Goal: Task Accomplishment & Management: Manage account settings

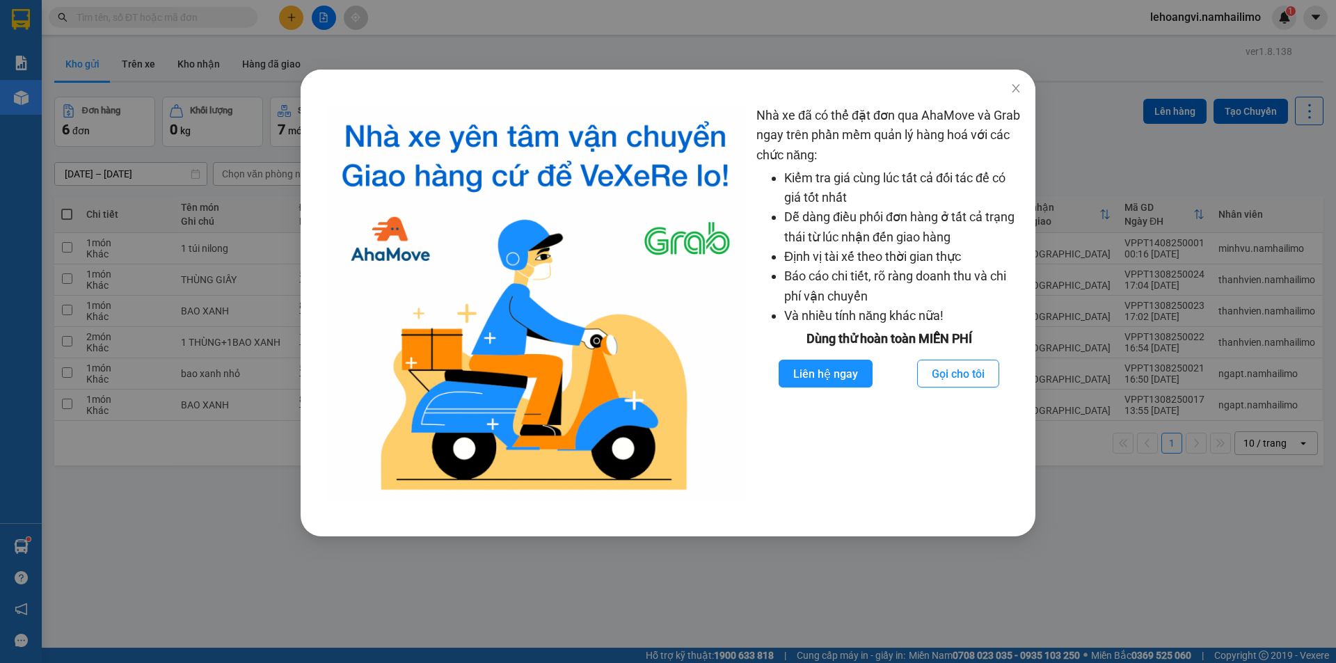
click at [1025, 90] on div "Nhà xe đã có thể đặt đơn qua AhaMove và Grab ngay trên phần mềm quản lý hàng ho…" at bounding box center [668, 331] width 1336 height 663
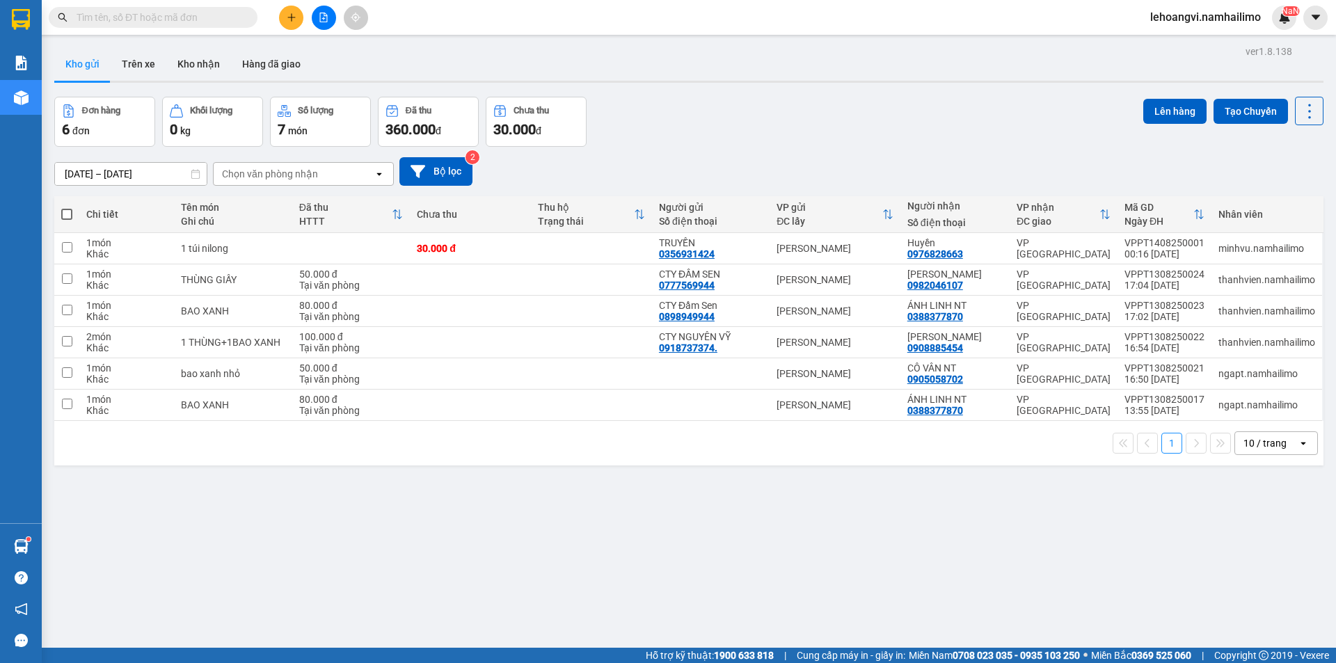
click at [1197, 24] on span "lehoangvi.namhailimo" at bounding box center [1205, 16] width 133 height 17
click at [1201, 53] on li "Đăng xuất" at bounding box center [1204, 43] width 134 height 22
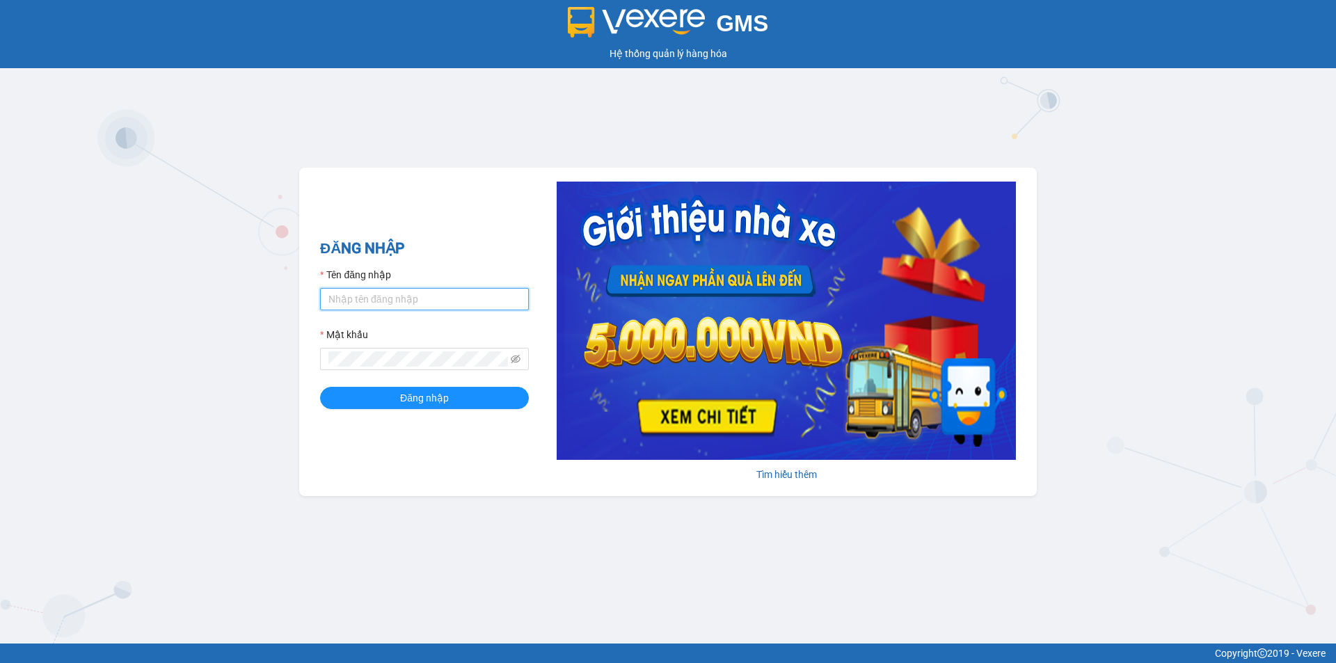
click at [399, 301] on input "Tên đăng nhập" at bounding box center [424, 299] width 209 height 22
type input "thuytien.namhailimo"
click at [417, 399] on span "Đăng nhập" at bounding box center [424, 397] width 49 height 15
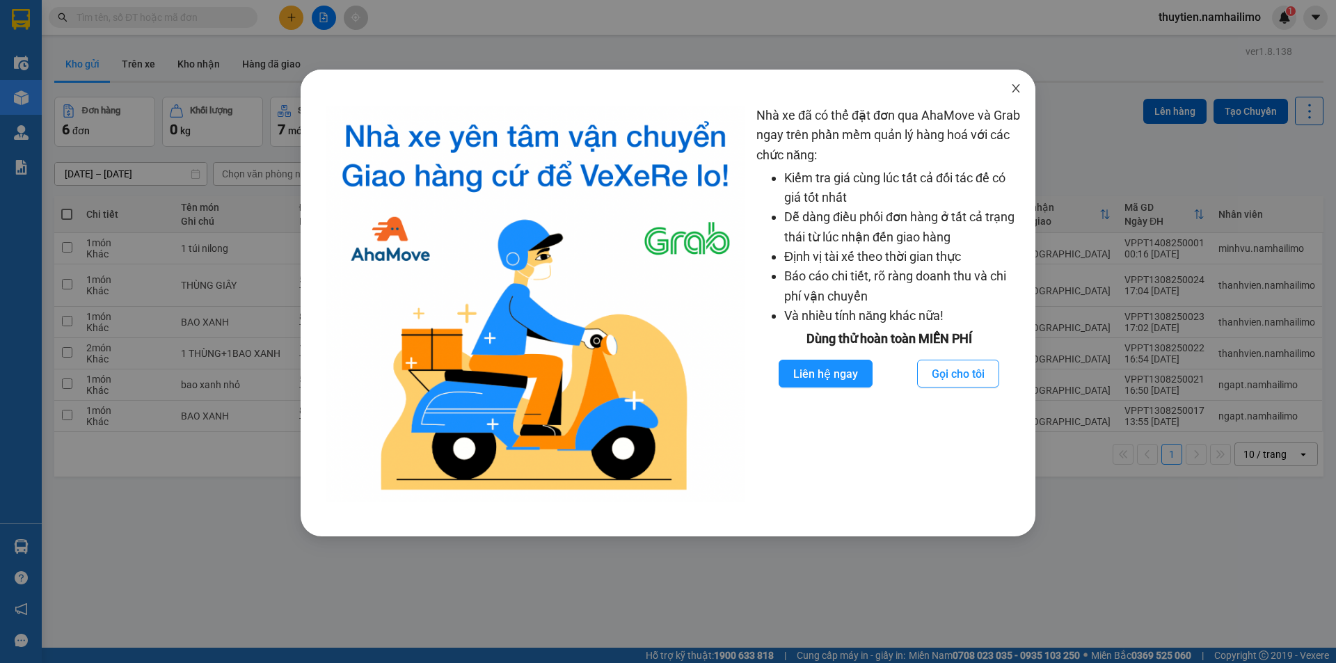
click at [1023, 83] on span "Close" at bounding box center [1015, 89] width 39 height 39
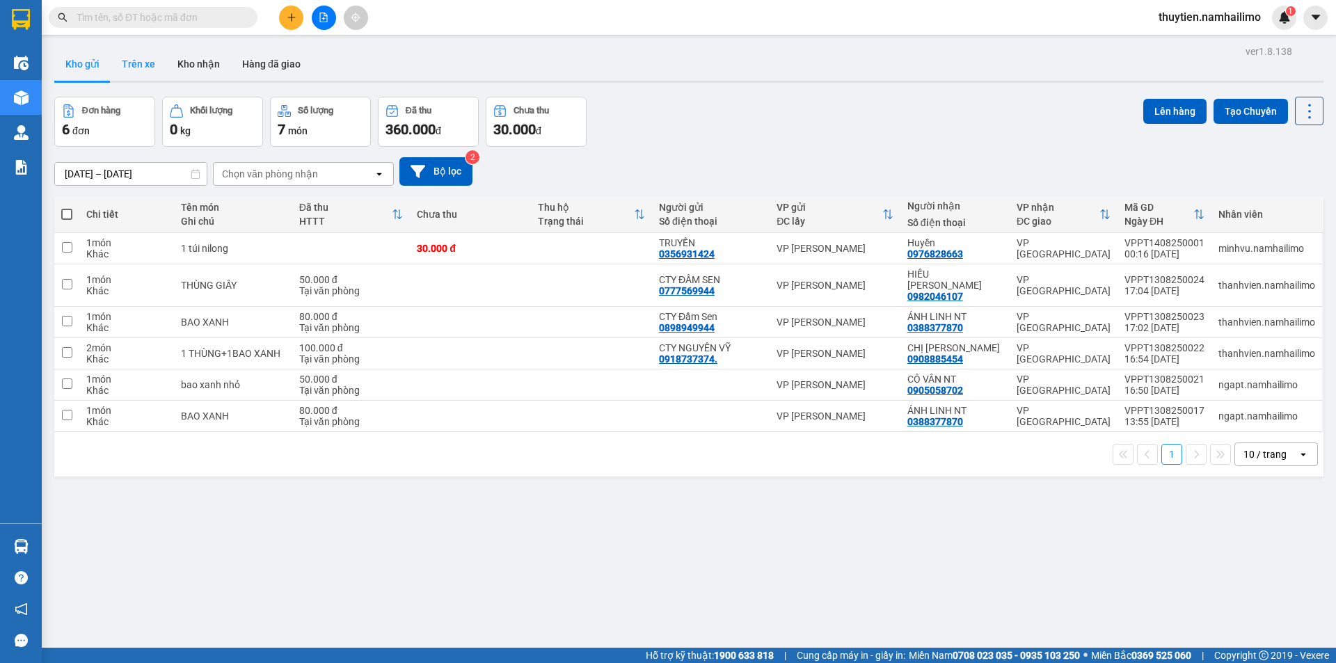
click at [147, 67] on button "Trên xe" at bounding box center [139, 63] width 56 height 33
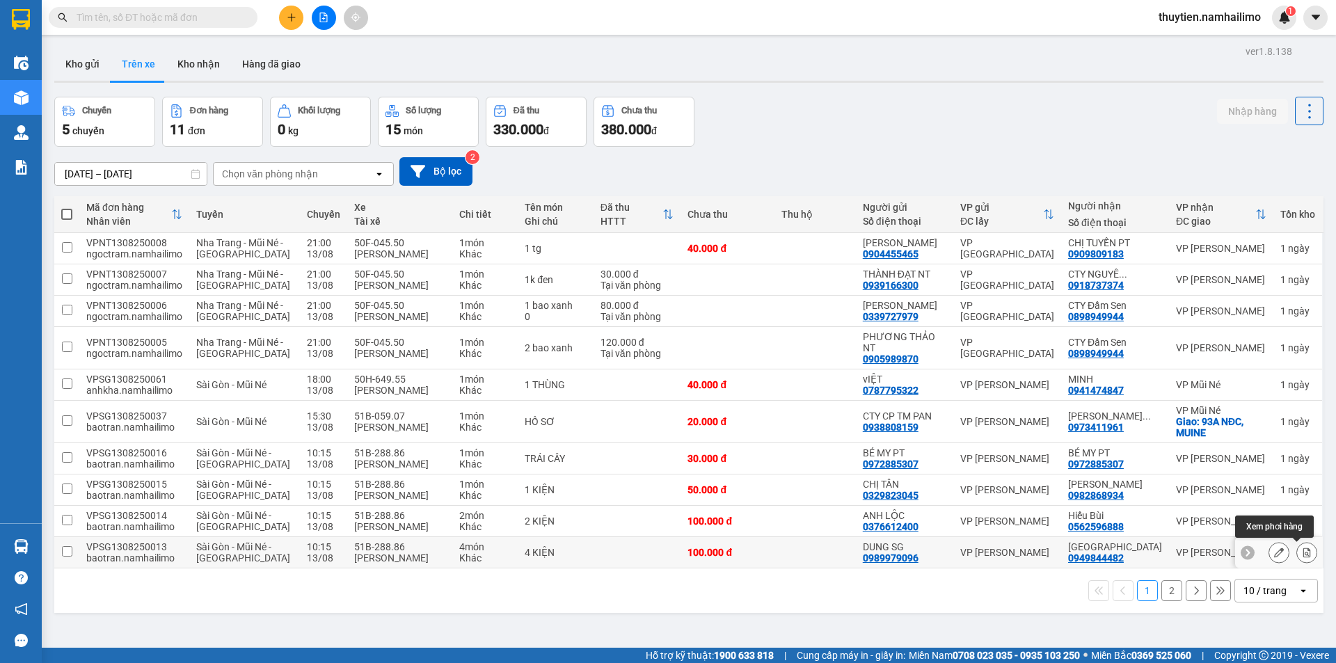
click at [1303, 554] on icon at bounding box center [1307, 552] width 8 height 10
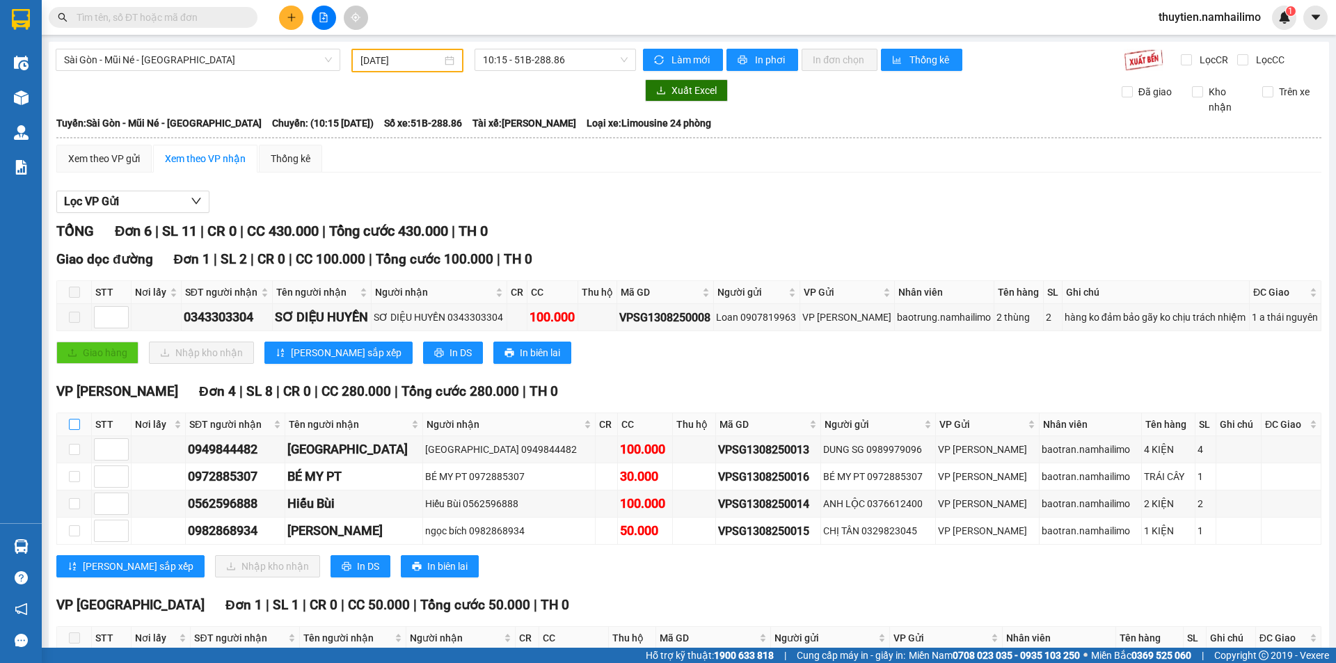
click at [73, 426] on input "checkbox" at bounding box center [74, 424] width 11 height 11
checkbox input "true"
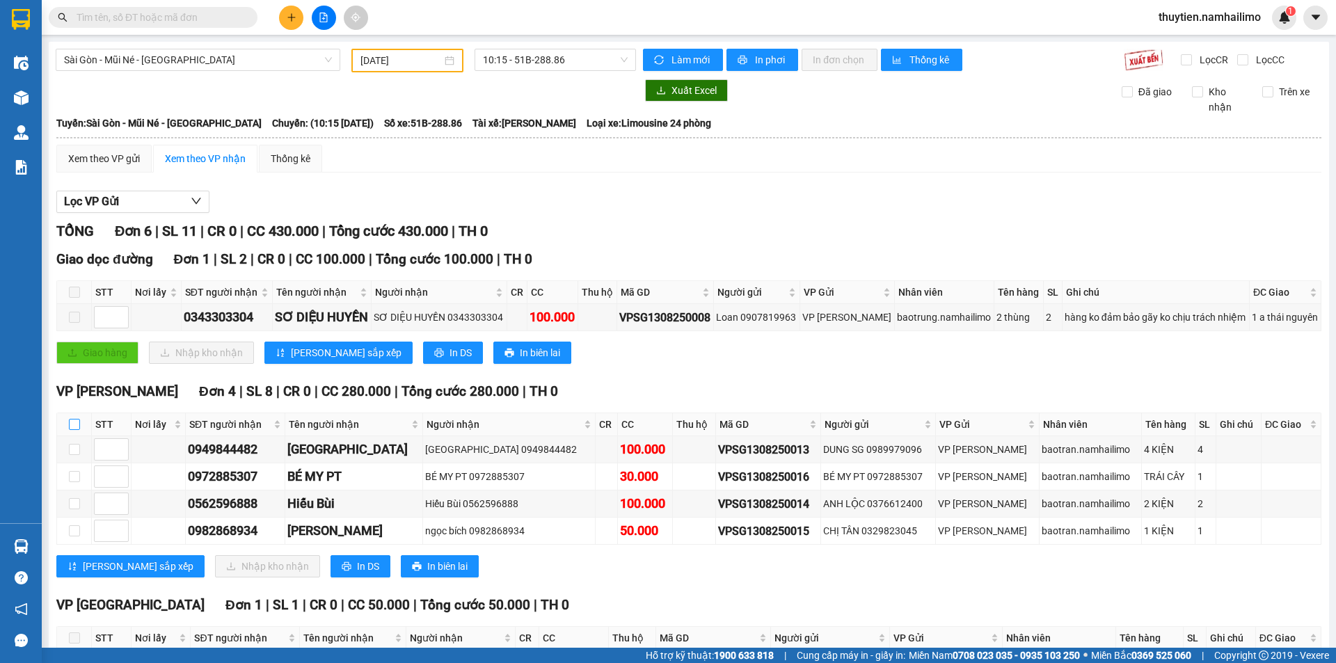
checkbox input "true"
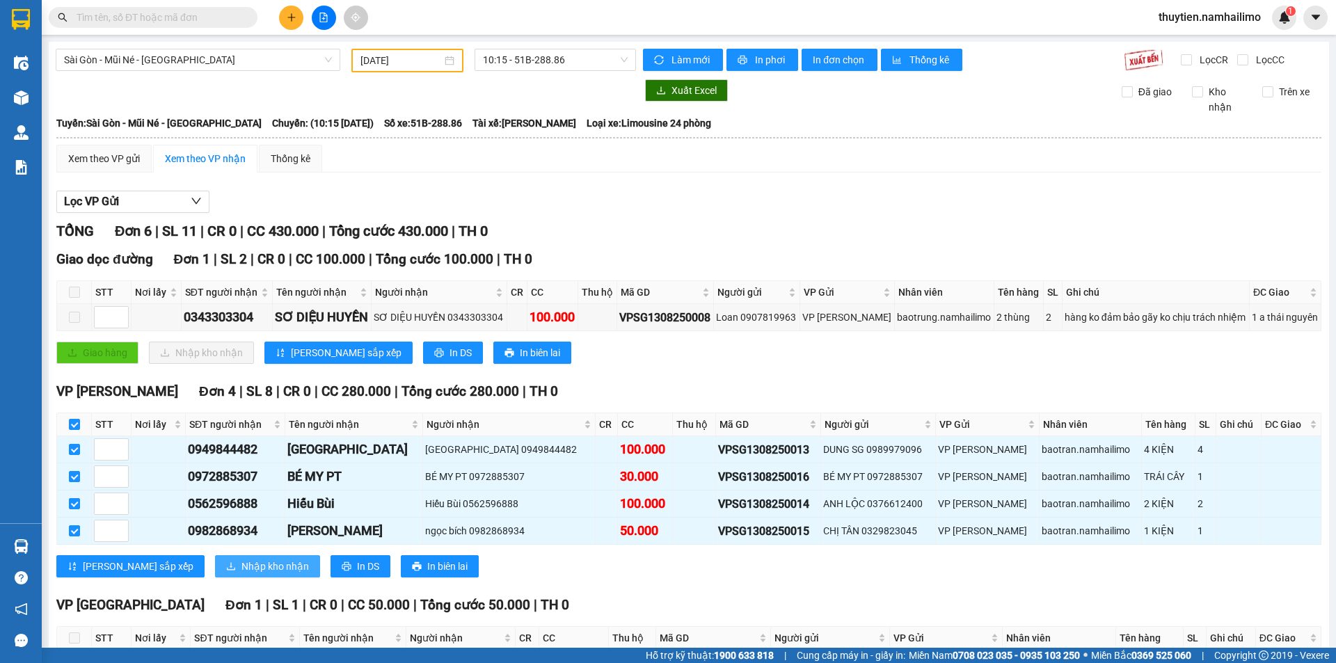
click at [241, 559] on span "Nhập kho nhận" at bounding box center [274, 566] width 67 height 15
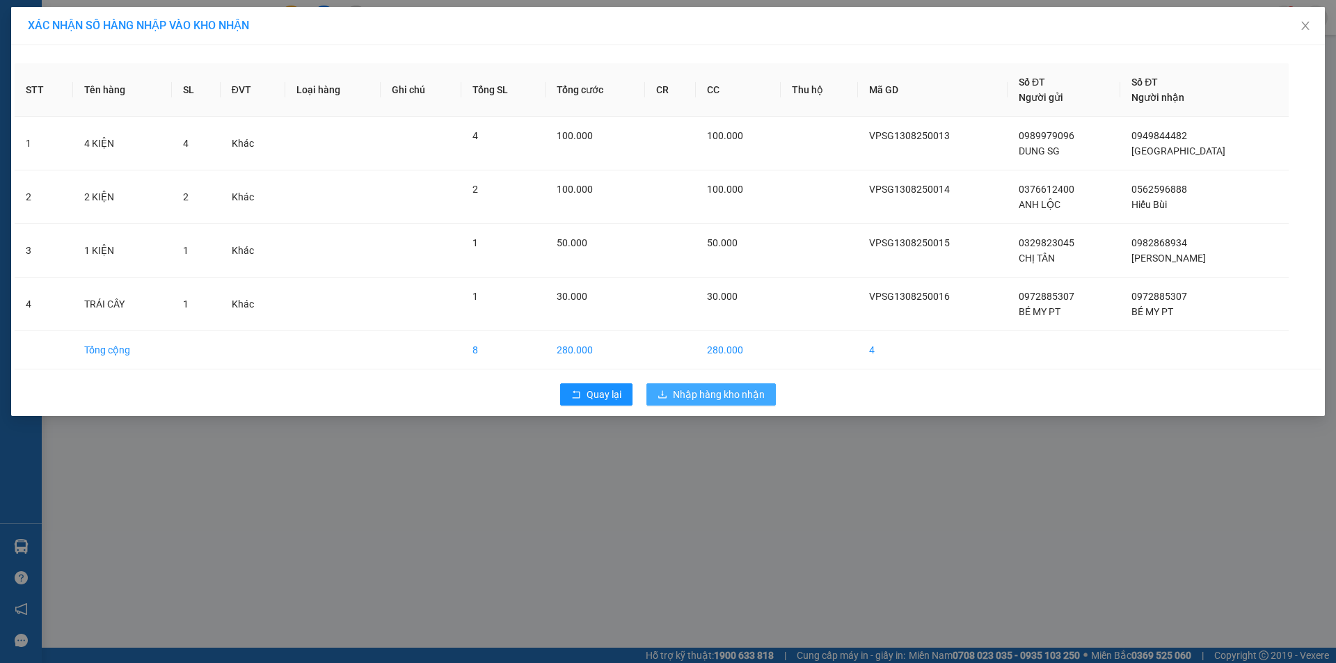
click at [723, 391] on span "Nhập hàng kho nhận" at bounding box center [719, 394] width 92 height 15
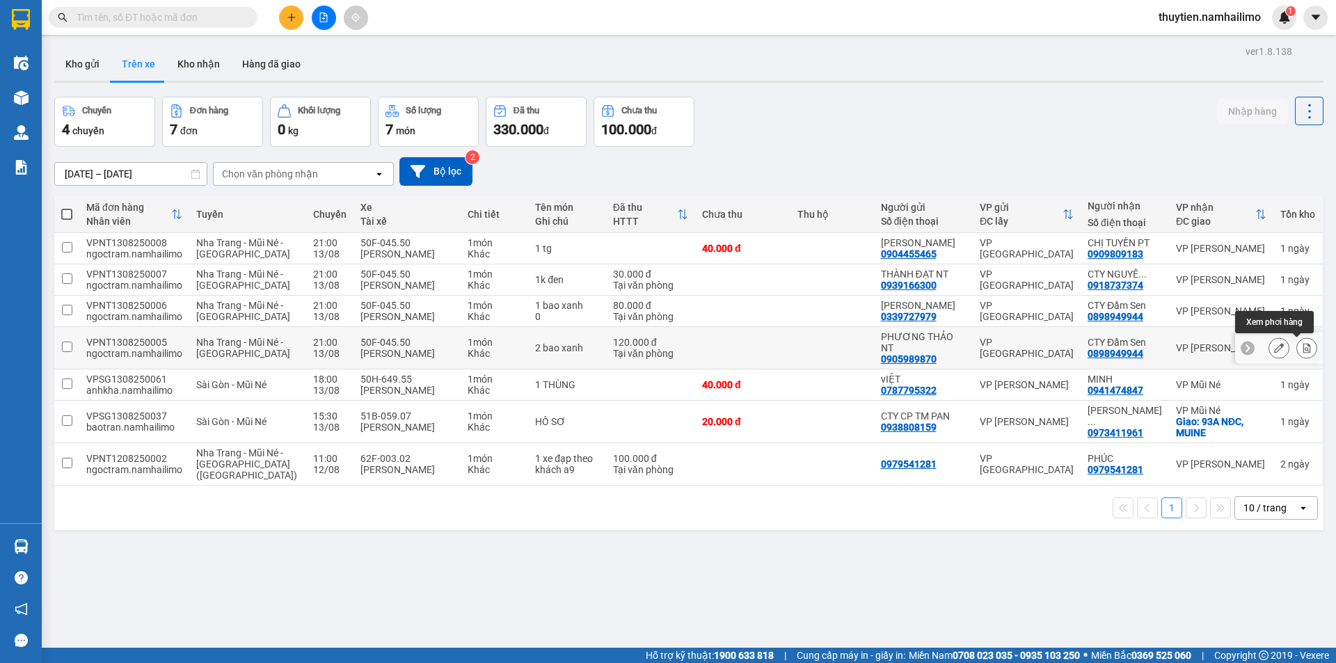
click at [1302, 350] on icon at bounding box center [1307, 348] width 10 height 10
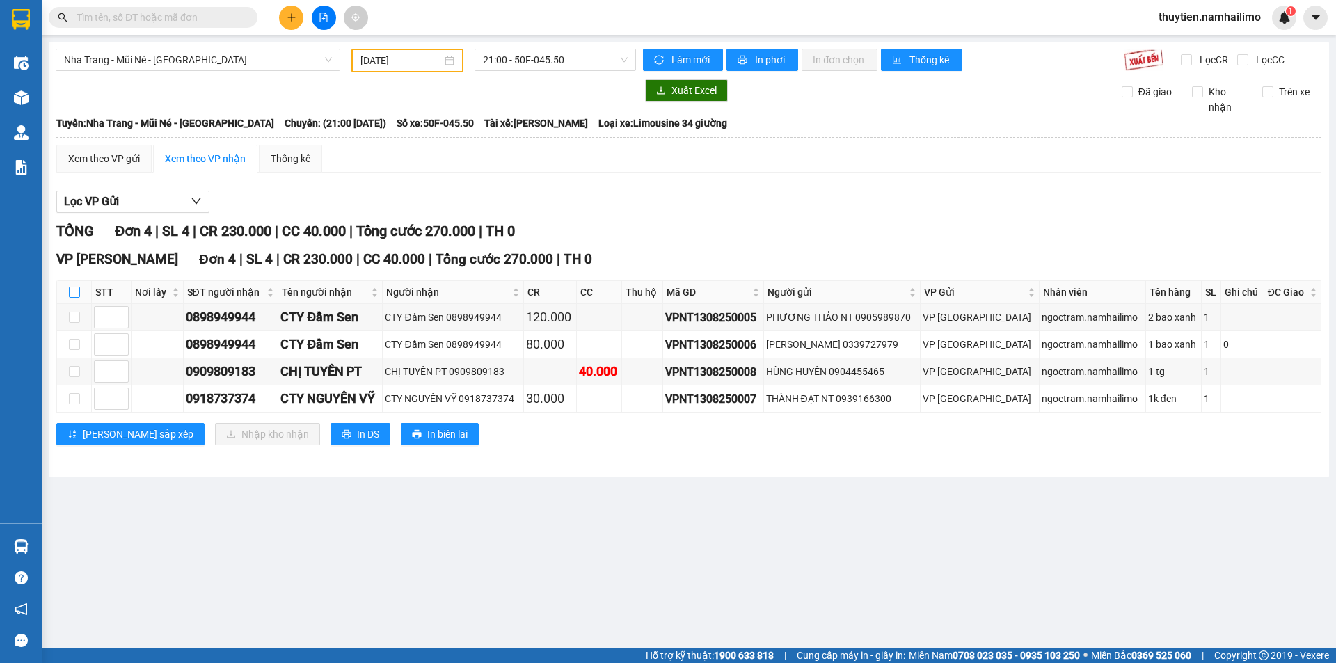
click at [74, 291] on input "checkbox" at bounding box center [74, 292] width 11 height 11
checkbox input "true"
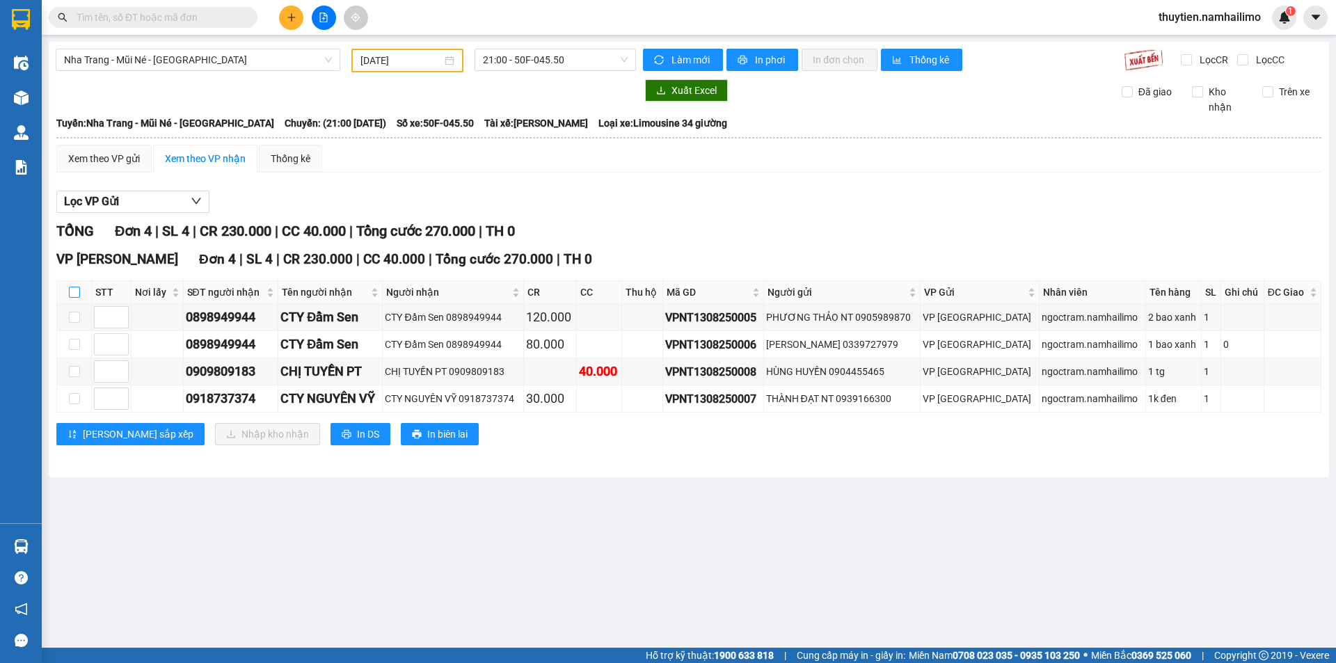
checkbox input "true"
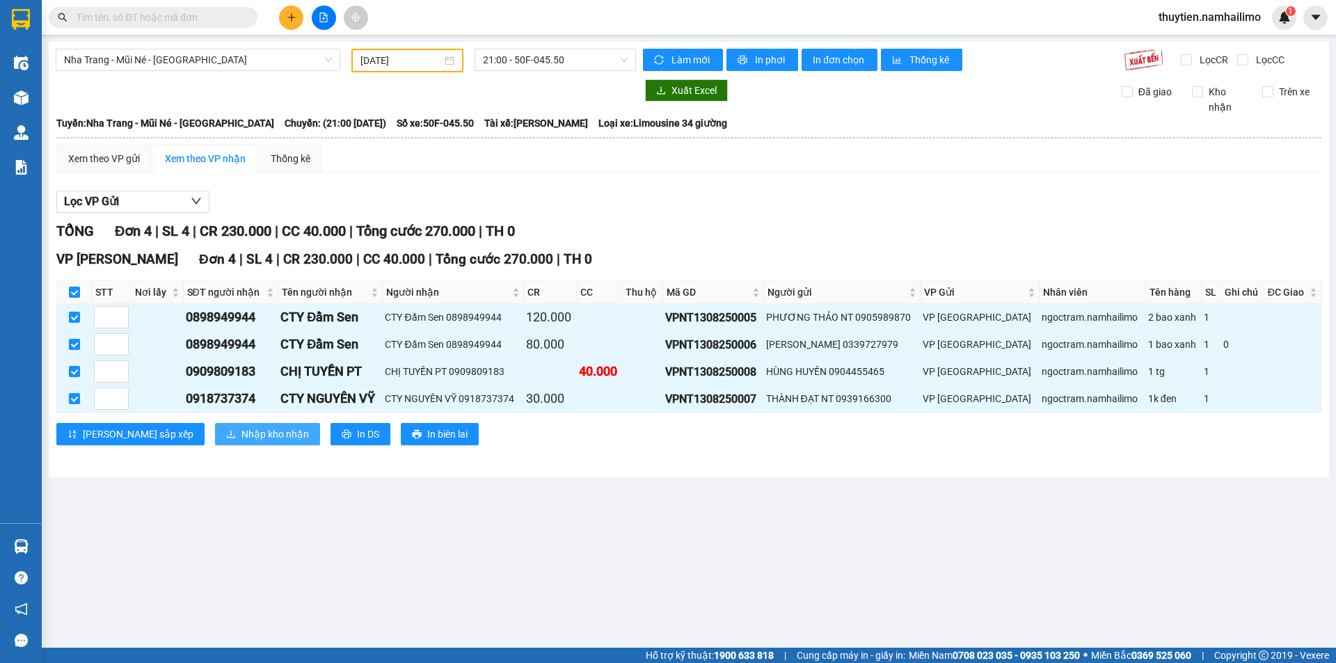
click at [241, 434] on span "Nhập kho nhận" at bounding box center [274, 433] width 67 height 15
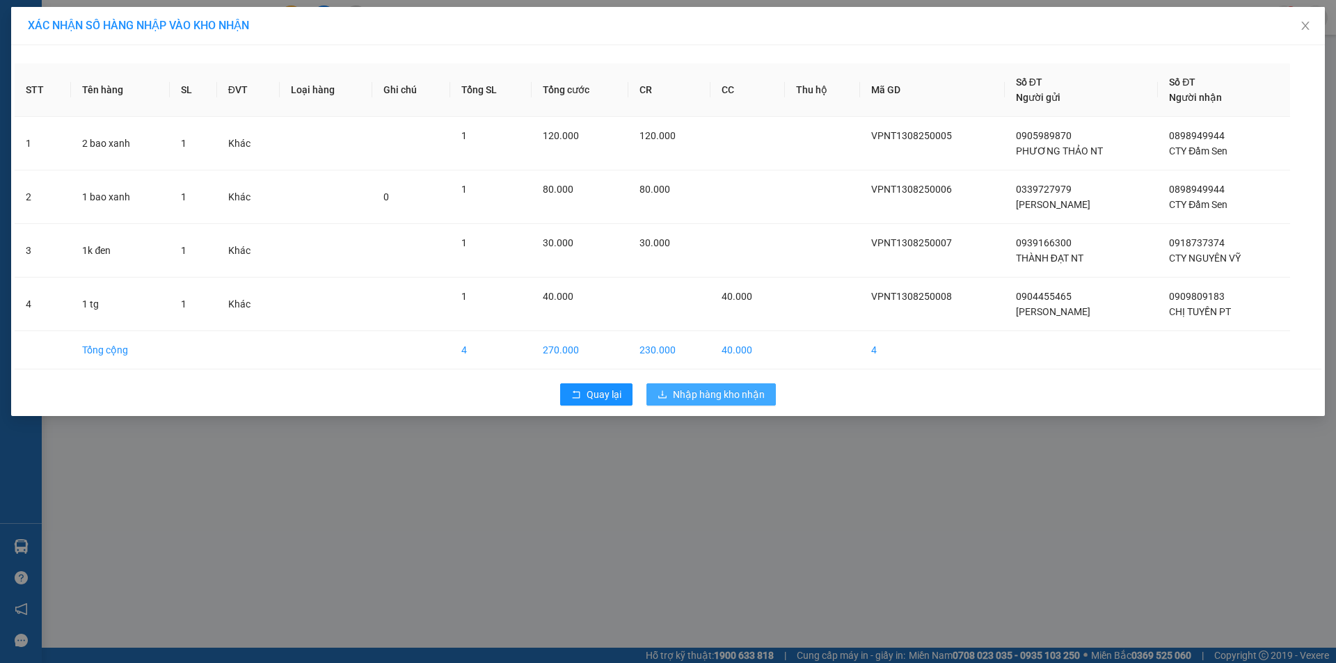
click at [710, 391] on span "Nhập hàng kho nhận" at bounding box center [719, 394] width 92 height 15
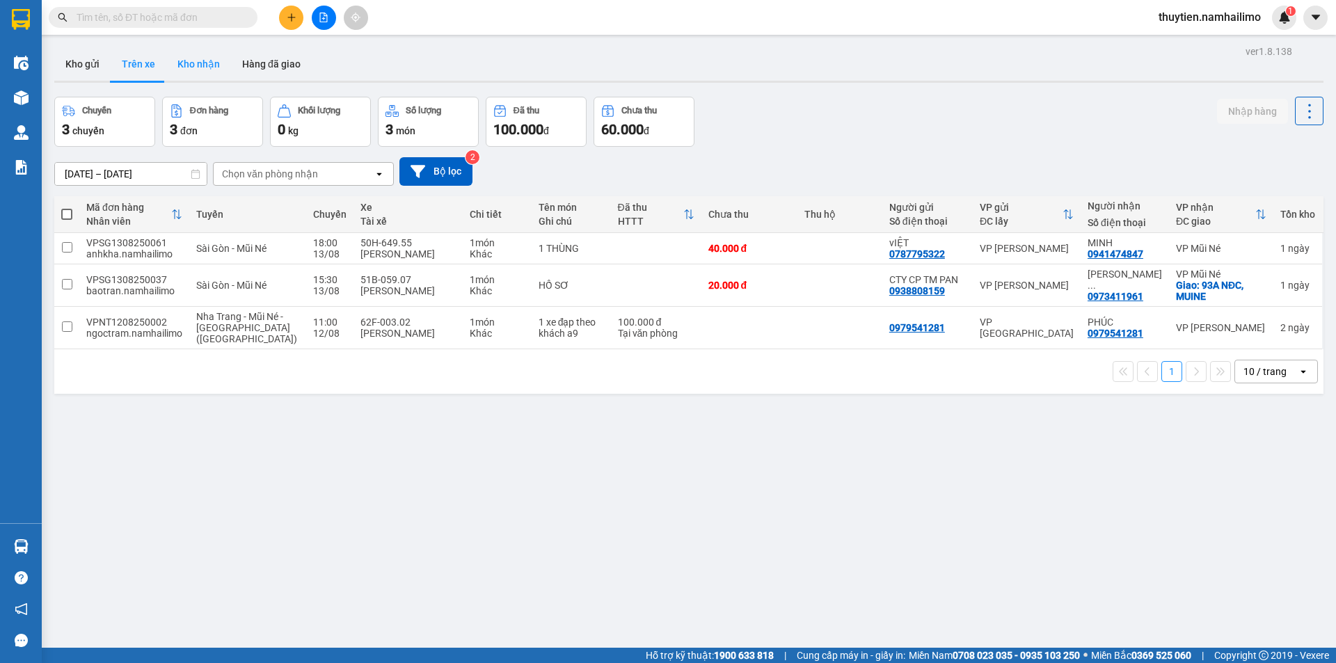
click at [198, 57] on button "Kho nhận" at bounding box center [198, 63] width 65 height 33
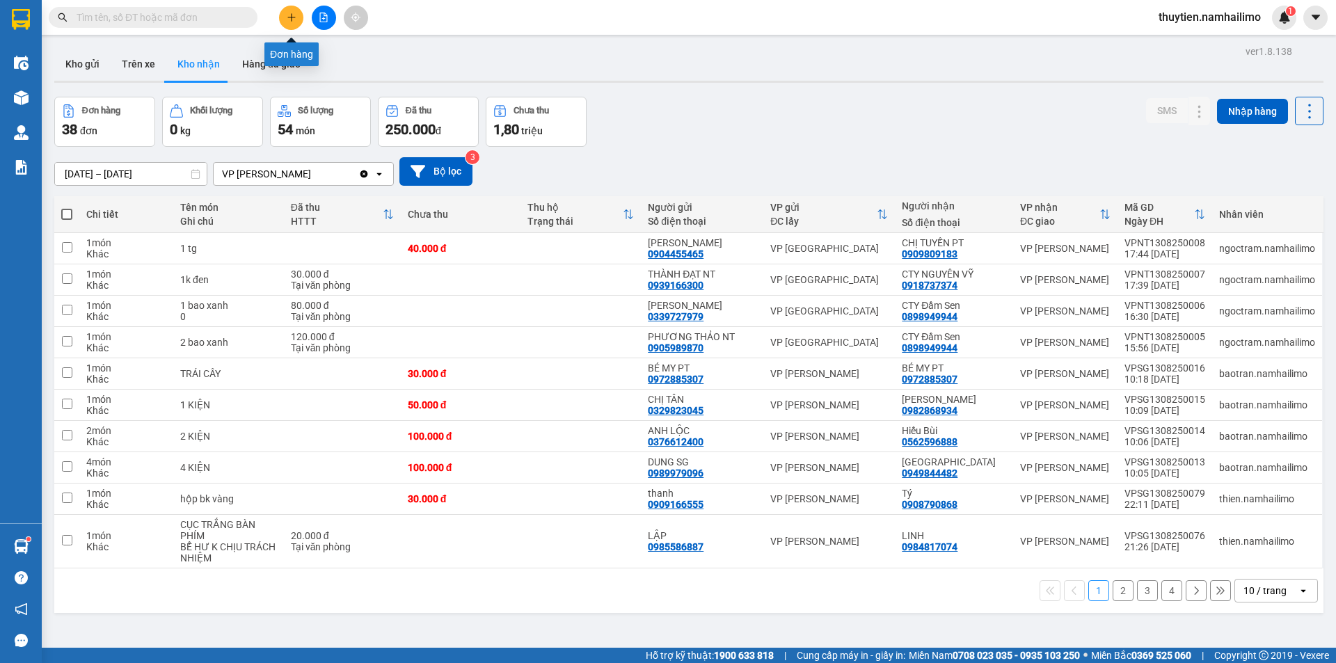
click at [293, 15] on icon "plus" at bounding box center [292, 18] width 10 height 10
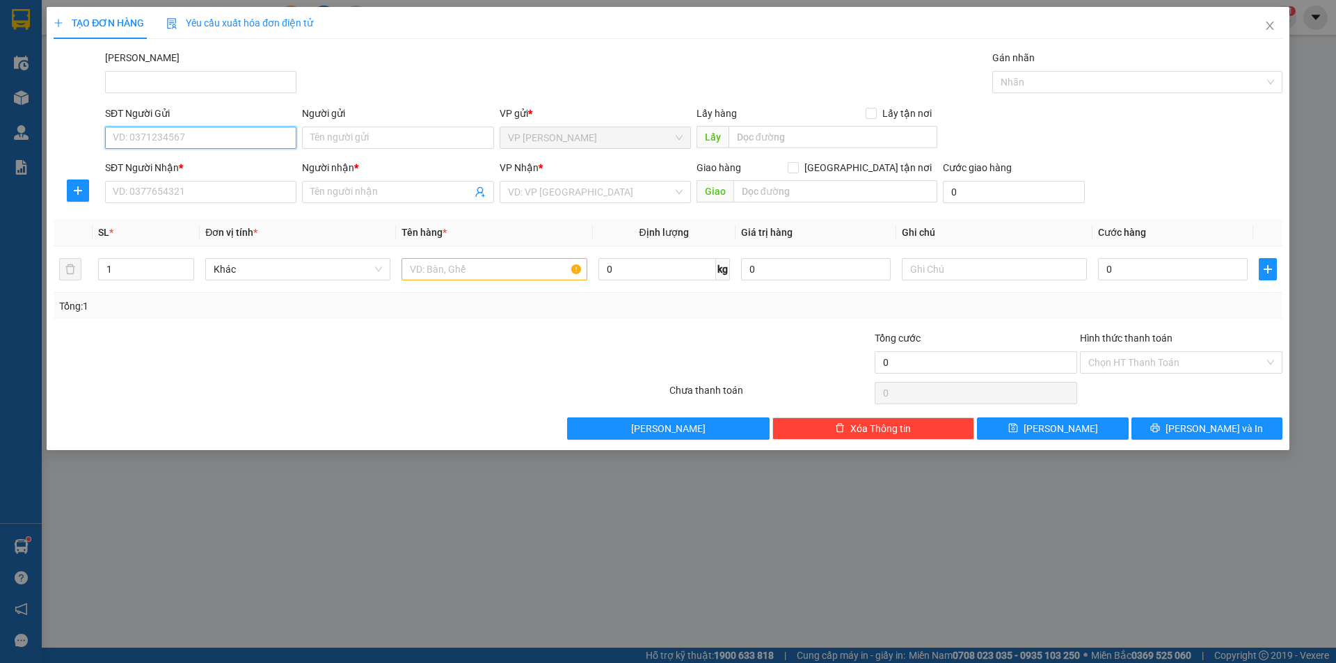
click at [182, 142] on input "SĐT Người Gửi" at bounding box center [200, 138] width 191 height 22
type input "0901290058"
click at [239, 175] on div "0901290058 - [GEOGRAPHIC_DATA]" at bounding box center [200, 165] width 191 height 22
type input "bs Trang"
type input "0855879379"
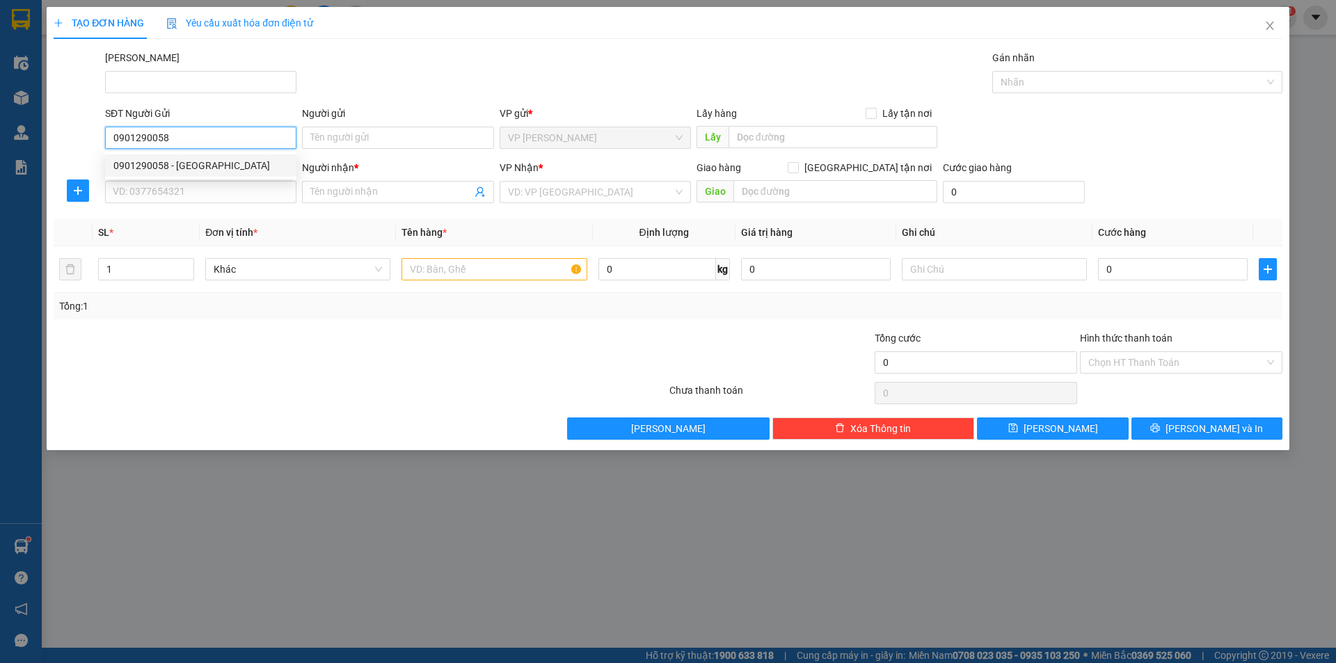
type input "TÍN"
type input "20.000"
type input "0901290058"
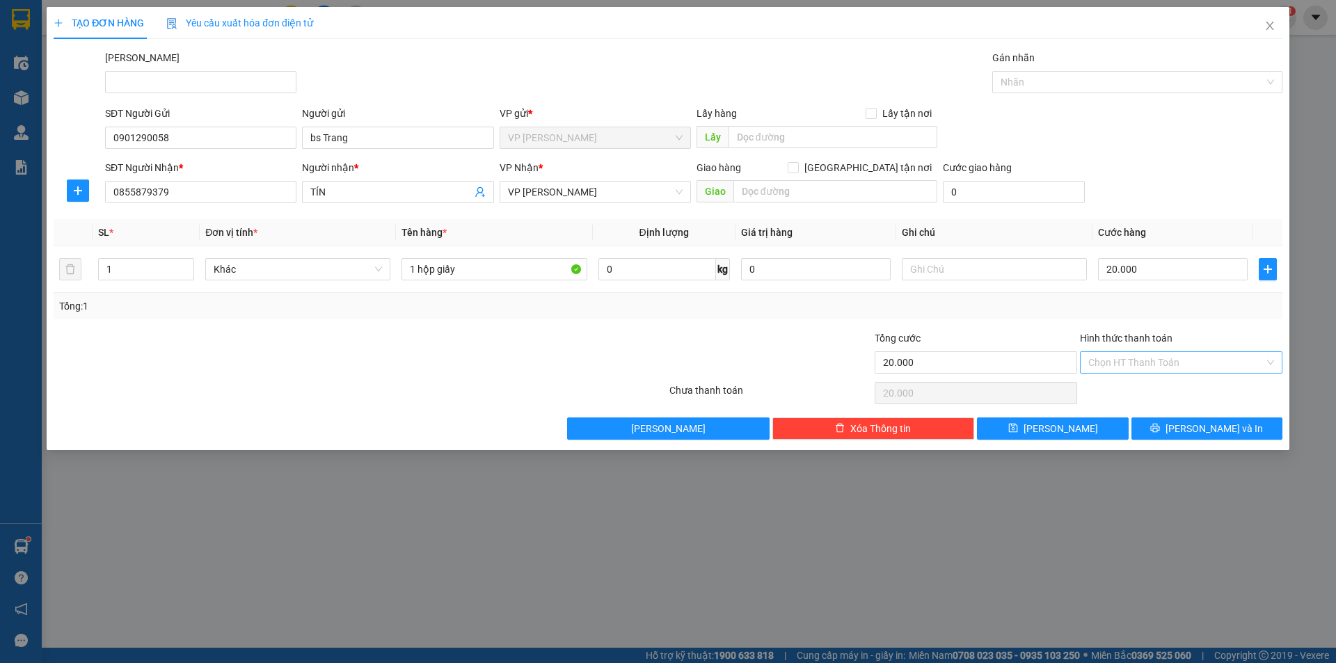
click at [1154, 358] on input "Hình thức thanh toán" at bounding box center [1176, 362] width 176 height 21
click at [1144, 384] on div "Tại văn phòng" at bounding box center [1181, 390] width 186 height 15
type input "0"
click at [1209, 434] on span "[PERSON_NAME] và In" at bounding box center [1213, 428] width 97 height 15
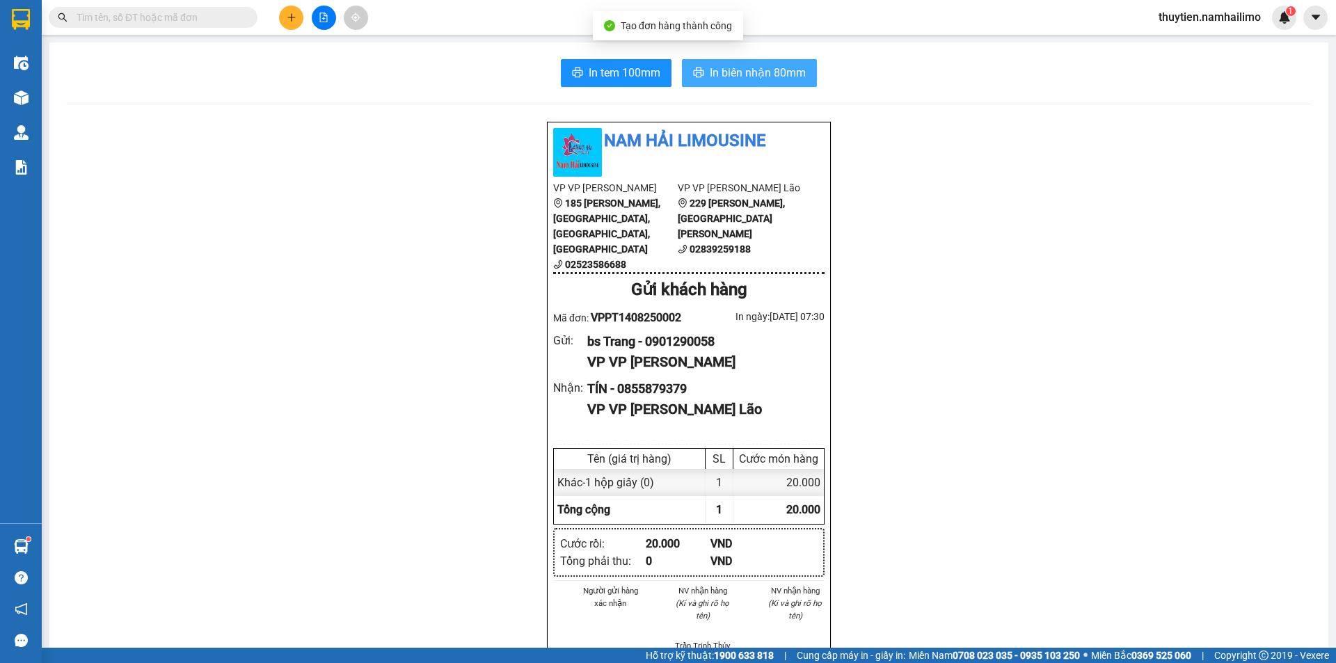
click at [735, 67] on span "In biên nhận 80mm" at bounding box center [758, 72] width 96 height 17
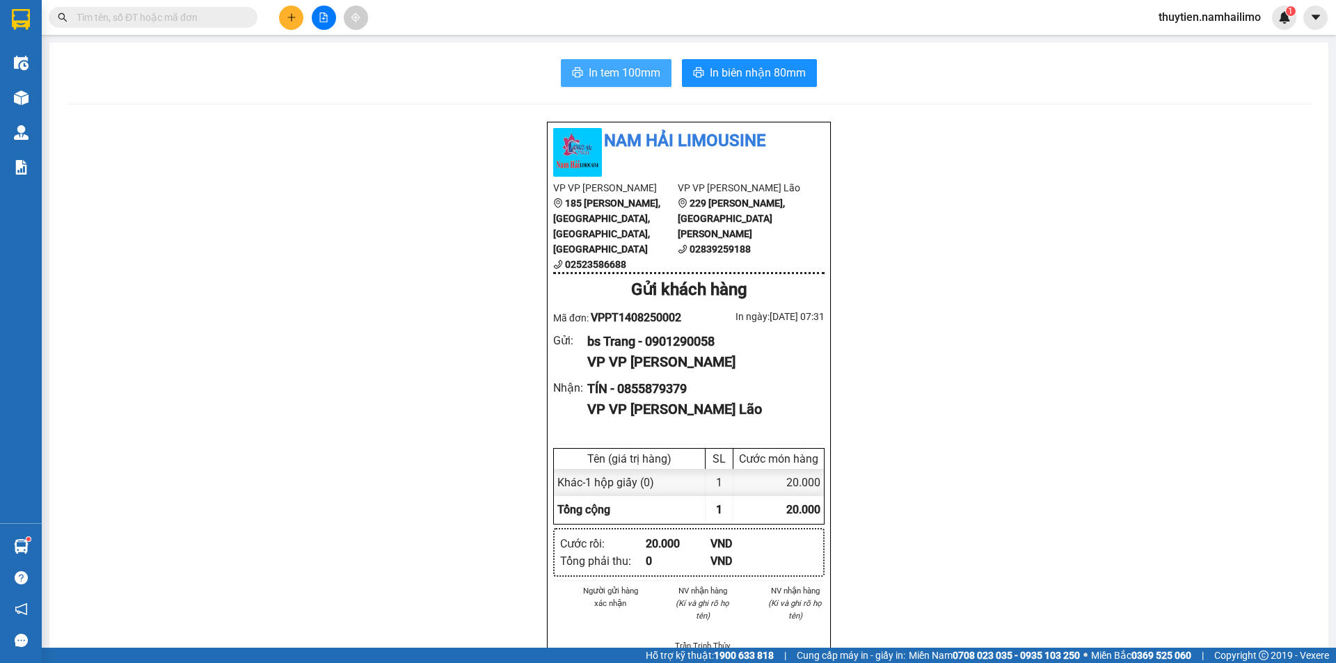
click at [616, 68] on span "In tem 100mm" at bounding box center [625, 72] width 72 height 17
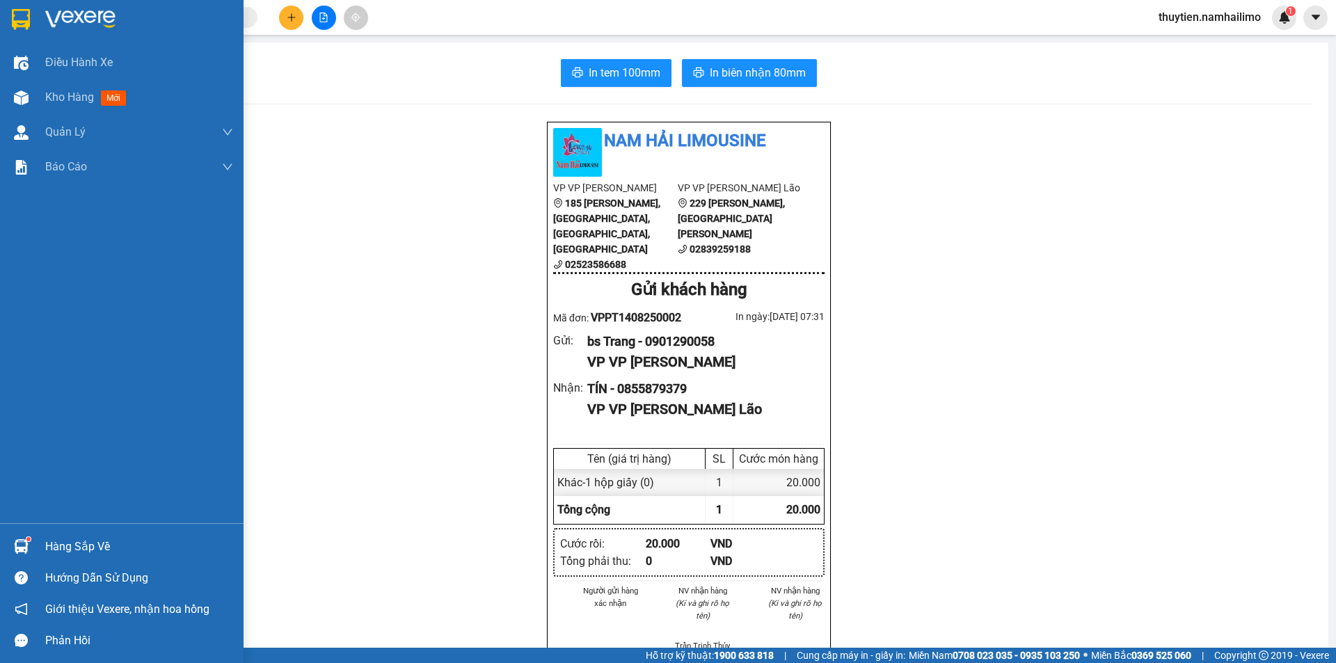
drag, startPoint x: 64, startPoint y: 95, endPoint x: 79, endPoint y: 0, distance: 95.7
click at [65, 94] on span "Kho hàng" at bounding box center [69, 96] width 49 height 13
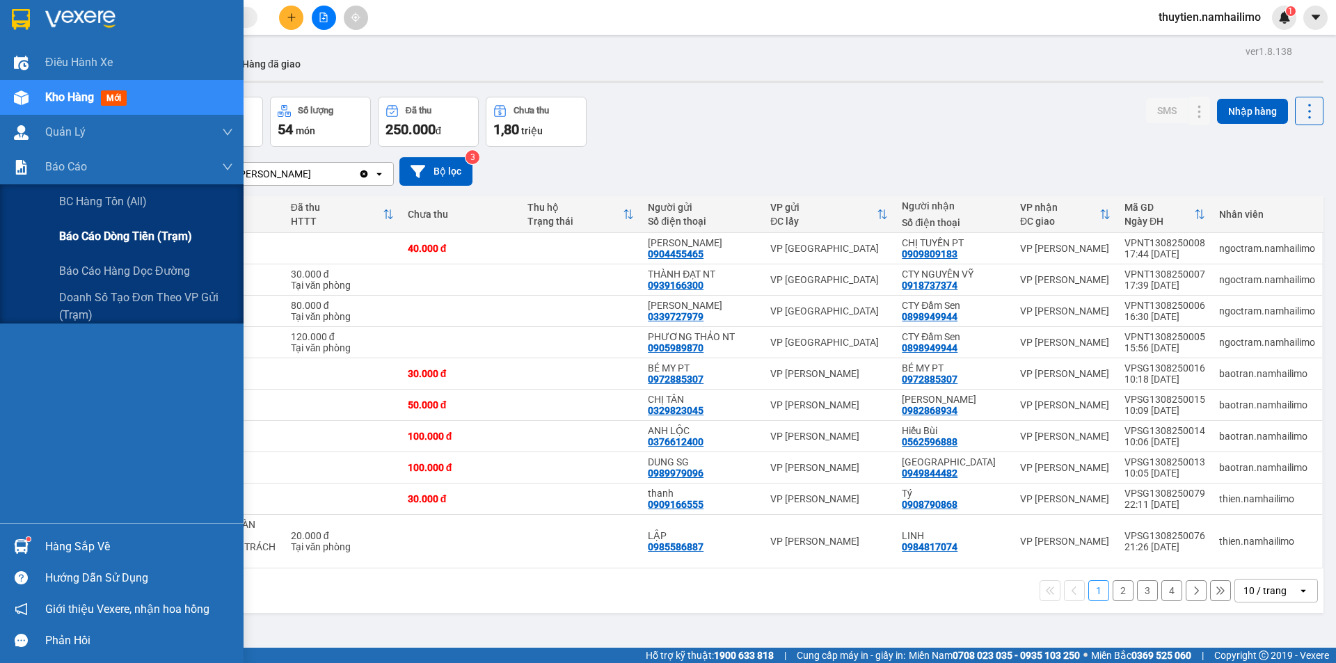
click at [125, 237] on span "Báo cáo dòng tiền (trạm)" at bounding box center [125, 235] width 133 height 17
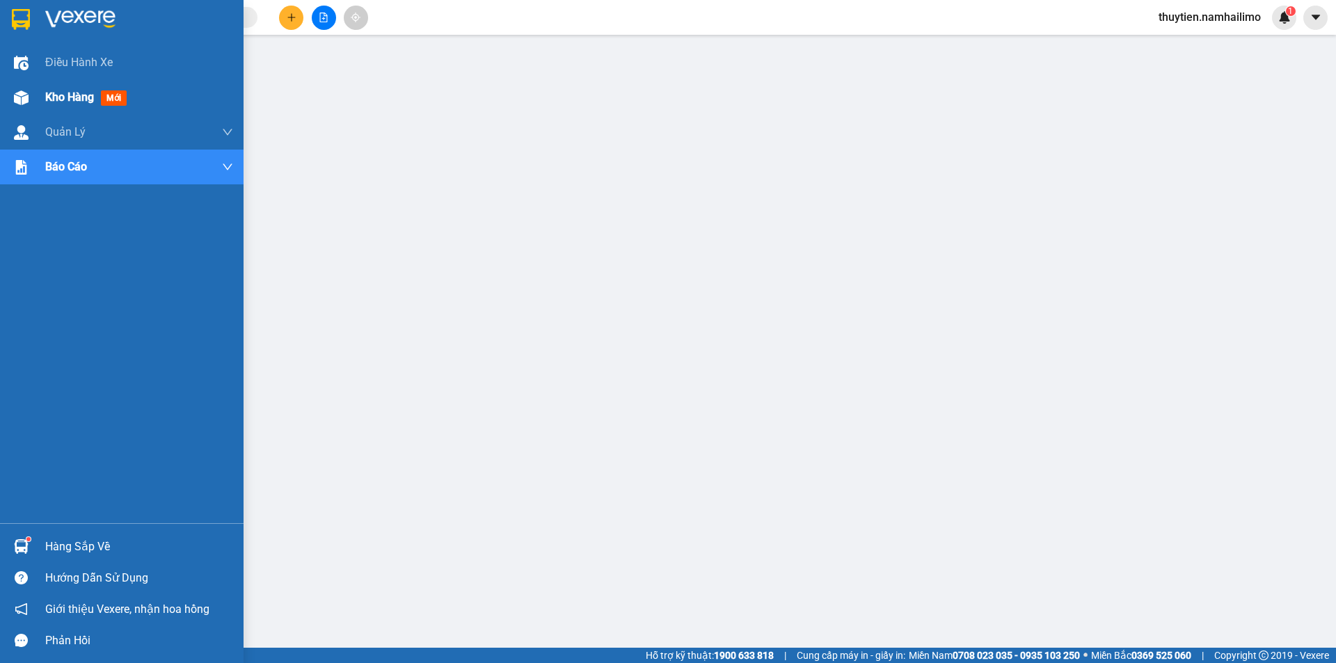
click at [52, 93] on span "Kho hàng" at bounding box center [69, 96] width 49 height 13
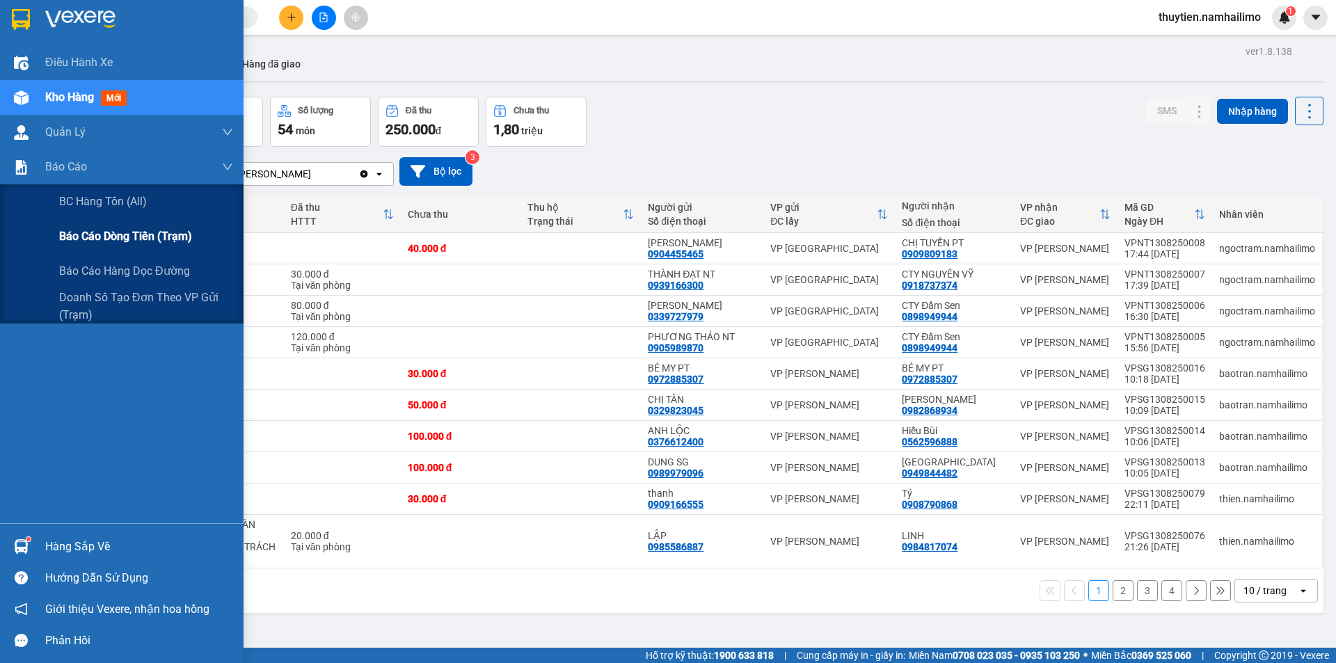
click at [103, 239] on span "Báo cáo dòng tiền (trạm)" at bounding box center [125, 235] width 133 height 17
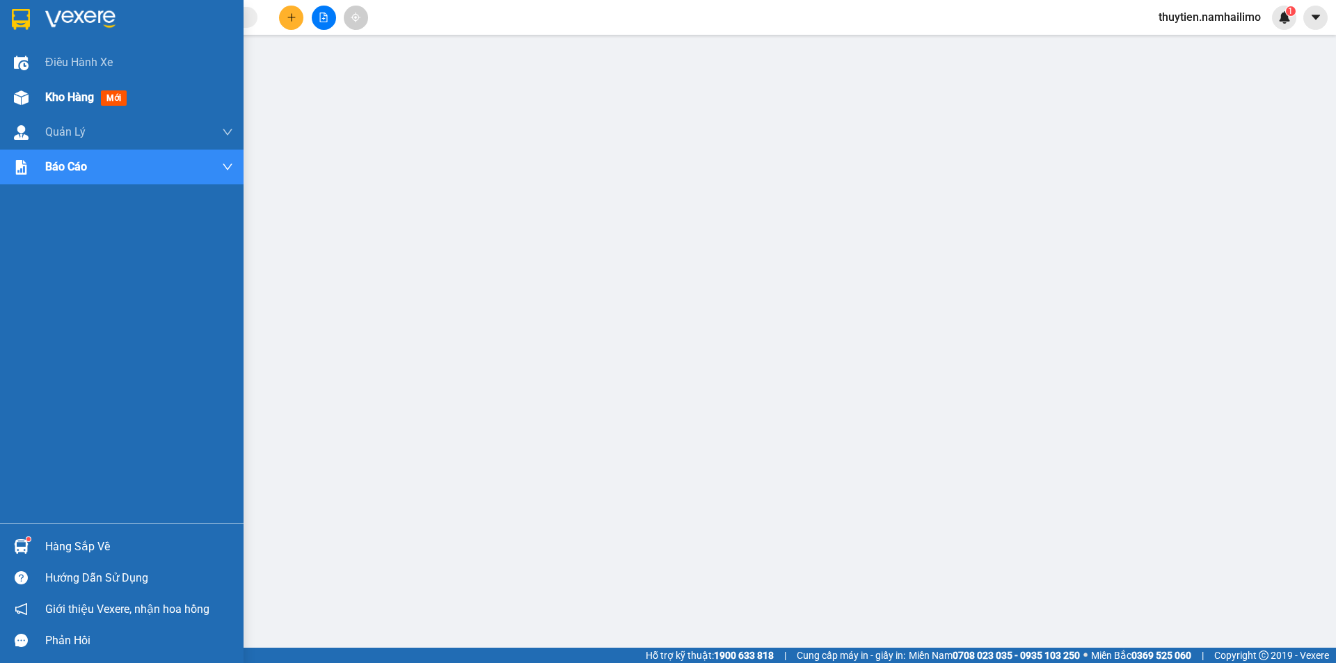
click at [53, 90] on span "Kho hàng" at bounding box center [69, 96] width 49 height 13
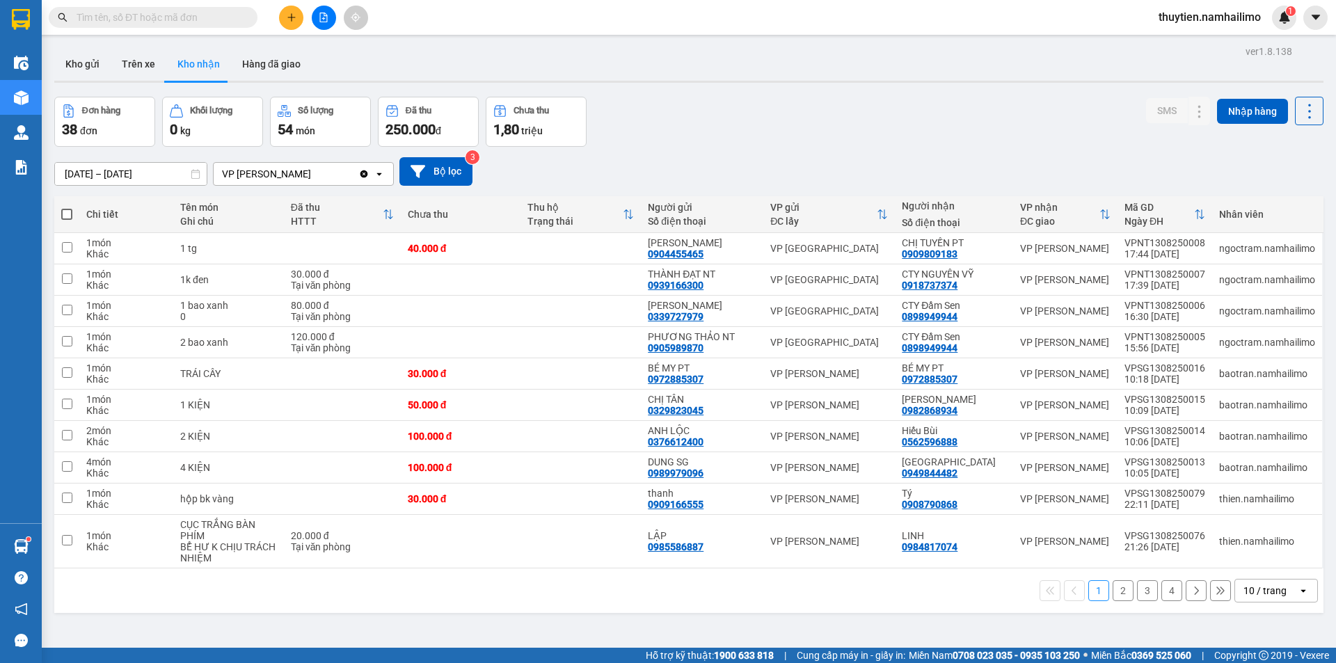
click at [1119, 589] on button "2" at bounding box center [1122, 590] width 21 height 21
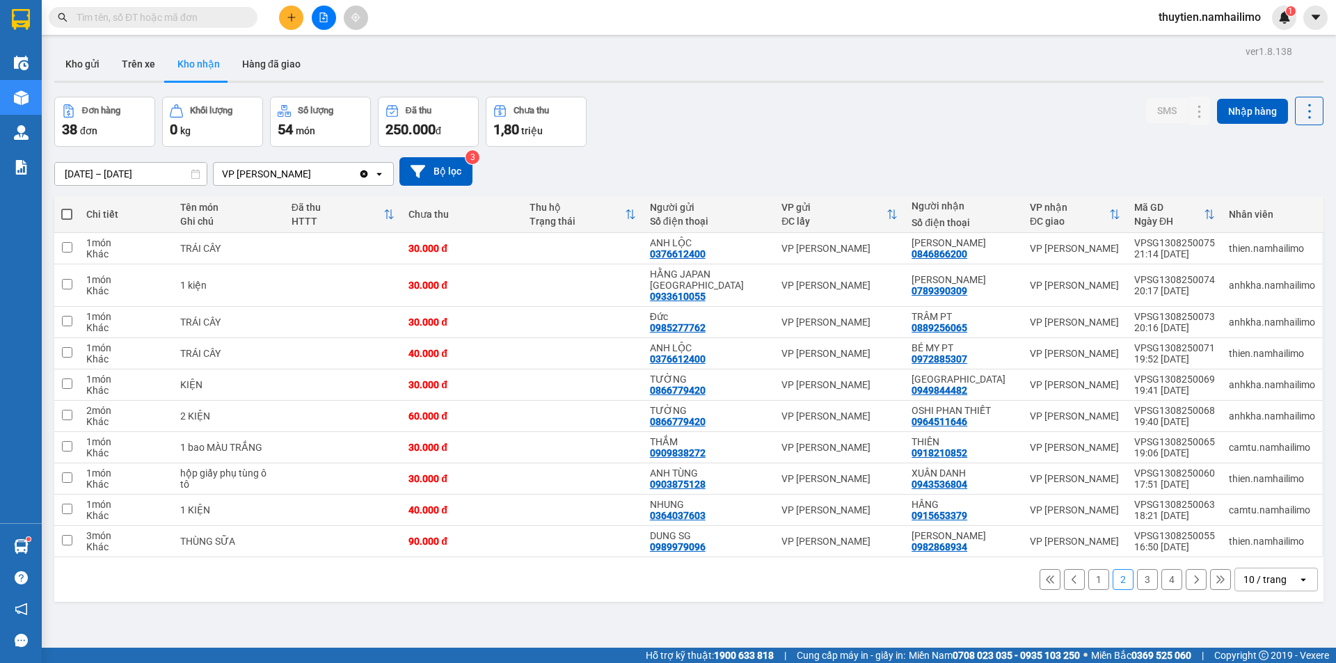
click at [1138, 569] on button "3" at bounding box center [1147, 579] width 21 height 21
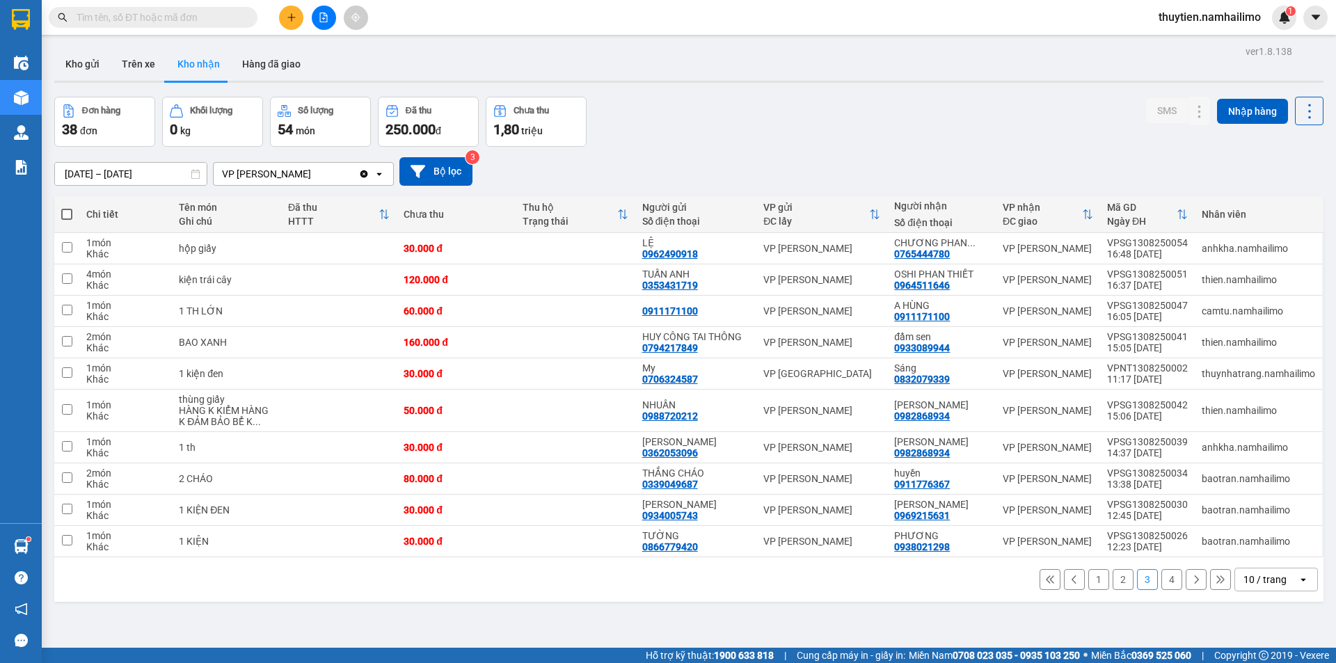
click at [1165, 579] on button "4" at bounding box center [1171, 579] width 21 height 21
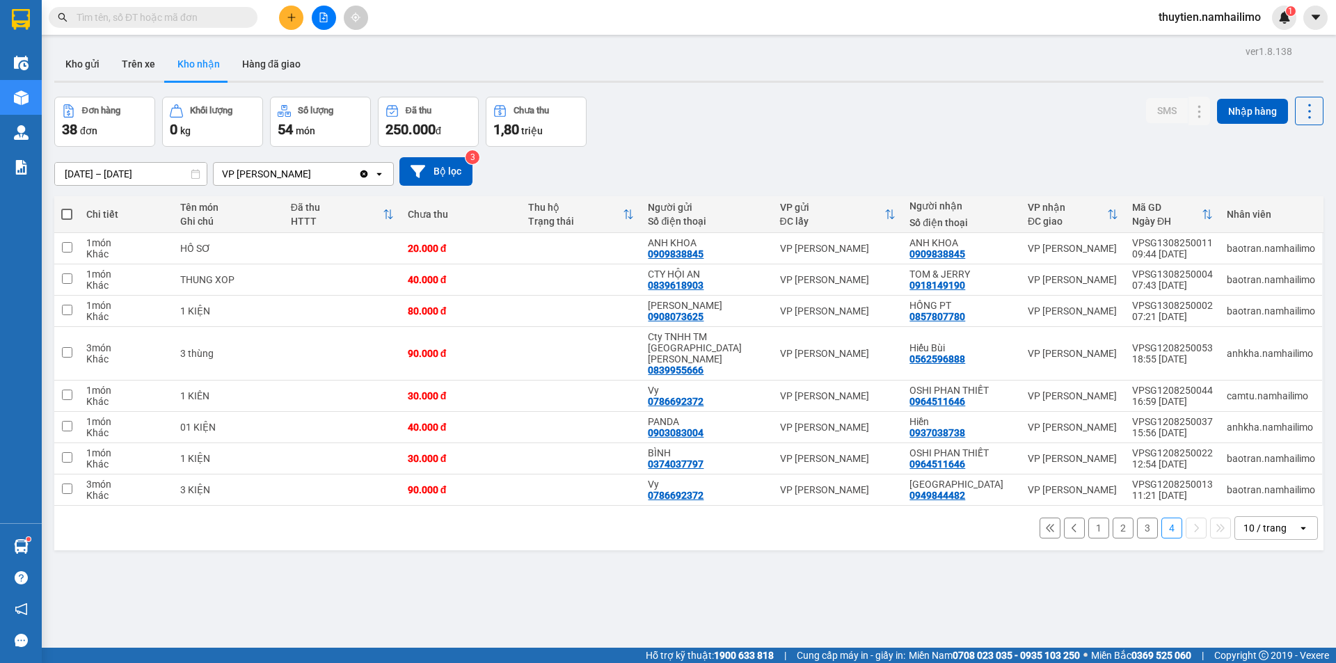
click at [1089, 518] on button "1" at bounding box center [1098, 528] width 21 height 21
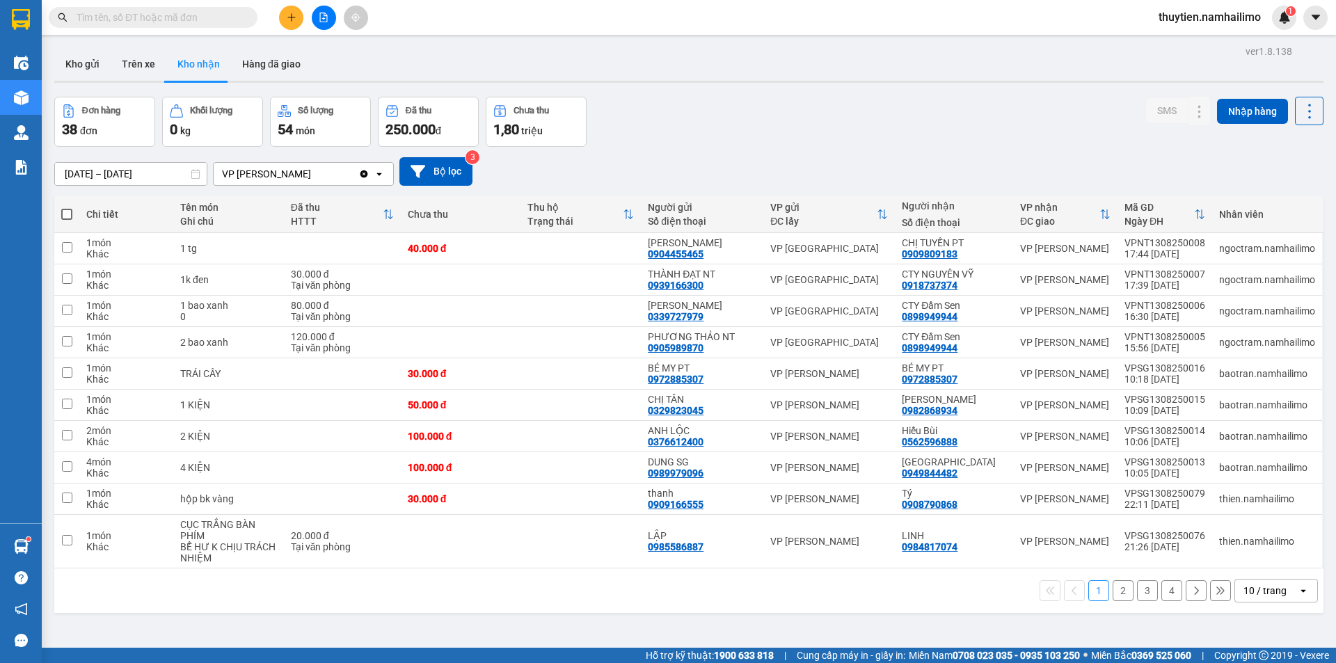
click at [1117, 586] on button "2" at bounding box center [1122, 590] width 21 height 21
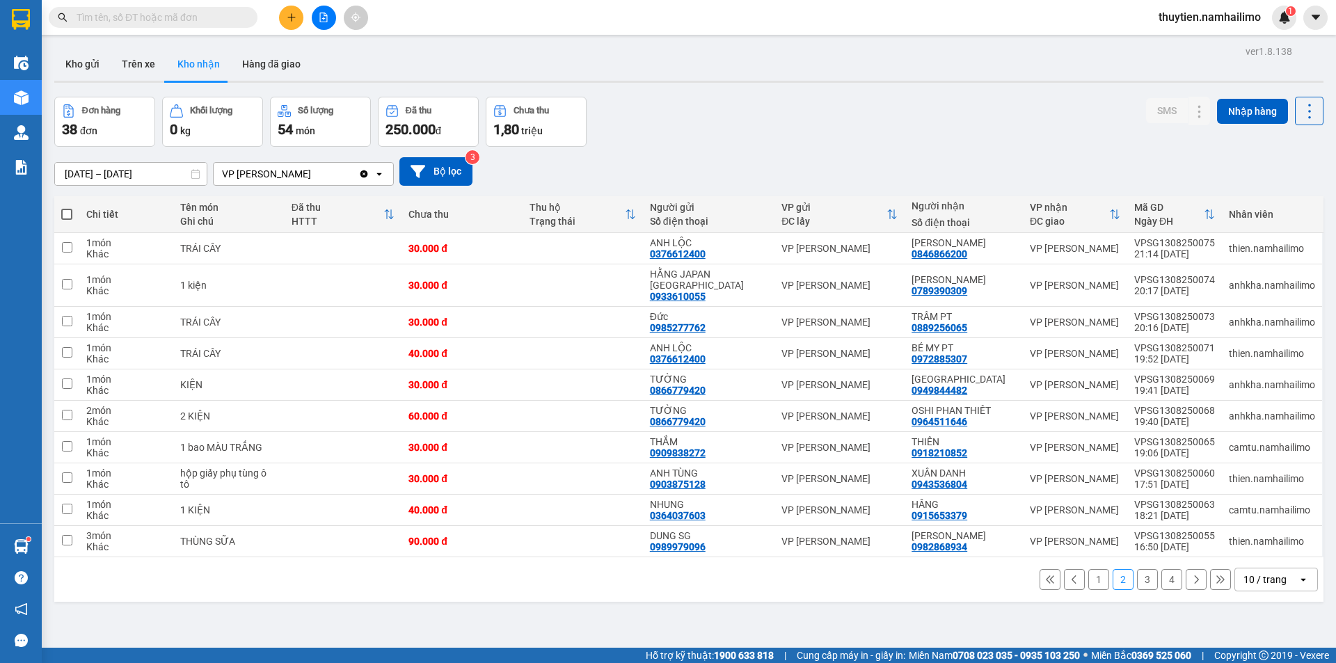
click at [131, 8] on span at bounding box center [153, 17] width 209 height 21
click at [131, 14] on input "text" at bounding box center [159, 17] width 164 height 15
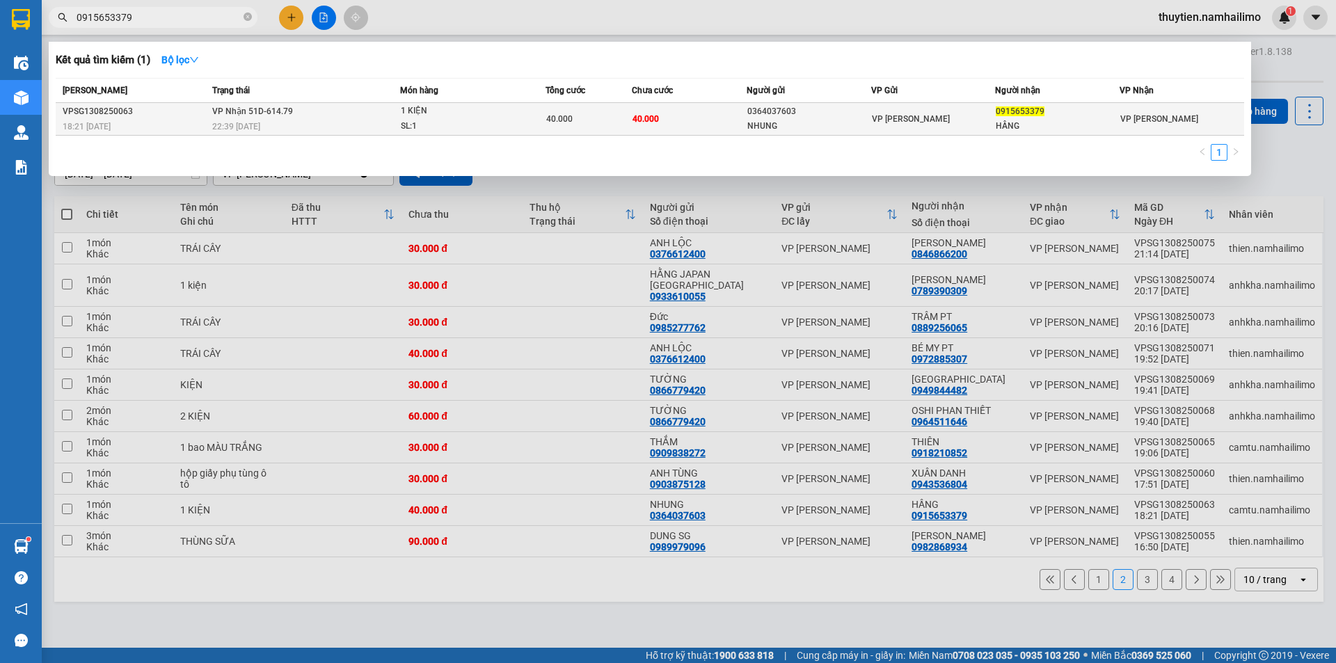
type input "0915653379"
click at [1203, 118] on div "VP [PERSON_NAME]" at bounding box center [1181, 118] width 123 height 15
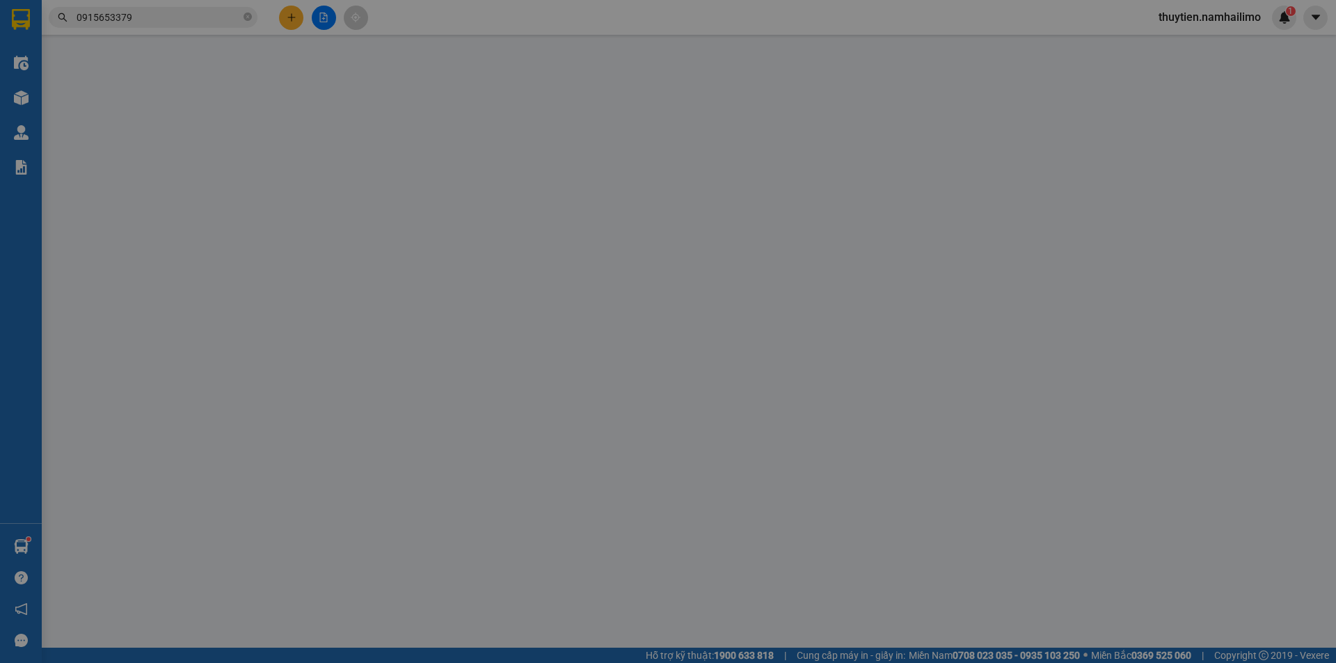
type input "0364037603"
type input "NHUNG"
type input "0915653379"
type input "HẦNG"
type input "40.000"
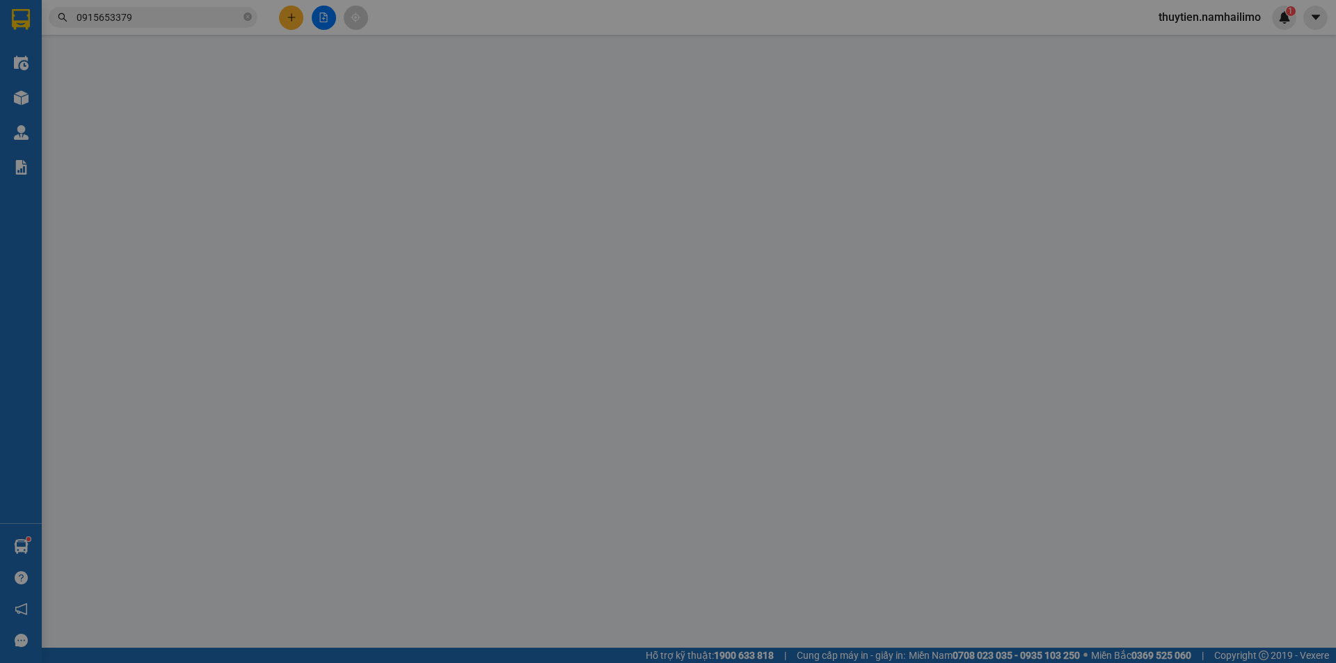
type input "40.000"
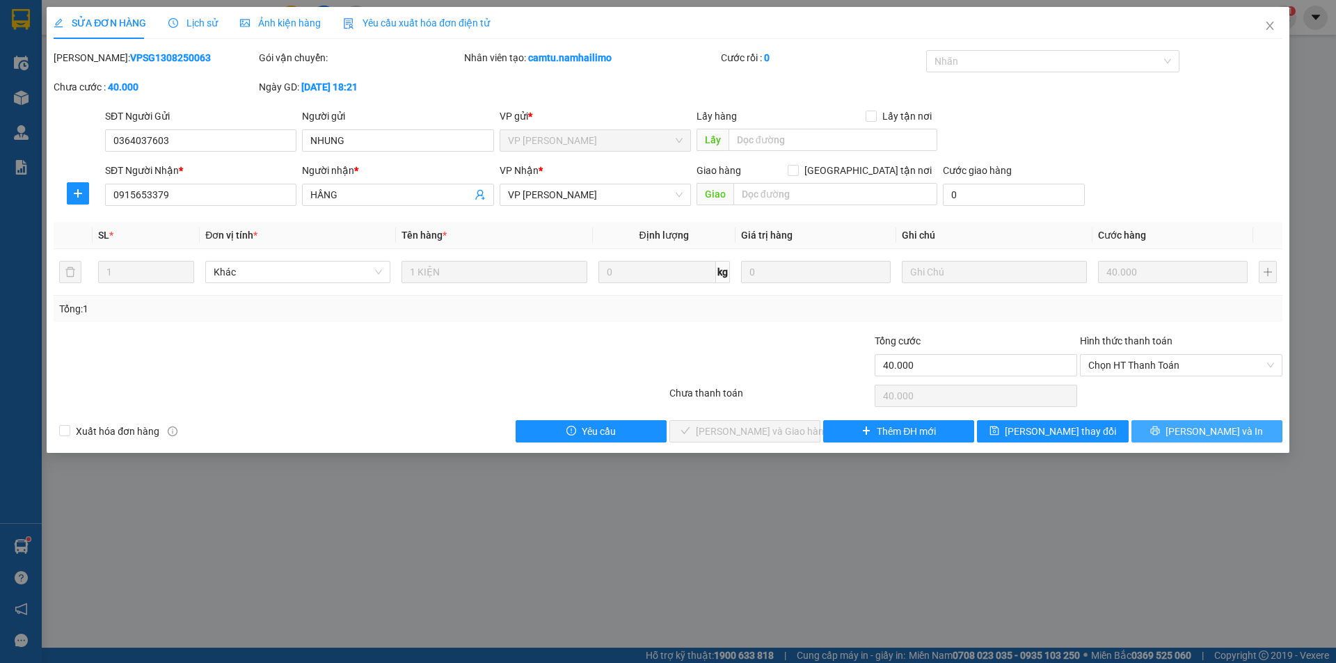
click at [1172, 429] on button "[PERSON_NAME] và In" at bounding box center [1206, 431] width 151 height 22
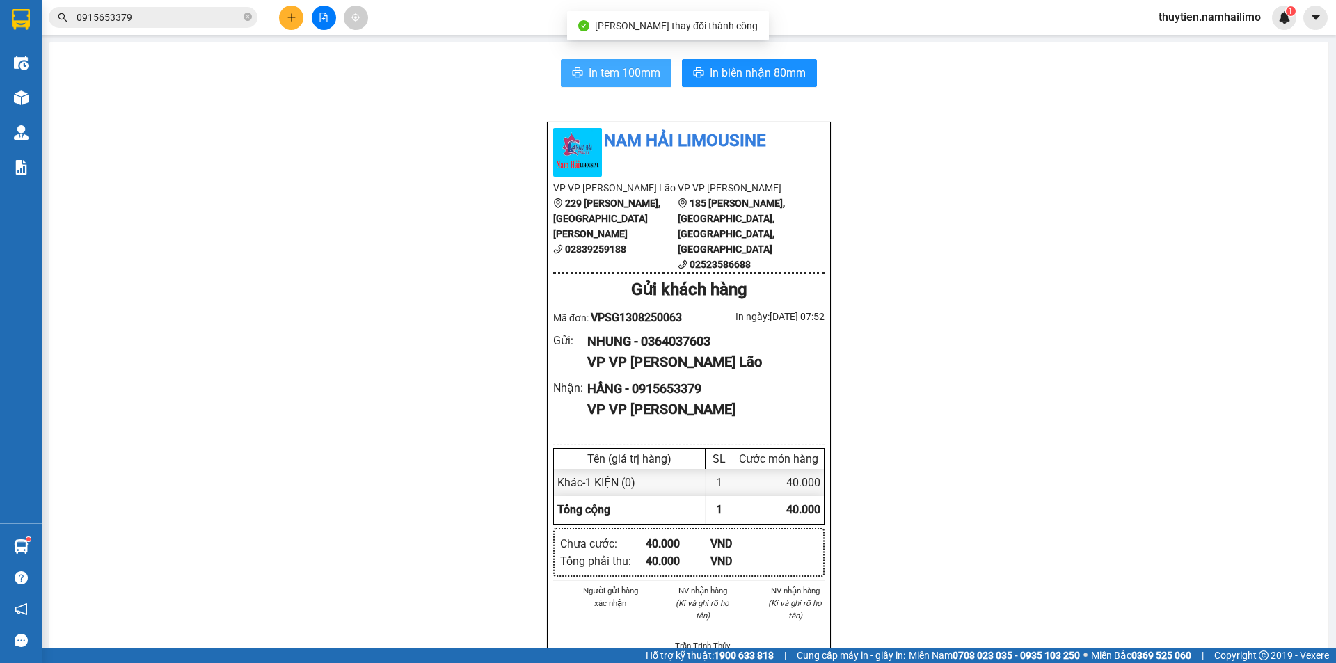
click at [601, 68] on span "In tem 100mm" at bounding box center [625, 72] width 72 height 17
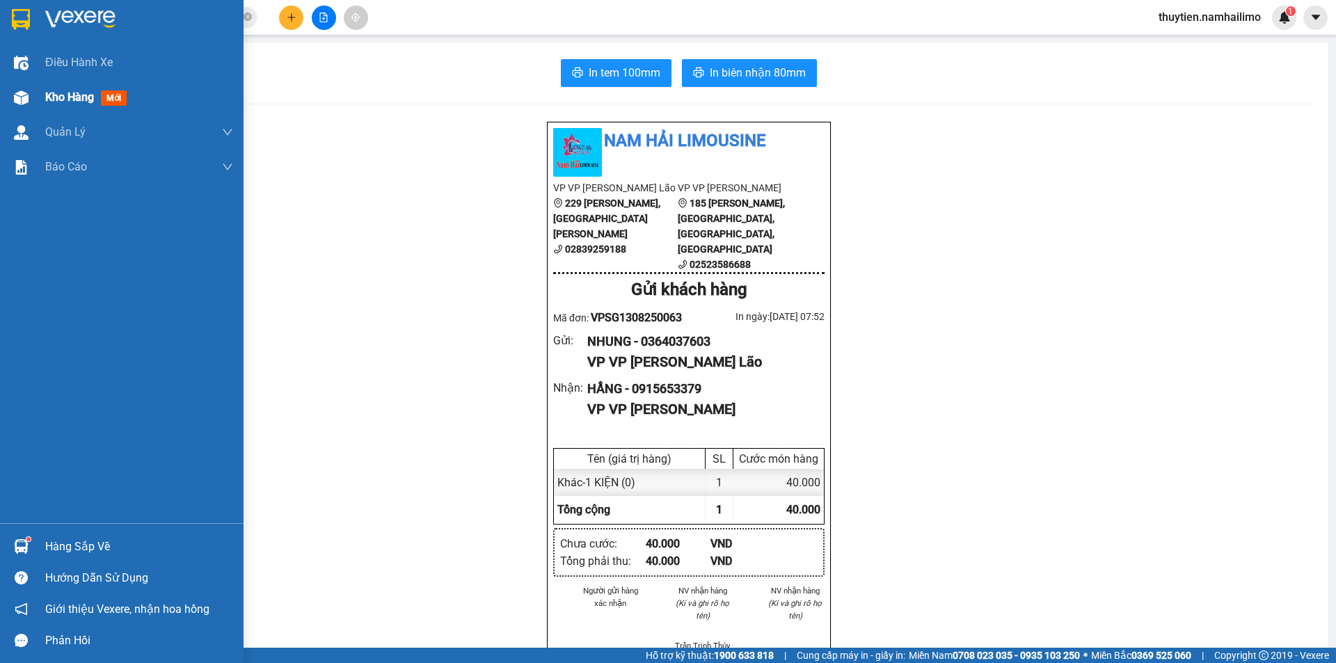
click at [70, 101] on span "Kho hàng" at bounding box center [69, 96] width 49 height 13
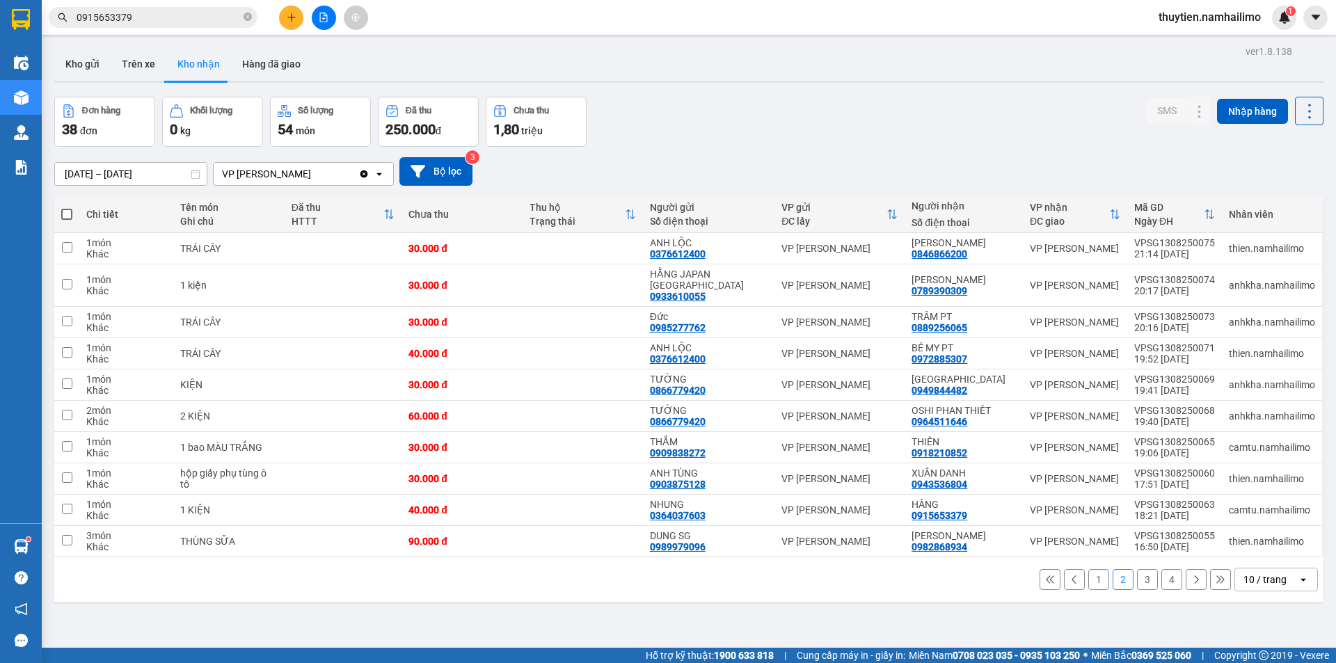
click at [1088, 570] on button "1" at bounding box center [1098, 579] width 21 height 21
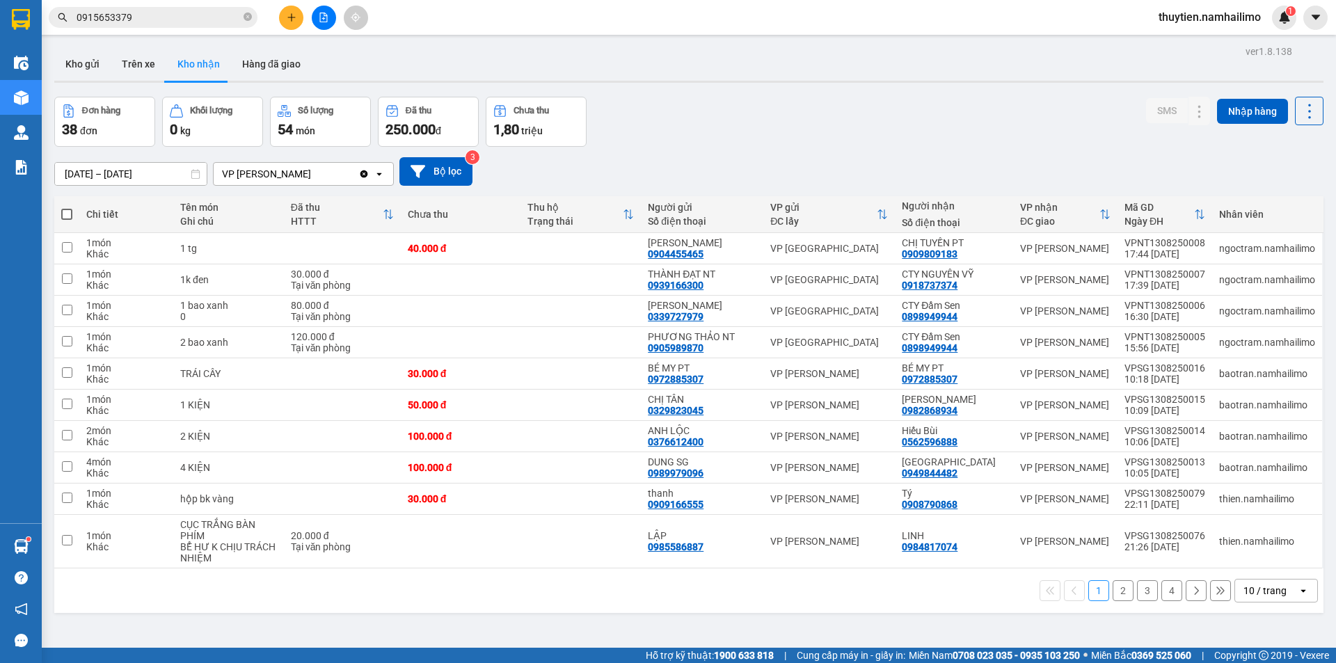
click at [1112, 594] on button "2" at bounding box center [1122, 590] width 21 height 21
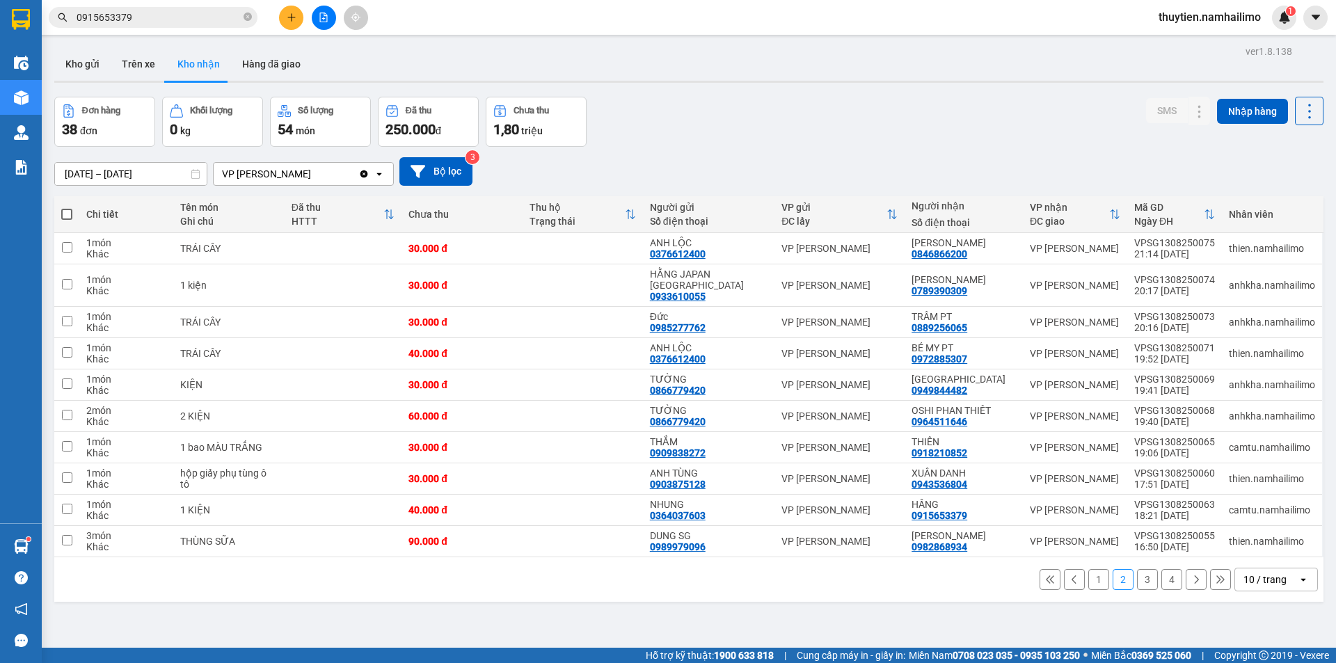
click at [1137, 573] on button "3" at bounding box center [1147, 579] width 21 height 21
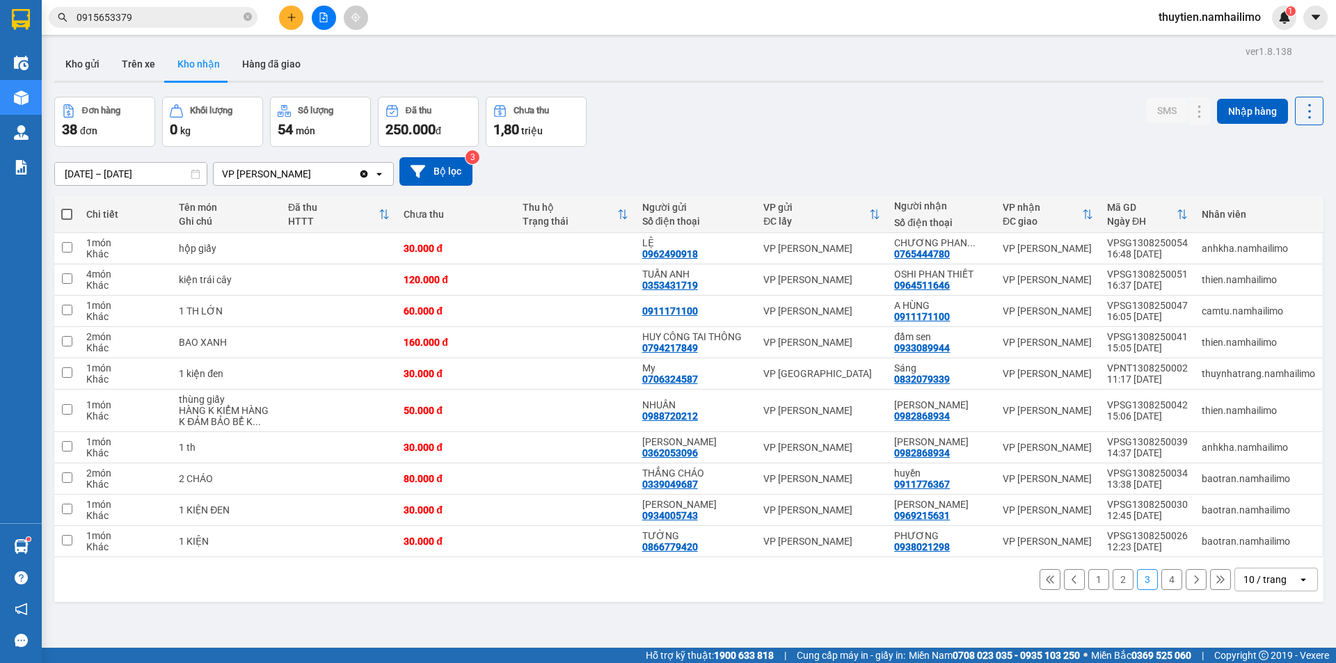
click at [1161, 581] on button "4" at bounding box center [1171, 579] width 21 height 21
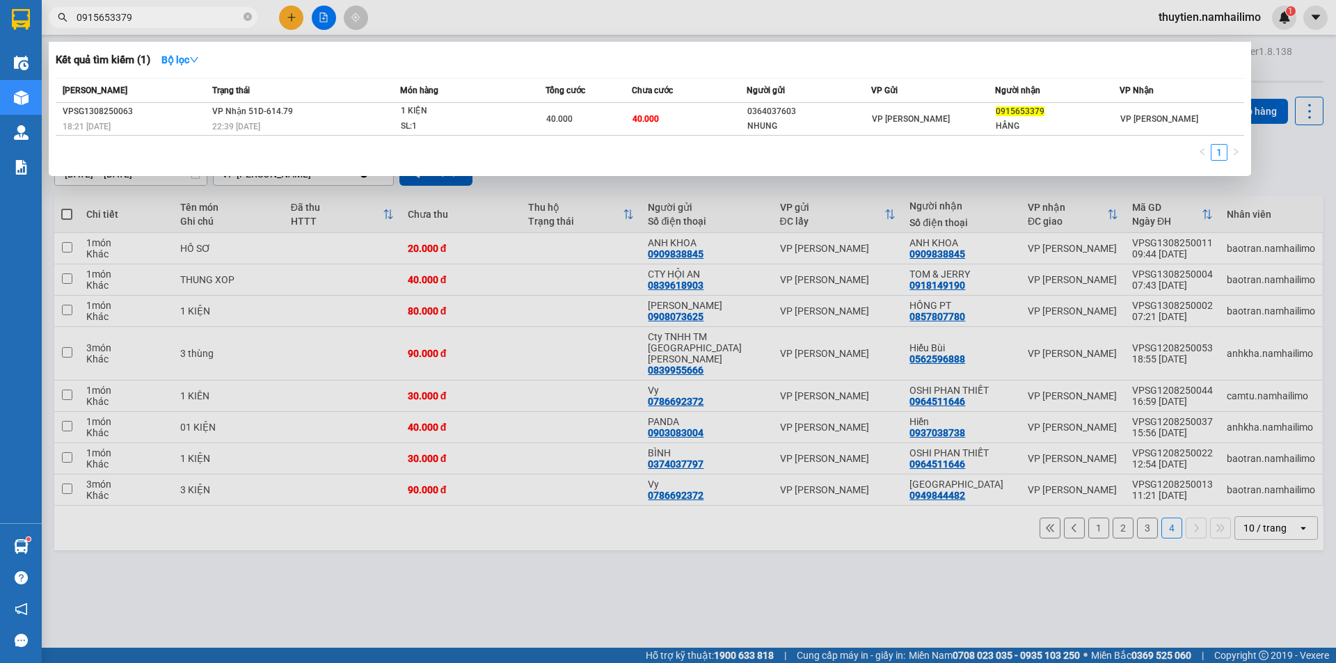
click at [177, 15] on input "0915653379" at bounding box center [159, 17] width 164 height 15
type input "0"
type input "0917406139"
click at [585, 359] on div at bounding box center [668, 331] width 1336 height 663
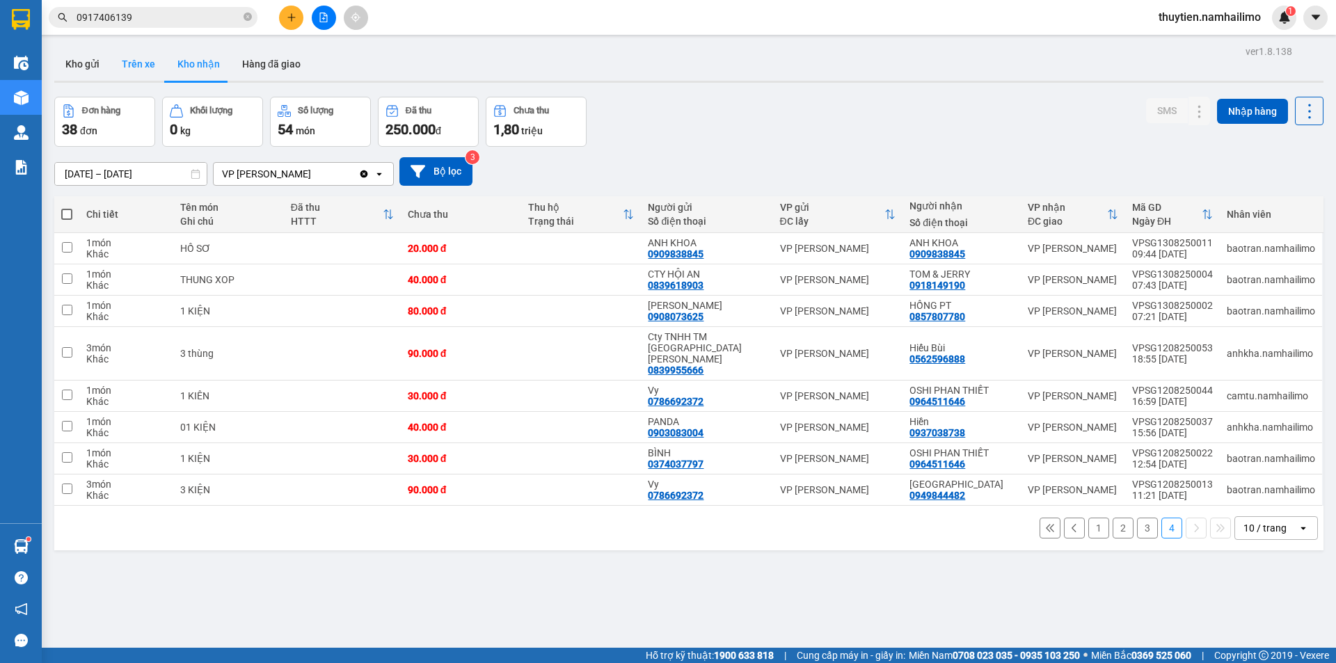
click at [143, 63] on button "Trên xe" at bounding box center [139, 63] width 56 height 33
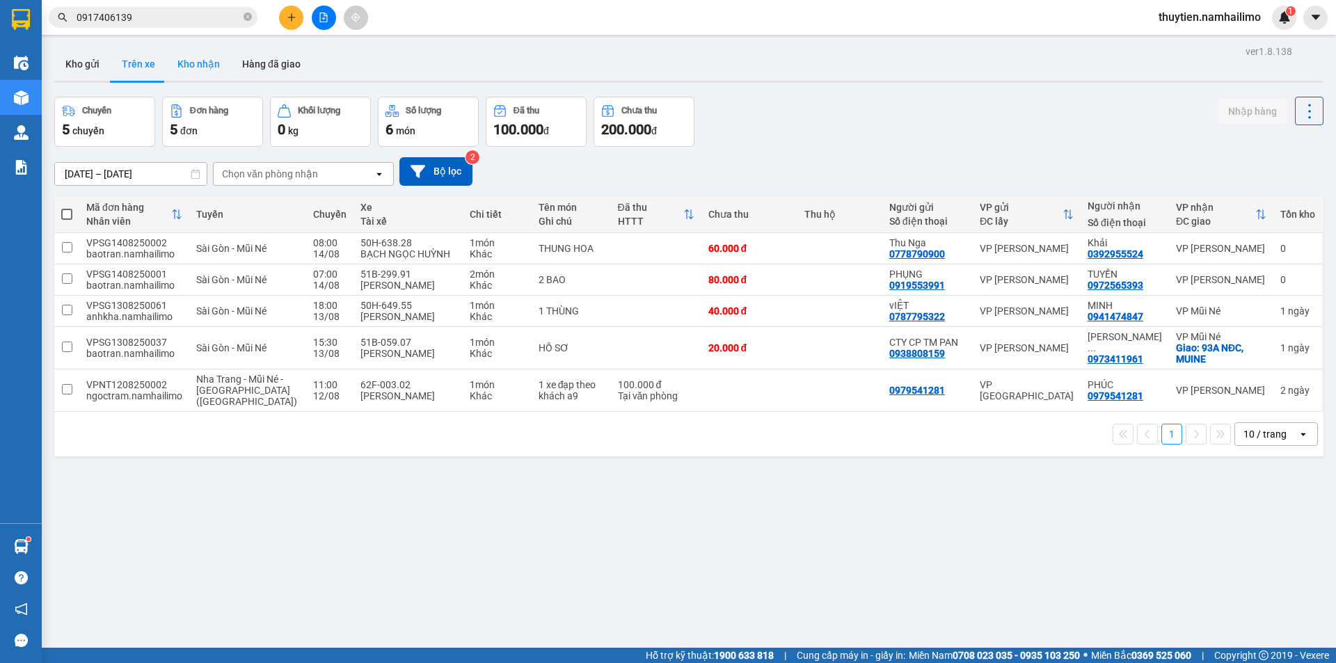
click at [202, 64] on button "Kho nhận" at bounding box center [198, 63] width 65 height 33
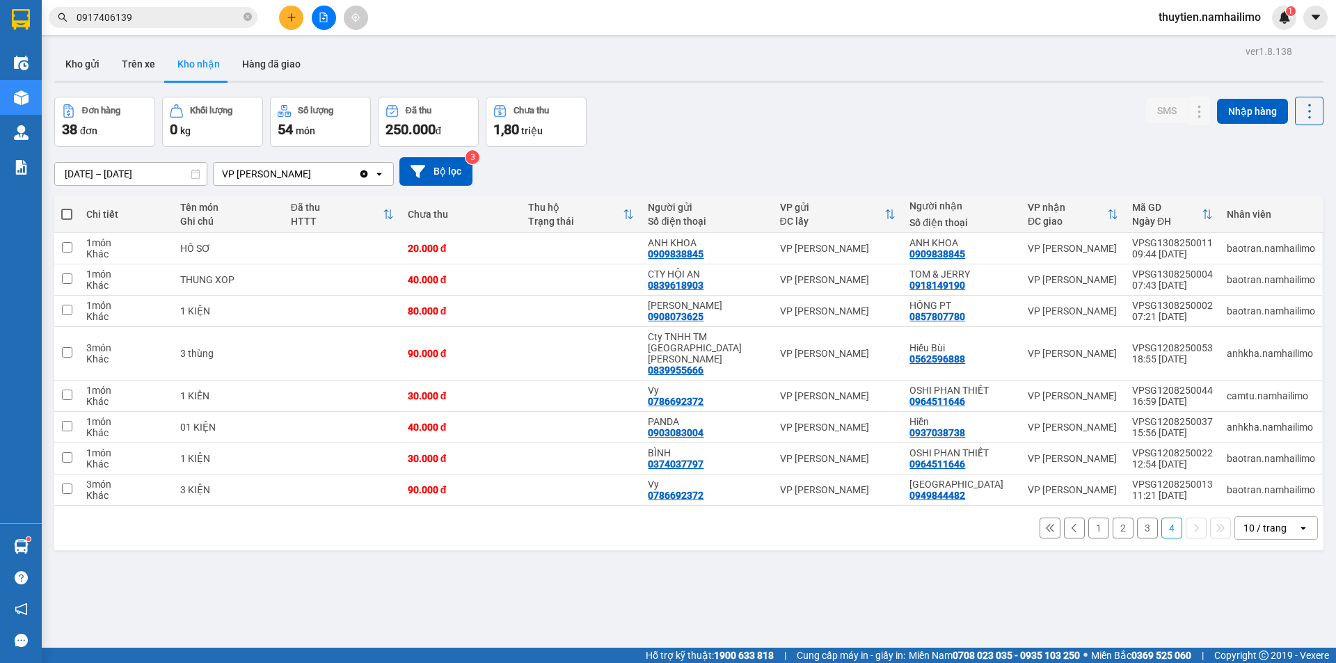
click at [1089, 519] on button "1" at bounding box center [1098, 528] width 21 height 21
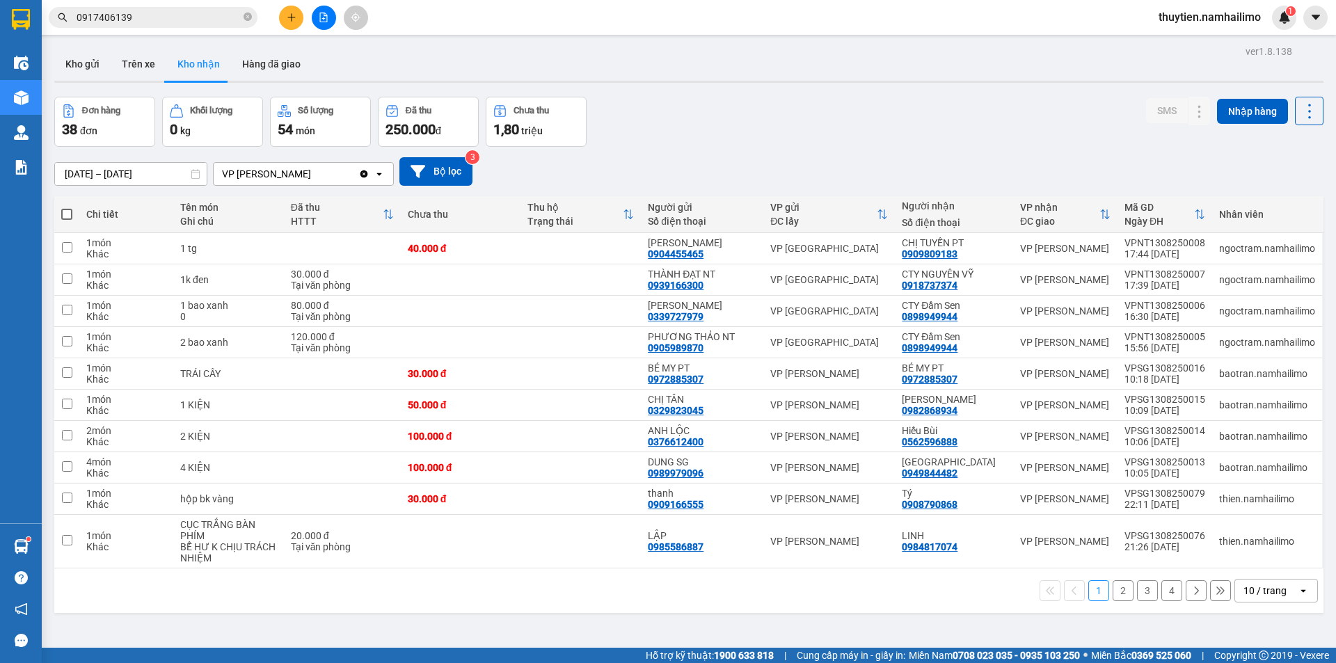
click at [1113, 586] on button "2" at bounding box center [1122, 590] width 21 height 21
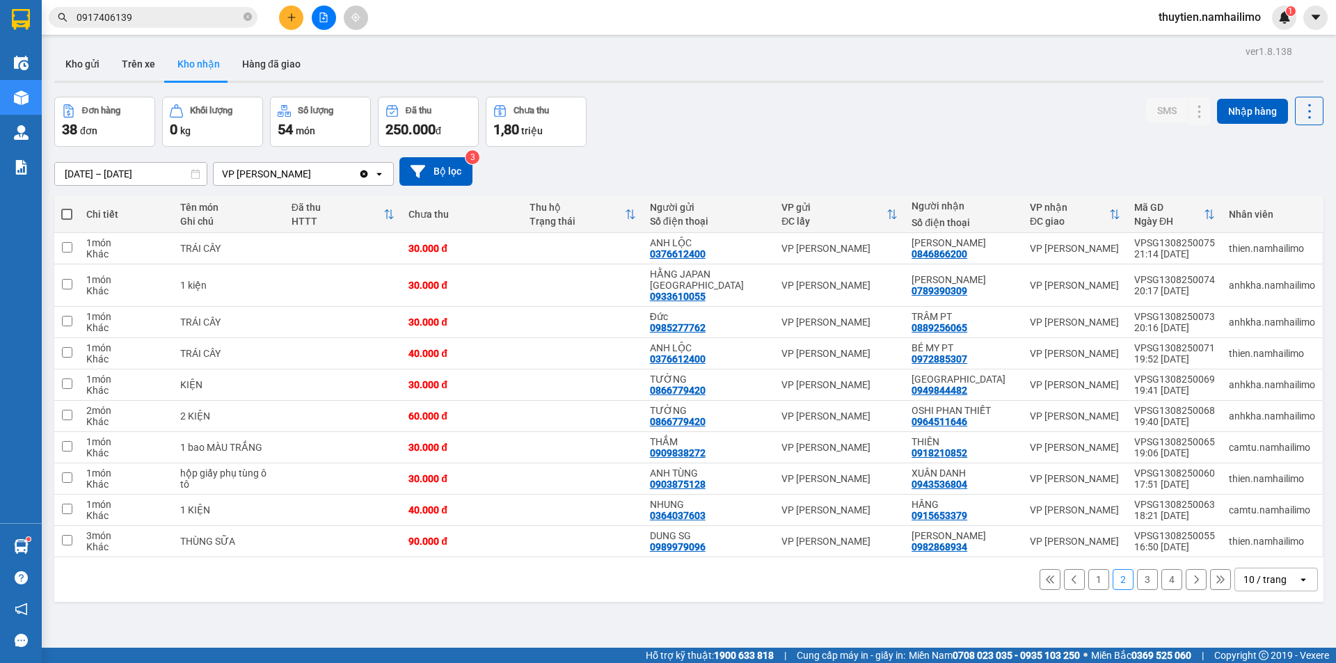
click at [1139, 569] on button "3" at bounding box center [1147, 579] width 21 height 21
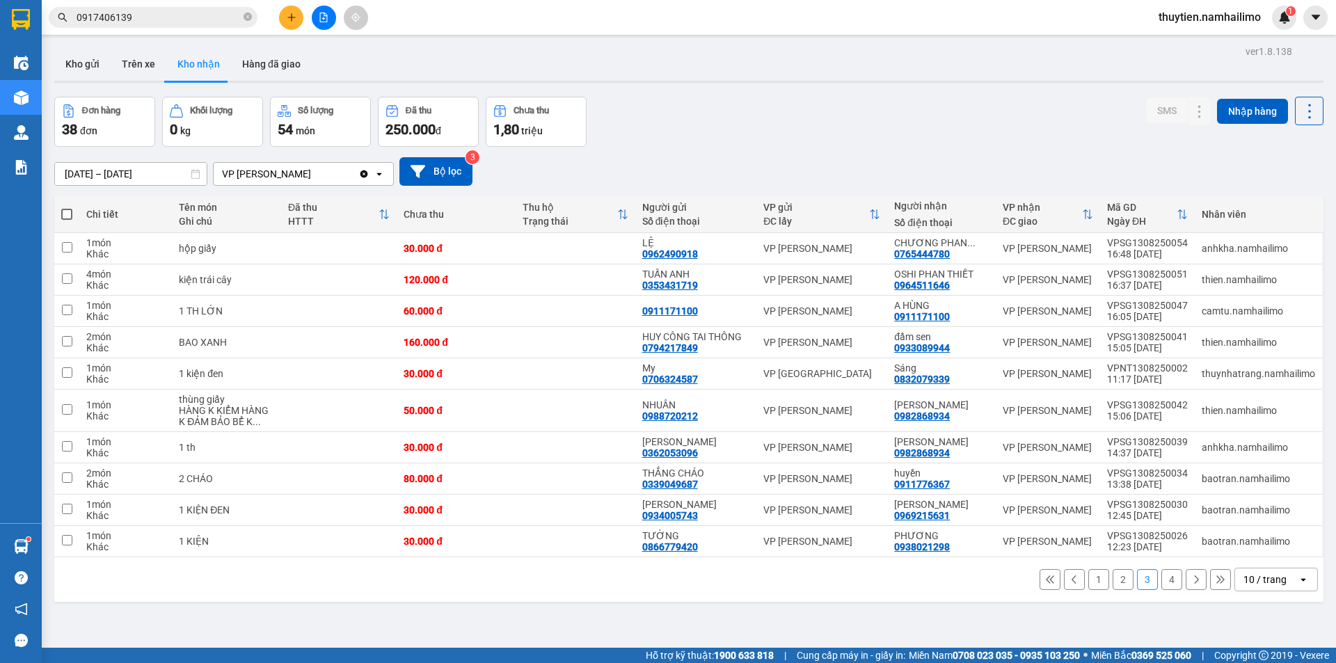
click at [1161, 579] on button "4" at bounding box center [1171, 579] width 21 height 21
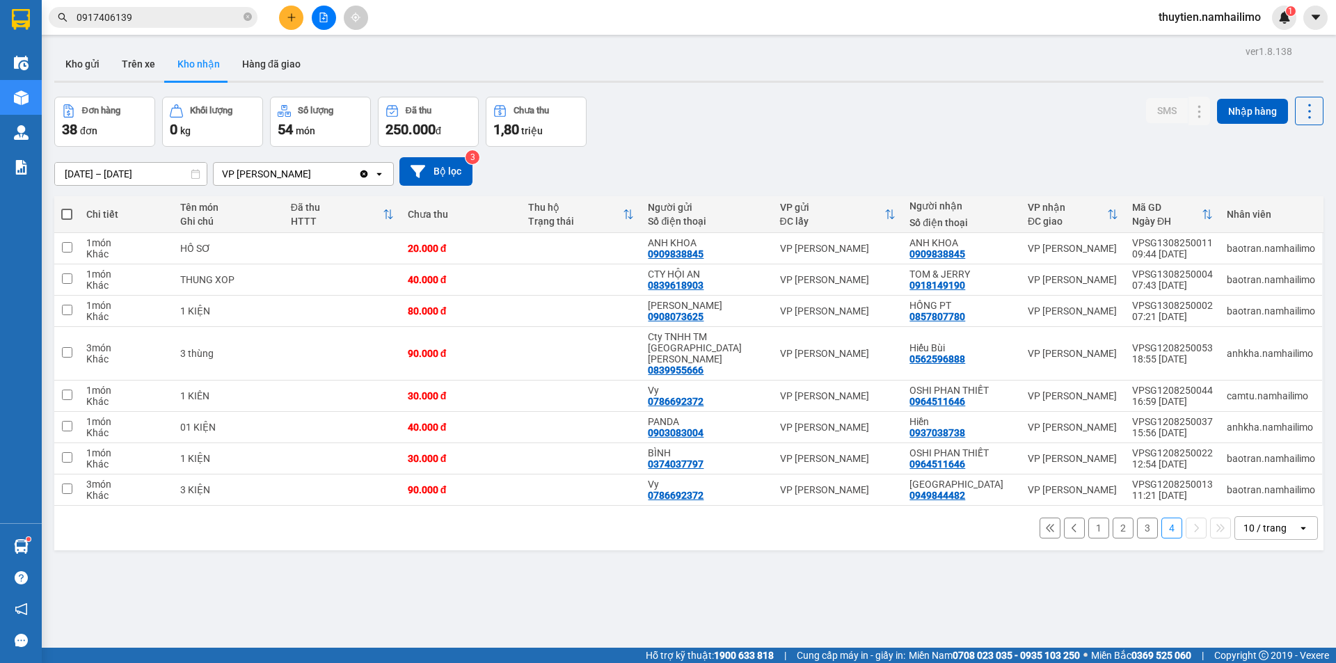
click at [1091, 520] on button "1" at bounding box center [1098, 528] width 21 height 21
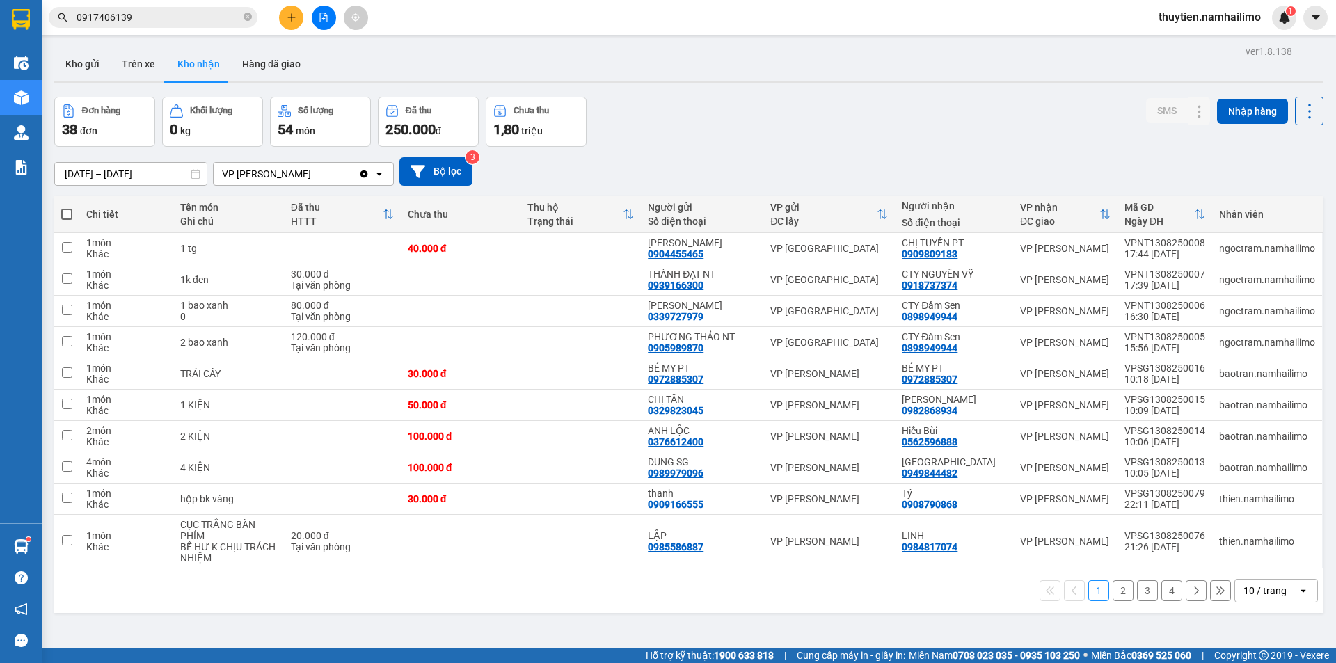
click at [1117, 592] on button "2" at bounding box center [1122, 590] width 21 height 21
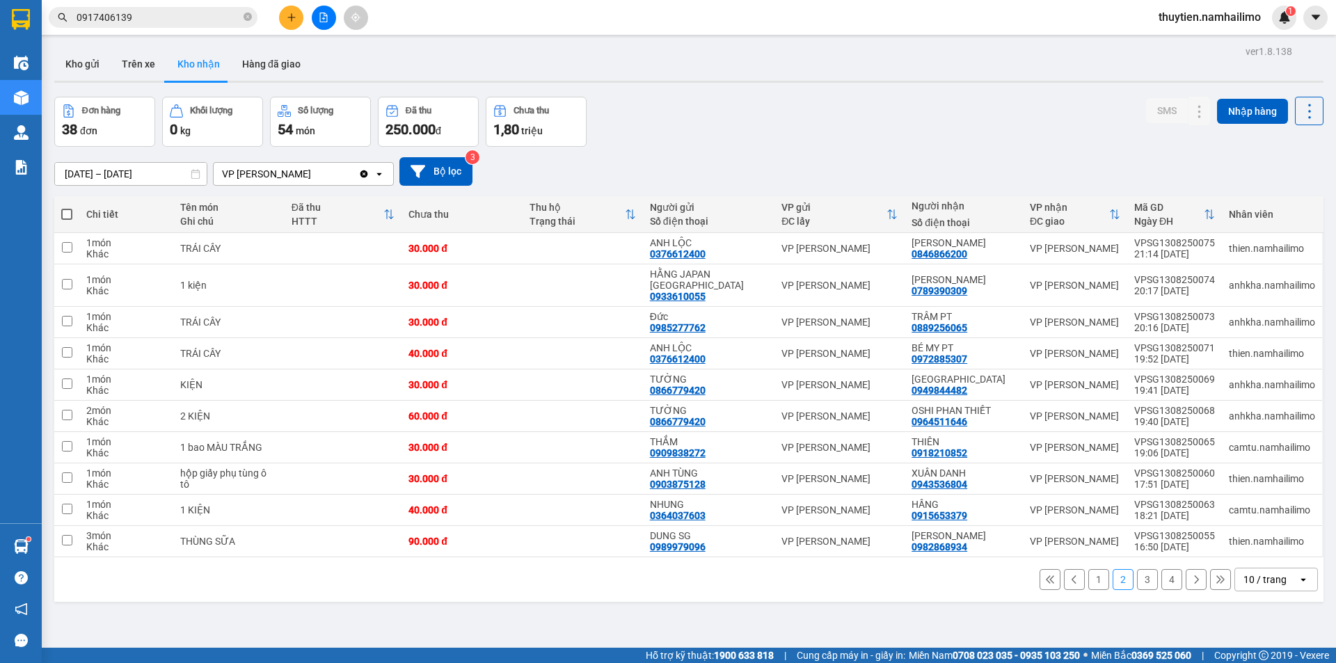
click at [1137, 569] on button "3" at bounding box center [1147, 579] width 21 height 21
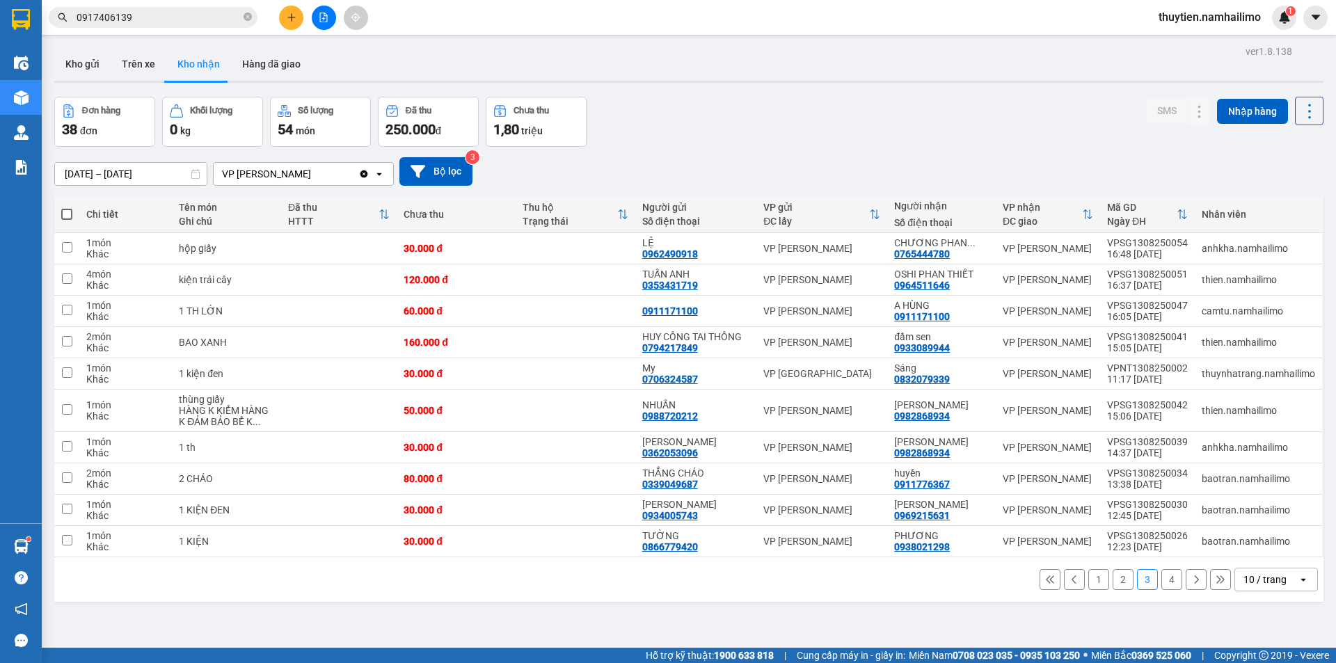
click at [1161, 577] on button "4" at bounding box center [1171, 579] width 21 height 21
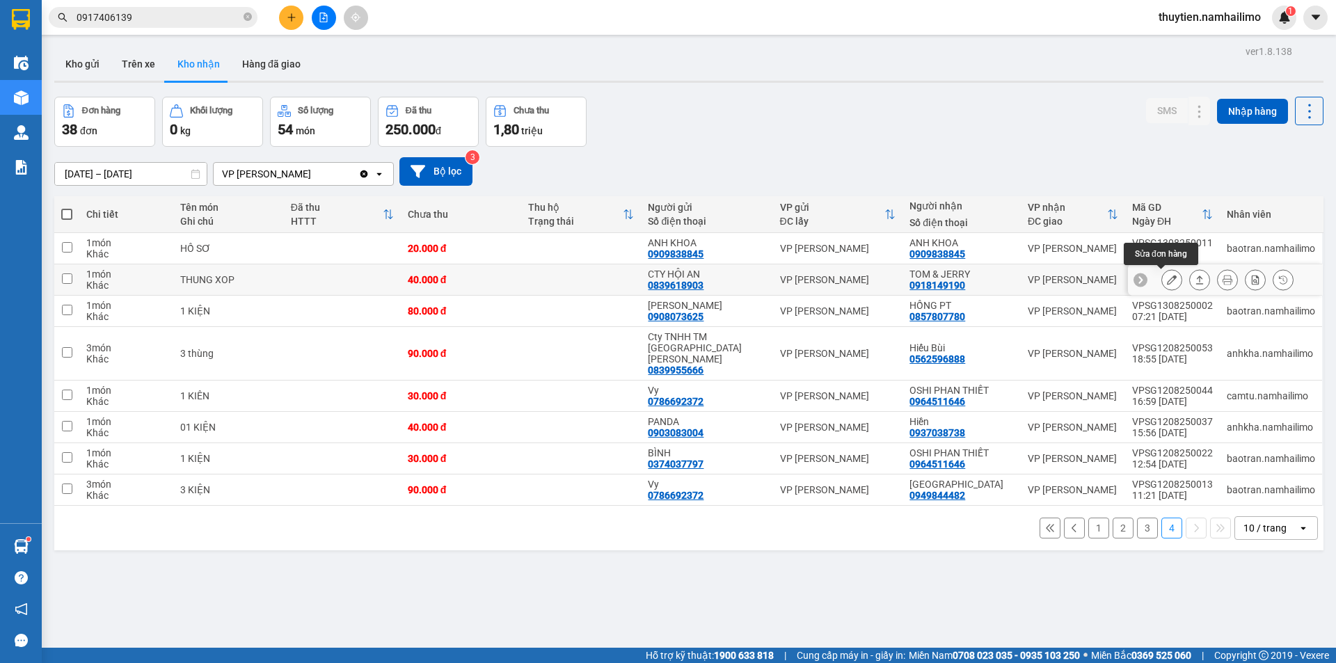
click at [1167, 280] on icon at bounding box center [1172, 280] width 10 height 10
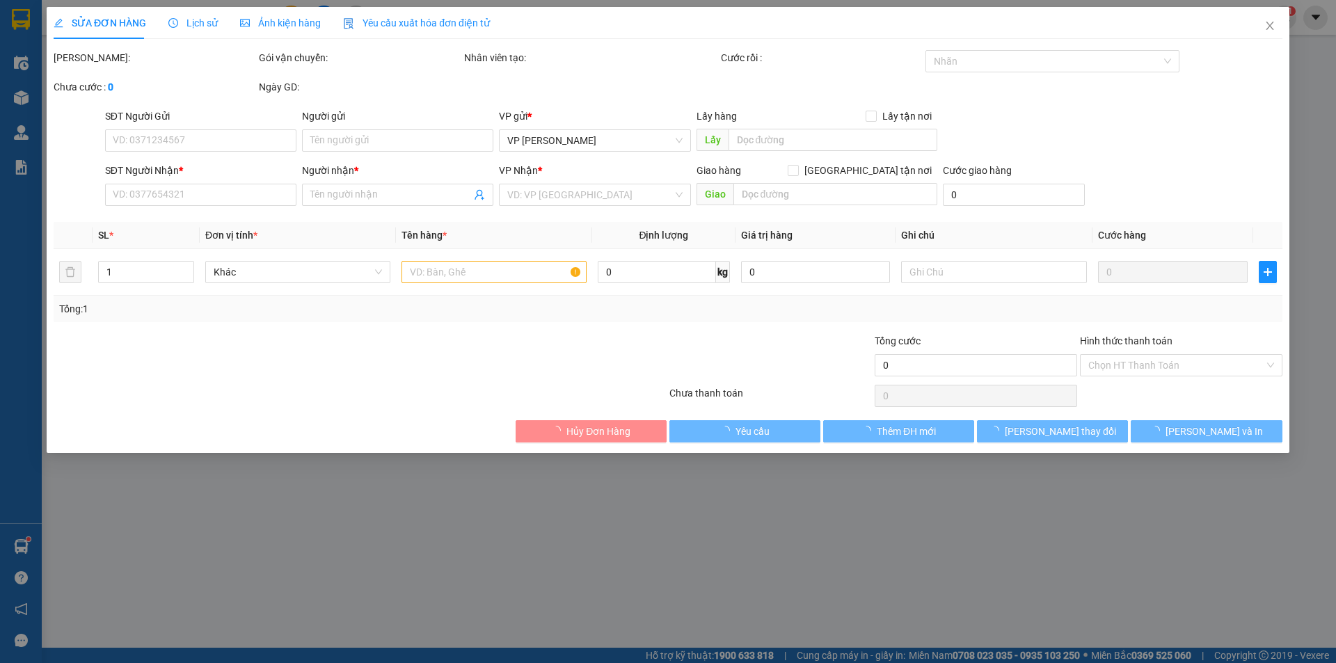
type input "0839618903"
type input "CTY HỘI AN"
type input "0918149190"
type input "TOM & JERRY"
type input "40.000"
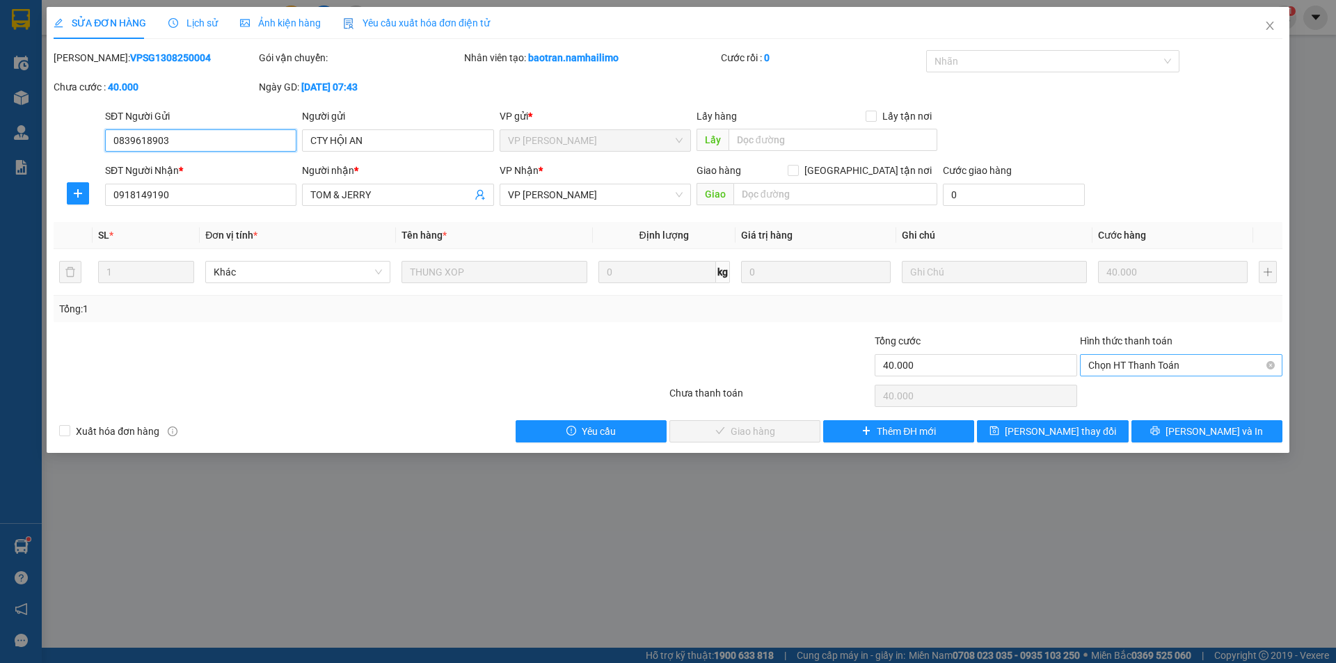
click at [1131, 369] on span "Chọn HT Thanh Toán" at bounding box center [1181, 365] width 186 height 21
click at [1120, 394] on div "Tại văn phòng" at bounding box center [1181, 392] width 186 height 15
type input "0"
click at [757, 431] on span "[PERSON_NAME] và Giao hàng" at bounding box center [763, 431] width 134 height 15
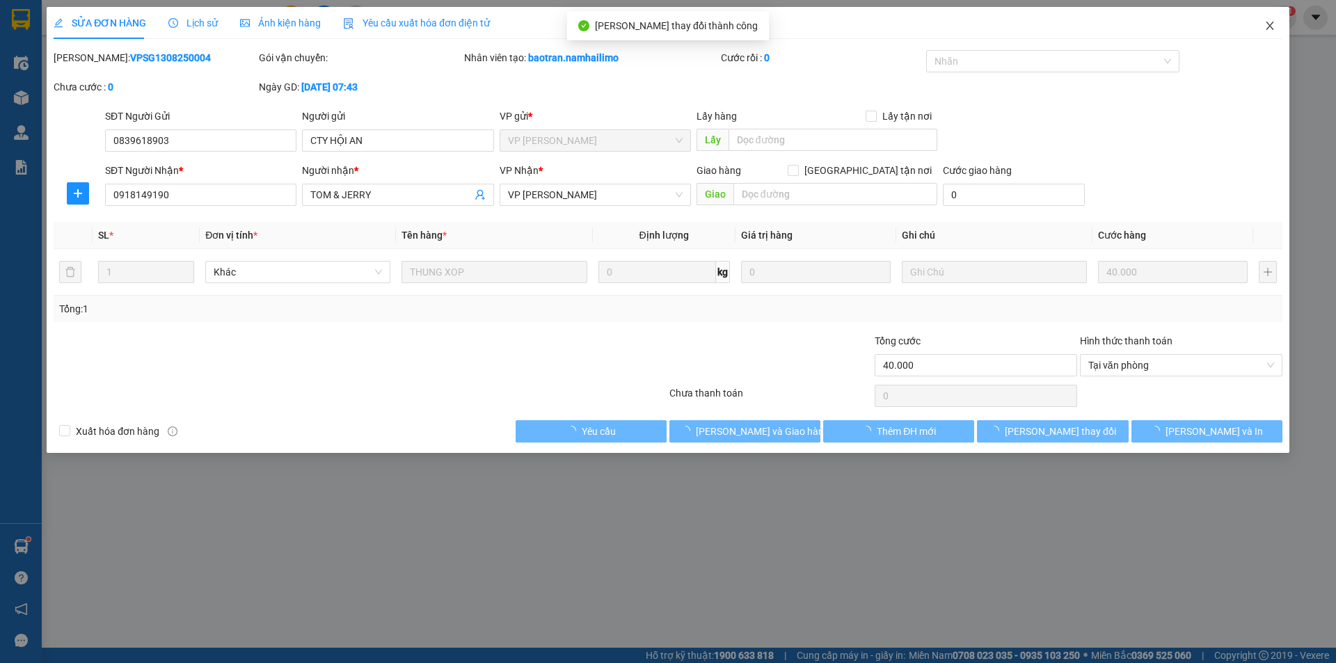
click at [1264, 23] on icon "close" at bounding box center [1269, 25] width 11 height 11
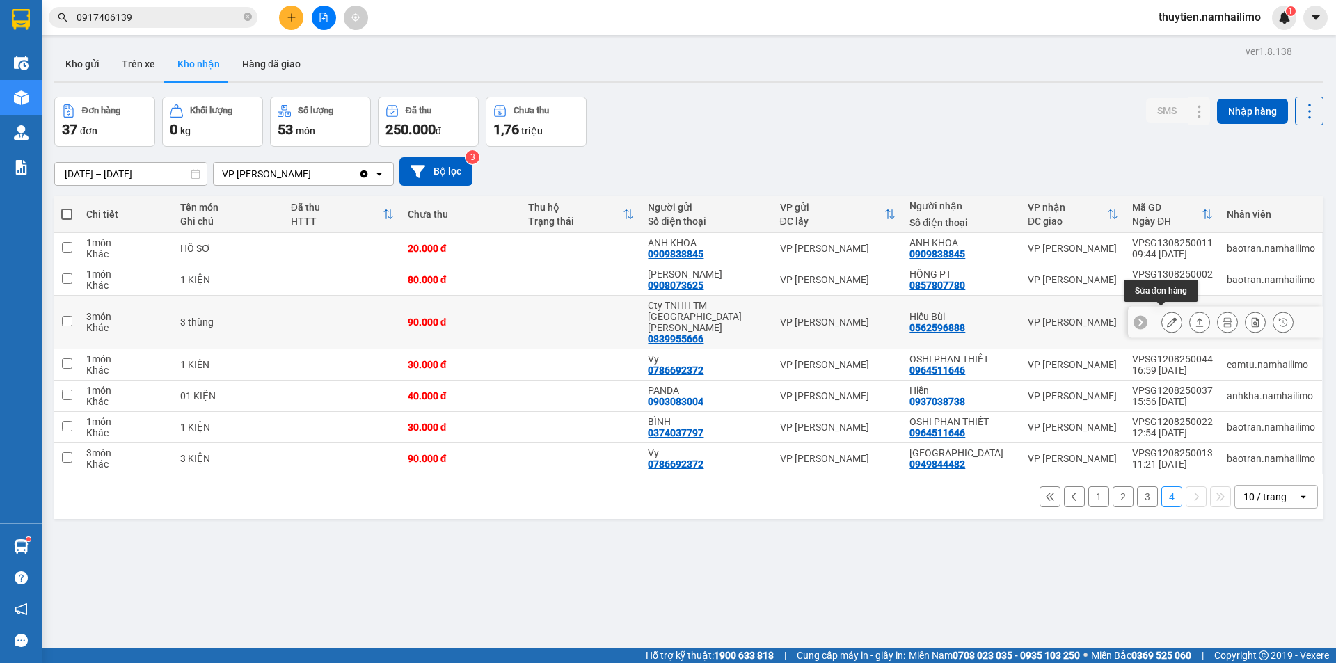
click at [1167, 317] on icon at bounding box center [1172, 322] width 10 height 10
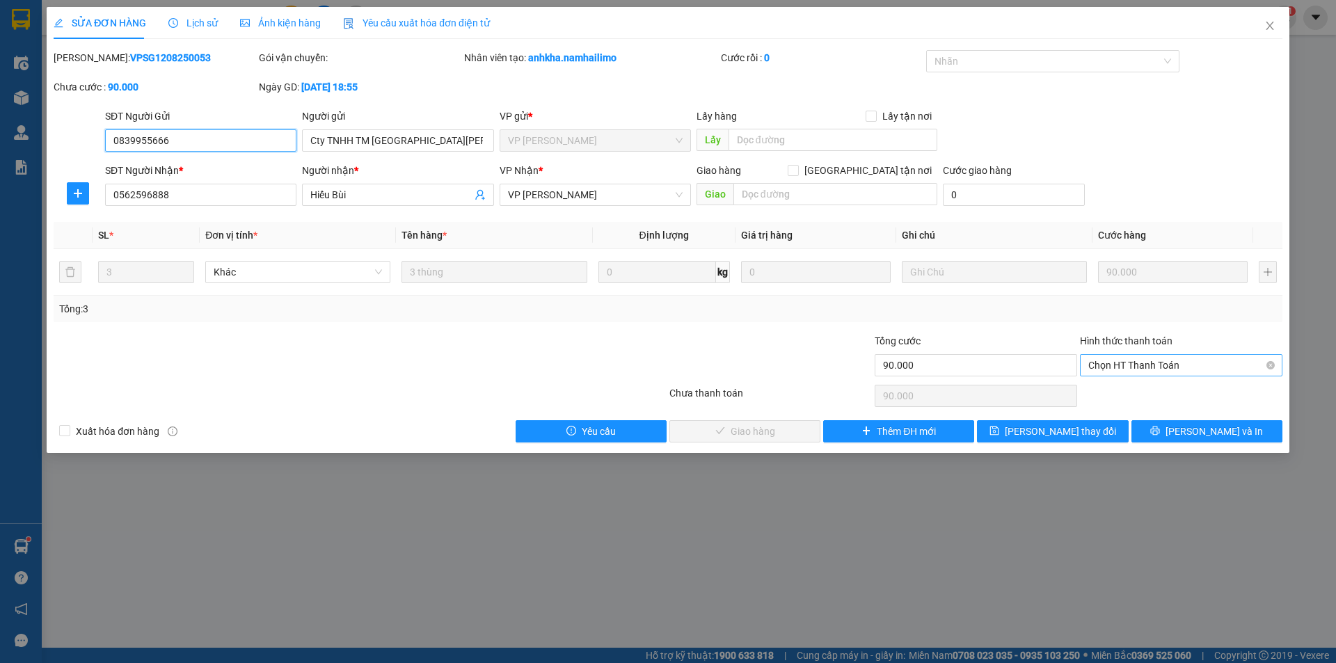
click at [1125, 365] on span "Chọn HT Thanh Toán" at bounding box center [1181, 365] width 186 height 21
drag, startPoint x: 1119, startPoint y: 392, endPoint x: 1024, endPoint y: 392, distance: 95.3
click at [1119, 392] on div "Tại văn phòng" at bounding box center [1181, 392] width 186 height 15
type input "0"
drag, startPoint x: 770, startPoint y: 429, endPoint x: 1120, endPoint y: 179, distance: 429.9
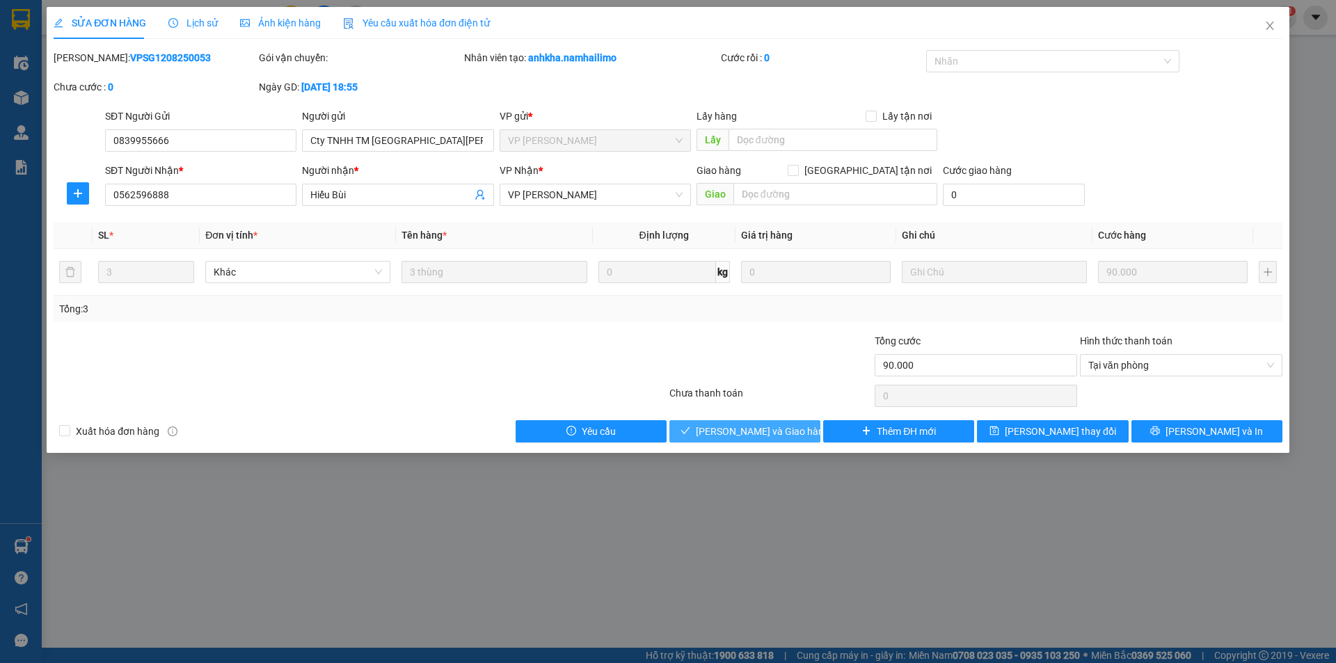
click at [771, 418] on div "Total Paid Fee 0 Total UnPaid Fee 90.000 Cash Collection Total Fee Mã ĐH: VPSG1…" at bounding box center [668, 246] width 1229 height 392
click at [1264, 31] on icon "close" at bounding box center [1269, 25] width 11 height 11
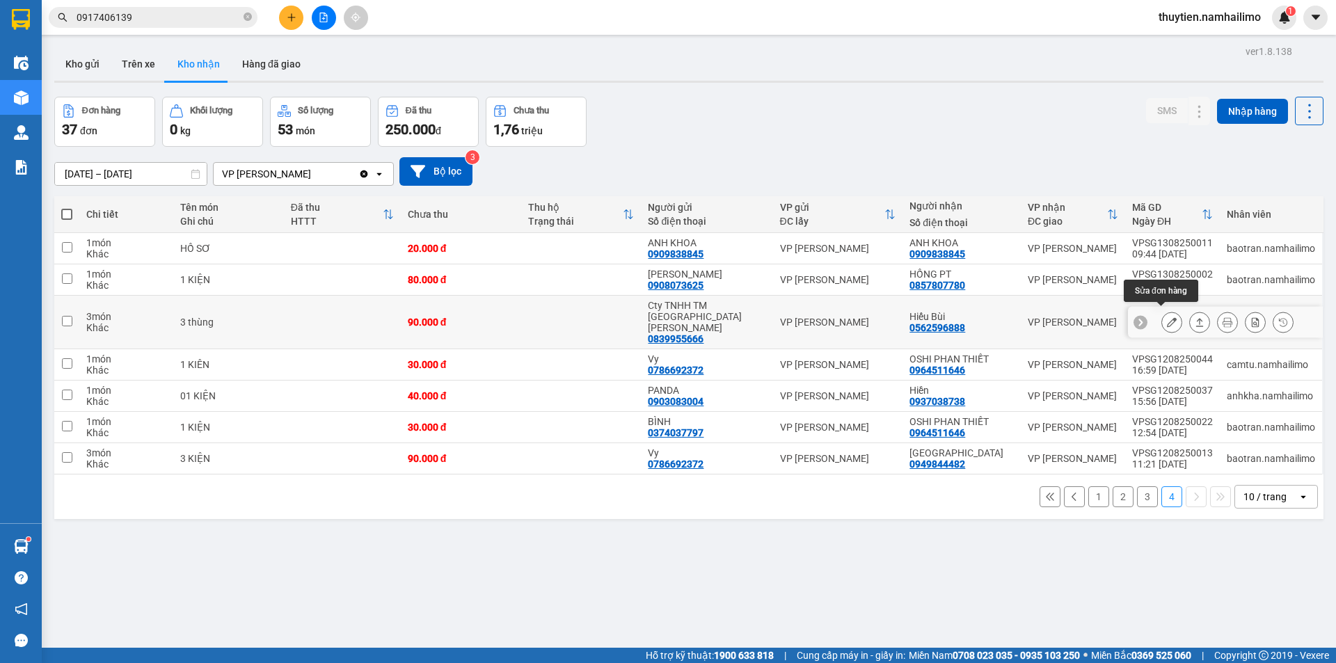
click at [1162, 311] on button at bounding box center [1171, 322] width 19 height 24
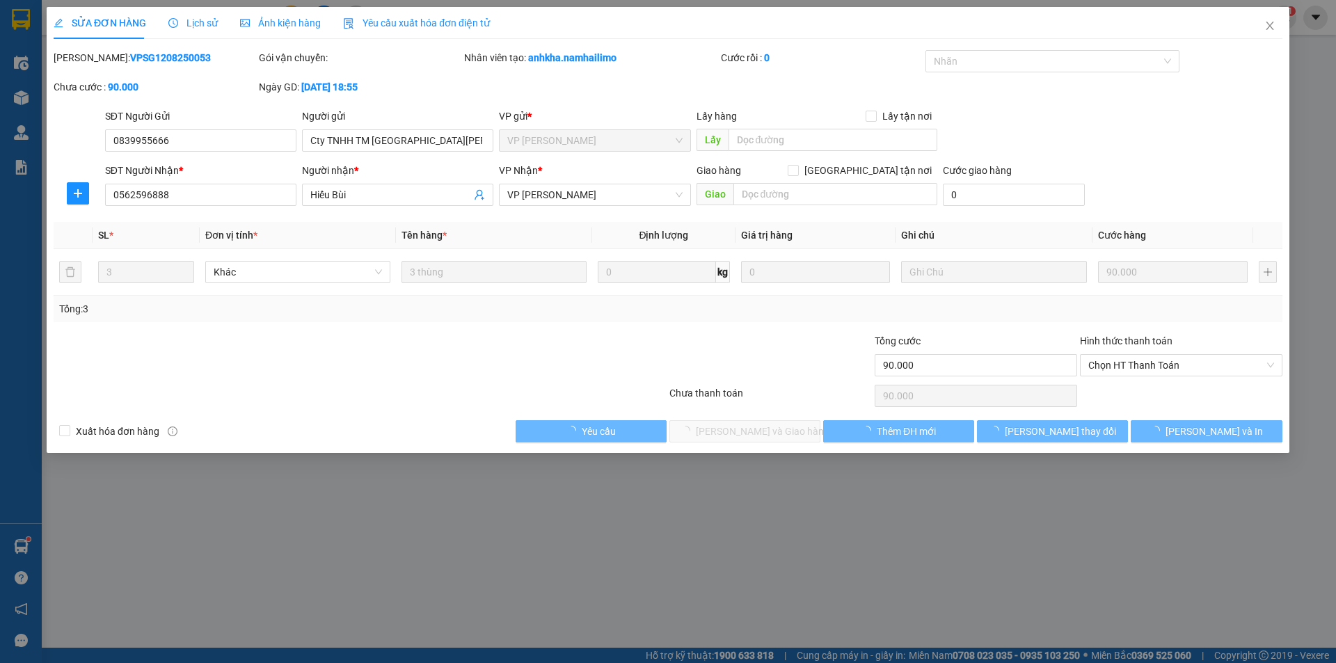
type input "0839955666"
type input "Cty TNHH TM [GEOGRAPHIC_DATA][PERSON_NAME]"
type input "0562596888"
type input "Hiếu Bùi"
type input "90.000"
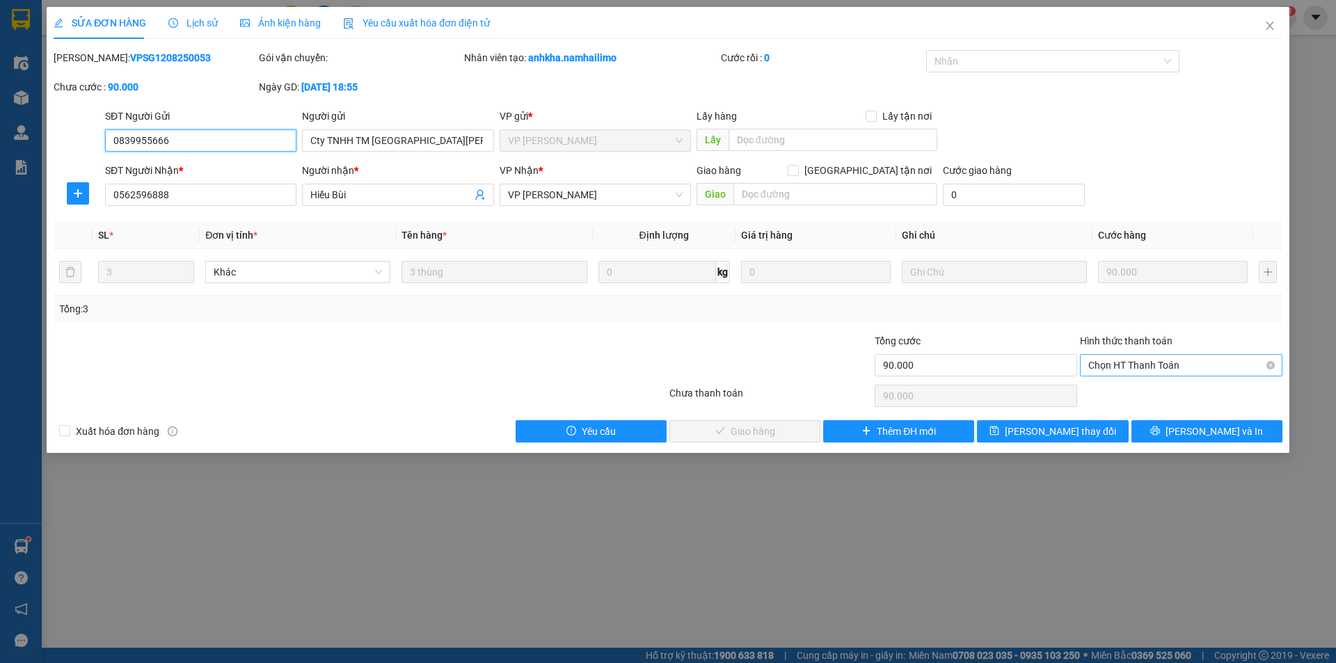
click at [1130, 362] on span "Chọn HT Thanh Toán" at bounding box center [1181, 365] width 186 height 21
drag, startPoint x: 1110, startPoint y: 394, endPoint x: 1094, endPoint y: 394, distance: 16.0
click at [1110, 394] on div "Tại văn phòng" at bounding box center [1181, 392] width 186 height 15
type input "0"
click at [751, 428] on span "[PERSON_NAME] và Giao hàng" at bounding box center [763, 431] width 134 height 15
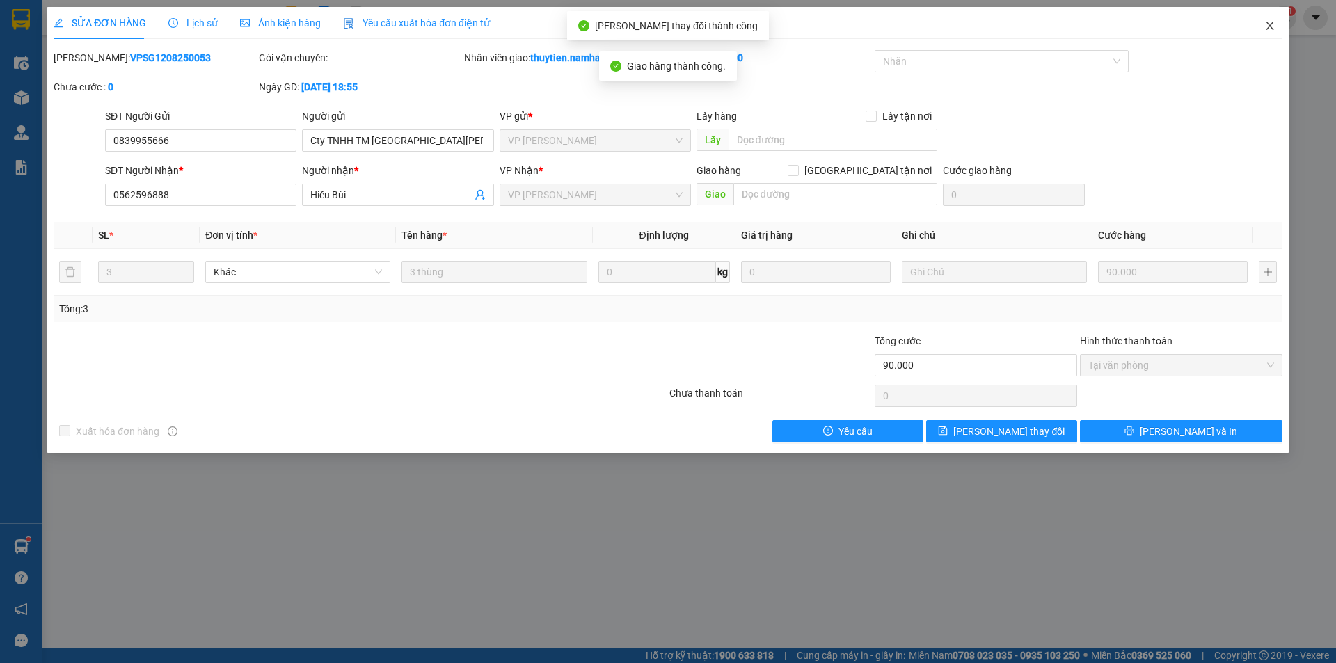
click at [1270, 27] on icon "close" at bounding box center [1269, 26] width 8 height 8
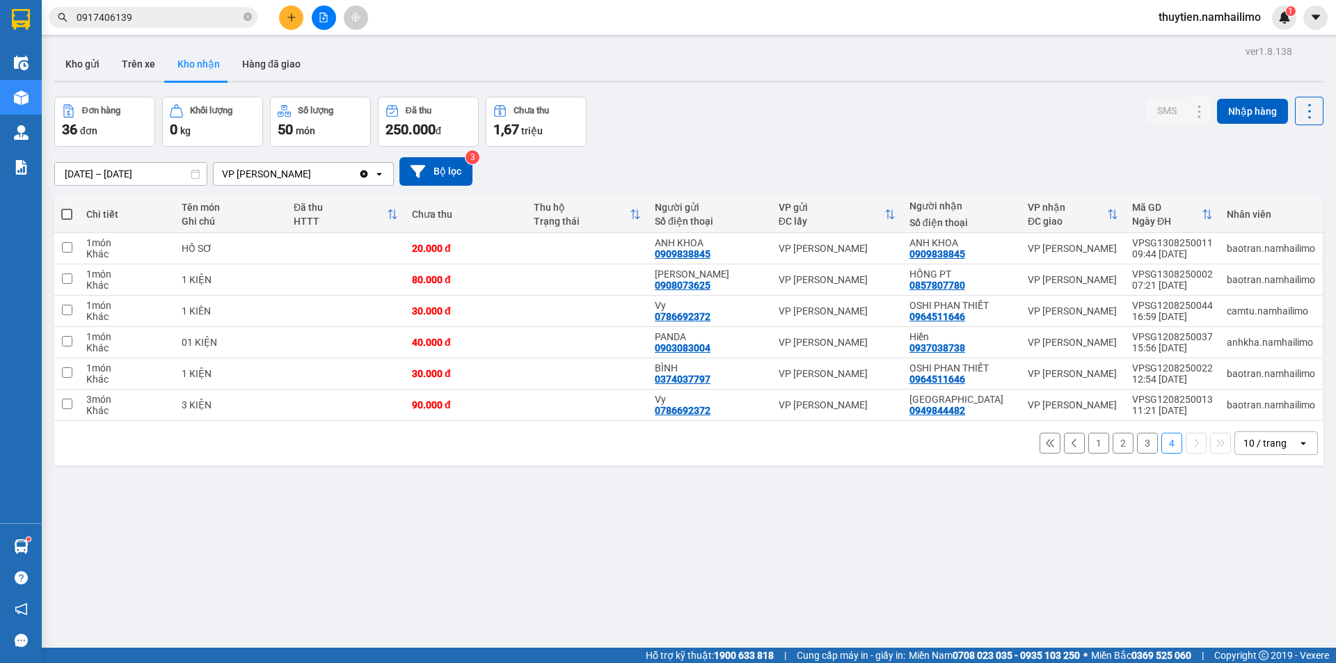
click at [1137, 445] on button "3" at bounding box center [1147, 443] width 21 height 21
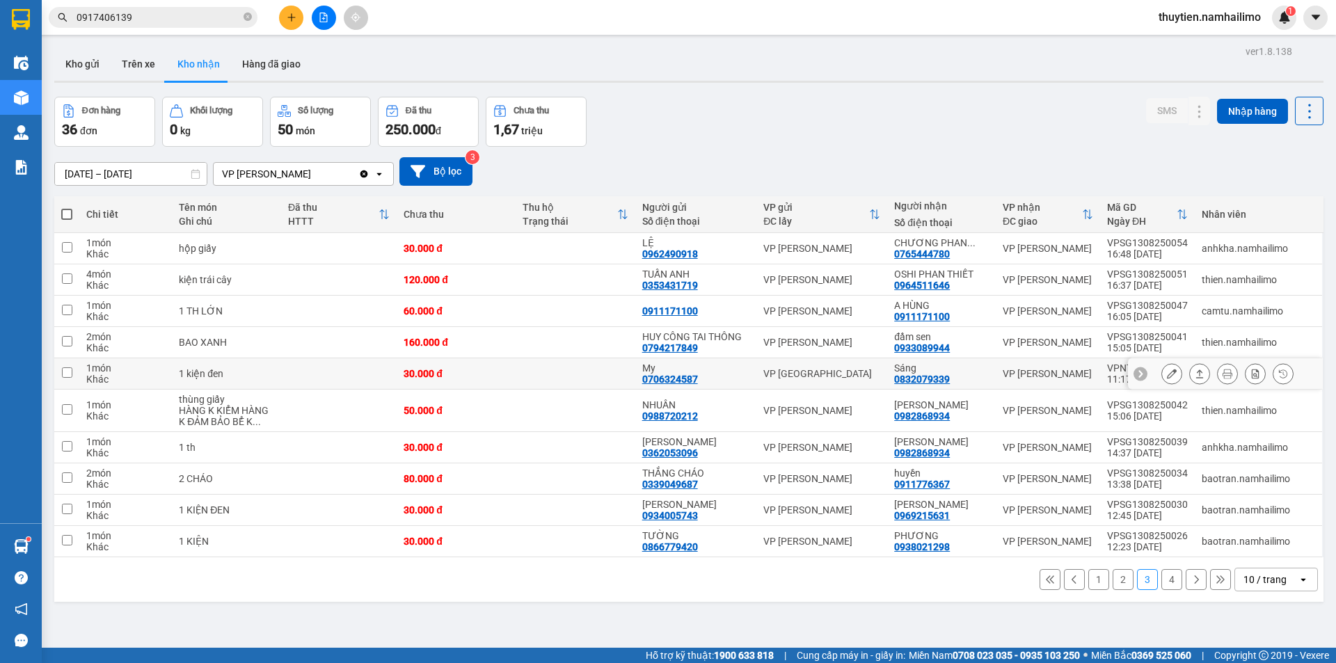
click at [1167, 376] on icon at bounding box center [1172, 374] width 10 height 10
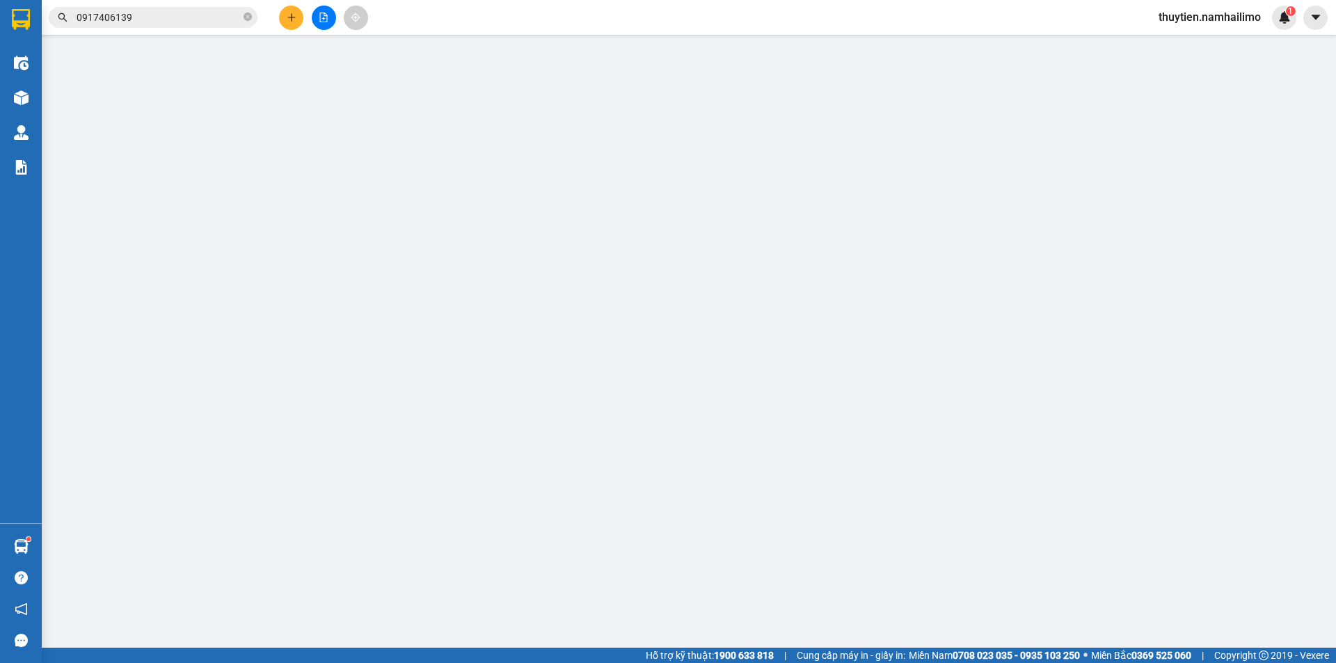
type input "0706324587"
type input "My"
type input "0832079339"
type input "Sáng"
type input "30.000"
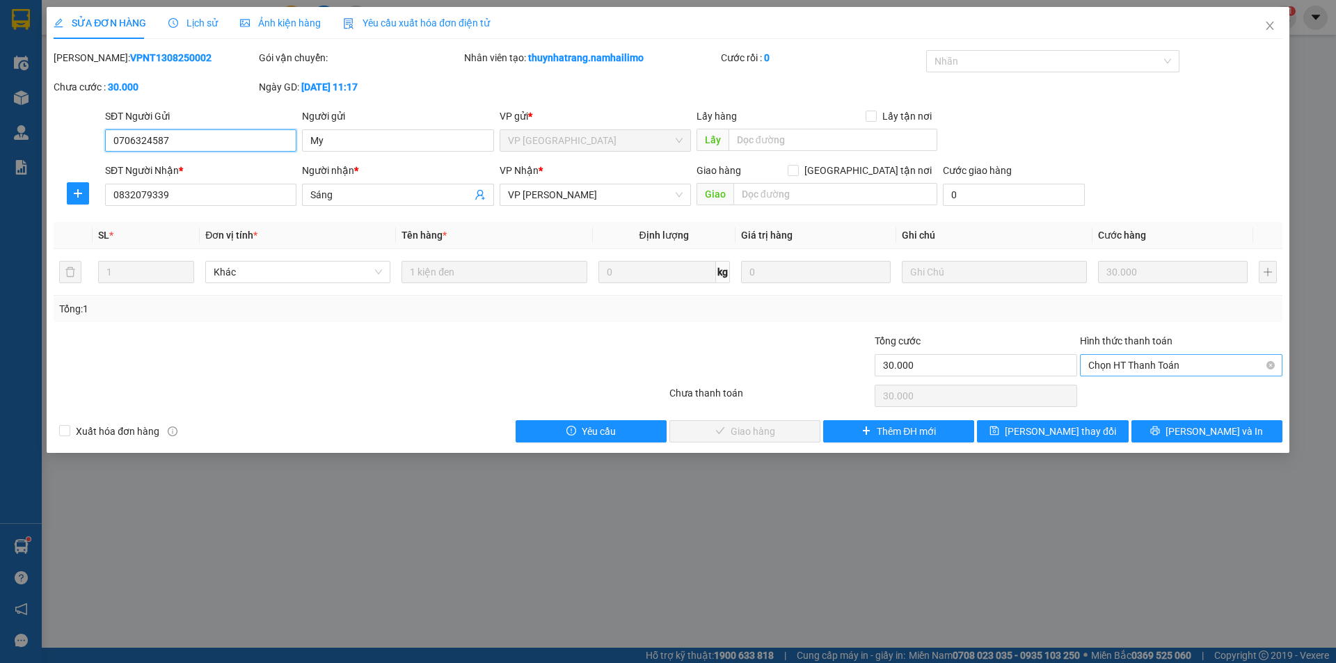
click at [1140, 360] on span "Chọn HT Thanh Toán" at bounding box center [1181, 365] width 186 height 21
click at [1130, 384] on div "Tại văn phòng" at bounding box center [1181, 393] width 202 height 22
type input "0"
click at [768, 426] on span "[PERSON_NAME] và Giao hàng" at bounding box center [763, 431] width 134 height 15
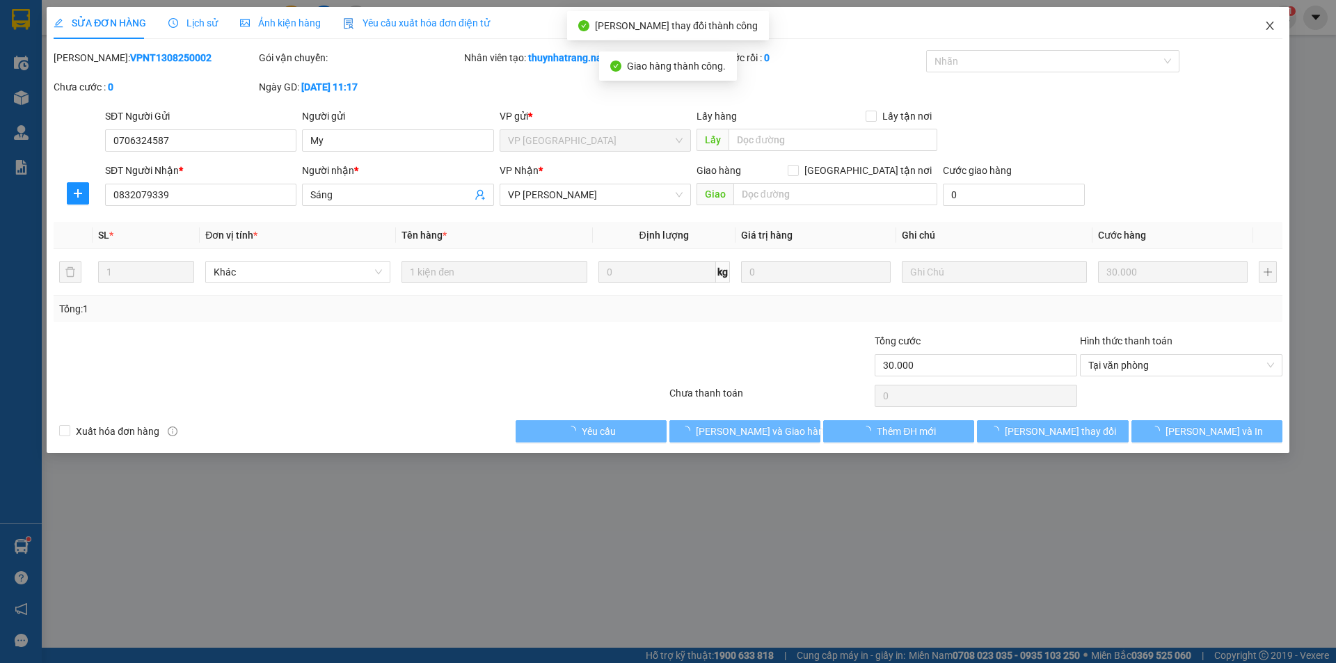
click at [1279, 29] on span "Close" at bounding box center [1269, 26] width 39 height 39
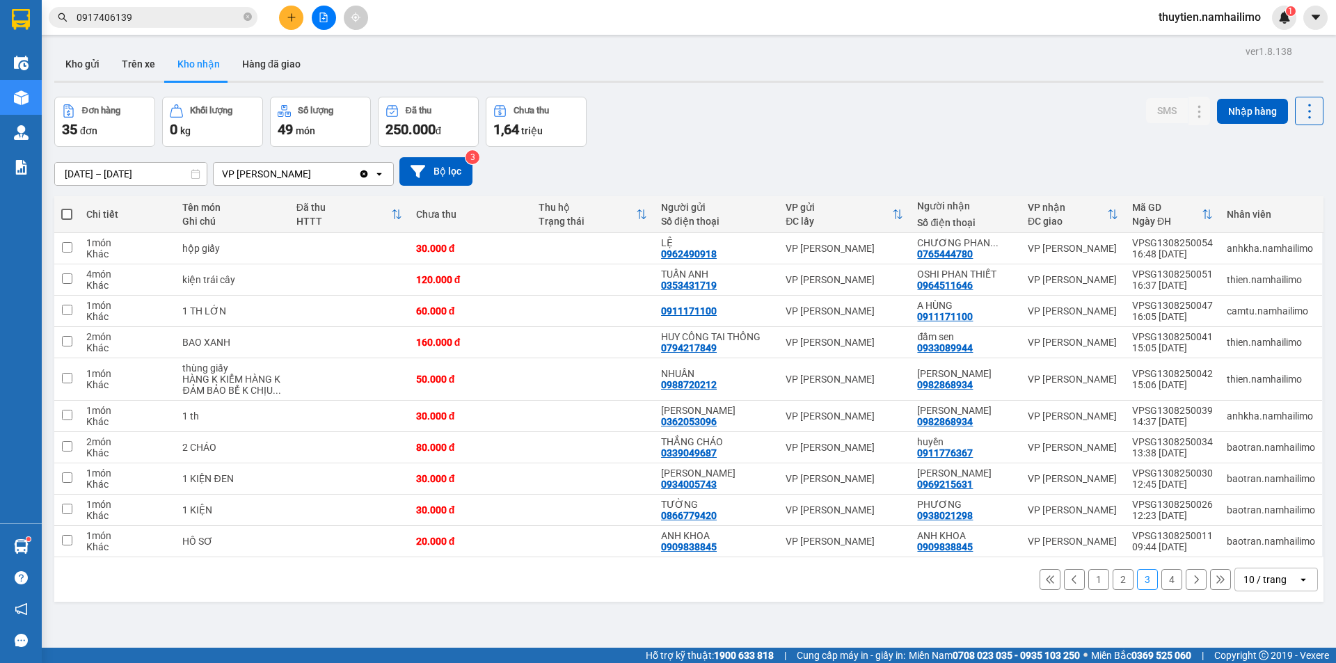
click at [1112, 582] on button "2" at bounding box center [1122, 579] width 21 height 21
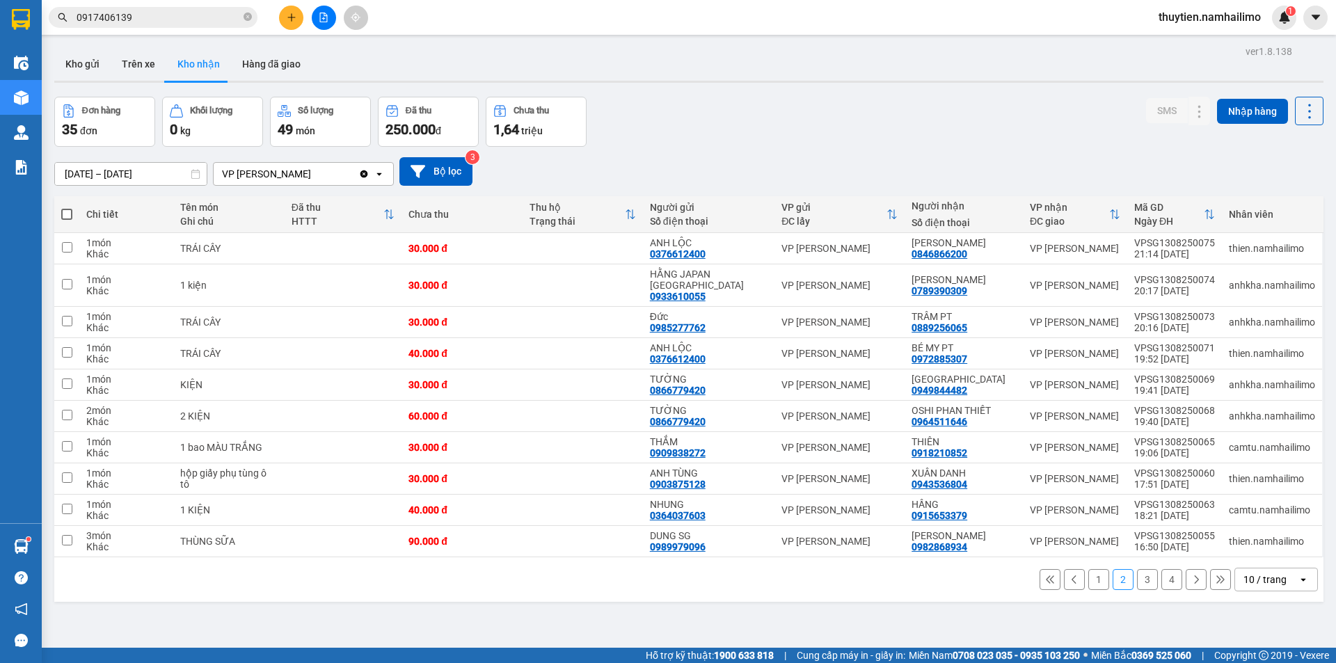
click at [1091, 569] on button "1" at bounding box center [1098, 579] width 21 height 21
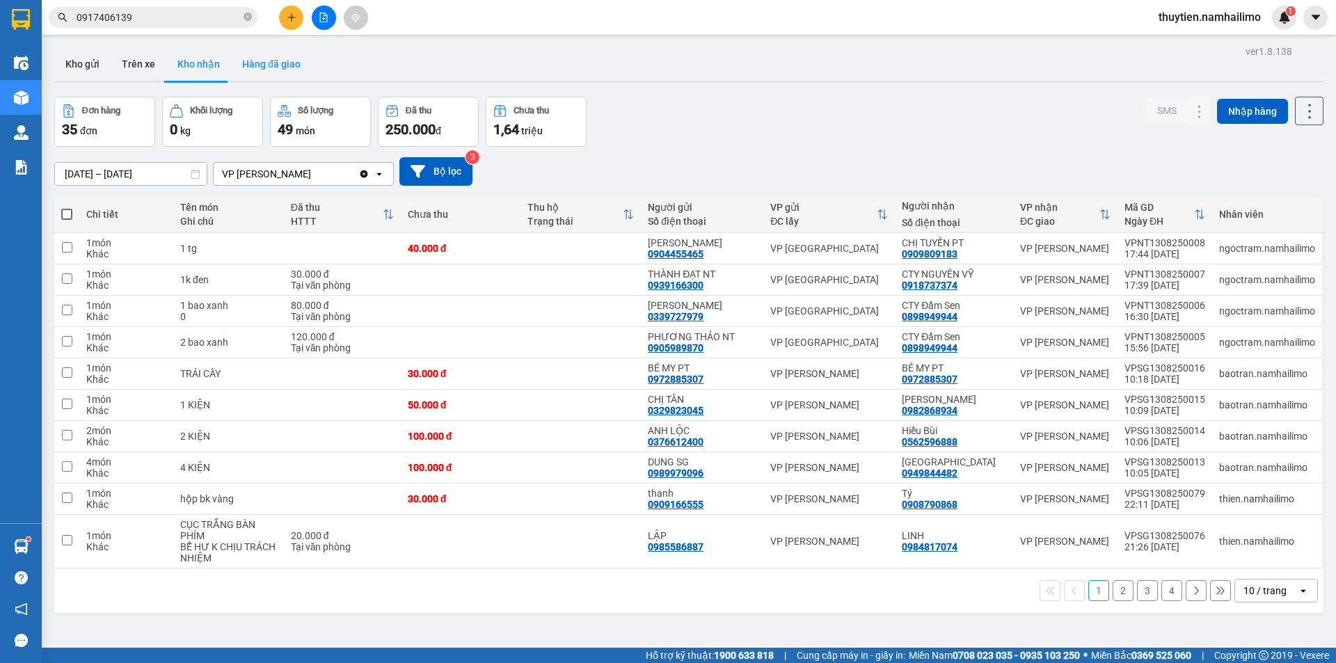
click at [259, 58] on button "Hàng đã giao" at bounding box center [271, 63] width 81 height 33
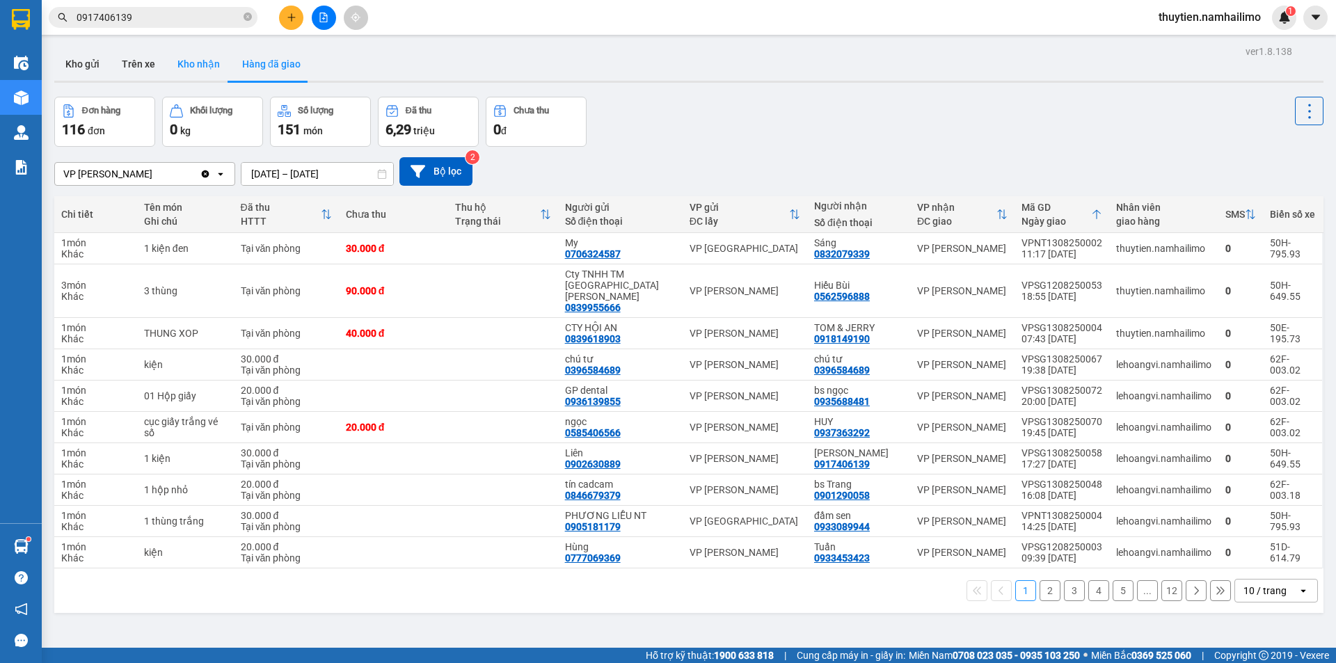
click at [202, 61] on button "Kho nhận" at bounding box center [198, 63] width 65 height 33
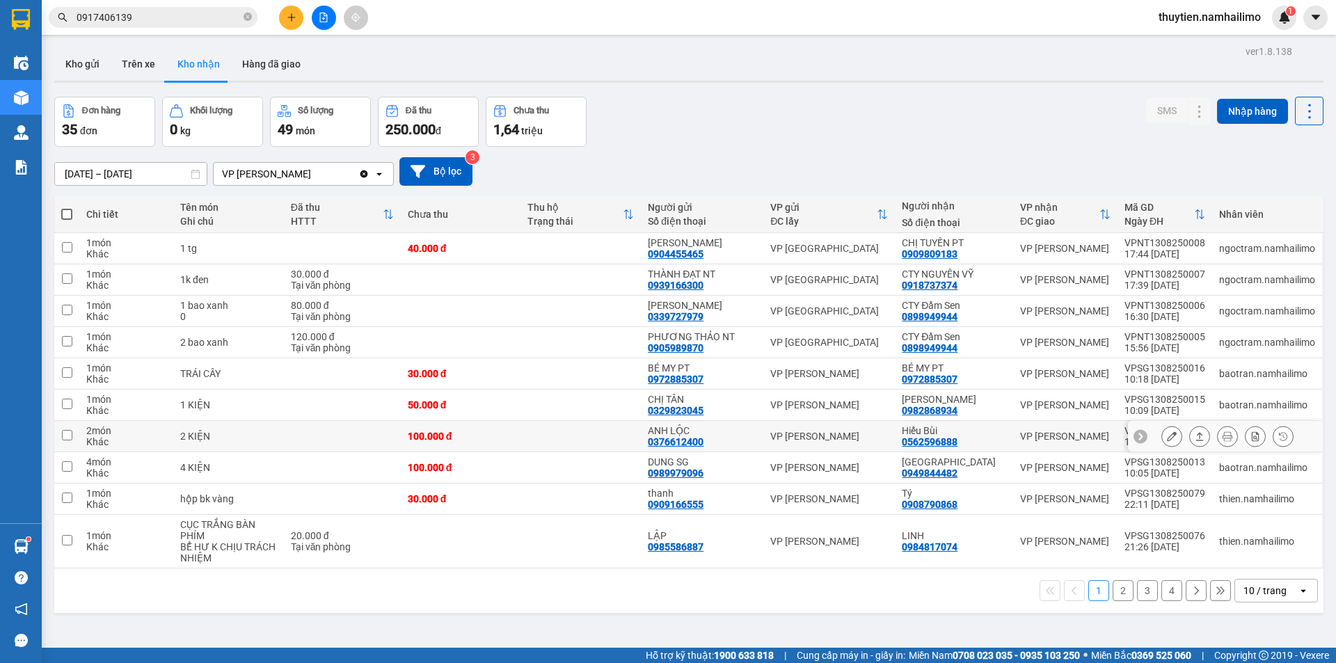
click at [1167, 433] on icon at bounding box center [1172, 436] width 10 height 10
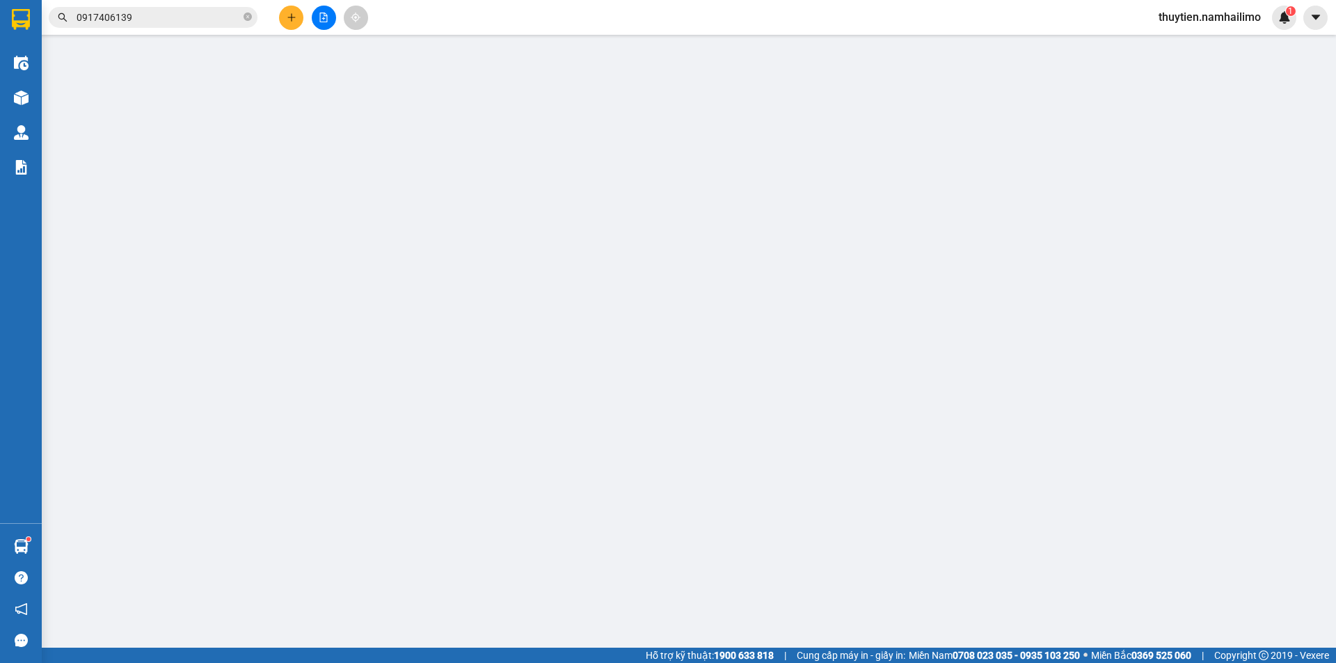
type input "0376612400"
type input "ANH LỘC"
type input "0562596888"
type input "Hiếu Bùi"
type input "100.000"
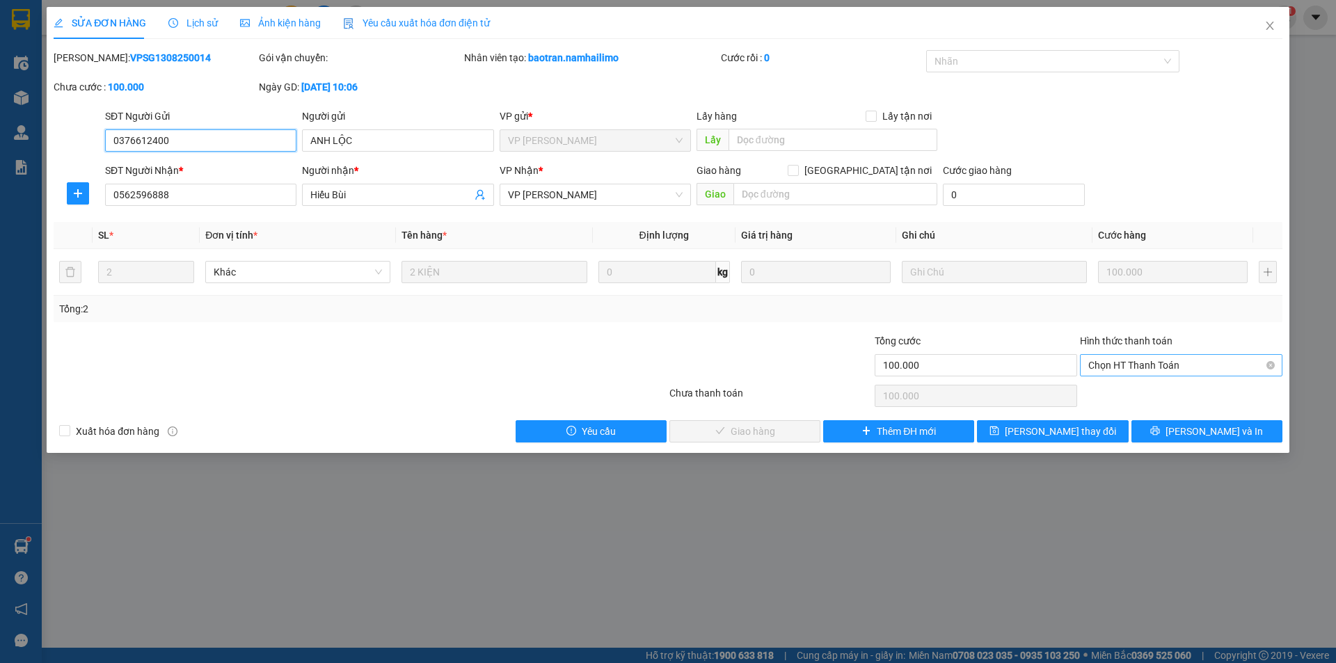
click at [1154, 362] on span "Chọn HT Thanh Toán" at bounding box center [1181, 365] width 186 height 21
click at [1146, 389] on div "Tại văn phòng" at bounding box center [1181, 392] width 186 height 15
type input "0"
click at [753, 429] on span "[PERSON_NAME] và Giao hàng" at bounding box center [763, 431] width 134 height 15
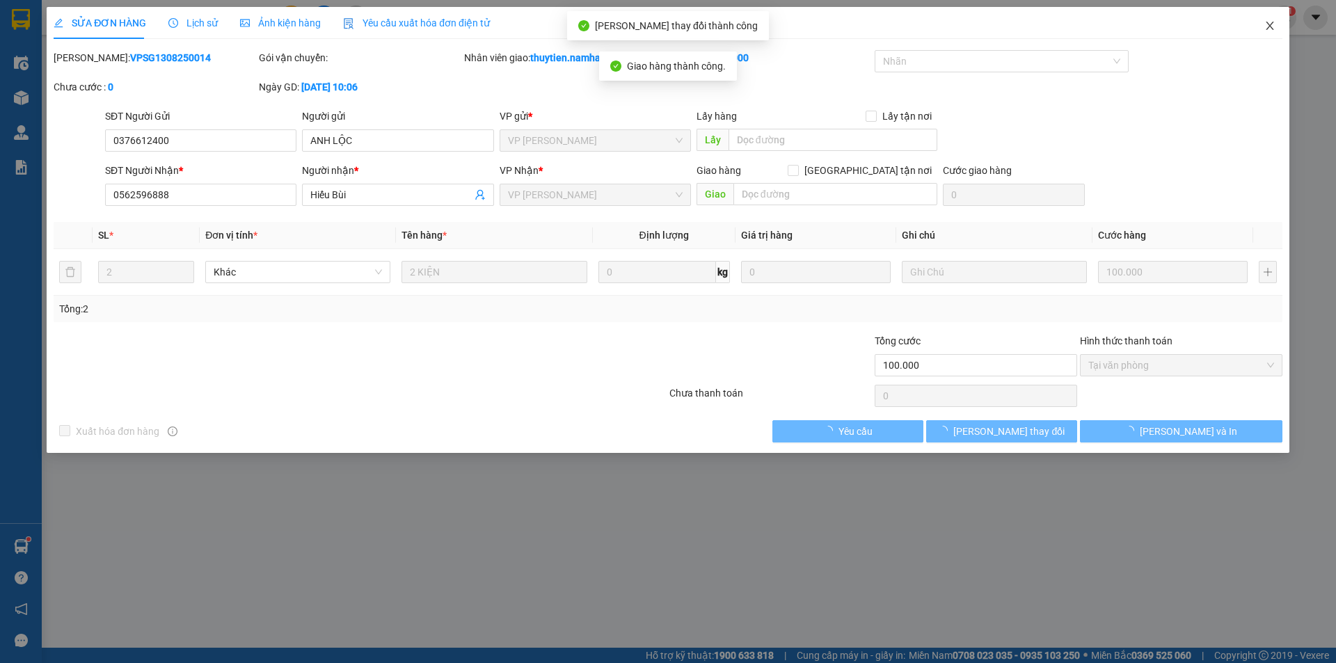
click at [1267, 26] on icon "close" at bounding box center [1269, 25] width 11 height 11
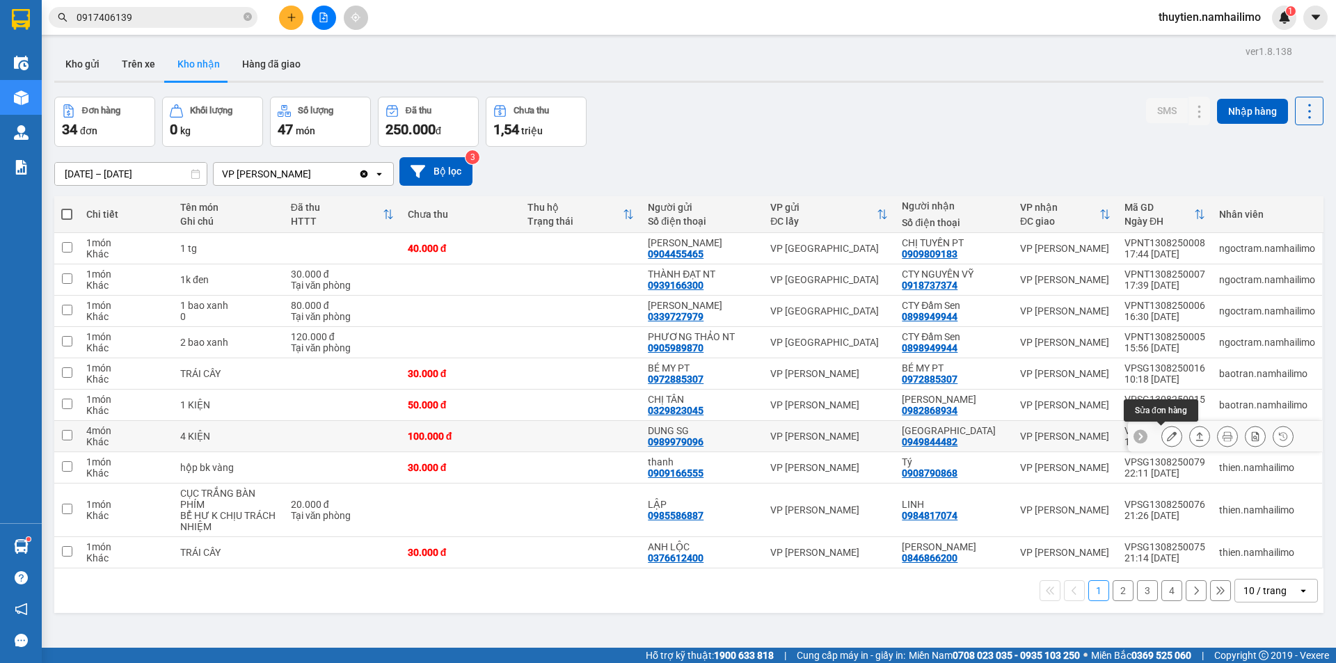
click at [1167, 436] on icon at bounding box center [1172, 436] width 10 height 10
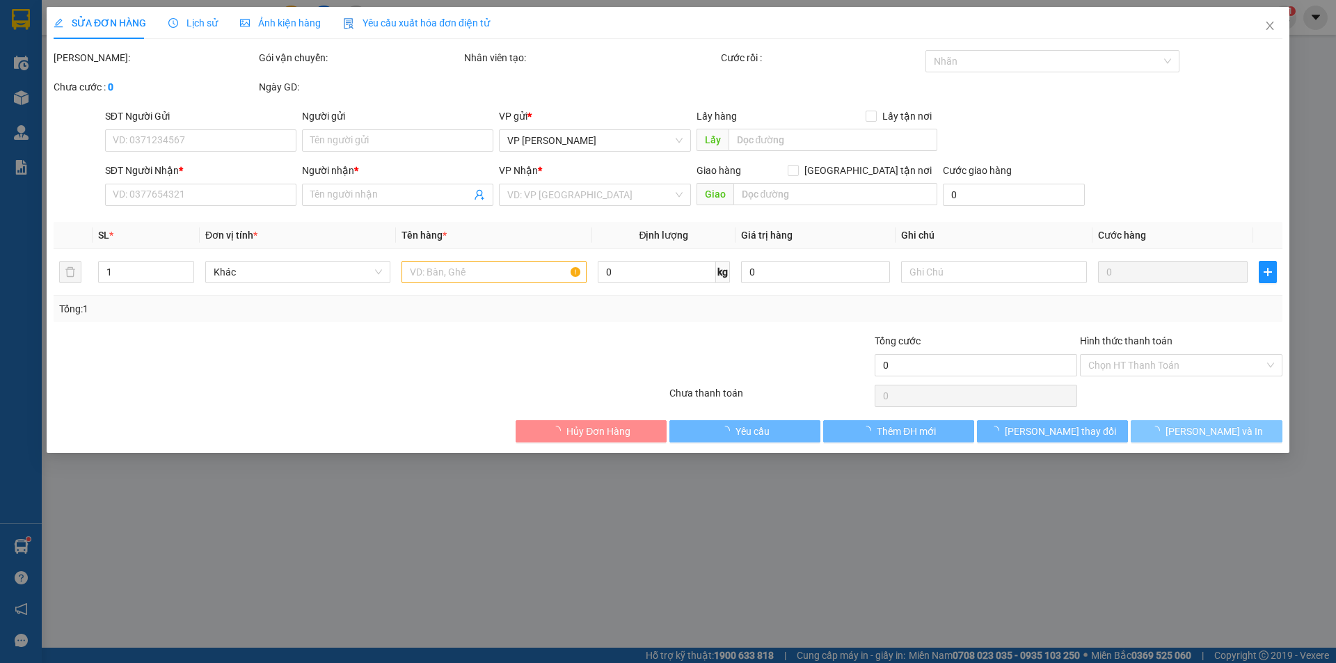
type input "0989979096"
type input "DUNG SG"
type input "0949844482"
type input "[GEOGRAPHIC_DATA]"
type input "100.000"
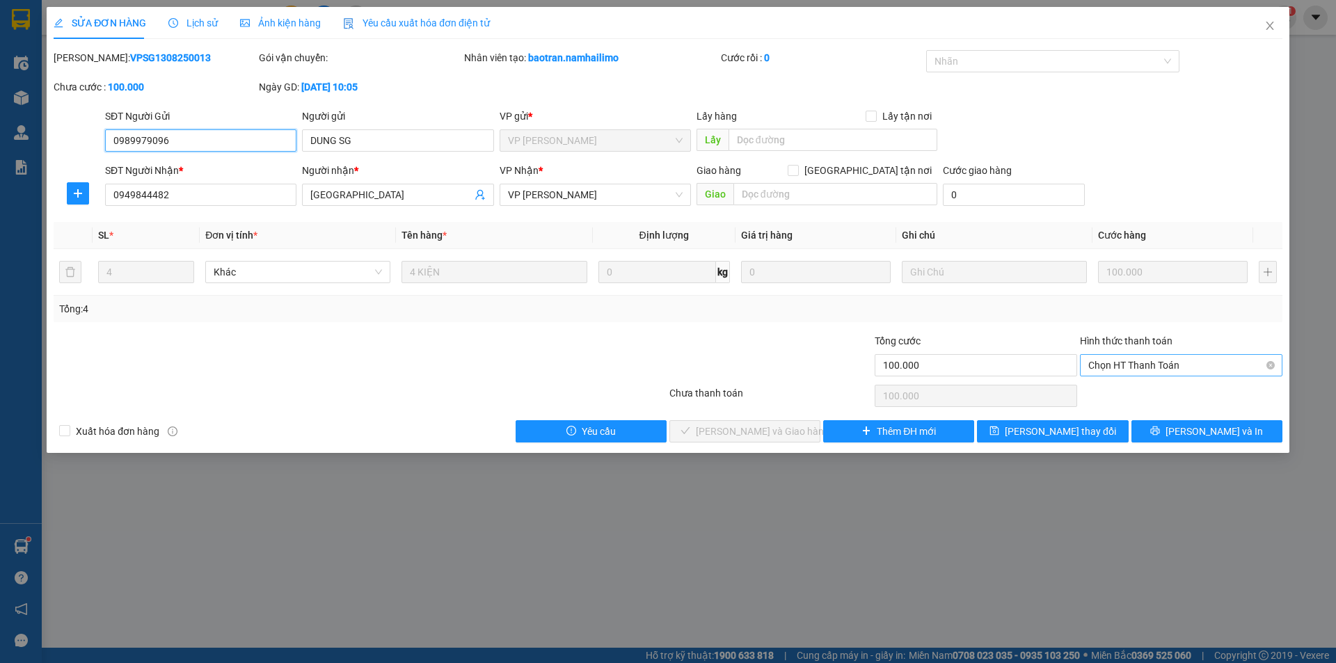
click at [1129, 358] on span "Chọn HT Thanh Toán" at bounding box center [1181, 365] width 186 height 21
click at [1117, 391] on div "Tại văn phòng" at bounding box center [1181, 392] width 186 height 15
type input "0"
click at [750, 432] on span "[PERSON_NAME] và Giao hàng" at bounding box center [763, 431] width 134 height 15
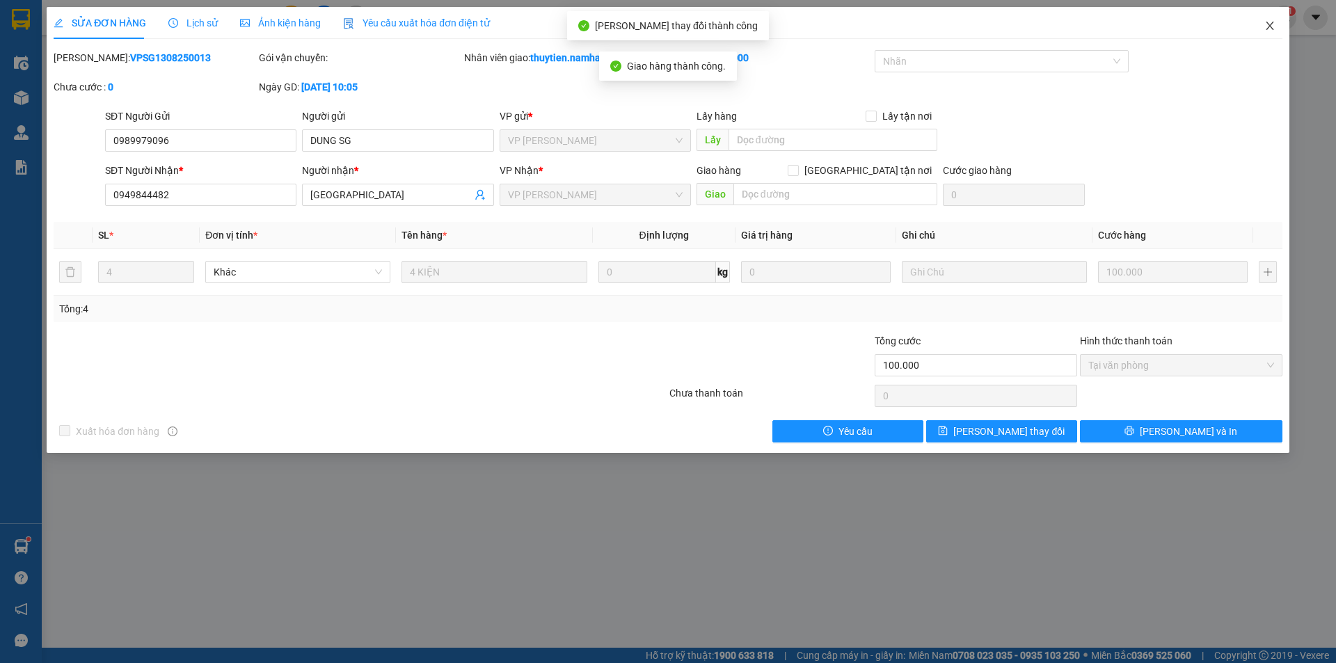
click at [1270, 34] on span "Close" at bounding box center [1269, 26] width 39 height 39
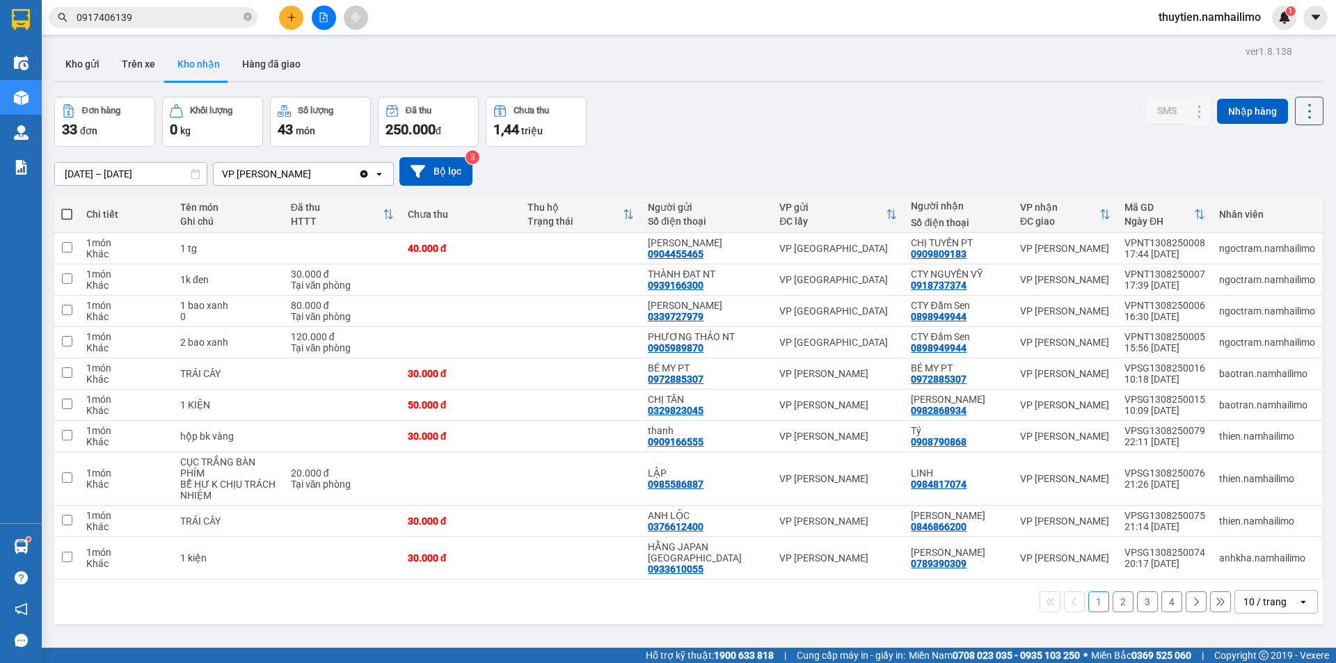
click at [1112, 597] on button "2" at bounding box center [1122, 601] width 21 height 21
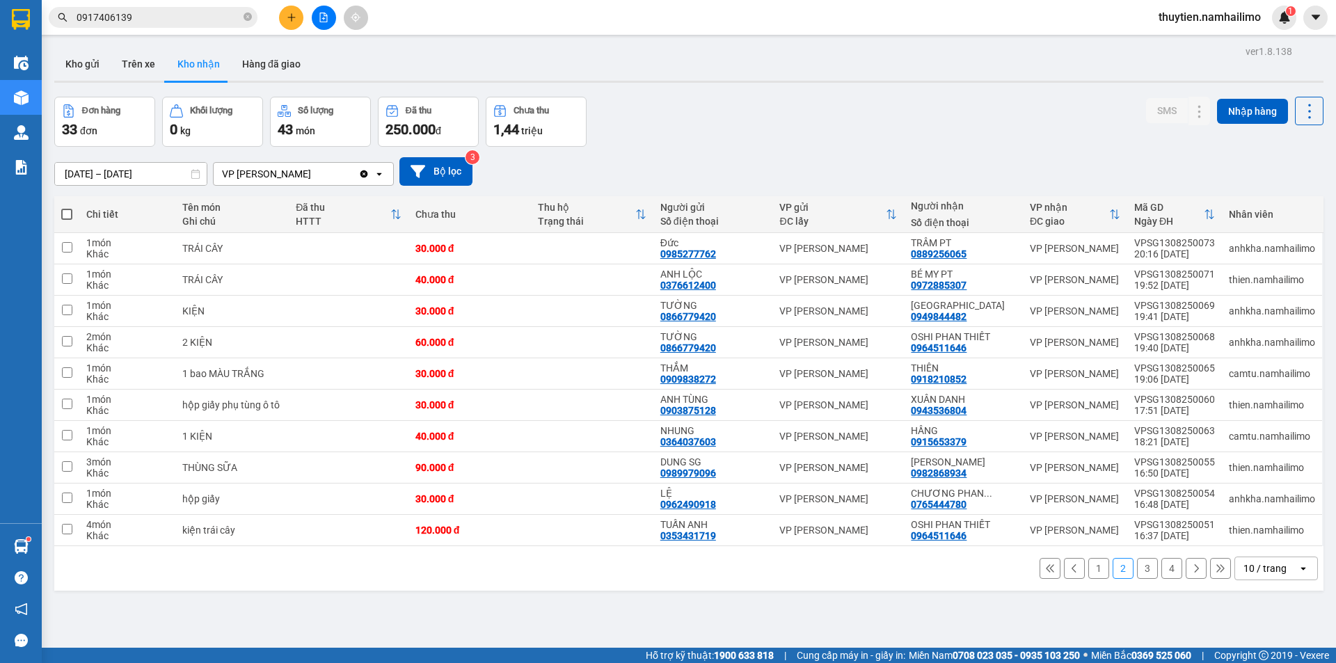
click at [1138, 568] on button "3" at bounding box center [1147, 568] width 21 height 21
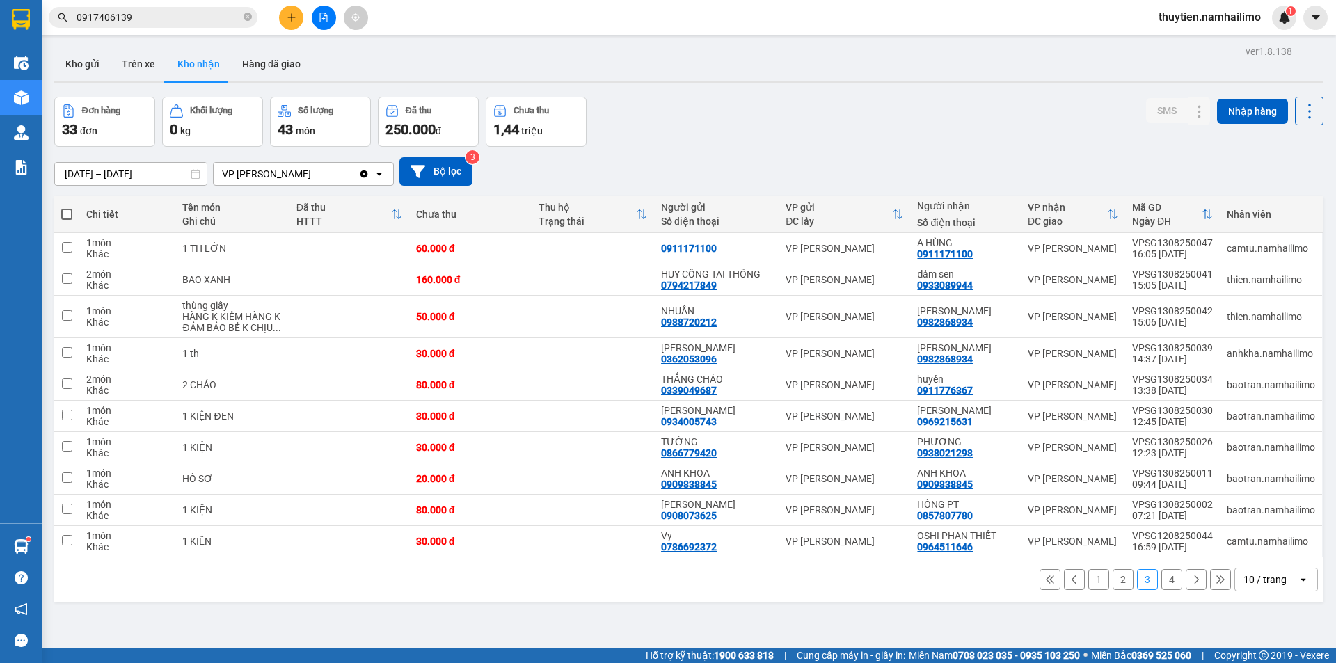
click at [1161, 582] on button "4" at bounding box center [1171, 579] width 21 height 21
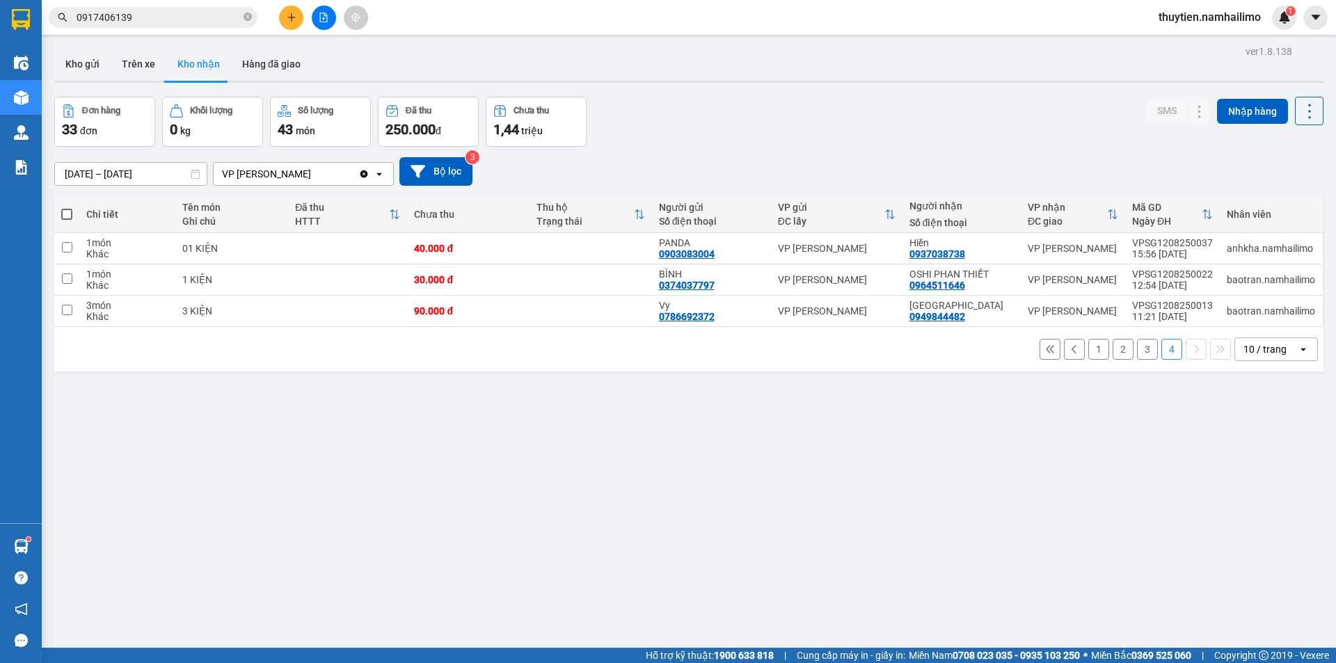
click at [1091, 349] on button "1" at bounding box center [1098, 349] width 21 height 21
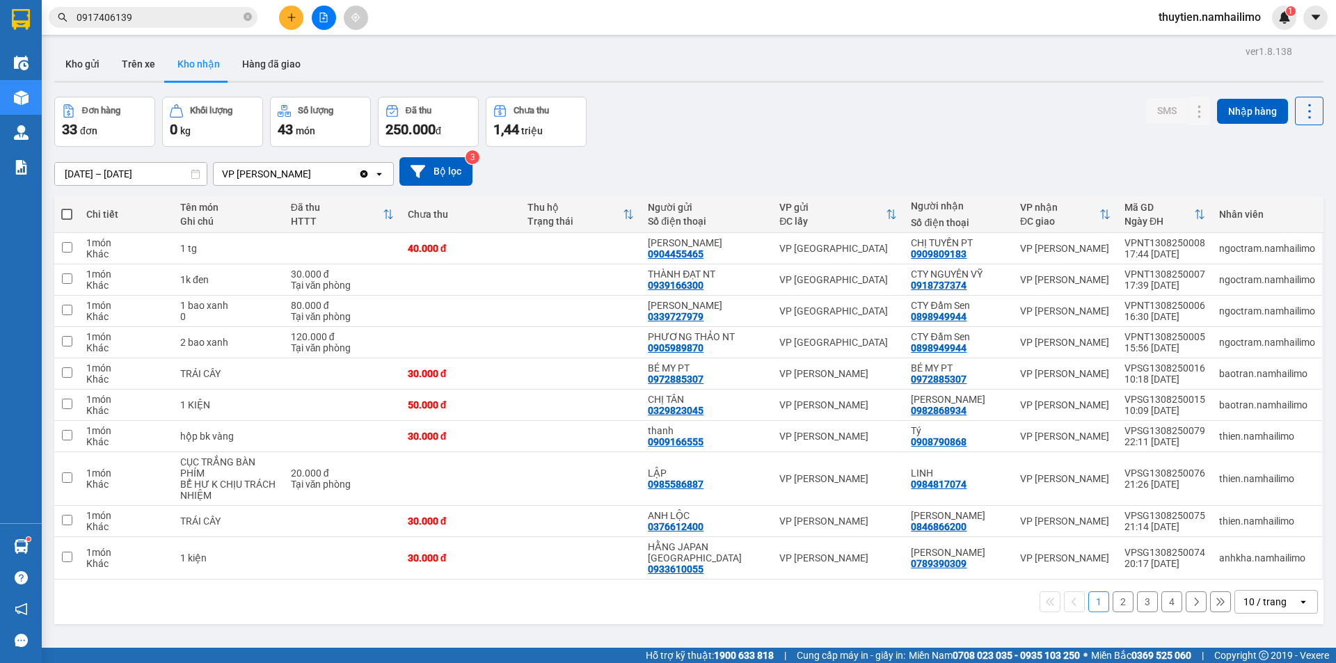
click at [1113, 594] on button "2" at bounding box center [1122, 601] width 21 height 21
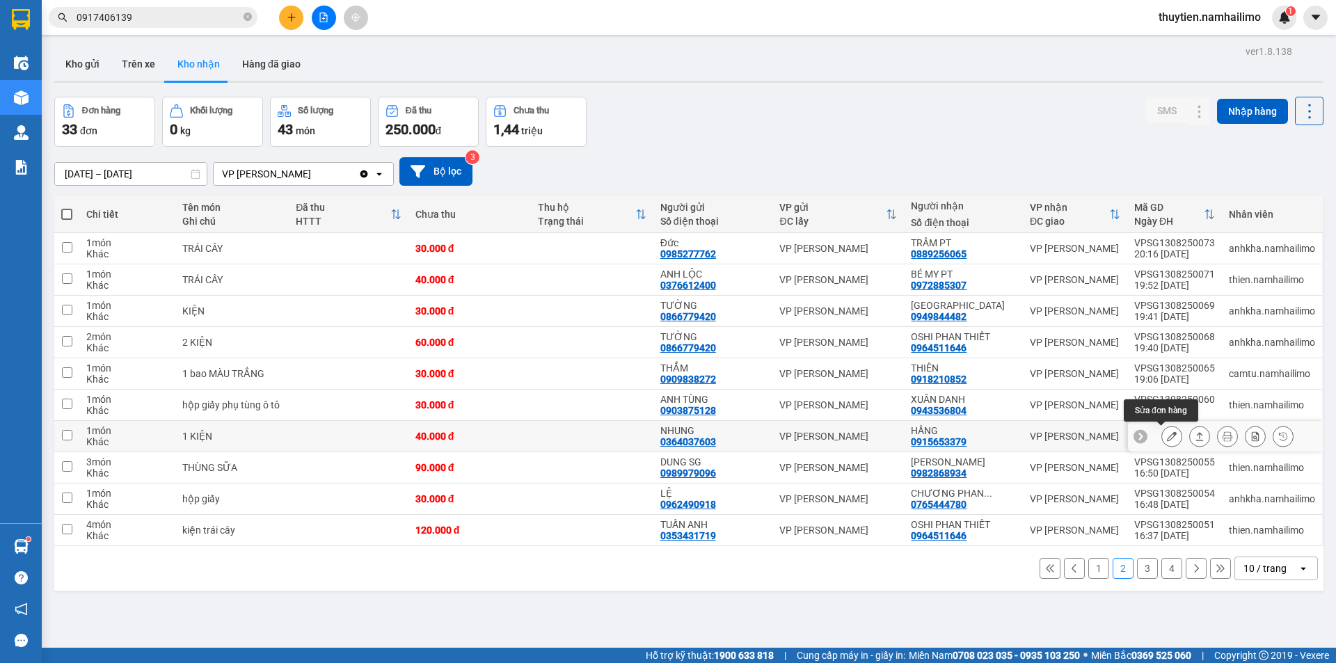
click at [1167, 437] on icon at bounding box center [1172, 436] width 10 height 10
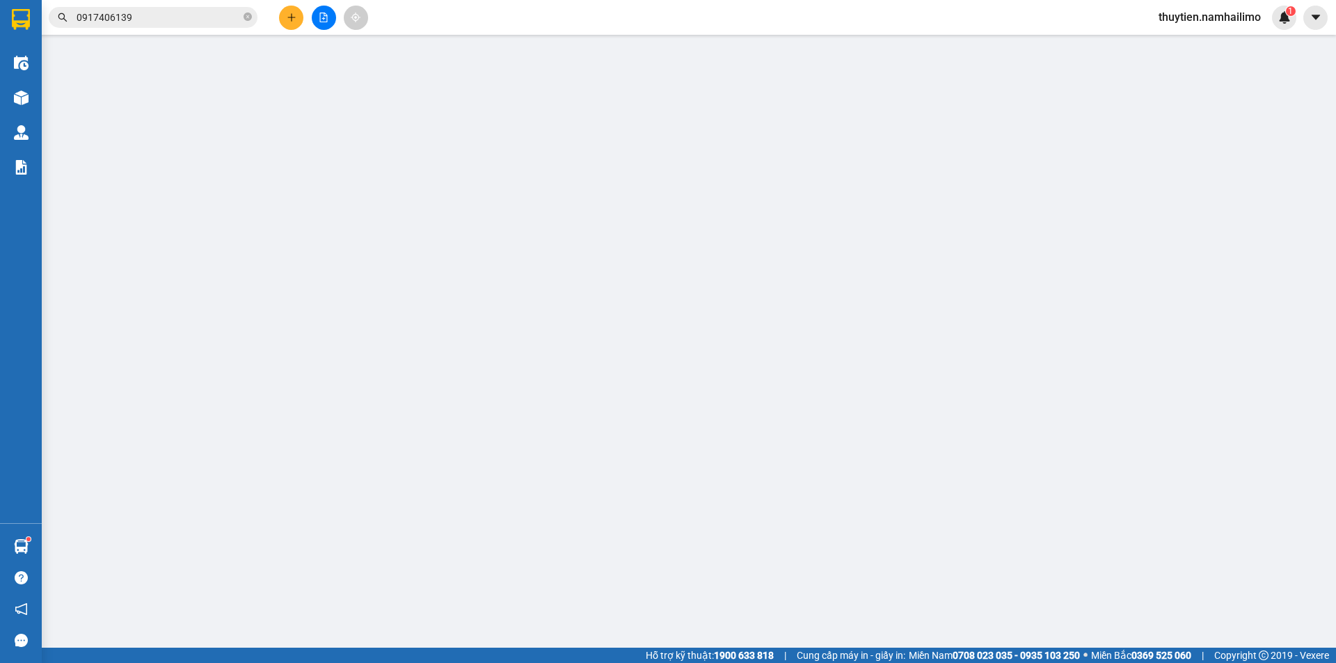
type input "0364037603"
type input "NHUNG"
type input "0915653379"
type input "HẦNG"
type input "40.000"
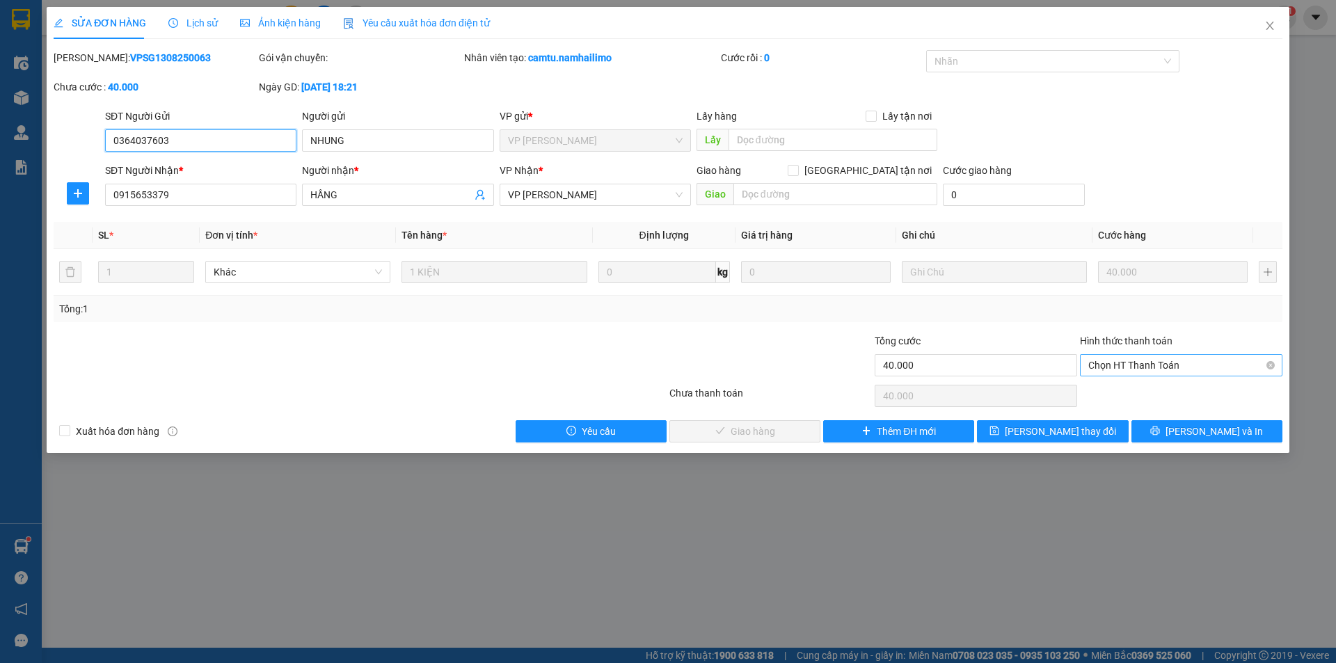
click at [1126, 357] on span "Chọn HT Thanh Toán" at bounding box center [1181, 365] width 186 height 21
click at [1130, 391] on div "Tại văn phòng" at bounding box center [1181, 392] width 186 height 15
type input "0"
click at [737, 440] on button "[PERSON_NAME] và Giao hàng" at bounding box center [744, 431] width 151 height 22
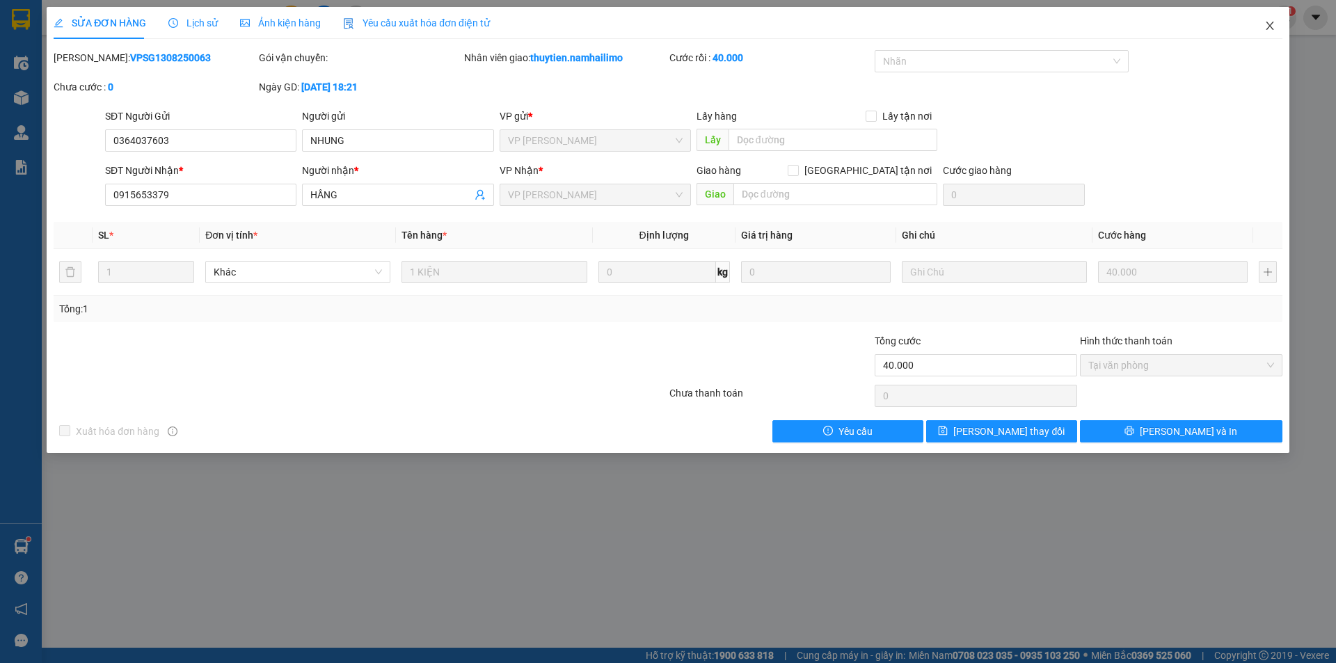
click at [1267, 26] on icon "close" at bounding box center [1269, 25] width 11 height 11
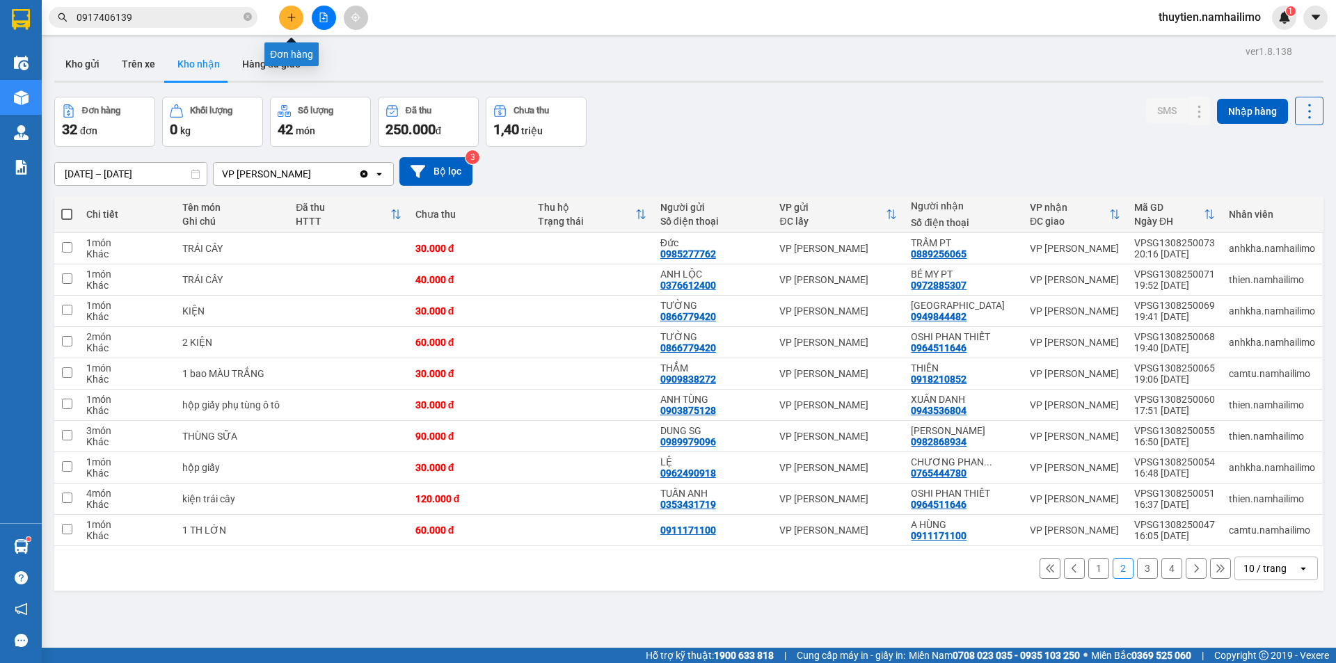
click at [292, 19] on icon "plus" at bounding box center [292, 18] width 10 height 10
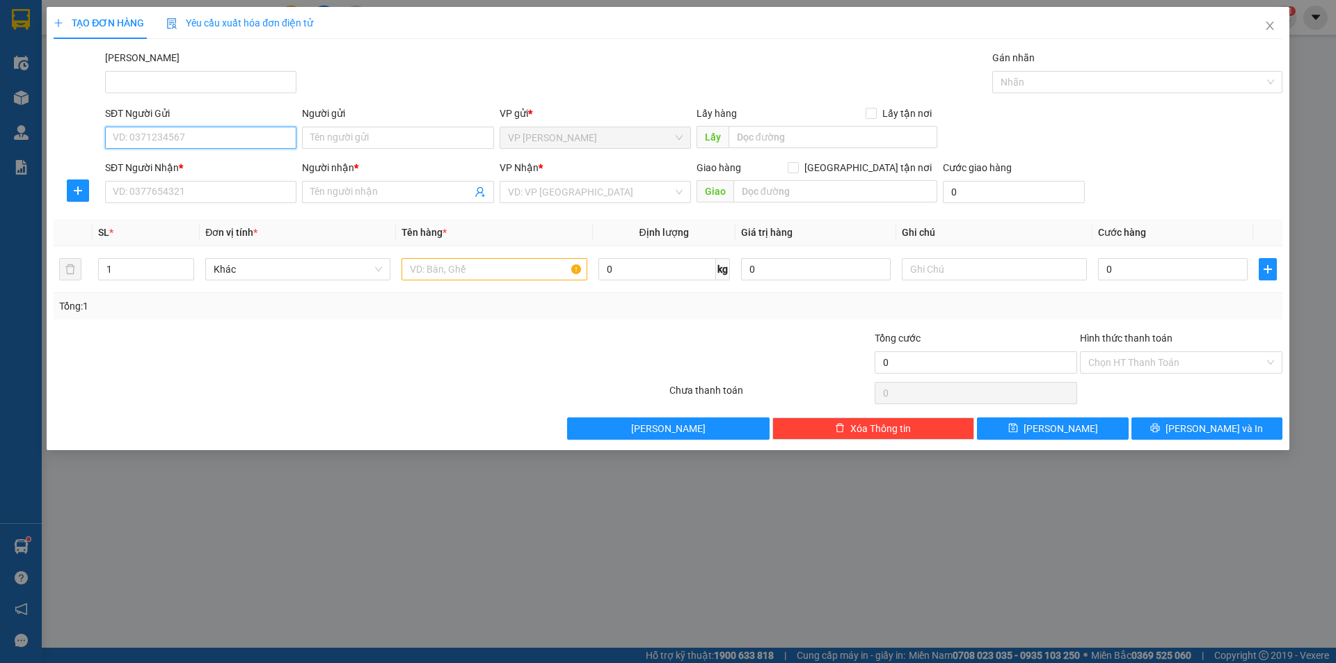
click at [184, 138] on input "SĐT Người Gửi" at bounding box center [200, 138] width 191 height 22
type input "0984760870"
click at [201, 166] on div "0984760870 - CHÚ HÙNG" at bounding box center [200, 165] width 175 height 15
type input "CHÚ HÙNG"
type input "0899453676"
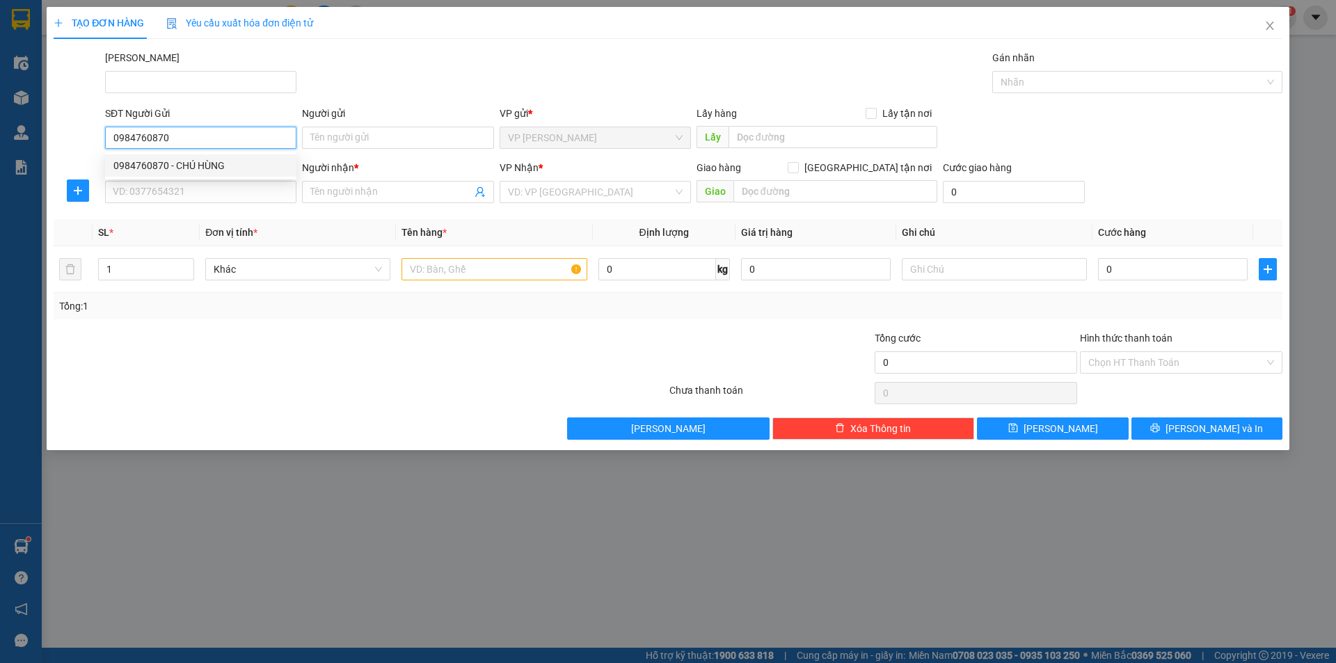
type input "HIẾU"
type input "40.000"
type input "0984760870"
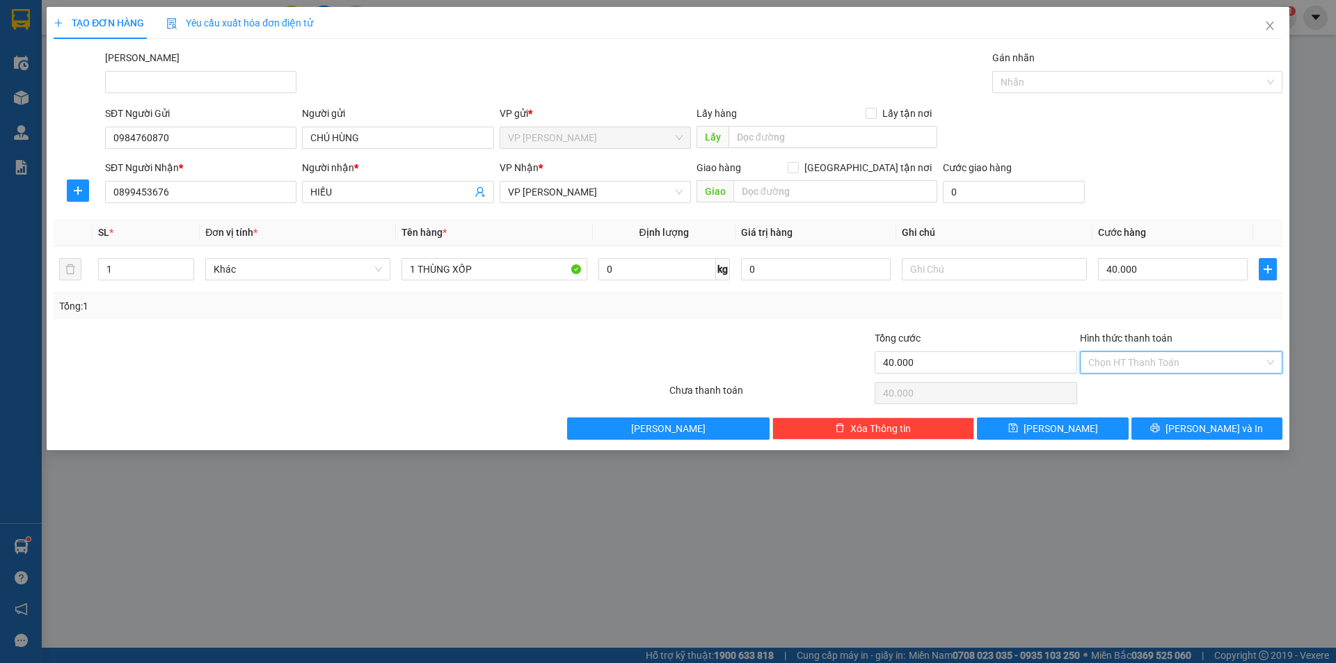
click at [1152, 362] on input "Hình thức thanh toán" at bounding box center [1176, 362] width 176 height 21
click at [1137, 388] on div "Tại văn phòng" at bounding box center [1181, 390] width 186 height 15
type input "0"
click at [1204, 428] on span "[PERSON_NAME] và In" at bounding box center [1213, 428] width 97 height 15
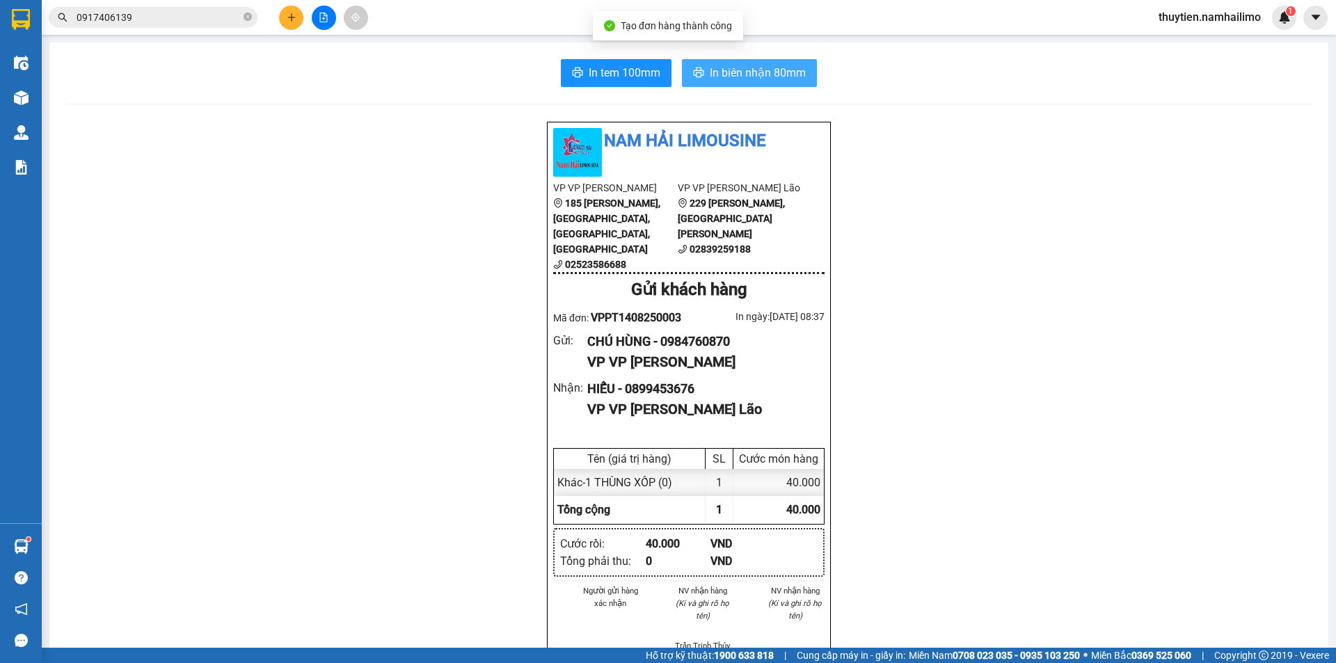
click at [730, 74] on span "In biên nhận 80mm" at bounding box center [758, 72] width 96 height 17
click at [612, 55] on div "In tem 100mm In biên nhận 80mm Nam Hải Limousine VP VP [PERSON_NAME] 185 [PERSO…" at bounding box center [688, 651] width 1279 height 1219
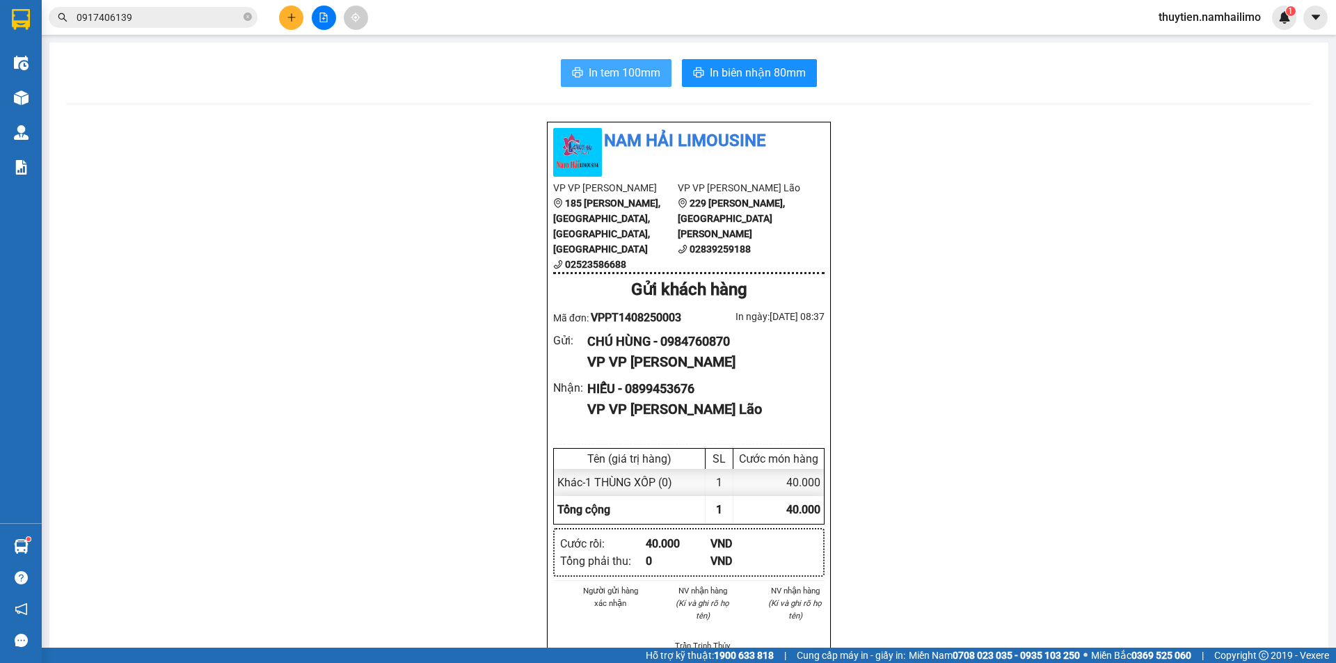
click at [641, 68] on span "In tem 100mm" at bounding box center [625, 72] width 72 height 17
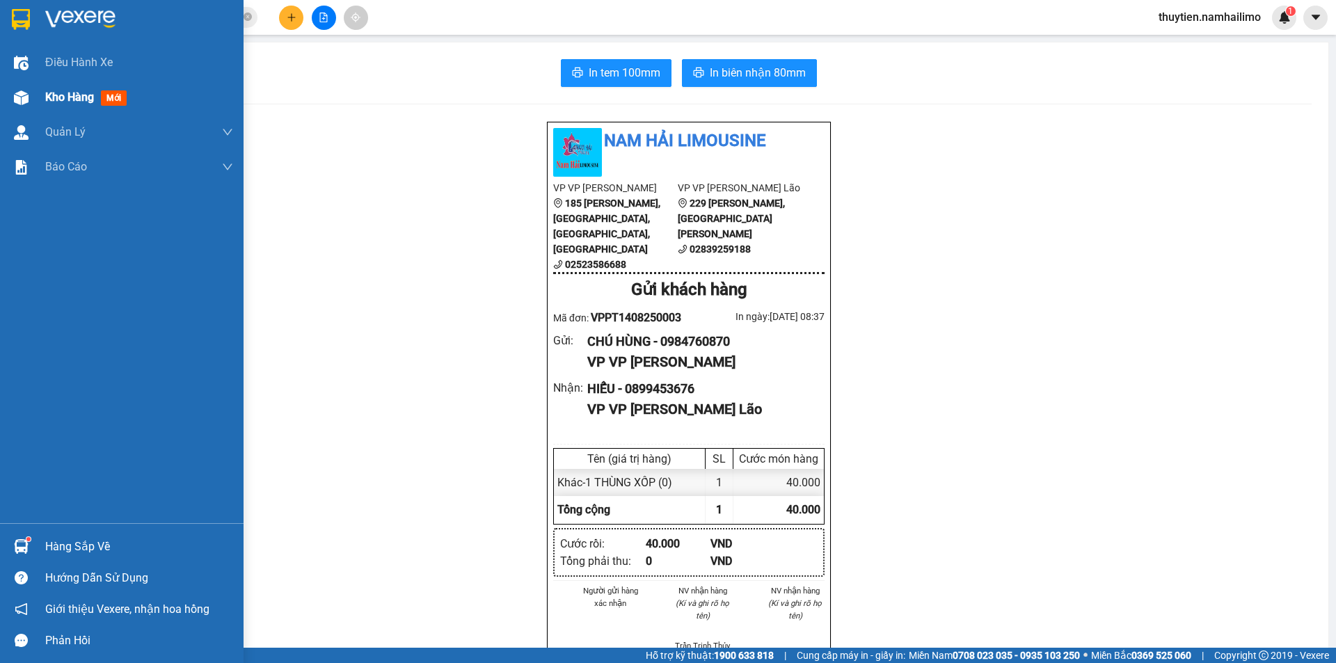
click at [72, 97] on span "Kho hàng" at bounding box center [69, 96] width 49 height 13
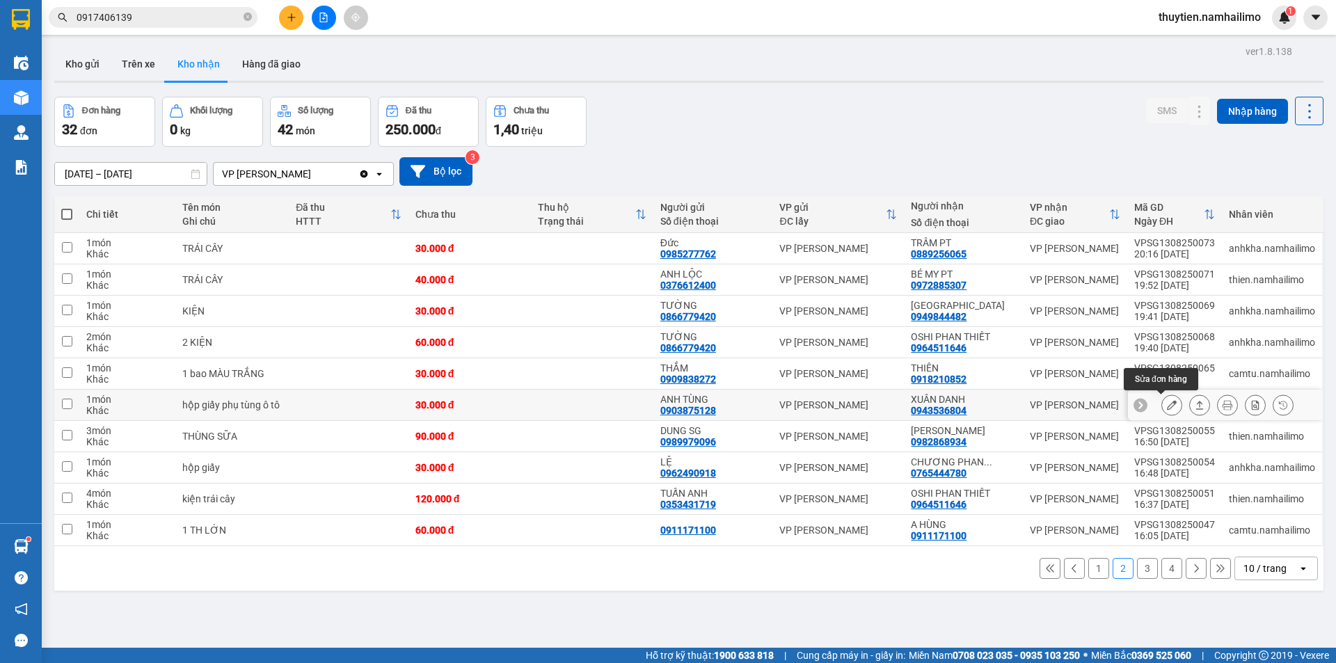
click at [1167, 403] on icon at bounding box center [1172, 405] width 10 height 10
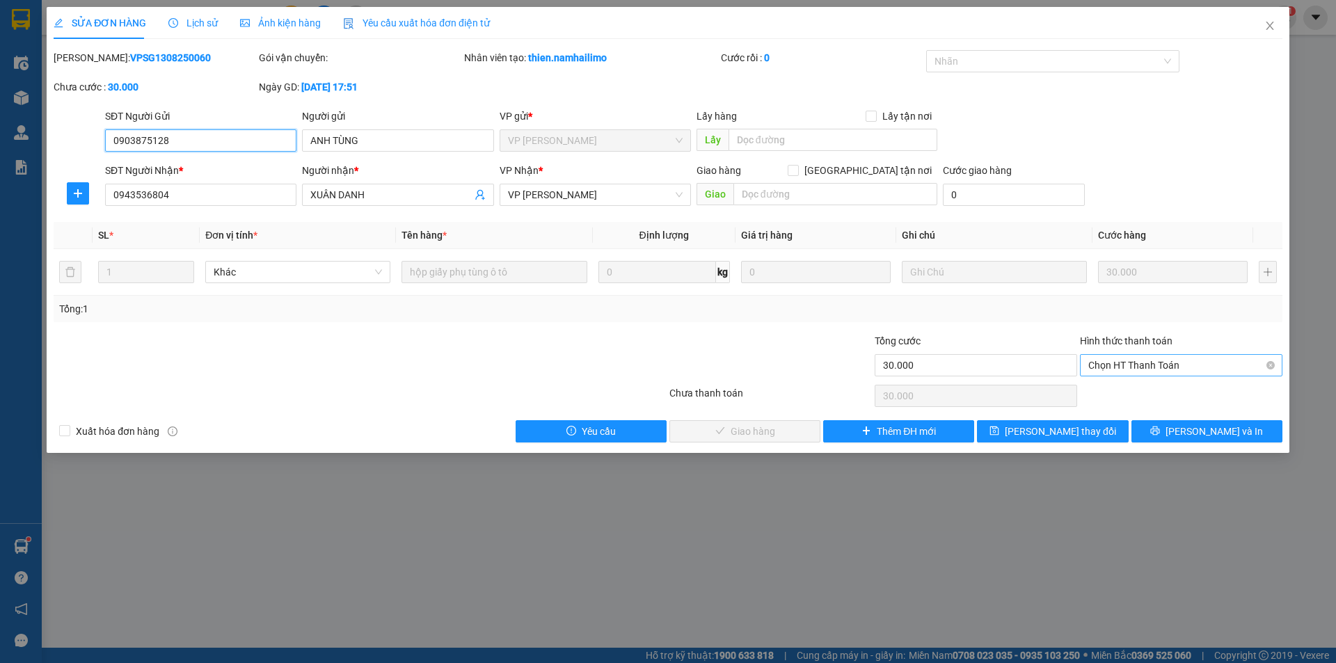
click at [1132, 359] on span "Chọn HT Thanh Toán" at bounding box center [1181, 365] width 186 height 21
click at [1121, 387] on div "Tại văn phòng" at bounding box center [1181, 392] width 186 height 15
click at [783, 422] on button "[PERSON_NAME] và Giao hàng" at bounding box center [744, 431] width 151 height 22
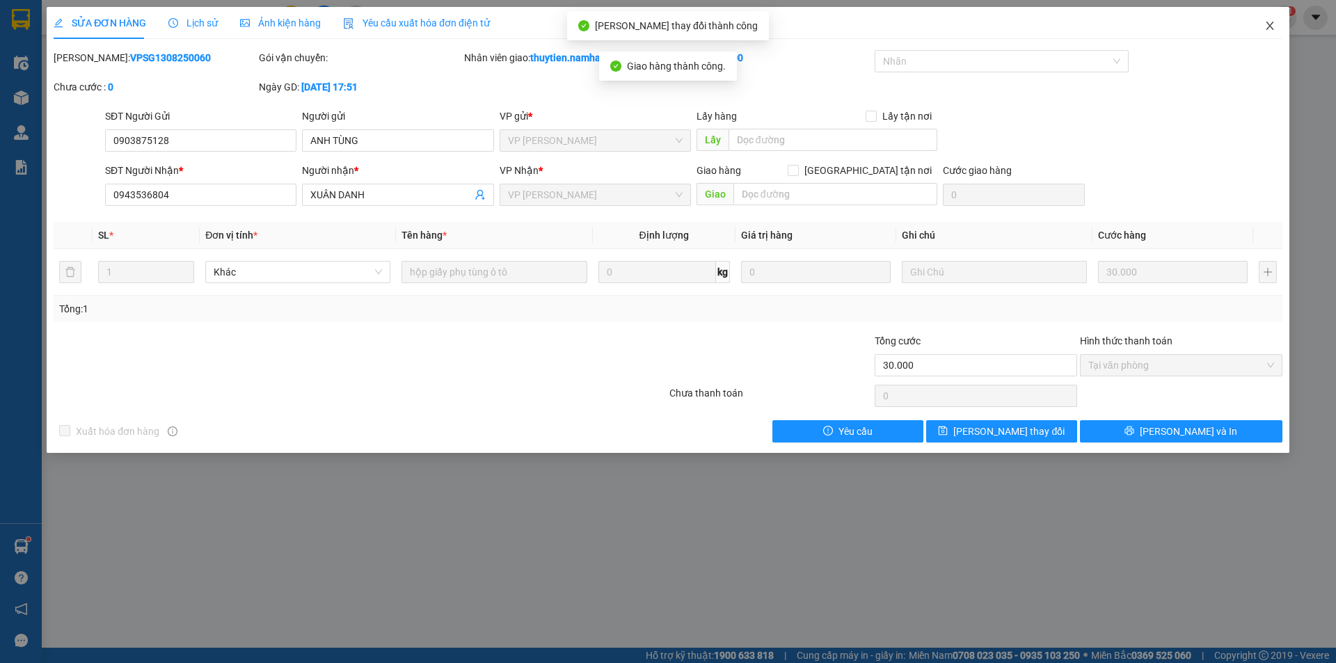
click at [1277, 28] on span "Close" at bounding box center [1269, 26] width 39 height 39
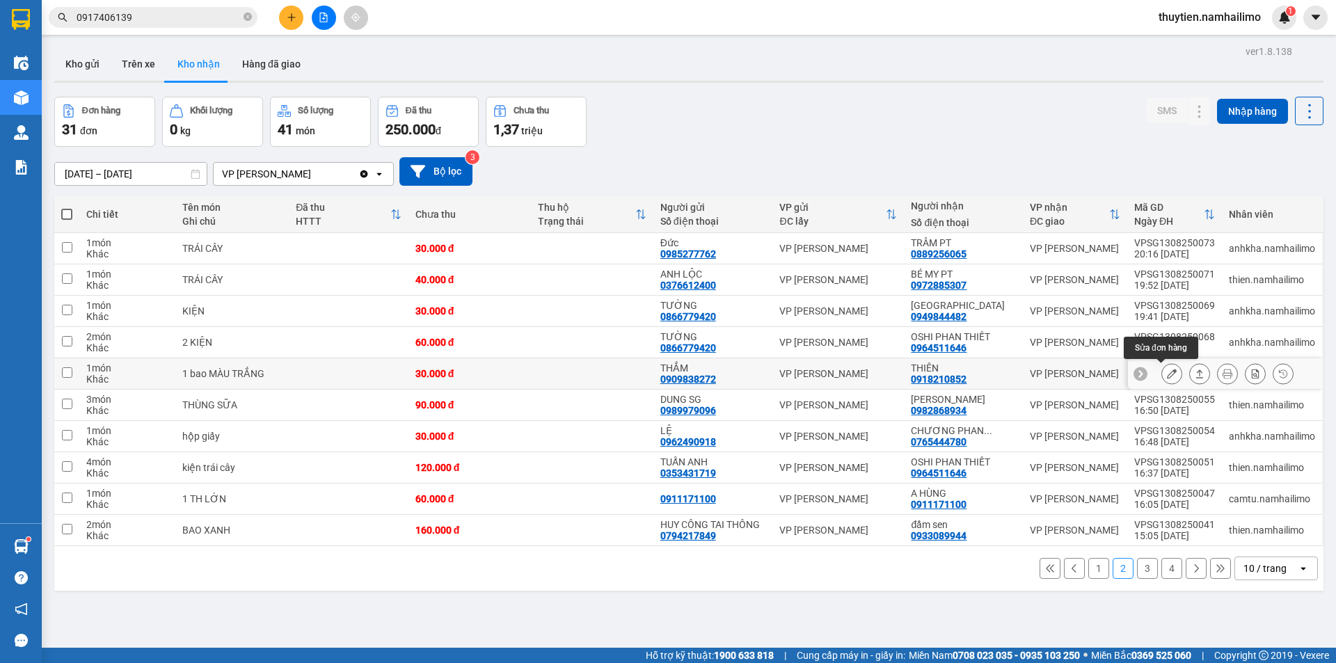
click at [1162, 368] on button at bounding box center [1171, 374] width 19 height 24
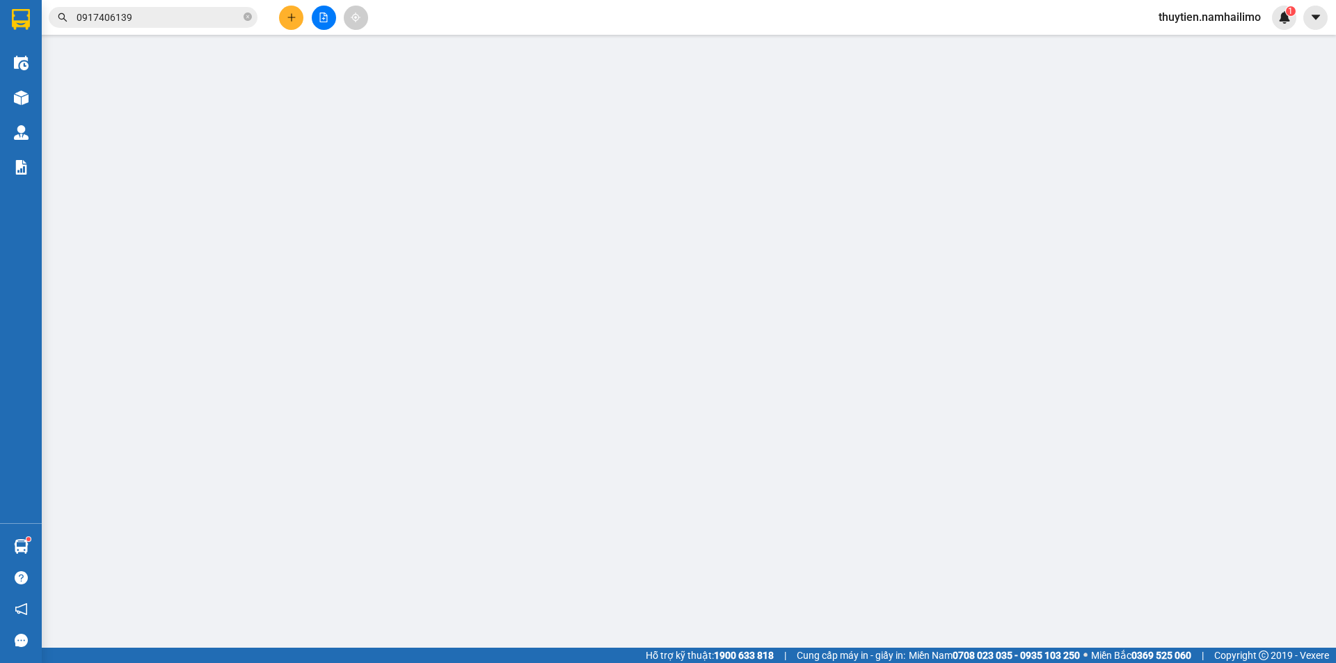
type input "0909838272"
type input "THẮM"
type input "0918210852"
type input "THIÊN"
type input "30.000"
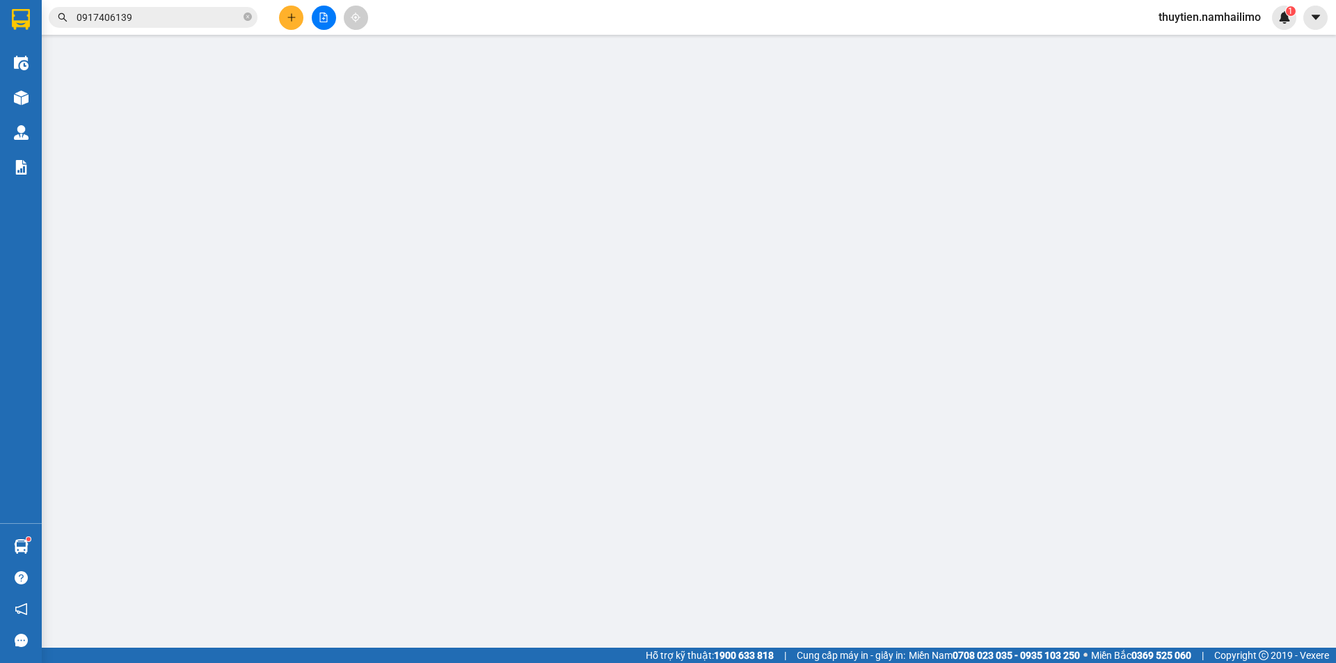
type input "30.000"
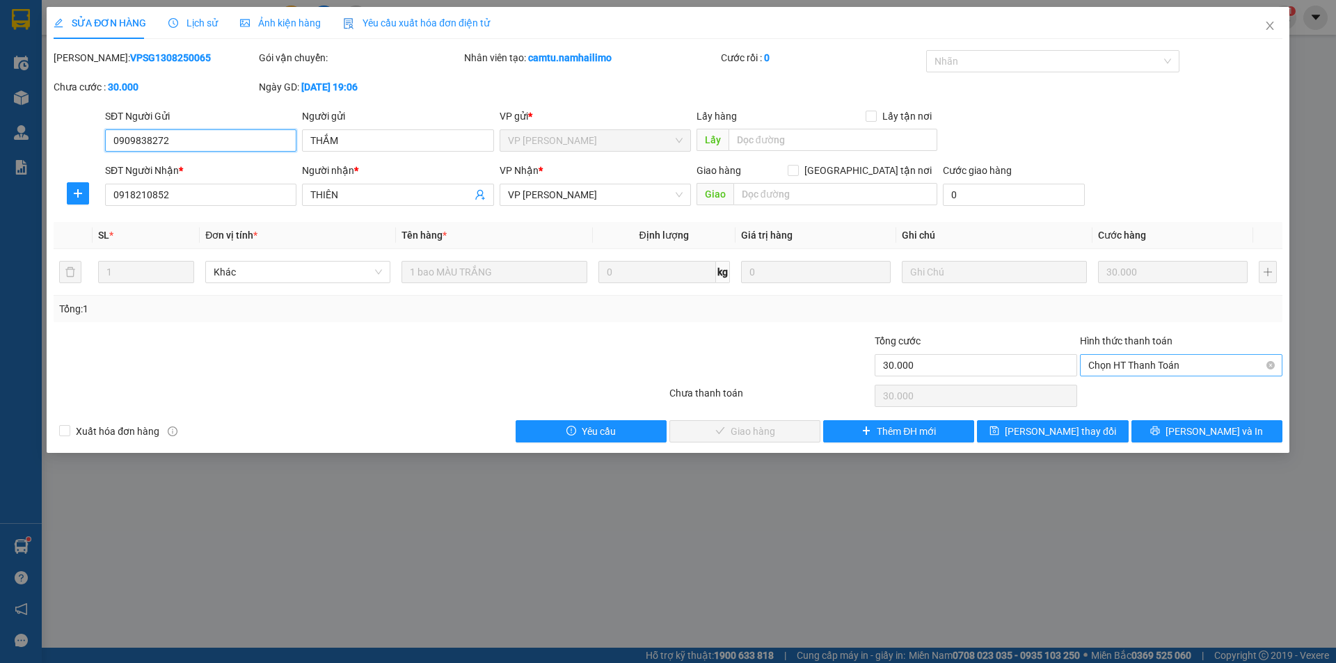
click at [1146, 363] on span "Chọn HT Thanh Toán" at bounding box center [1181, 365] width 186 height 21
click at [1099, 392] on div "Tại văn phòng" at bounding box center [1181, 392] width 186 height 15
click at [783, 430] on span "[PERSON_NAME] và Giao hàng" at bounding box center [763, 431] width 134 height 15
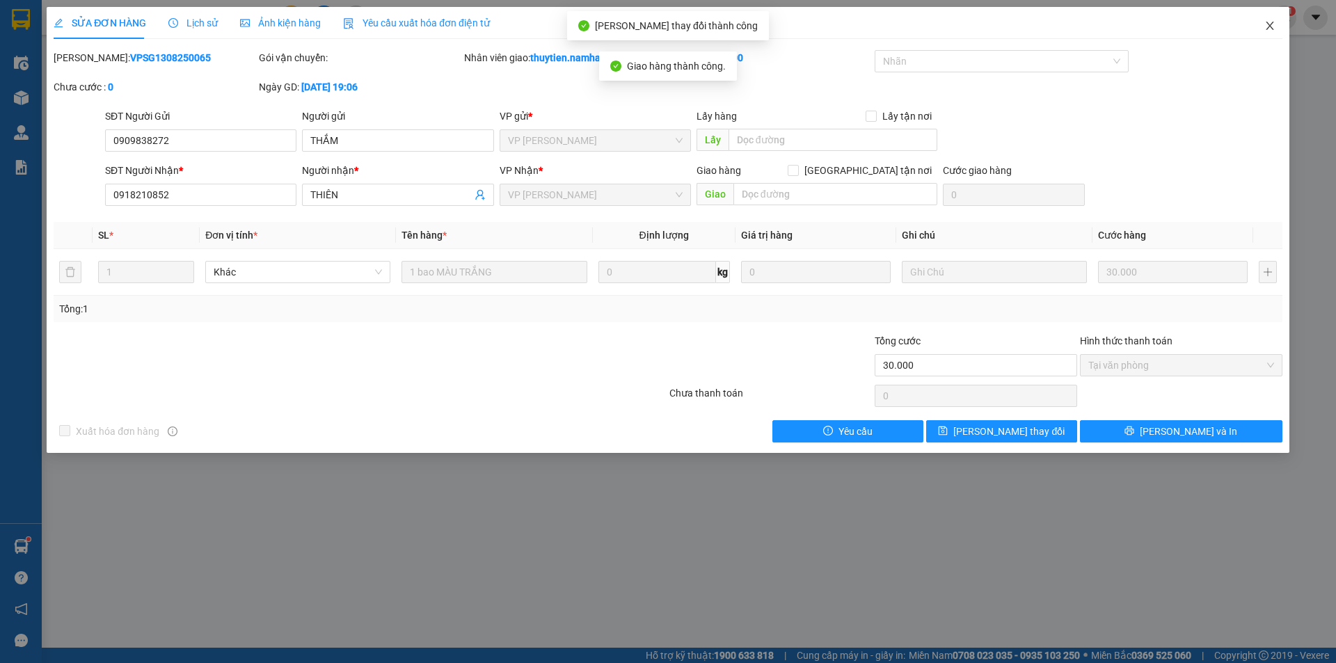
click at [1274, 24] on icon "close" at bounding box center [1269, 25] width 11 height 11
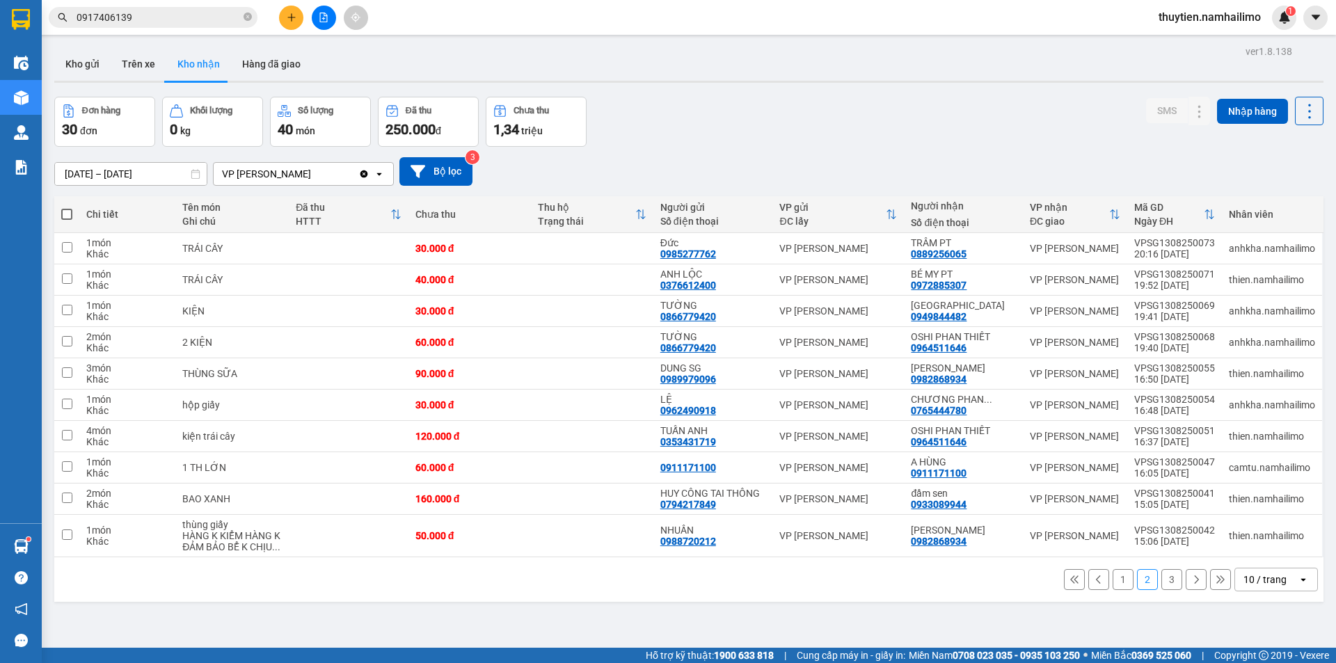
click at [1112, 579] on button "1" at bounding box center [1122, 579] width 21 height 21
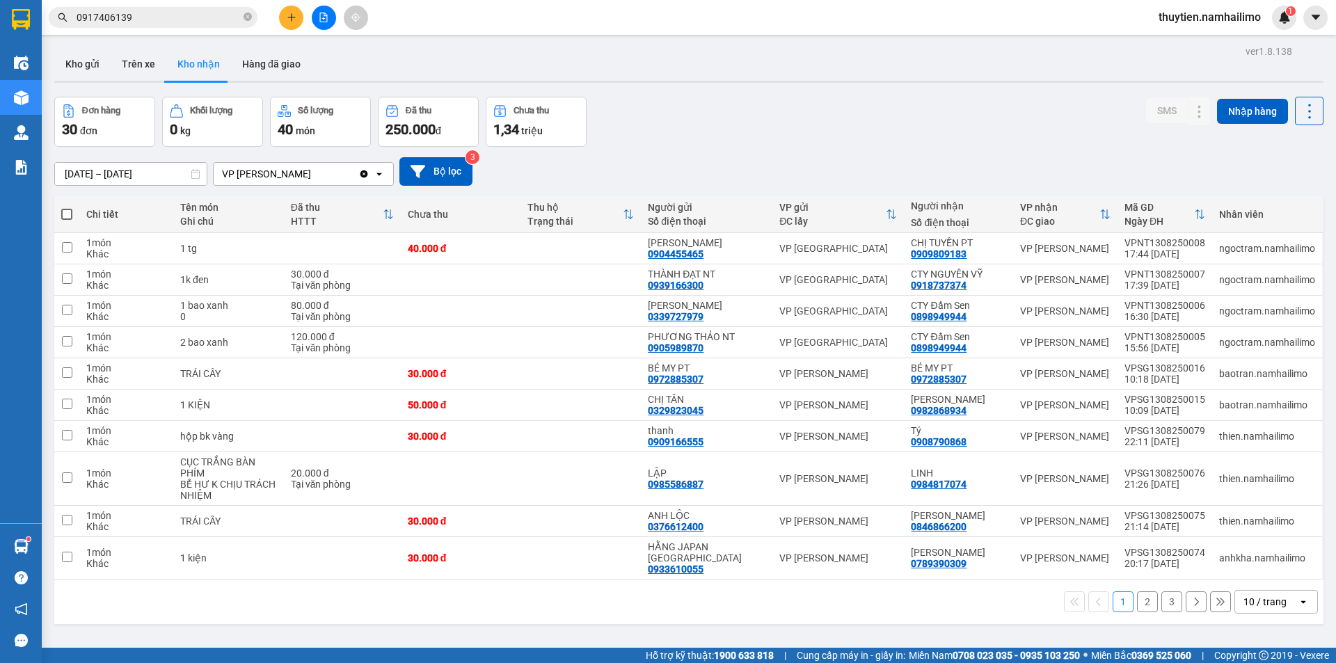
click at [1139, 593] on button "2" at bounding box center [1147, 601] width 21 height 21
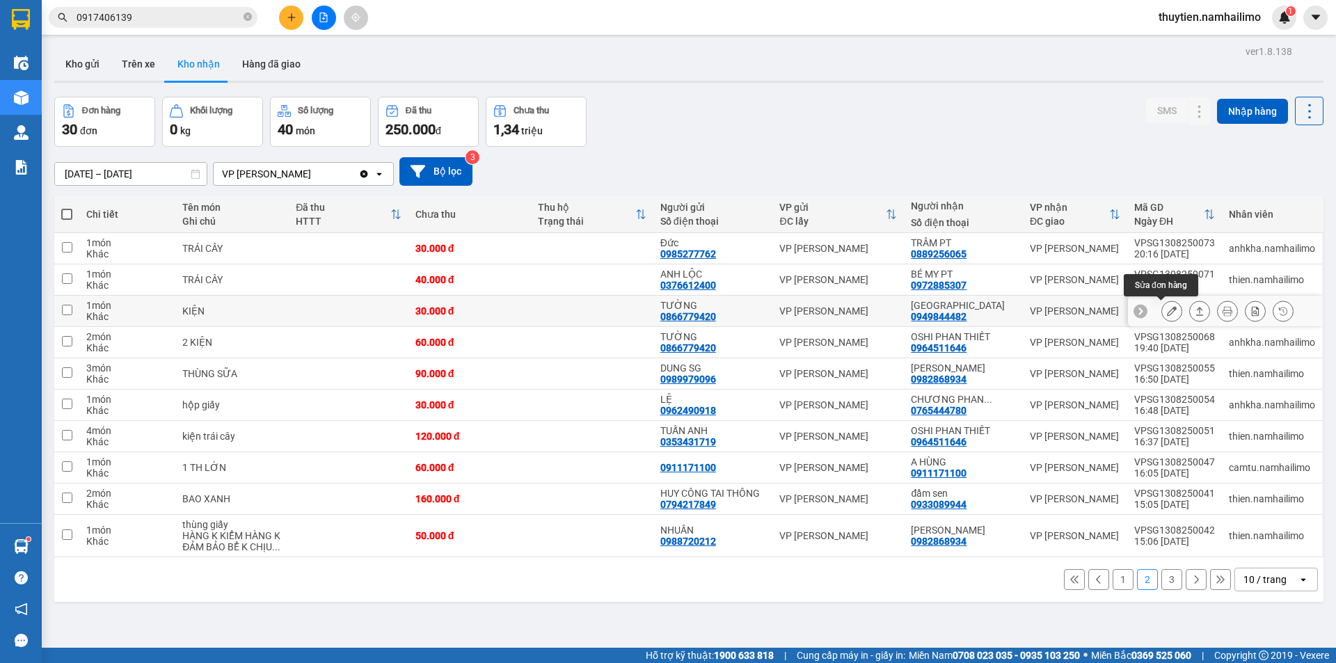
click at [1167, 310] on icon at bounding box center [1172, 311] width 10 height 10
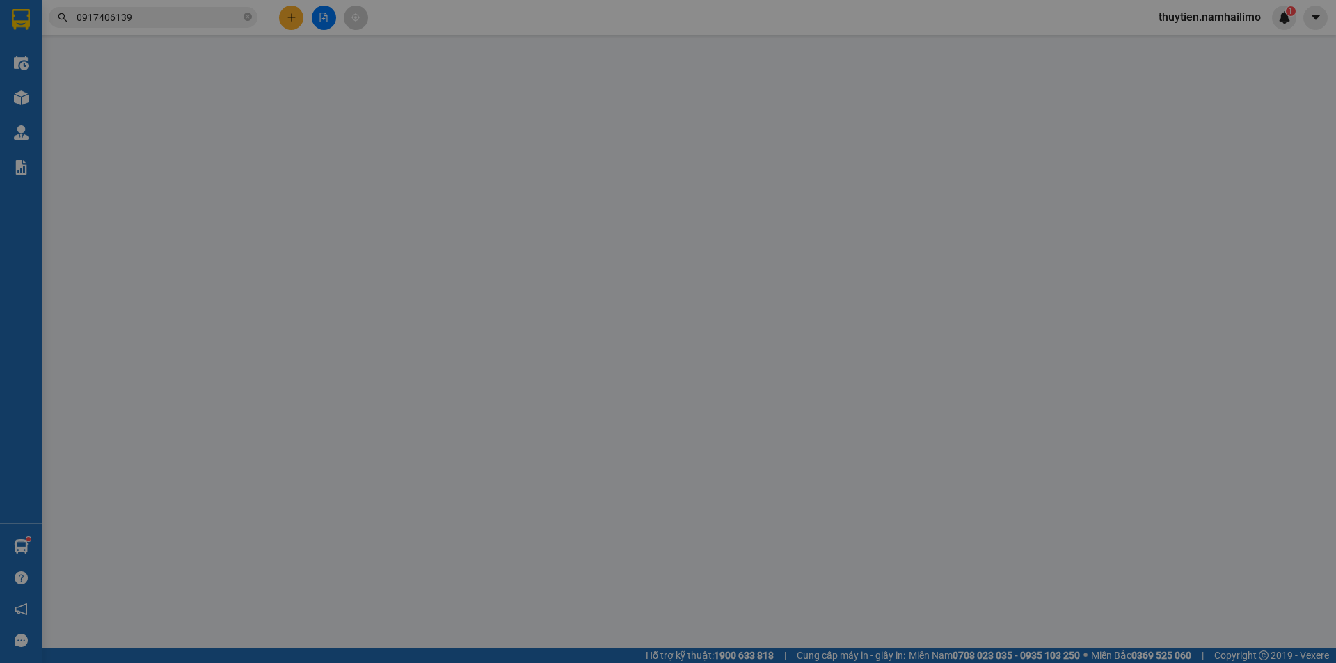
type input "0866779420"
type input "TƯỜNG"
type input "0949844482"
type input "[GEOGRAPHIC_DATA]"
type input "30.000"
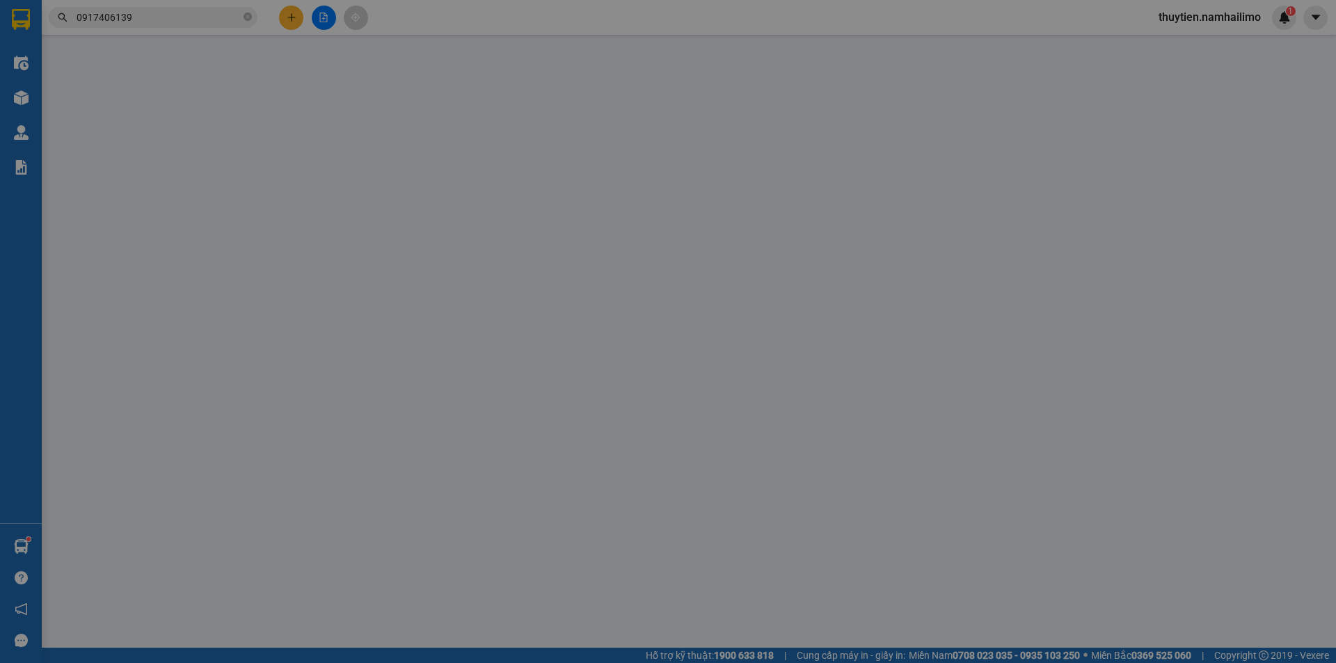
type input "30.000"
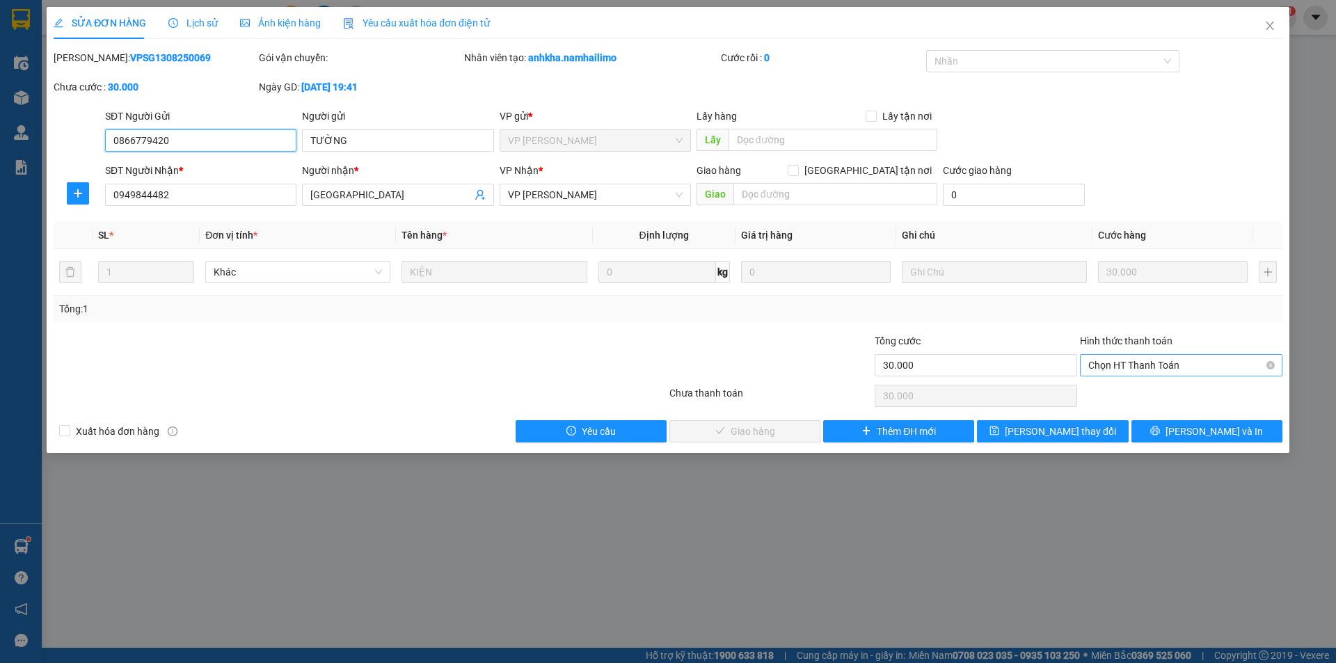
click at [1112, 365] on span "Chọn HT Thanh Toán" at bounding box center [1181, 365] width 186 height 21
click at [1107, 393] on div "Tại văn phòng" at bounding box center [1181, 392] width 186 height 15
drag, startPoint x: 749, startPoint y: 430, endPoint x: 775, endPoint y: 298, distance: 134.0
click at [749, 430] on span "[PERSON_NAME] và Giao hàng" at bounding box center [763, 431] width 134 height 15
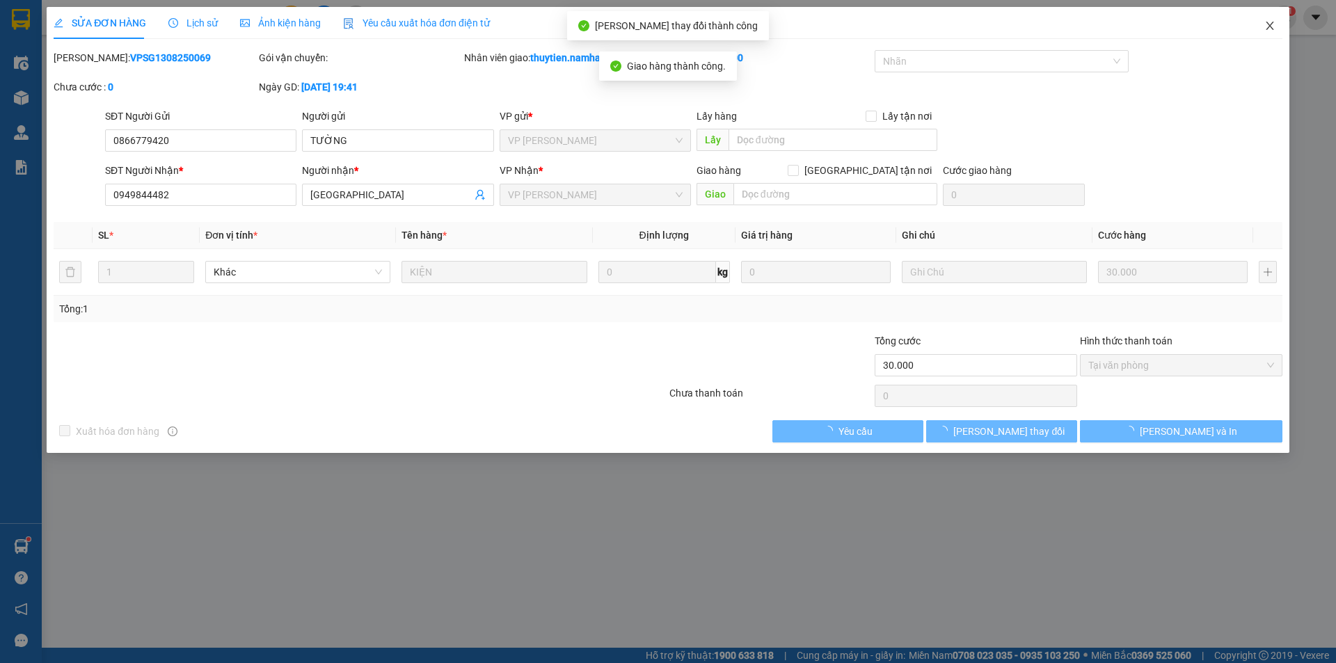
click at [1272, 22] on icon "close" at bounding box center [1269, 25] width 11 height 11
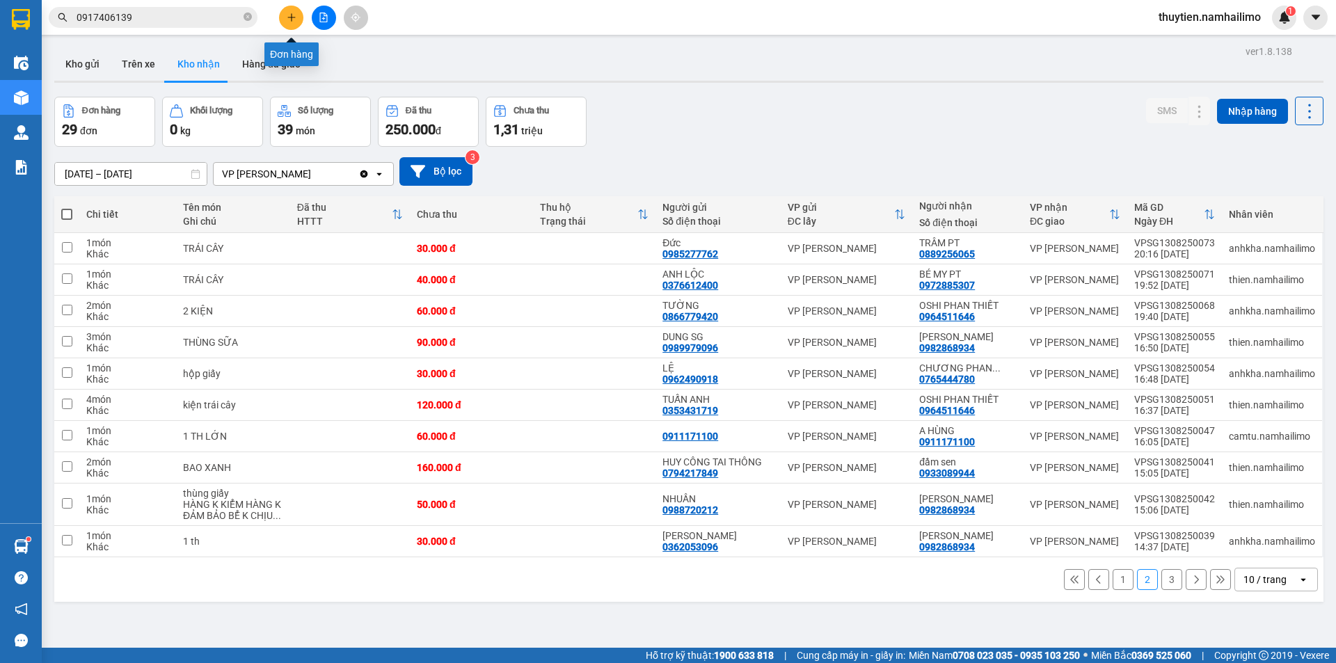
click at [296, 17] on button at bounding box center [291, 18] width 24 height 24
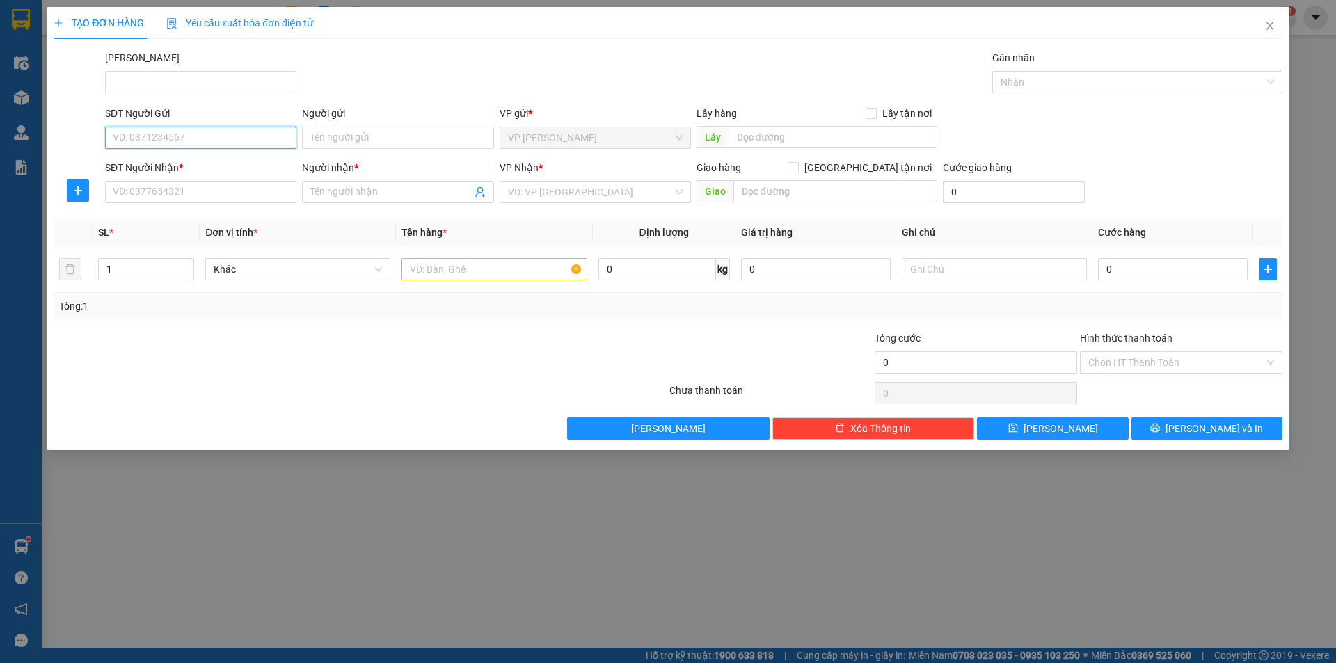
click at [159, 143] on input "SĐT Người Gửi" at bounding box center [200, 138] width 191 height 22
type input "0385194492"
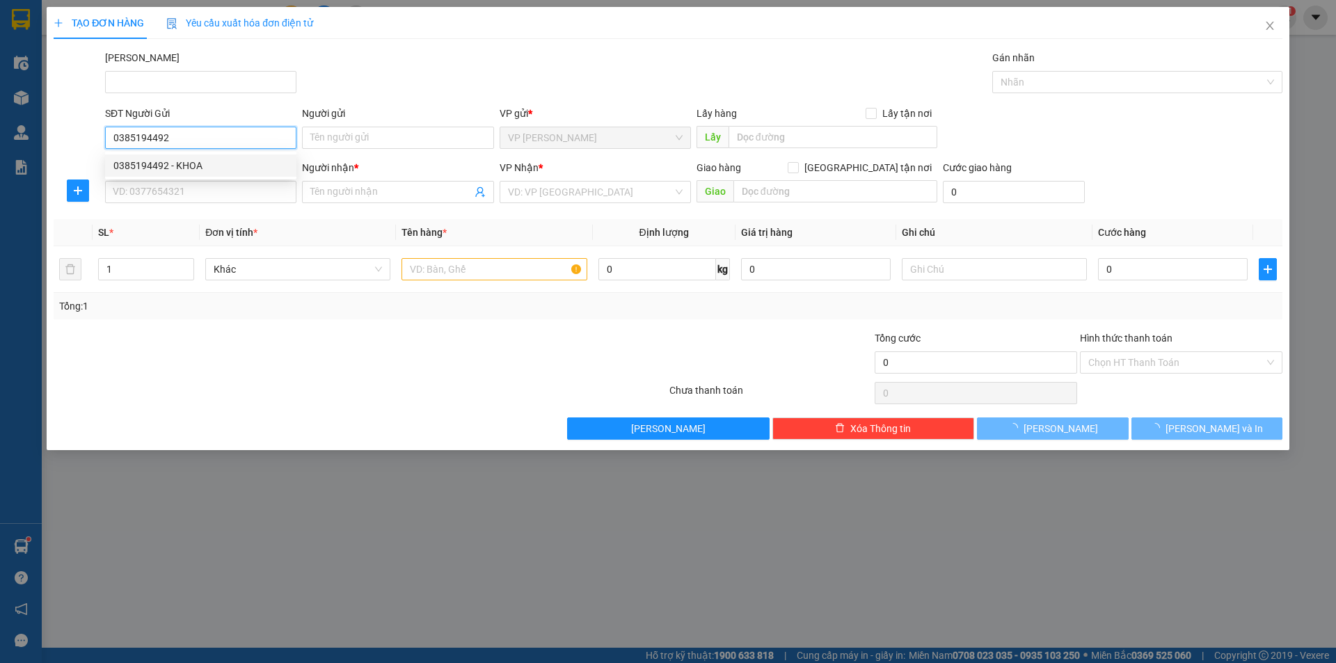
click at [189, 160] on div "0385194492 - KHOA" at bounding box center [200, 165] width 175 height 15
type input "KHOA"
type input "0902752579"
type input "NGỌC"
type input "40.000"
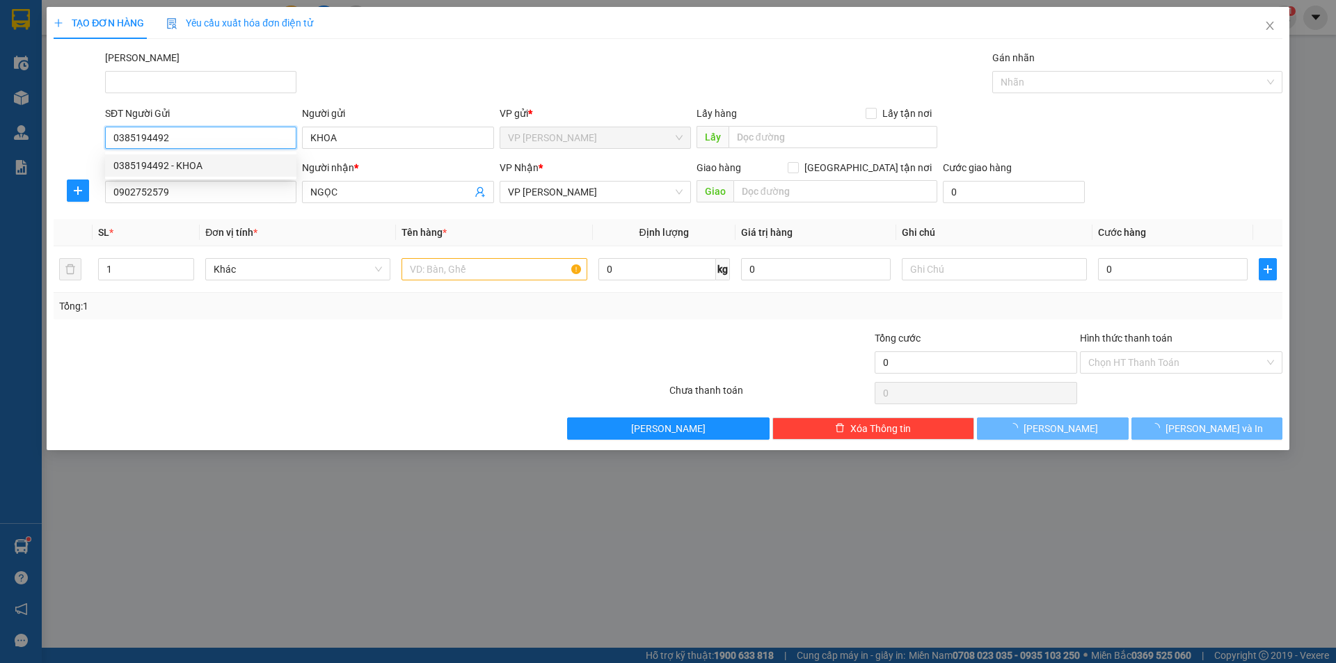
type input "40.000"
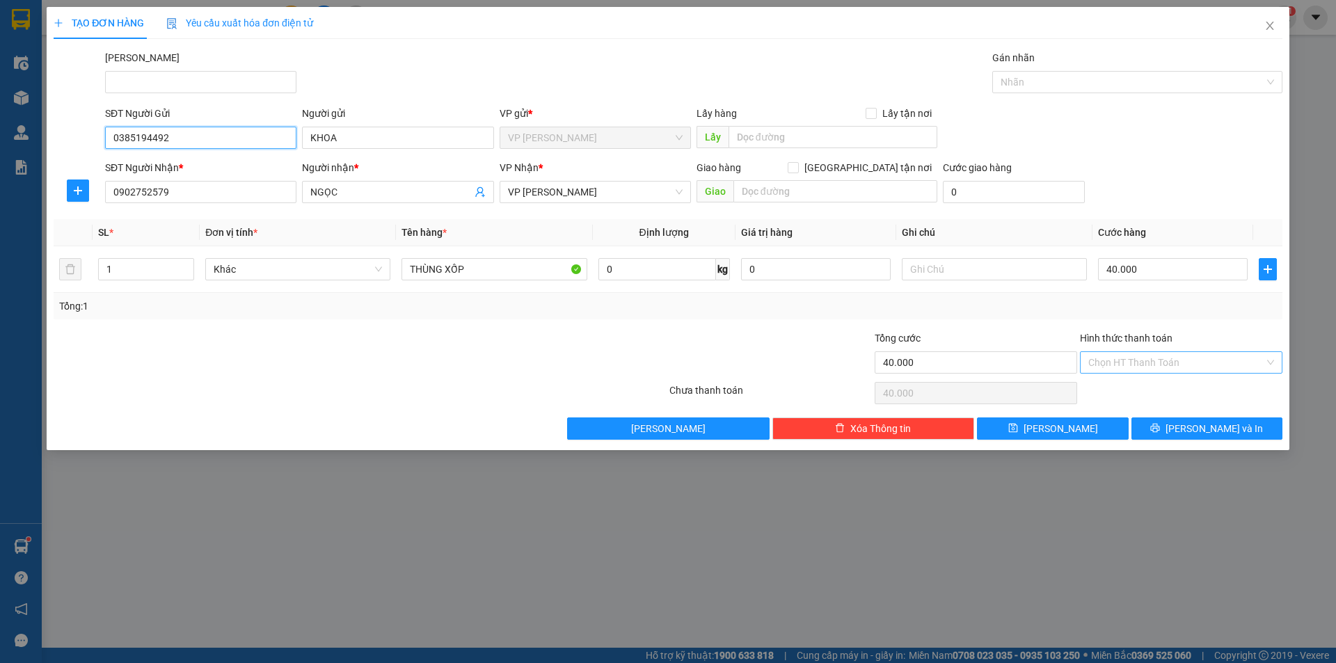
type input "0385194492"
click at [1143, 361] on input "Hình thức thanh toán" at bounding box center [1176, 362] width 176 height 21
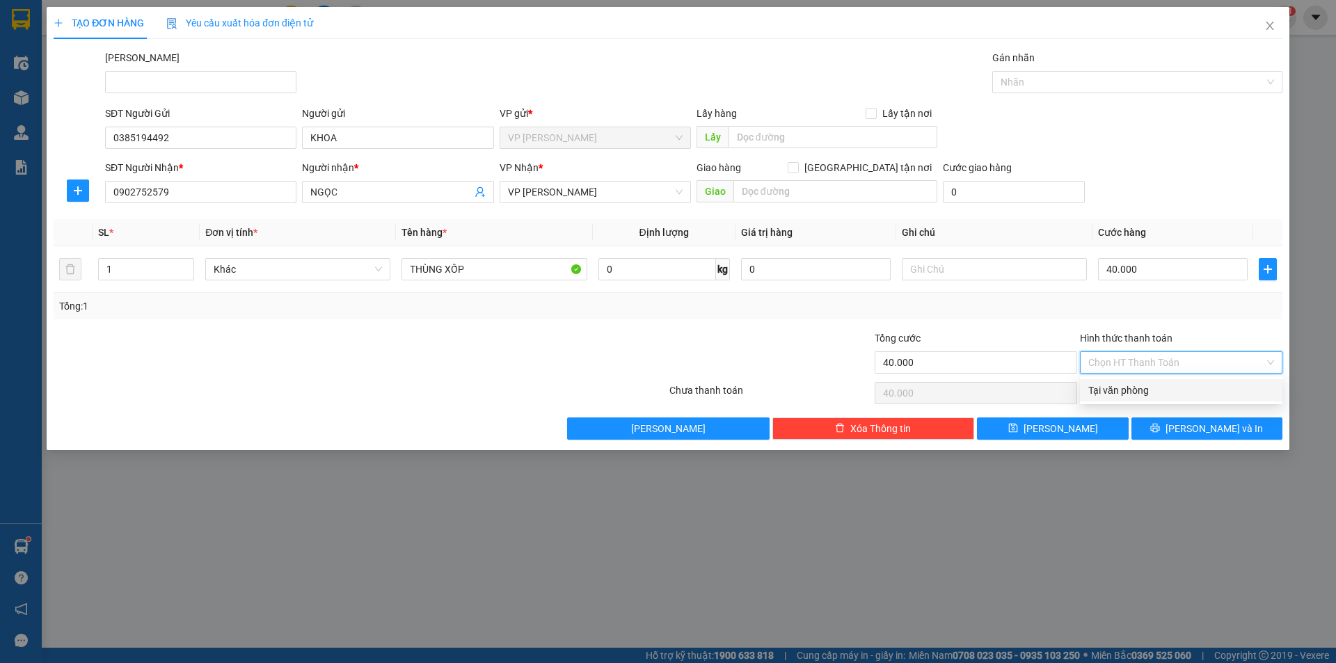
click at [1133, 394] on div "Tại văn phòng" at bounding box center [1181, 390] width 186 height 15
type input "0"
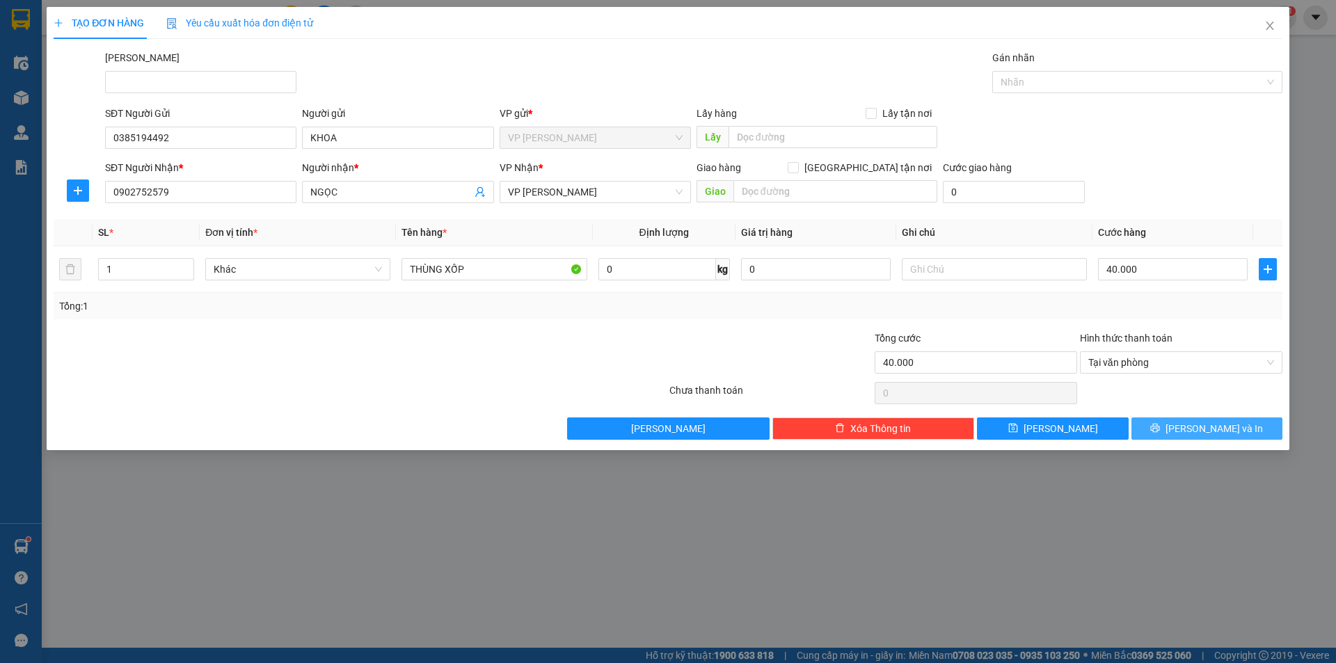
click at [1215, 426] on span "[PERSON_NAME] và In" at bounding box center [1213, 428] width 97 height 15
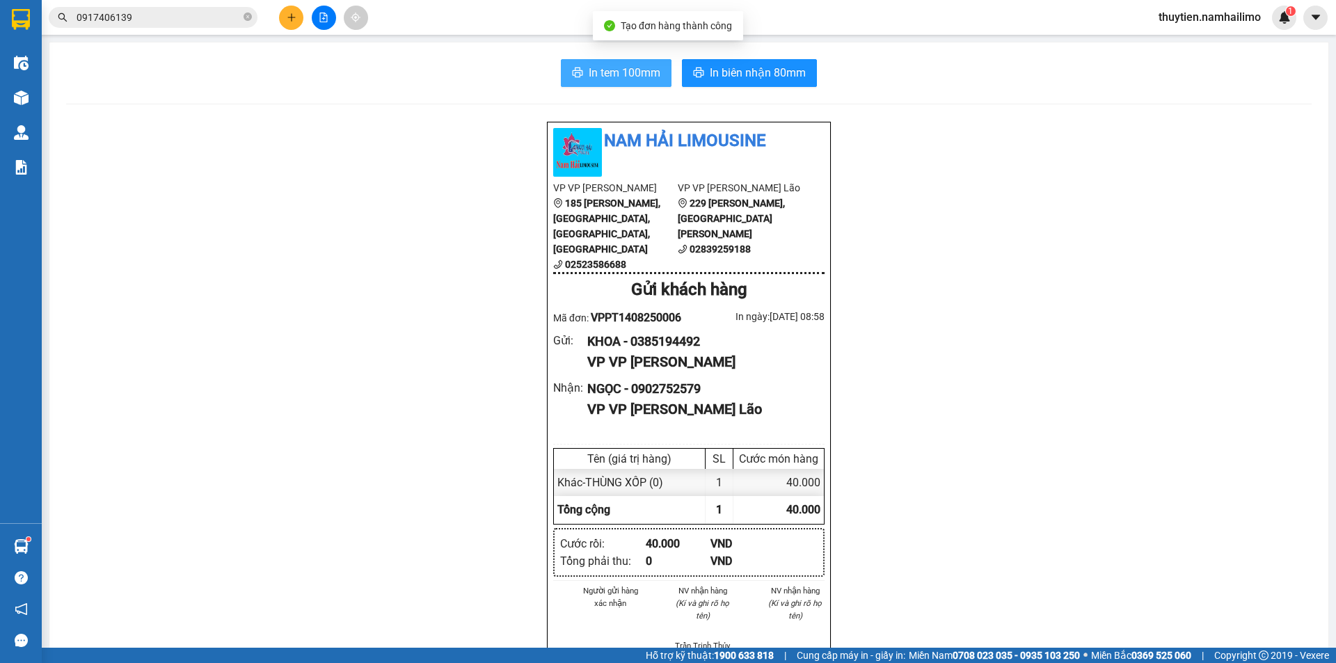
click at [638, 74] on span "In tem 100mm" at bounding box center [625, 72] width 72 height 17
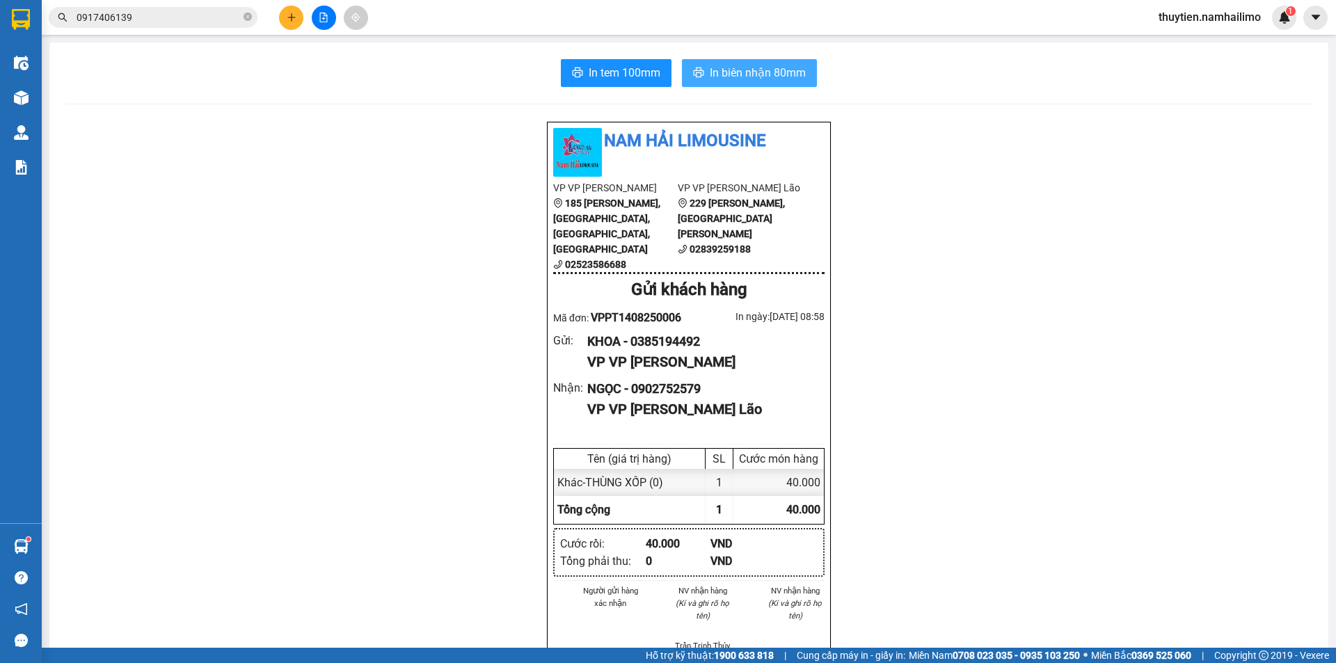
click at [747, 76] on span "In biên nhận 80mm" at bounding box center [758, 72] width 96 height 17
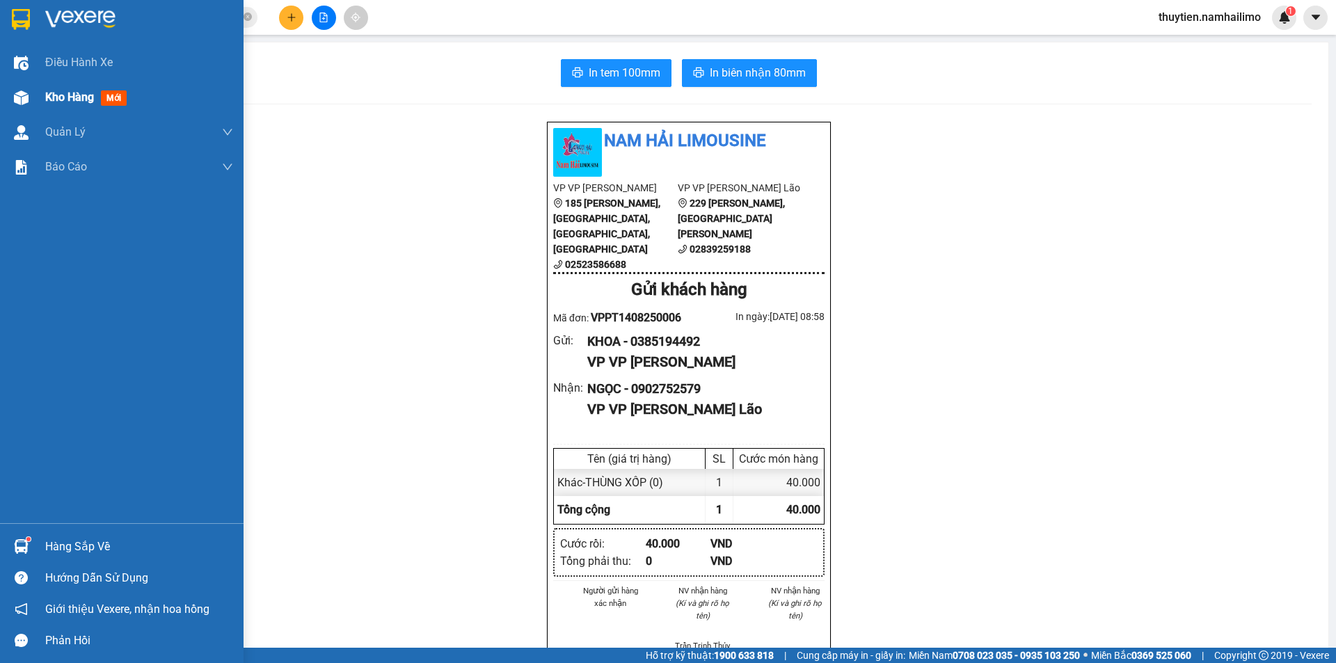
click at [85, 88] on div "Kho hàng mới" at bounding box center [88, 96] width 87 height 17
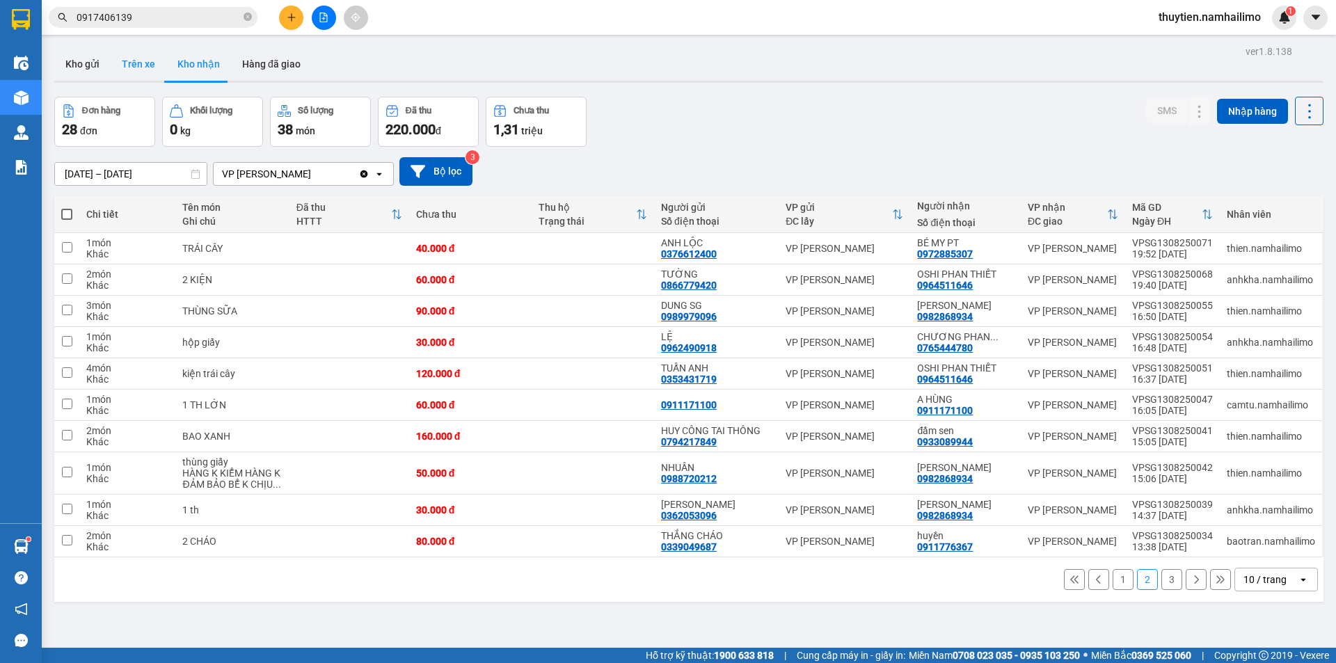
click at [128, 61] on button "Trên xe" at bounding box center [139, 63] width 56 height 33
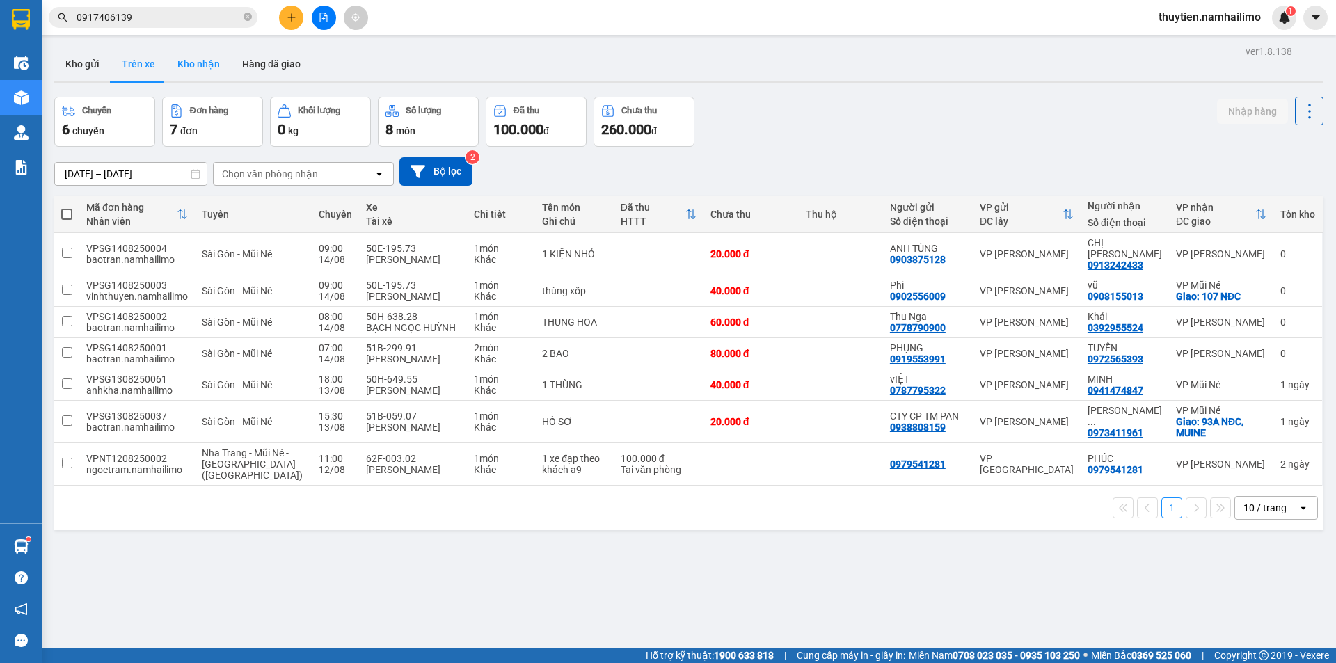
click at [189, 62] on button "Kho nhận" at bounding box center [198, 63] width 65 height 33
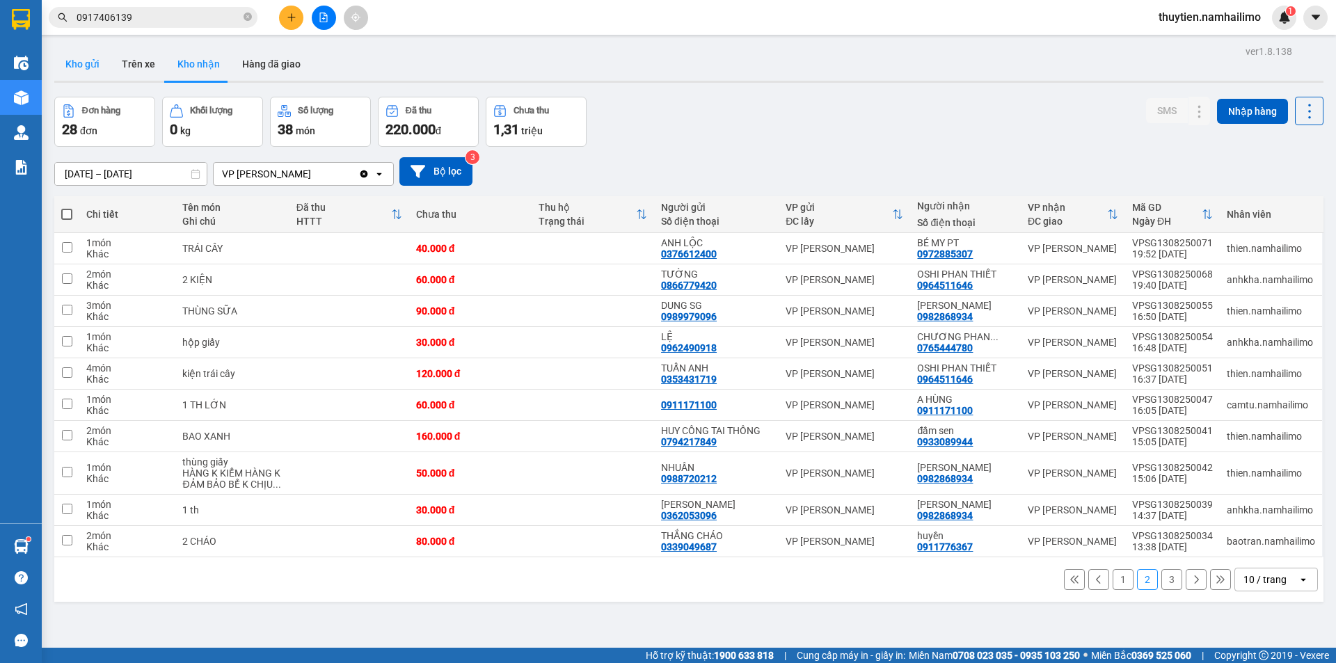
click at [90, 67] on button "Kho gửi" at bounding box center [82, 63] width 56 height 33
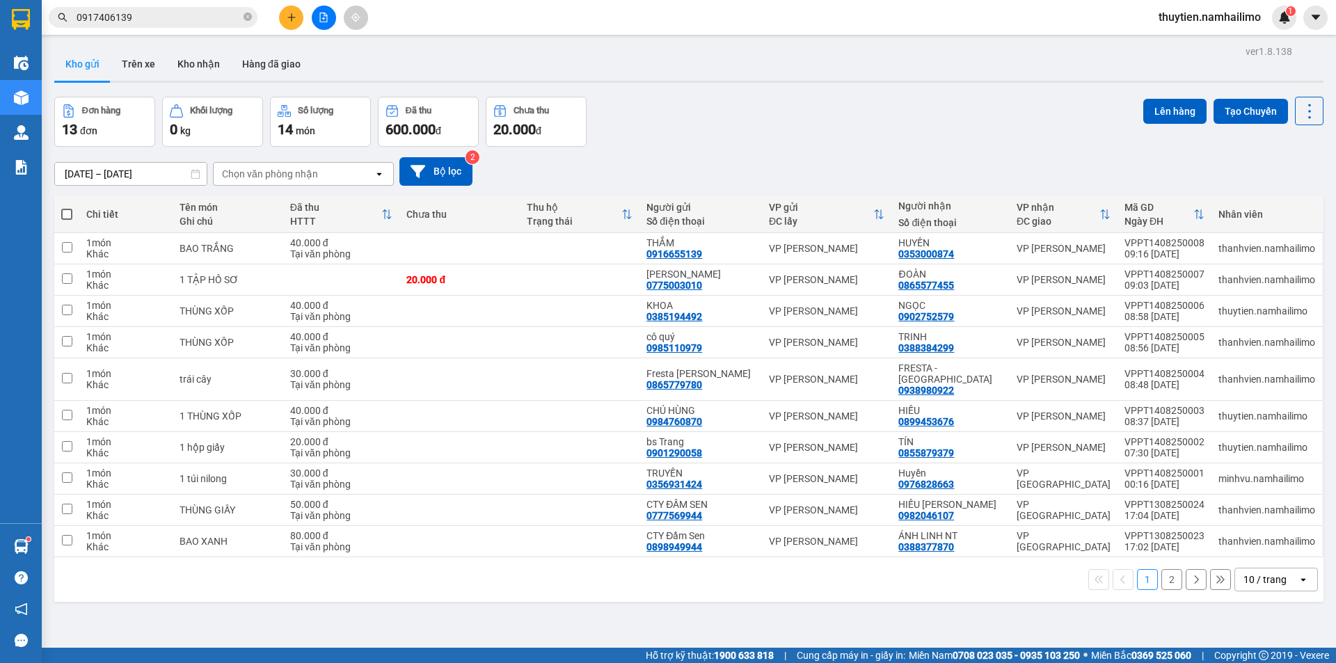
click at [1167, 569] on button "2" at bounding box center [1171, 579] width 21 height 21
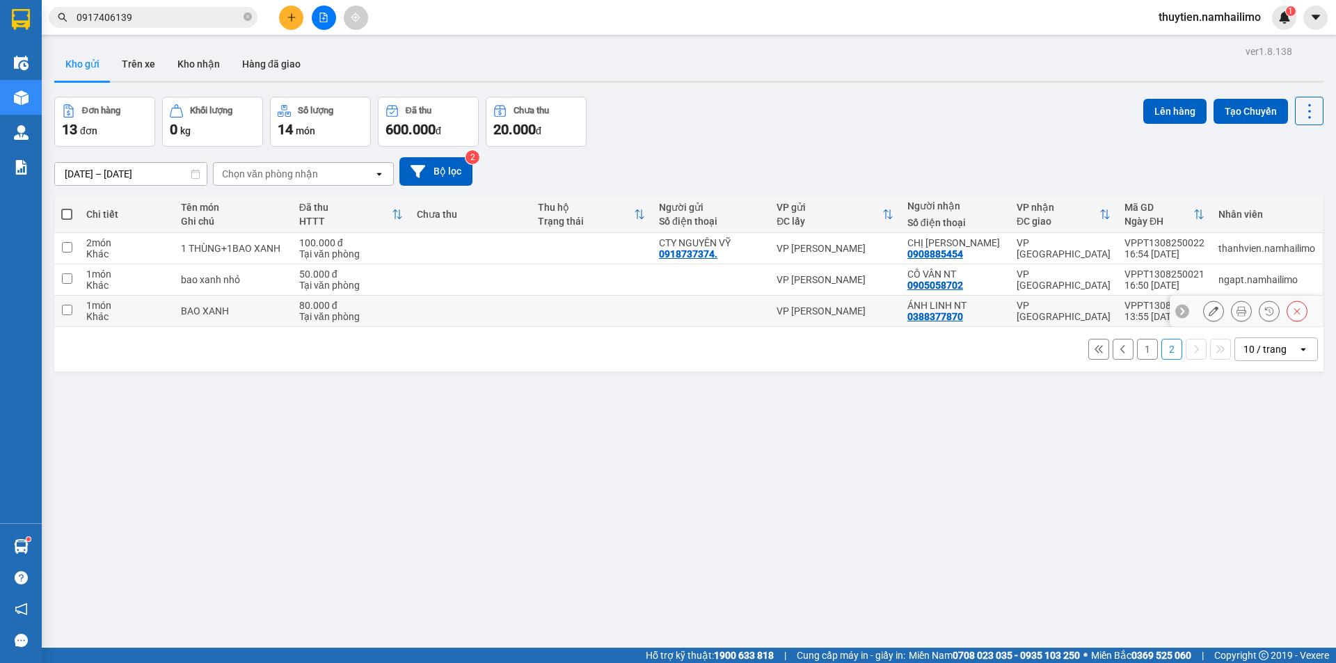
drag, startPoint x: 67, startPoint y: 238, endPoint x: 68, endPoint y: 215, distance: 23.0
click at [67, 296] on td at bounding box center [66, 311] width 25 height 31
checkbox input "true"
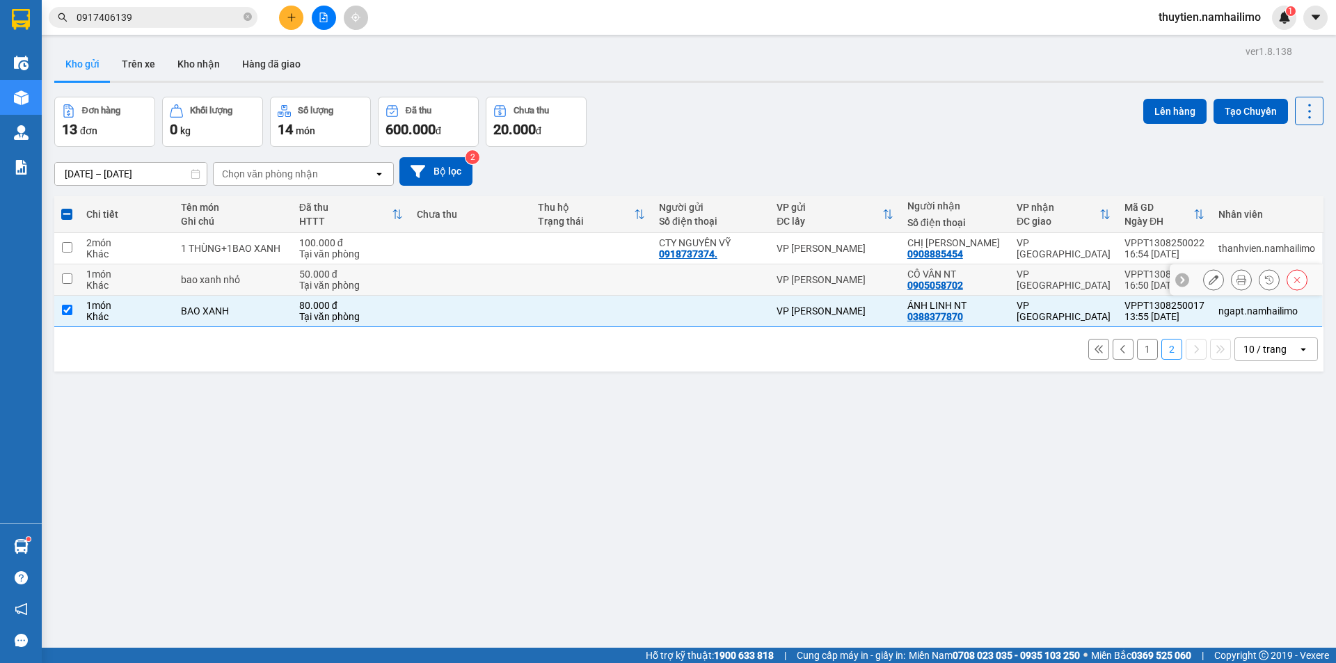
click at [68, 273] on input "checkbox" at bounding box center [67, 278] width 10 height 10
checkbox input "true"
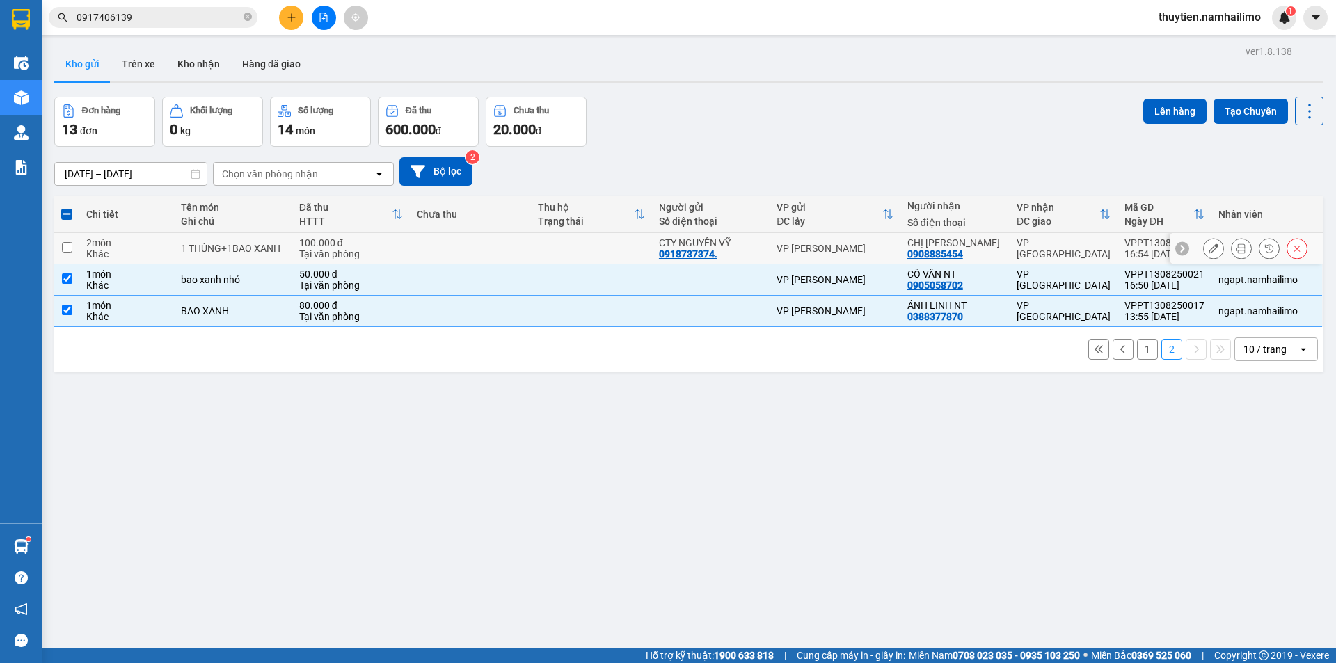
click at [65, 242] on input "checkbox" at bounding box center [67, 247] width 10 height 10
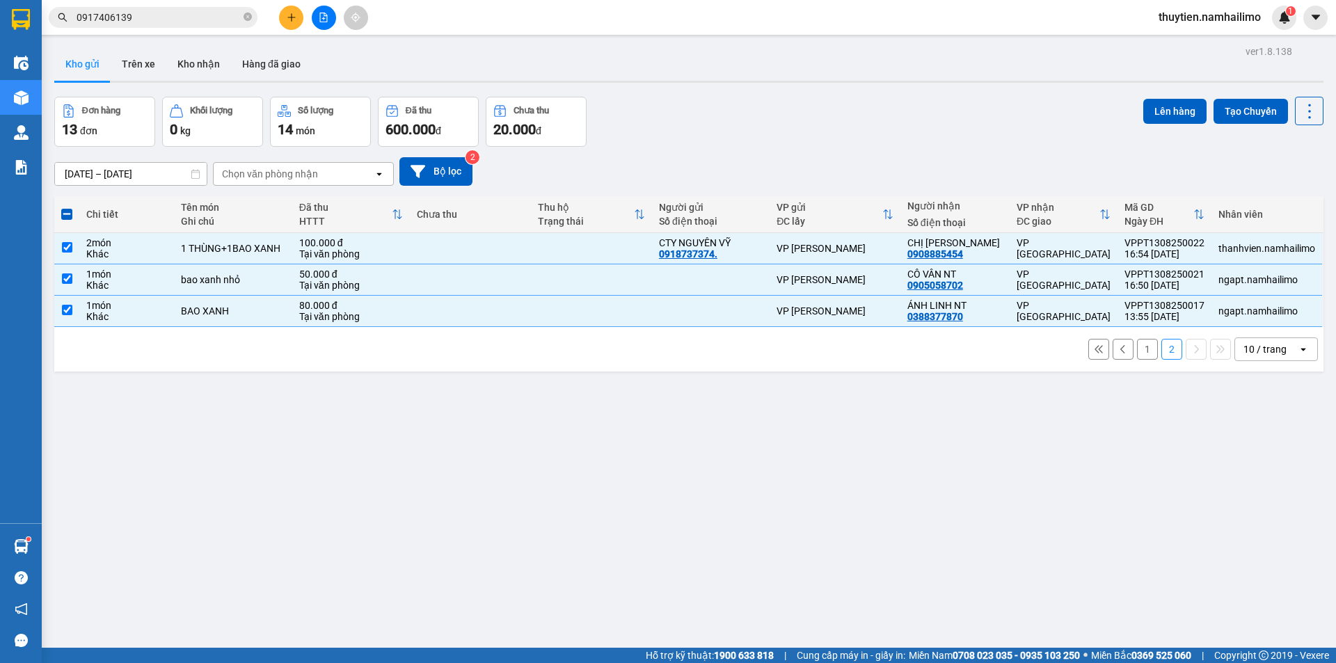
click at [1137, 339] on button "1" at bounding box center [1147, 349] width 21 height 21
checkbox input "false"
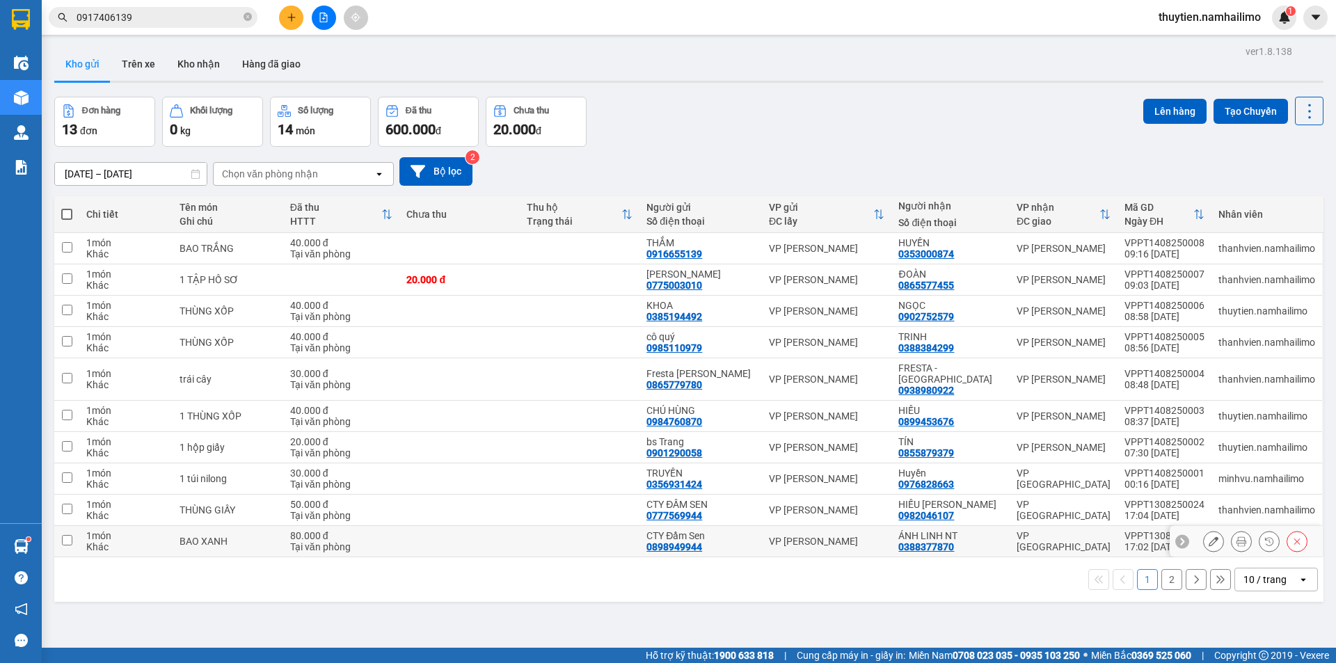
click at [65, 535] on input "checkbox" at bounding box center [67, 540] width 10 height 10
checkbox input "true"
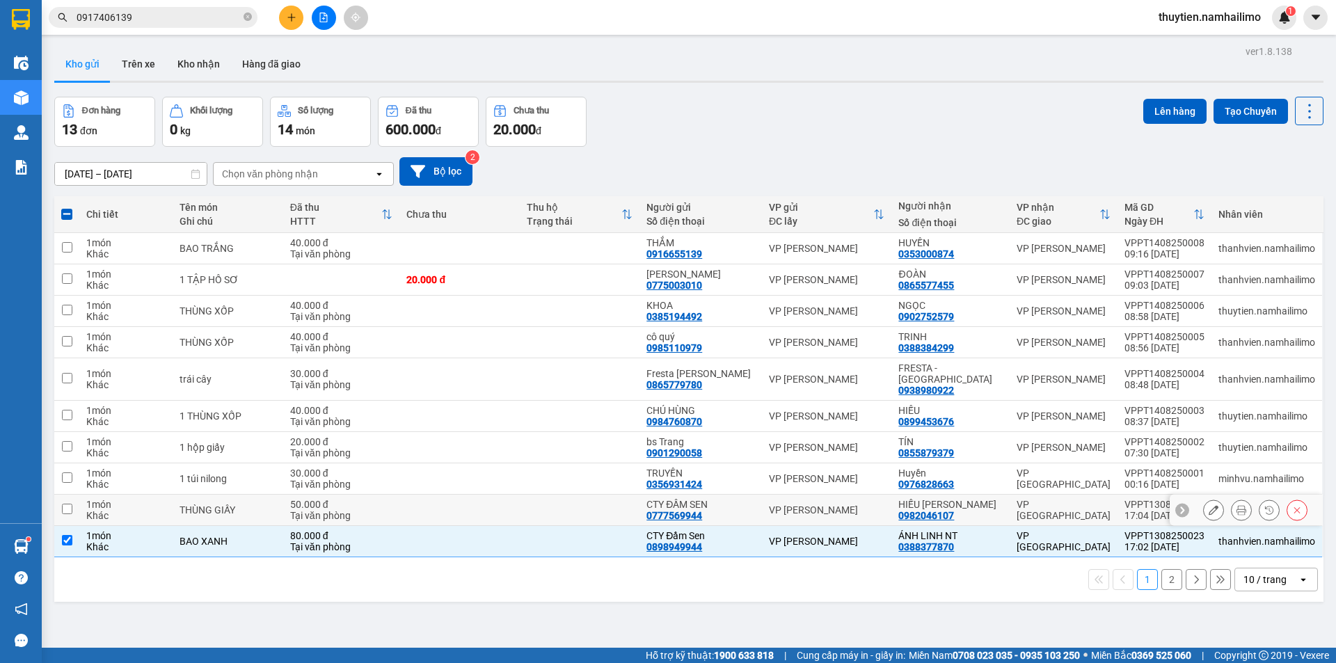
click at [62, 504] on input "checkbox" at bounding box center [67, 509] width 10 height 10
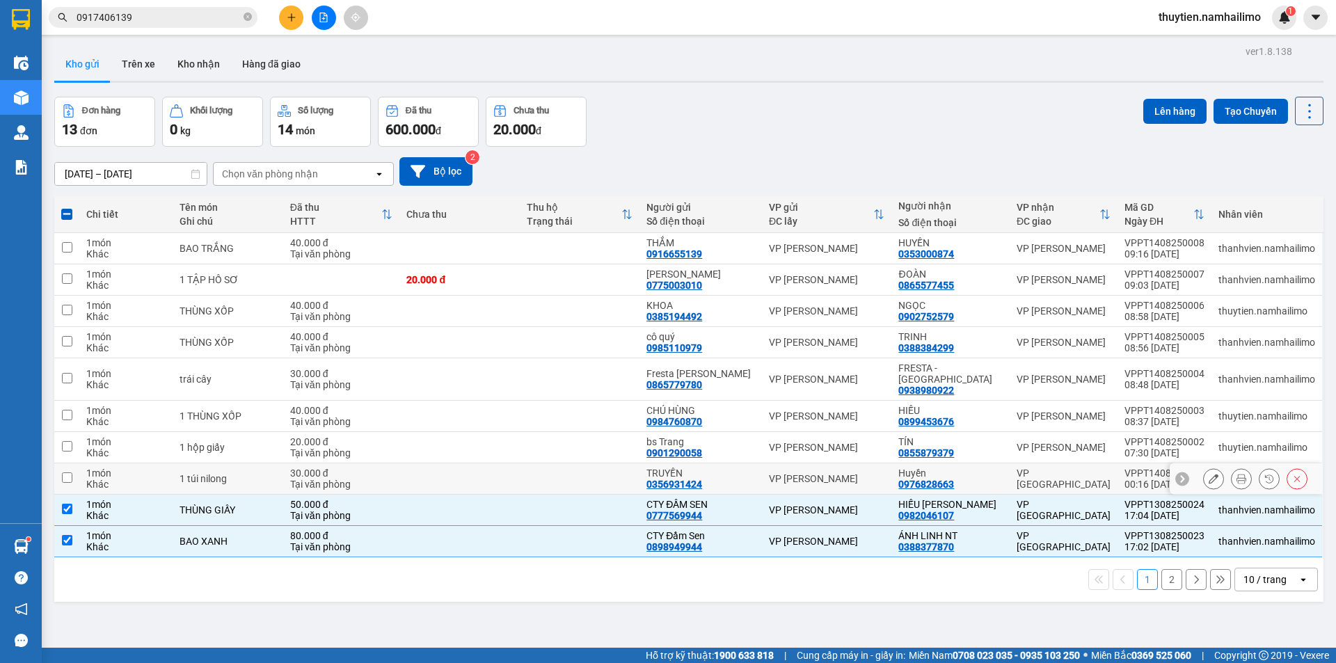
click at [67, 472] on input "checkbox" at bounding box center [67, 477] width 10 height 10
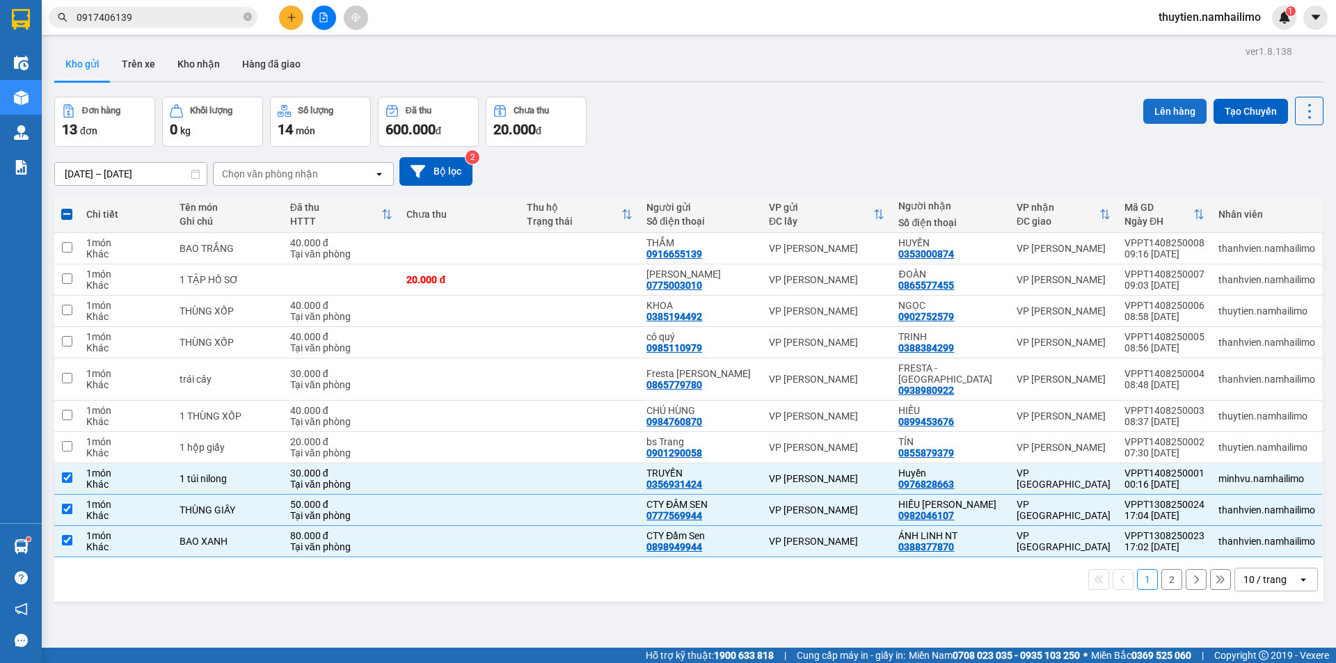
click at [1172, 99] on button "Lên hàng" at bounding box center [1174, 111] width 63 height 25
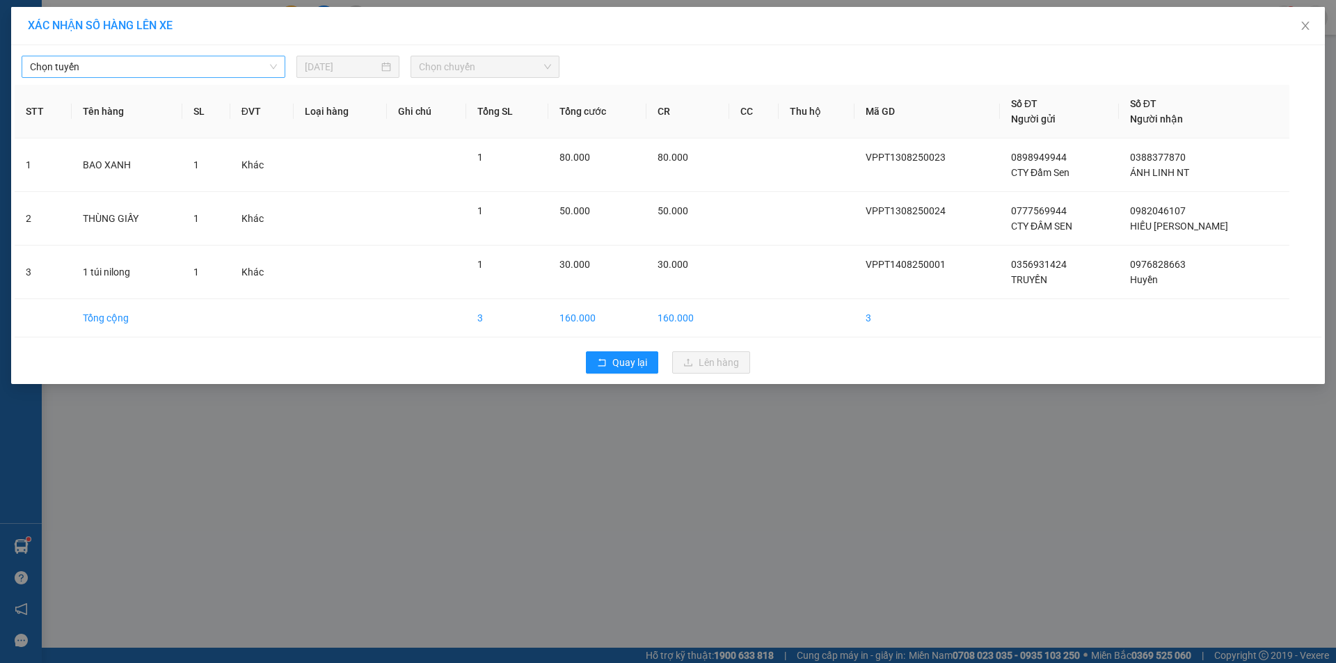
click at [59, 67] on span "Chọn tuyến" at bounding box center [153, 66] width 247 height 21
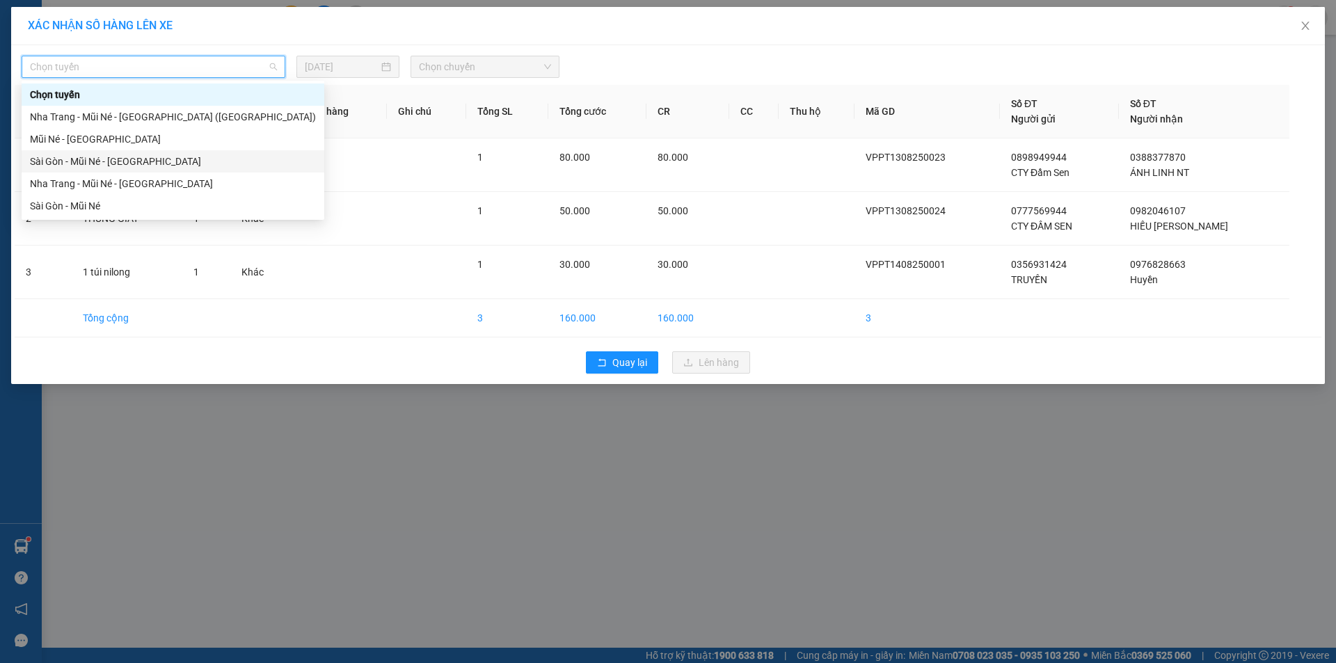
click at [100, 162] on div "Sài Gòn - Mũi Né - [GEOGRAPHIC_DATA]" at bounding box center [173, 161] width 286 height 15
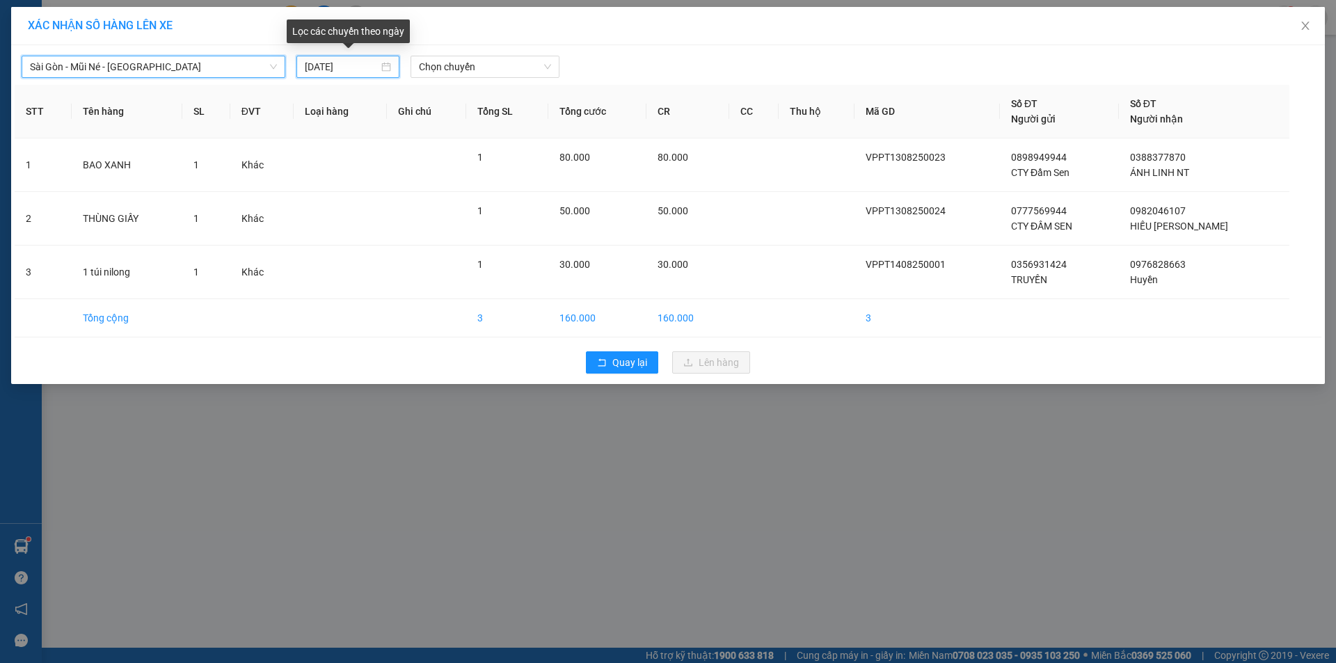
click at [317, 60] on input "[DATE]" at bounding box center [342, 66] width 74 height 15
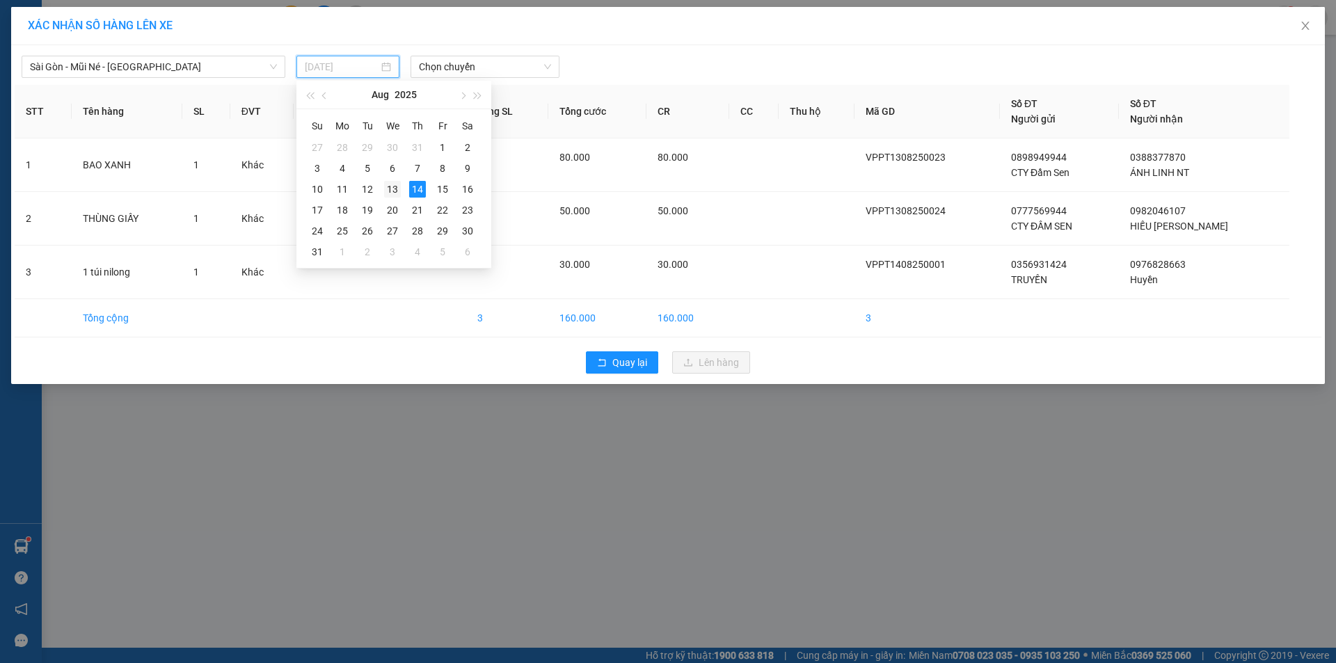
click at [390, 193] on div "13" at bounding box center [392, 189] width 17 height 17
type input "[DATE]"
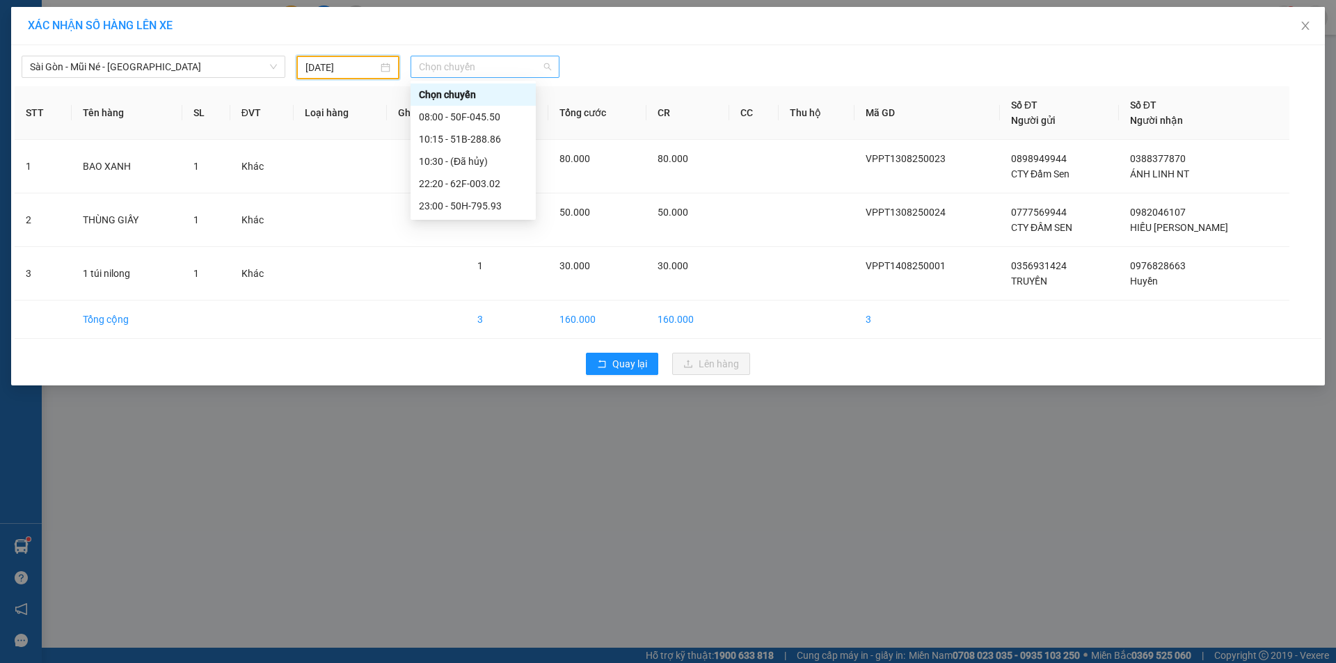
click at [463, 68] on span "Chọn chuyến" at bounding box center [485, 66] width 132 height 21
click at [489, 186] on div "22:20 - 62F-003.02" at bounding box center [473, 183] width 109 height 15
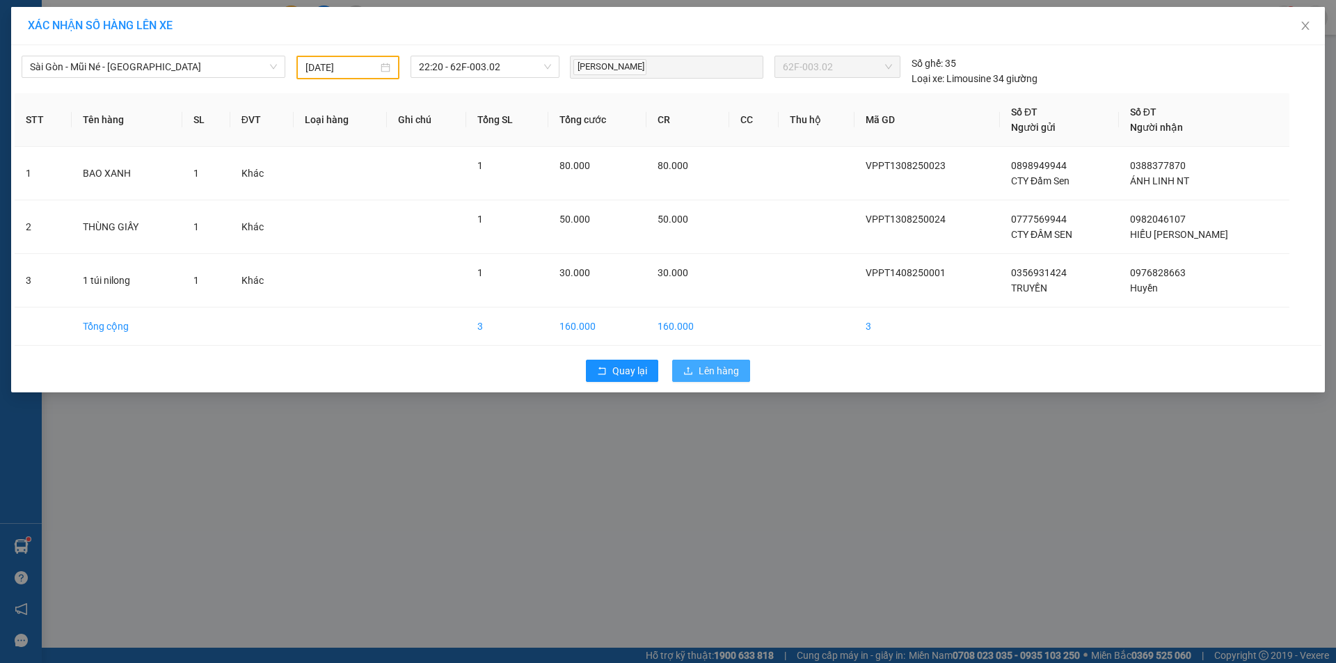
click at [726, 363] on span "Lên hàng" at bounding box center [718, 370] width 40 height 15
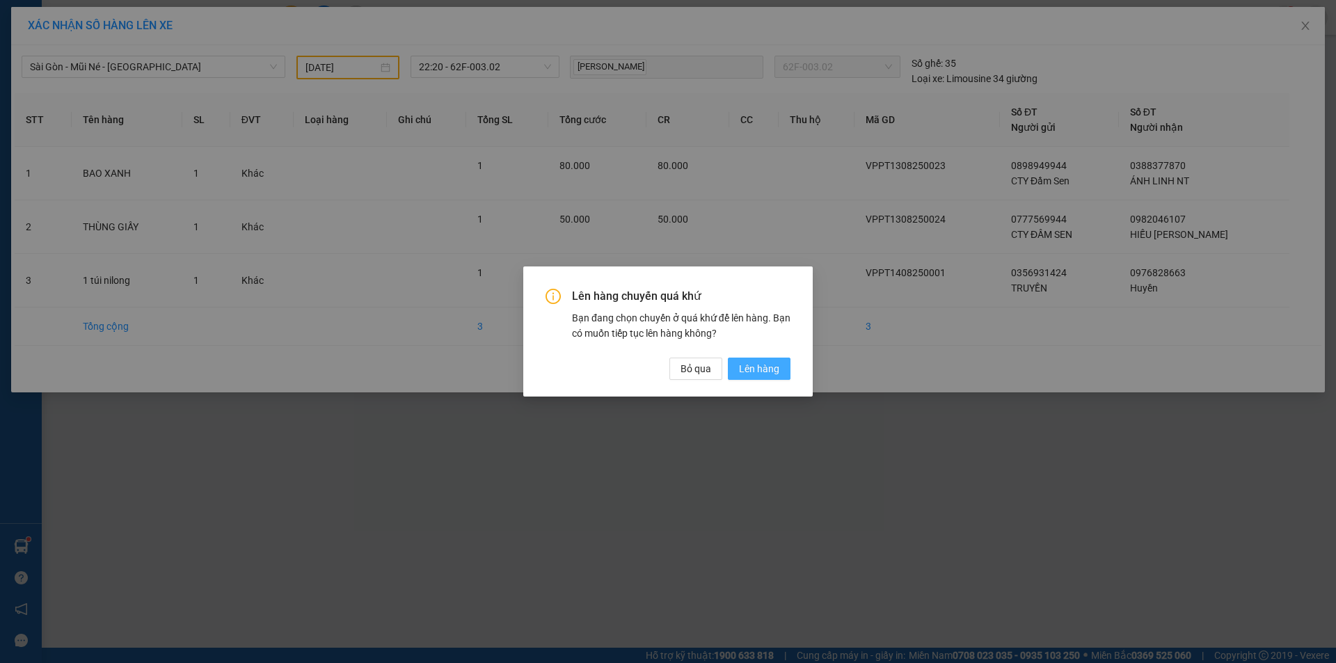
click at [758, 369] on span "Lên hàng" at bounding box center [759, 368] width 40 height 15
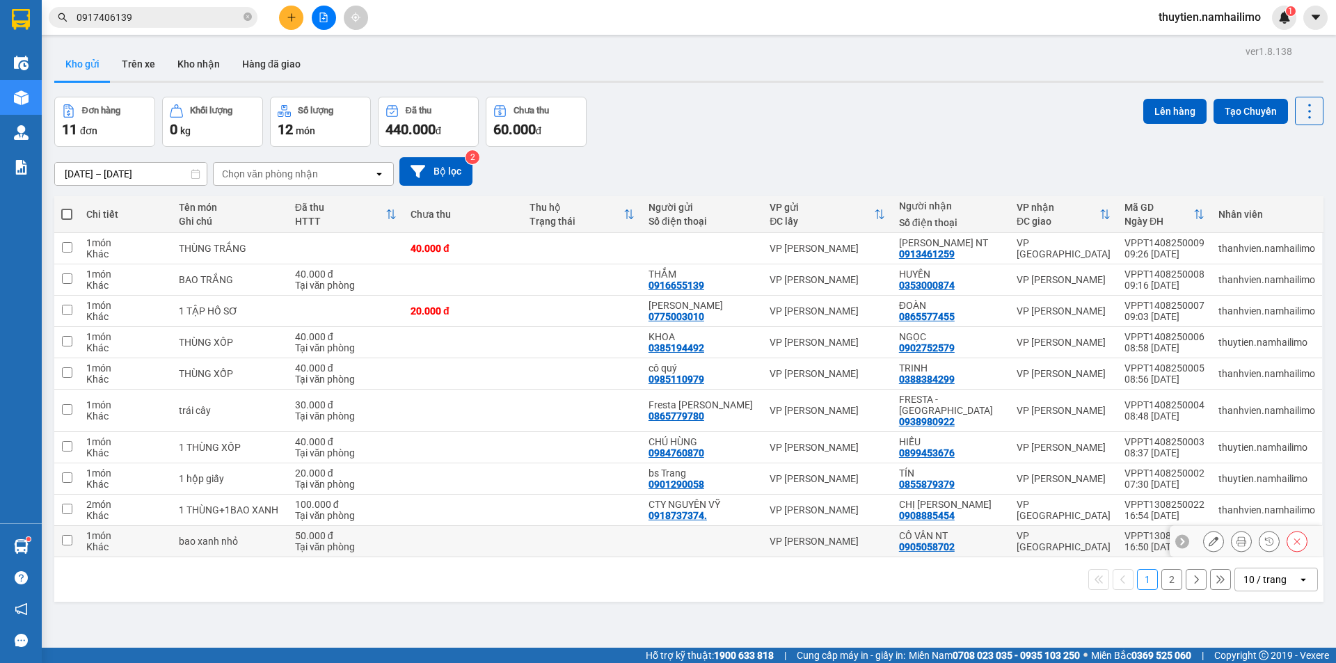
drag, startPoint x: 61, startPoint y: 528, endPoint x: 68, endPoint y: 506, distance: 22.9
click at [60, 528] on td at bounding box center [66, 541] width 25 height 31
checkbox input "true"
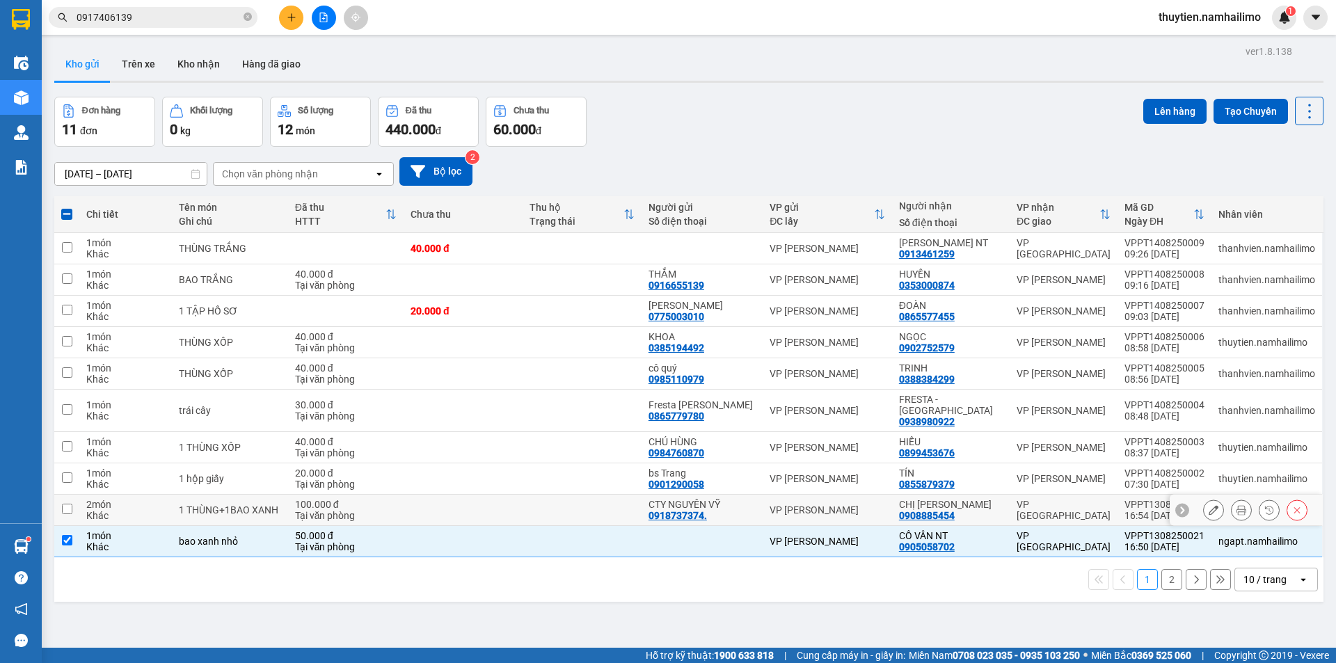
click at [67, 504] on input "checkbox" at bounding box center [67, 509] width 10 height 10
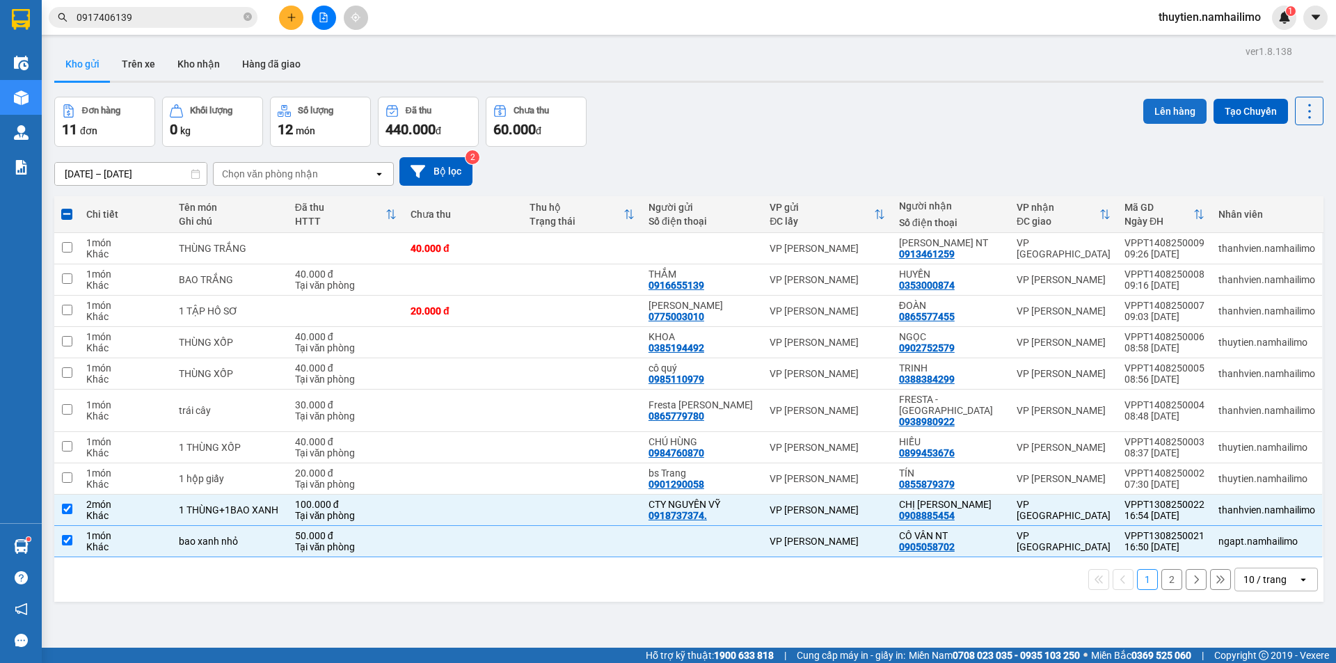
click at [1176, 112] on button "Lên hàng" at bounding box center [1174, 111] width 63 height 25
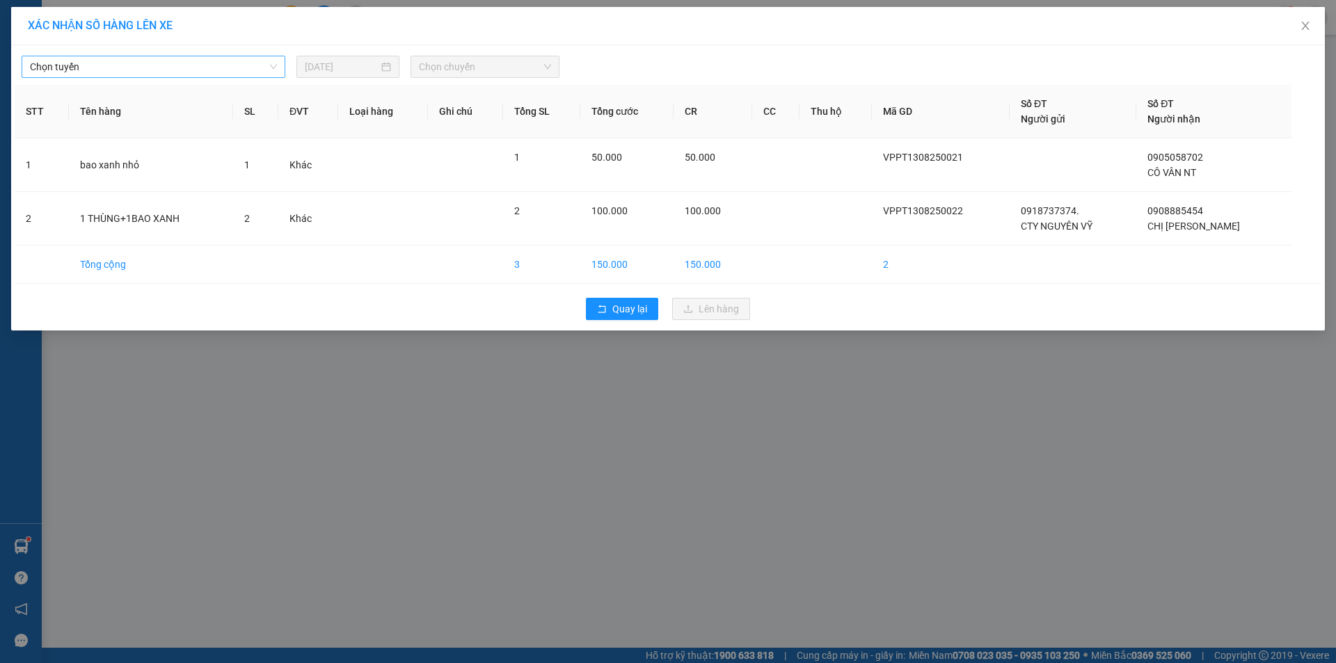
click at [58, 58] on span "Chọn tuyến" at bounding box center [153, 66] width 247 height 21
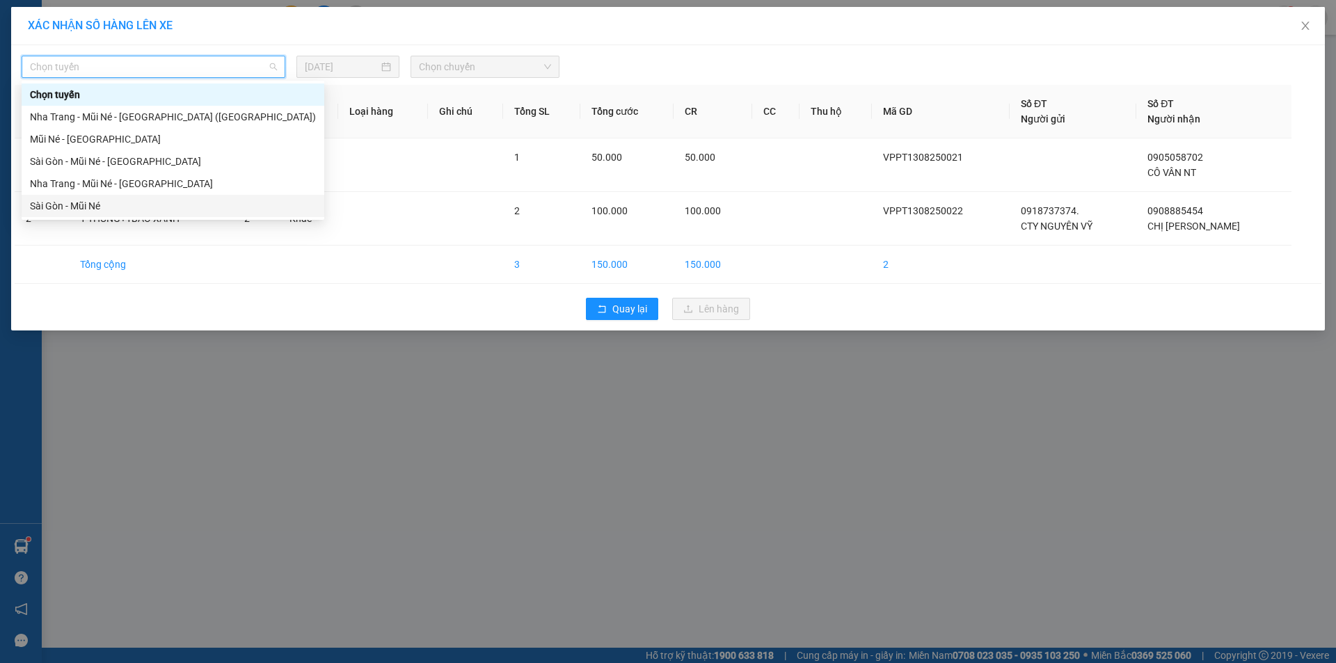
click at [66, 205] on div "Sài Gòn - Mũi Né" at bounding box center [173, 205] width 286 height 15
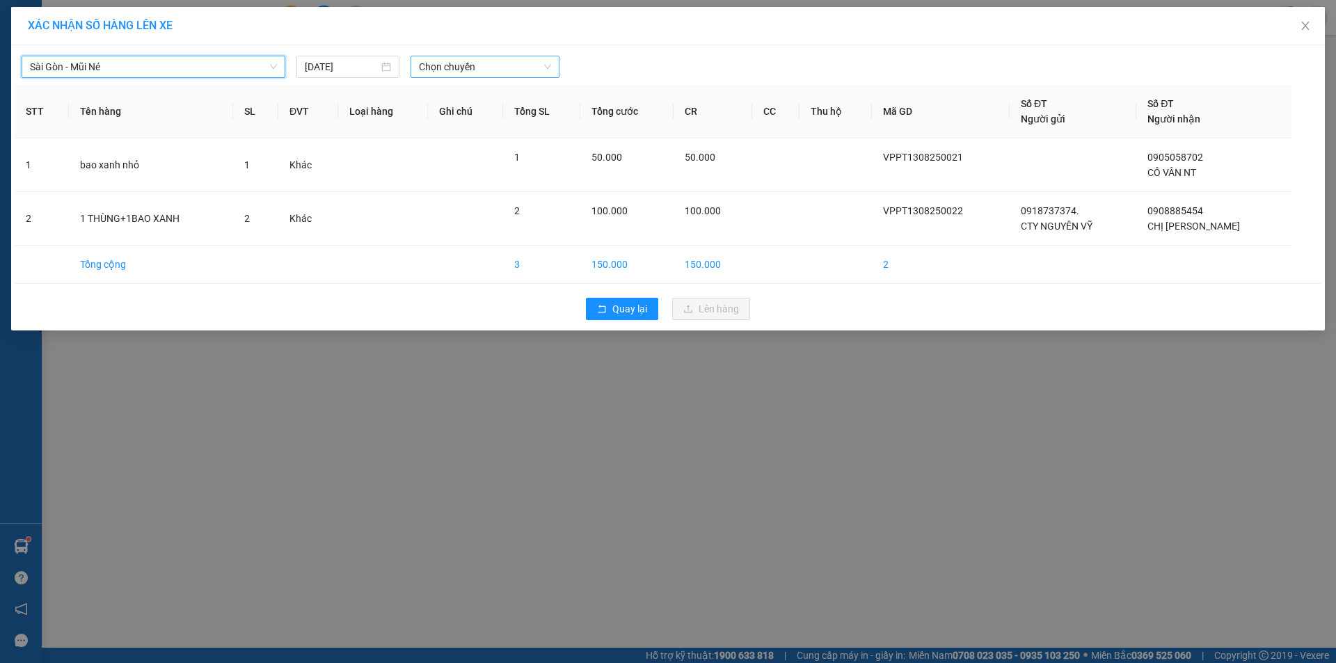
click at [506, 67] on span "Chọn chuyến" at bounding box center [485, 66] width 132 height 21
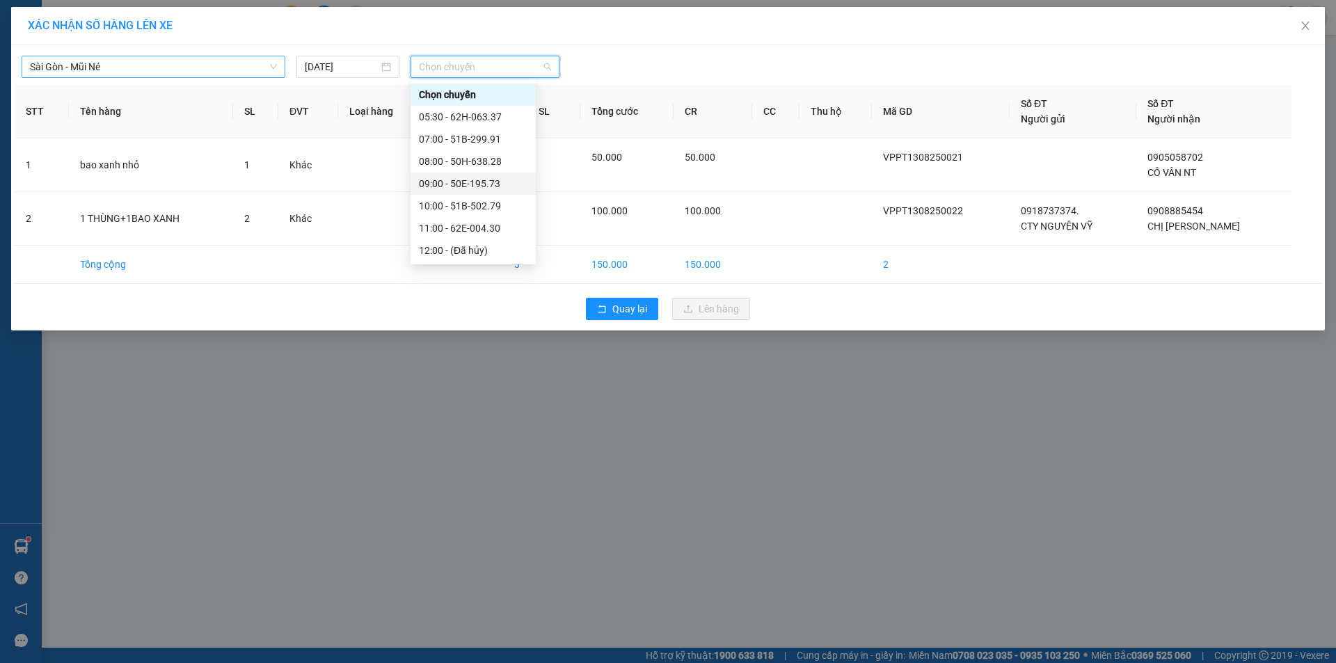
click at [129, 72] on span "Sài Gòn - Mũi Né" at bounding box center [153, 66] width 247 height 21
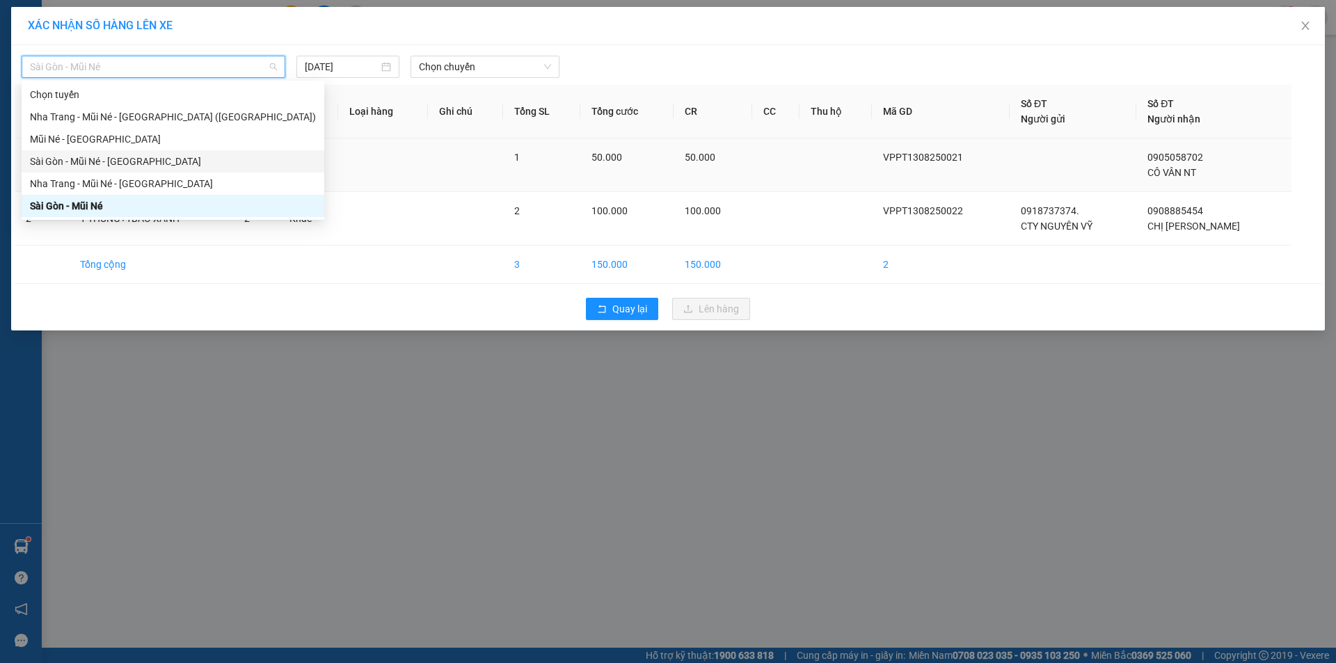
click at [112, 161] on div "Sài Gòn - Mũi Né - [GEOGRAPHIC_DATA]" at bounding box center [173, 161] width 286 height 15
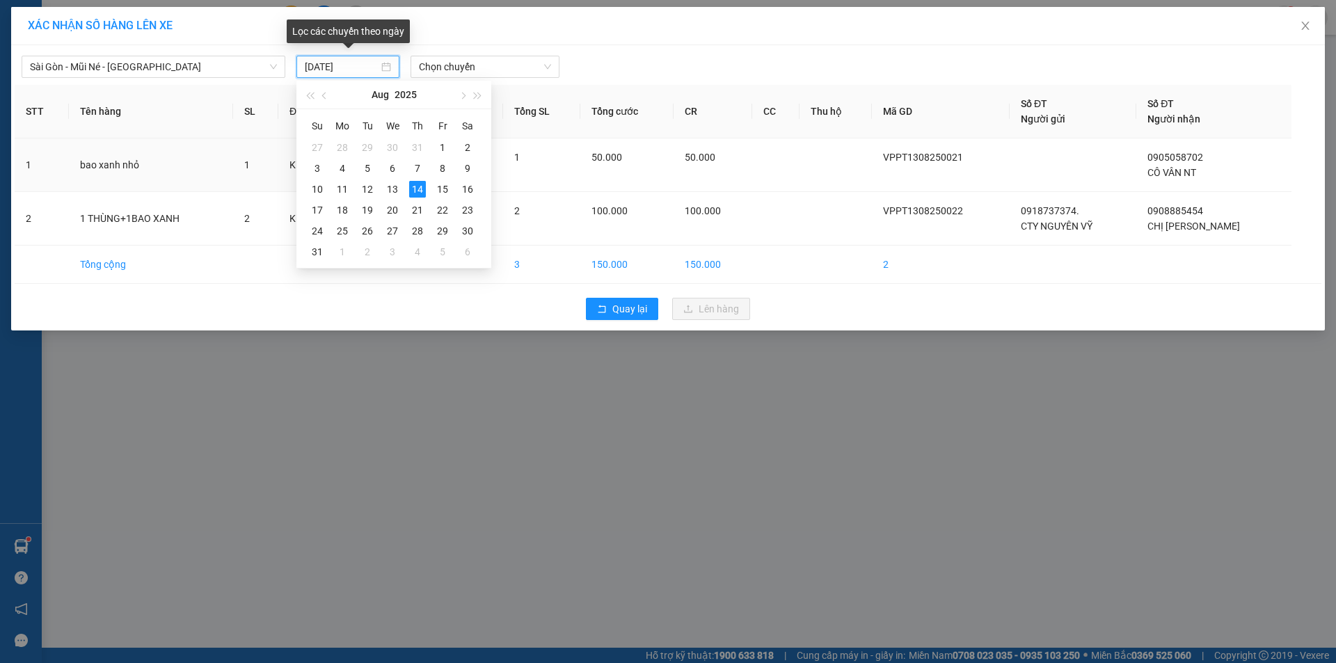
click at [317, 66] on input "[DATE]" at bounding box center [342, 66] width 74 height 15
click at [393, 188] on div "13" at bounding box center [392, 189] width 17 height 17
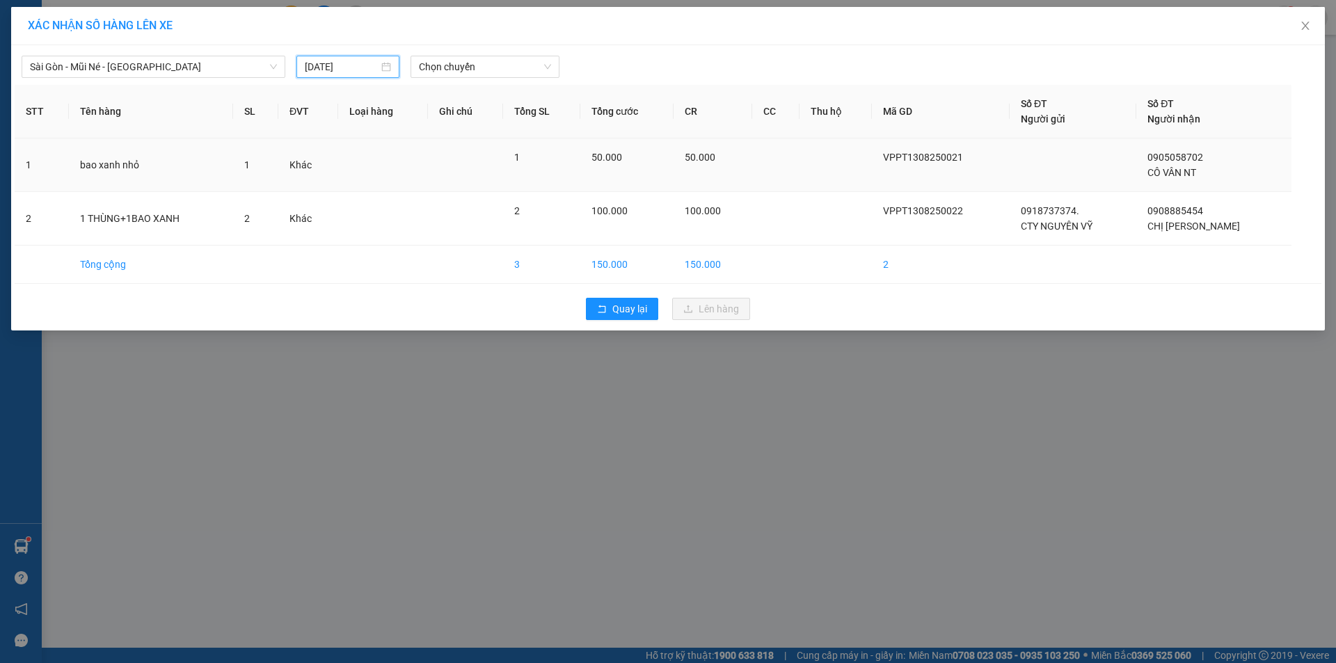
type input "[DATE]"
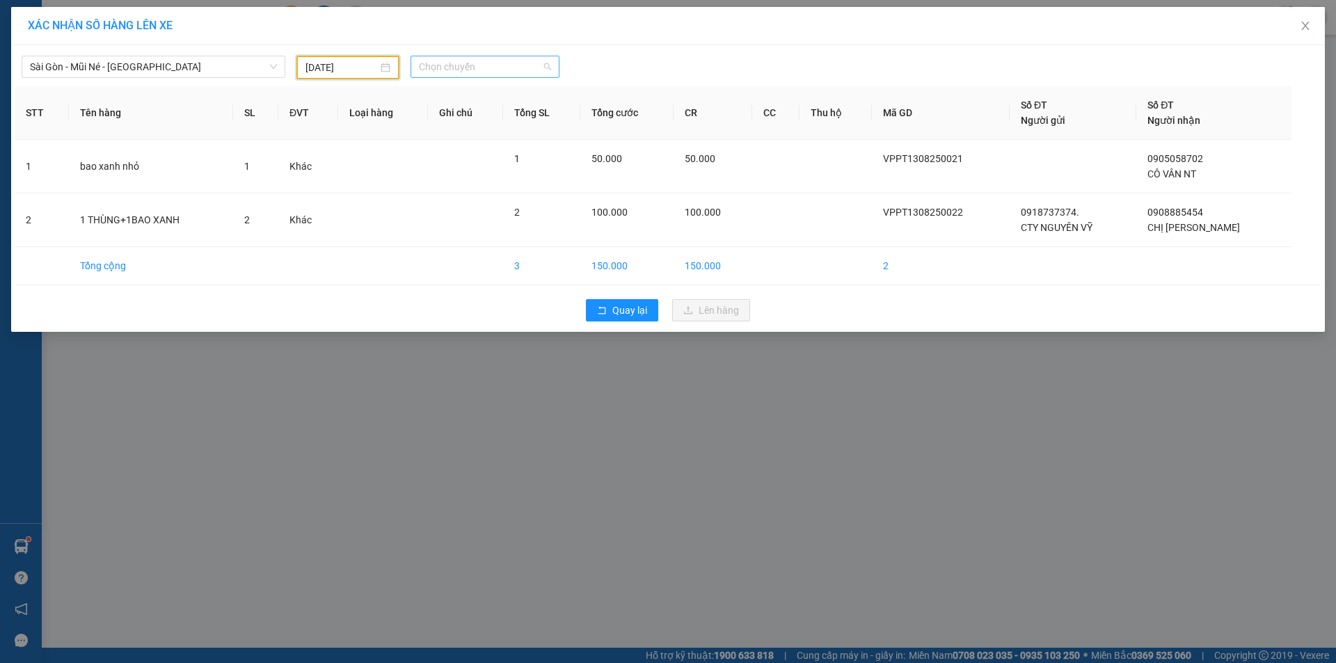
click at [470, 67] on span "Chọn chuyến" at bounding box center [485, 66] width 132 height 21
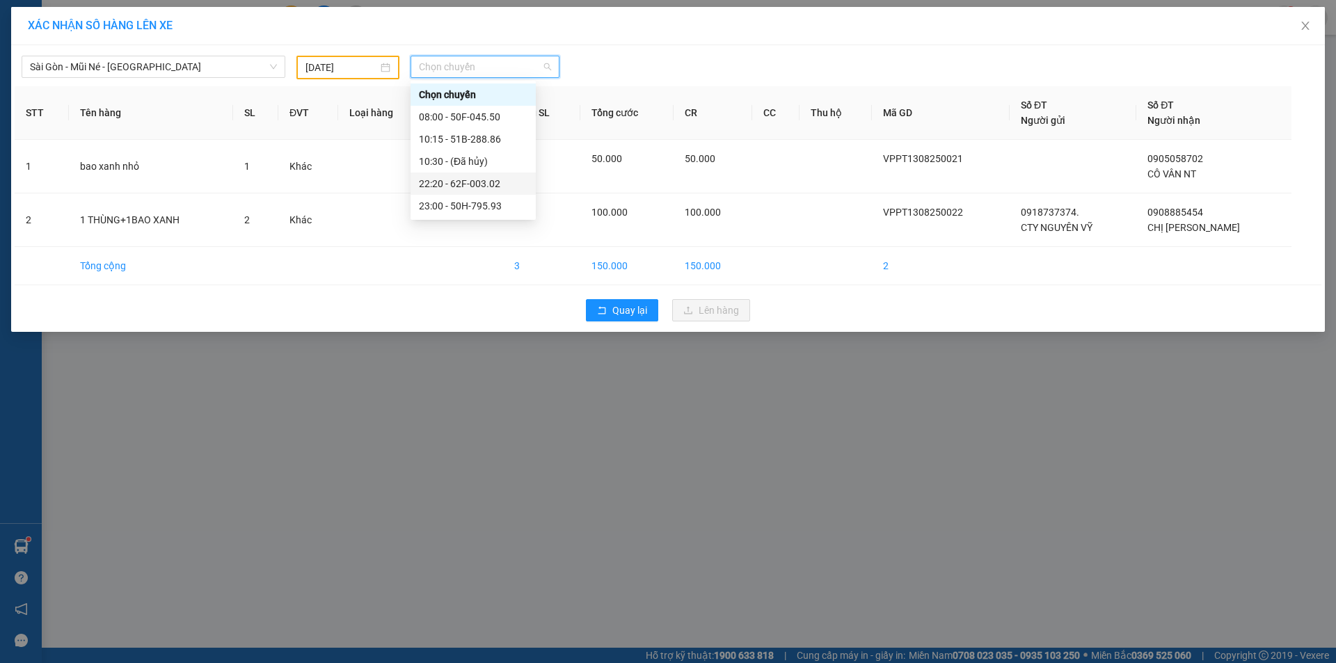
click at [497, 183] on div "22:20 - 62F-003.02" at bounding box center [473, 183] width 109 height 15
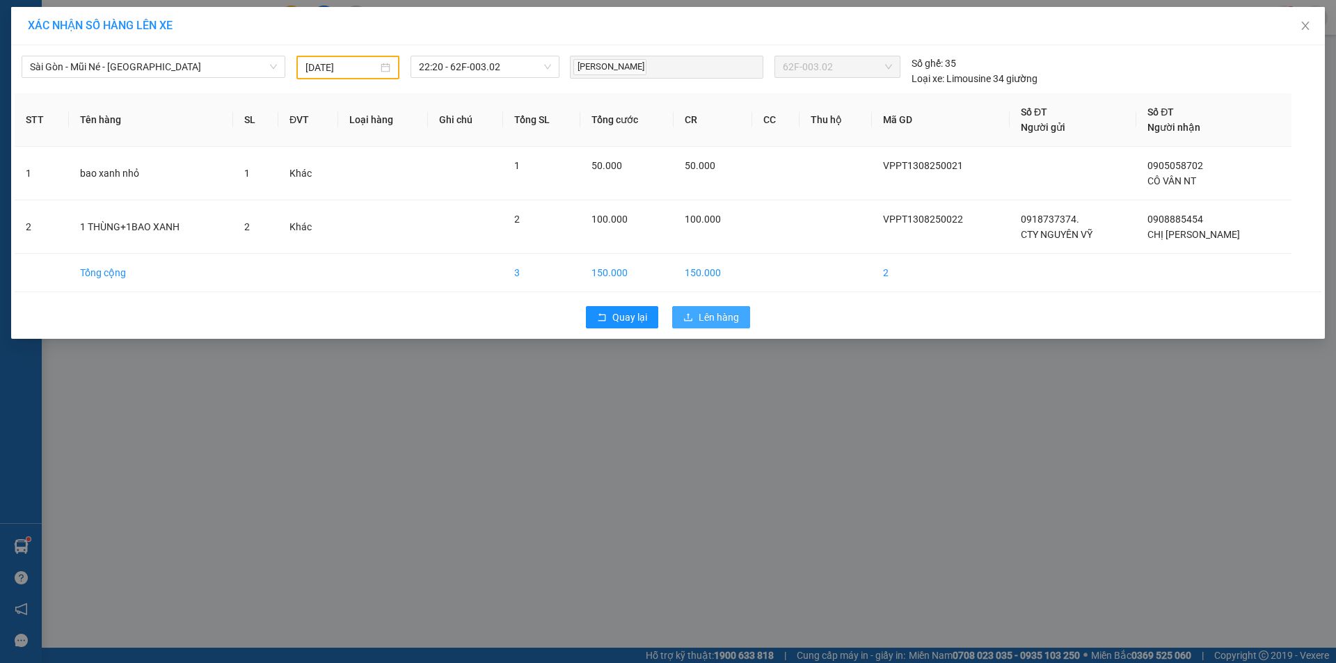
click at [722, 314] on span "Lên hàng" at bounding box center [718, 317] width 40 height 15
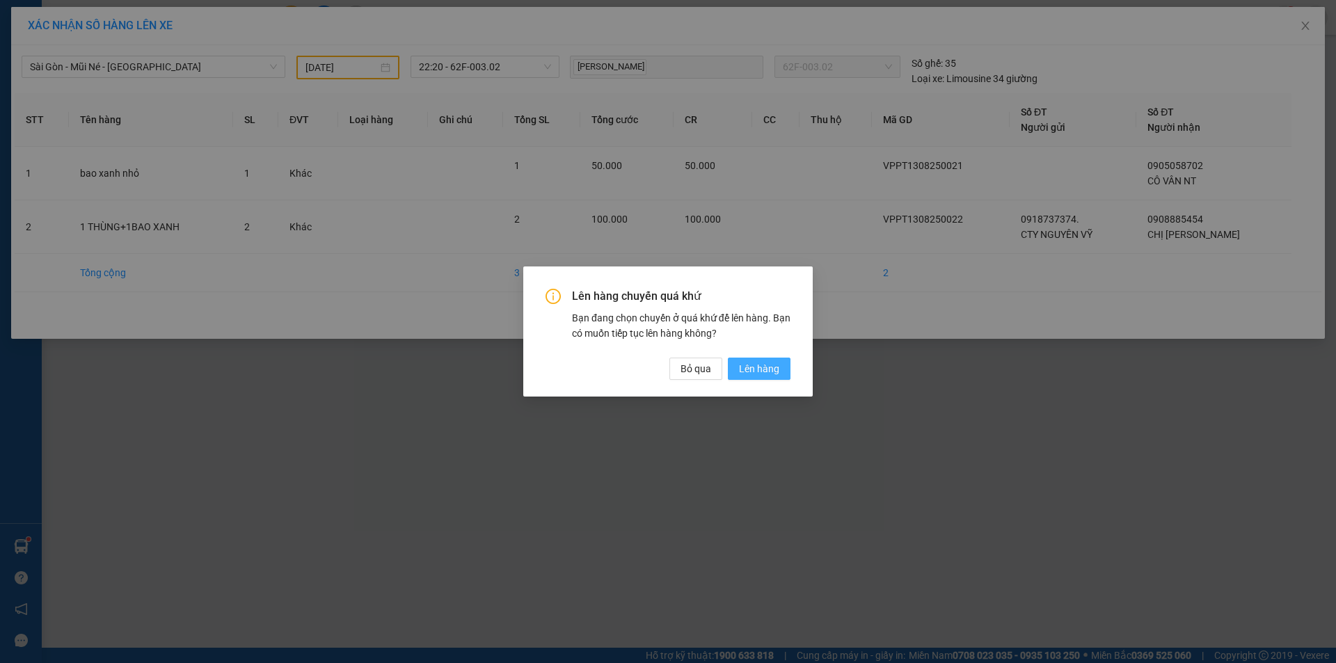
click at [760, 362] on span "Lên hàng" at bounding box center [759, 368] width 40 height 15
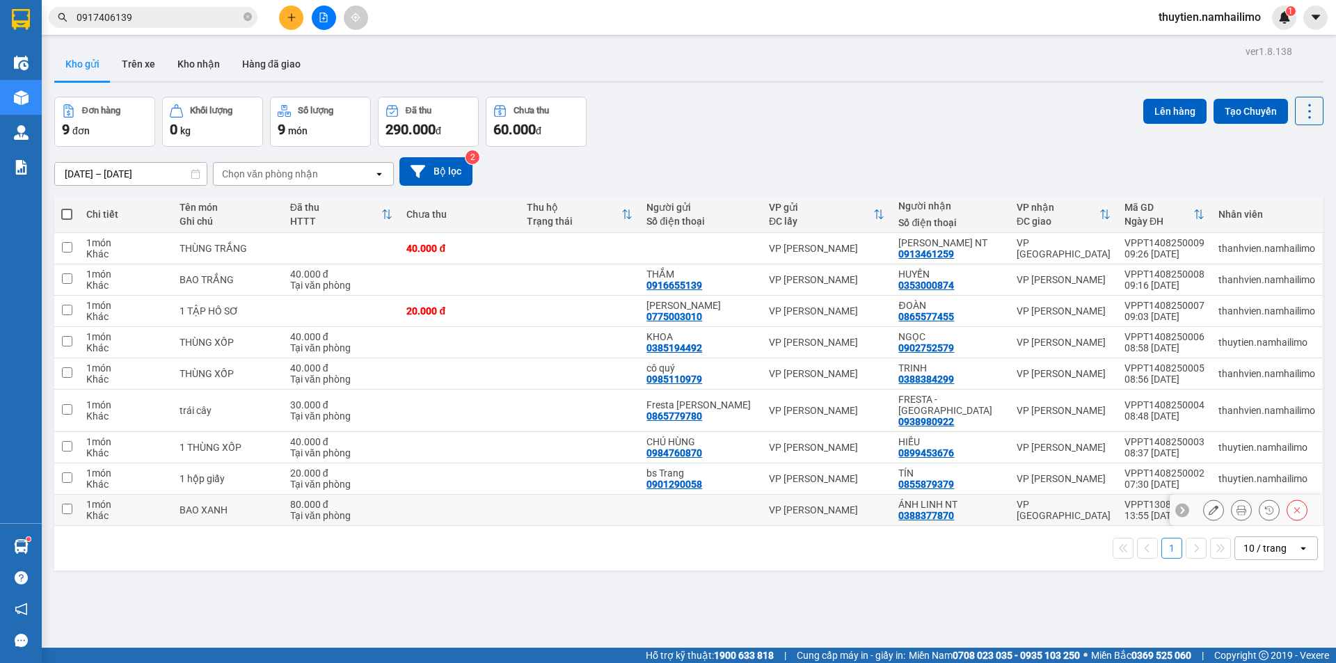
click at [69, 504] on input "checkbox" at bounding box center [67, 509] width 10 height 10
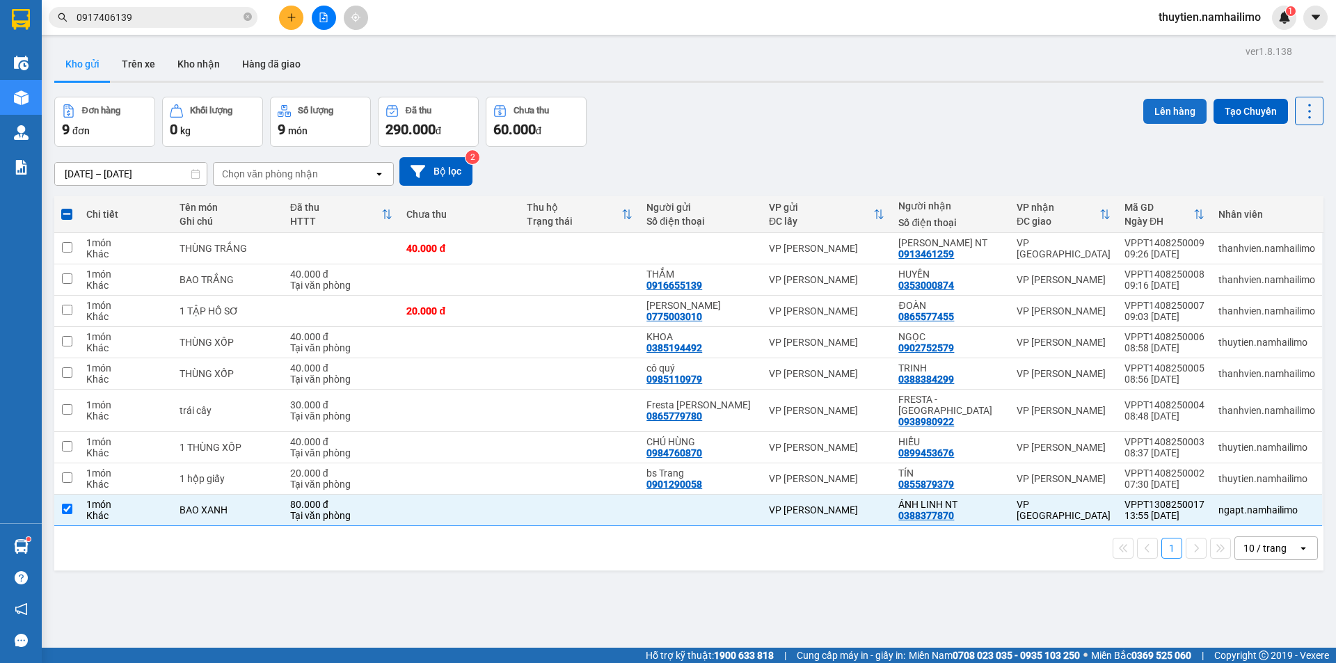
click at [1180, 108] on button "Lên hàng" at bounding box center [1174, 111] width 63 height 25
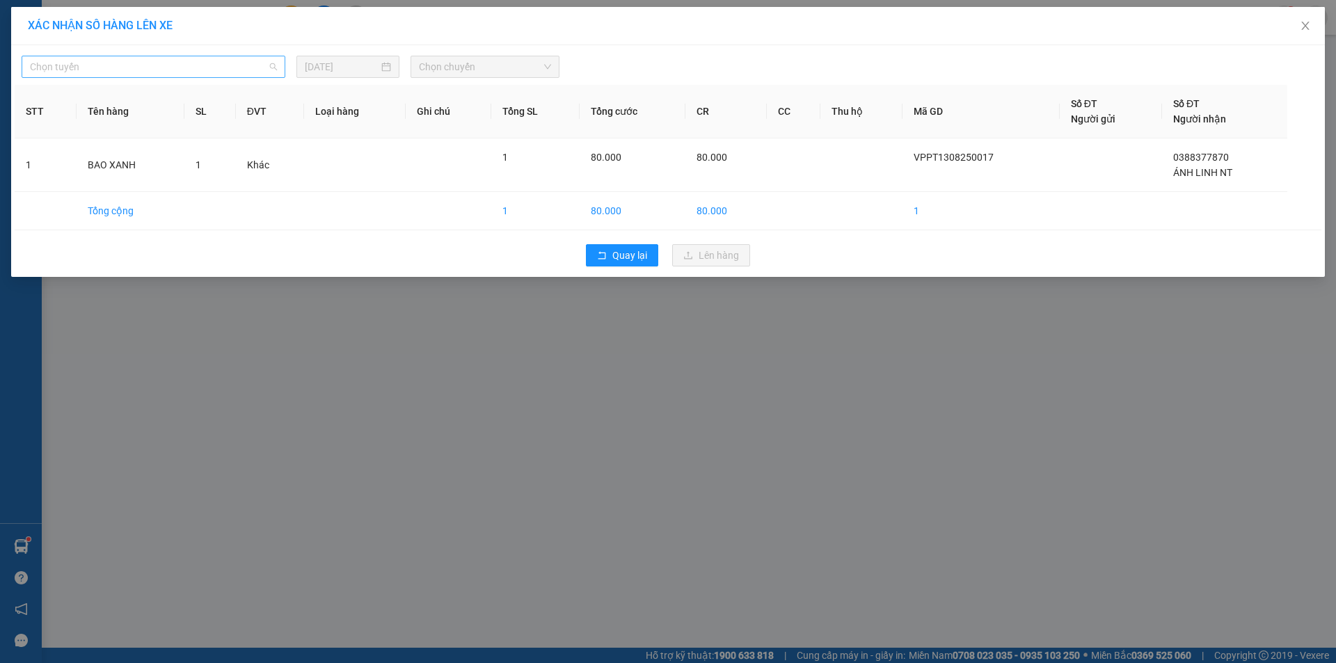
click at [96, 75] on span "Chọn tuyến" at bounding box center [153, 66] width 247 height 21
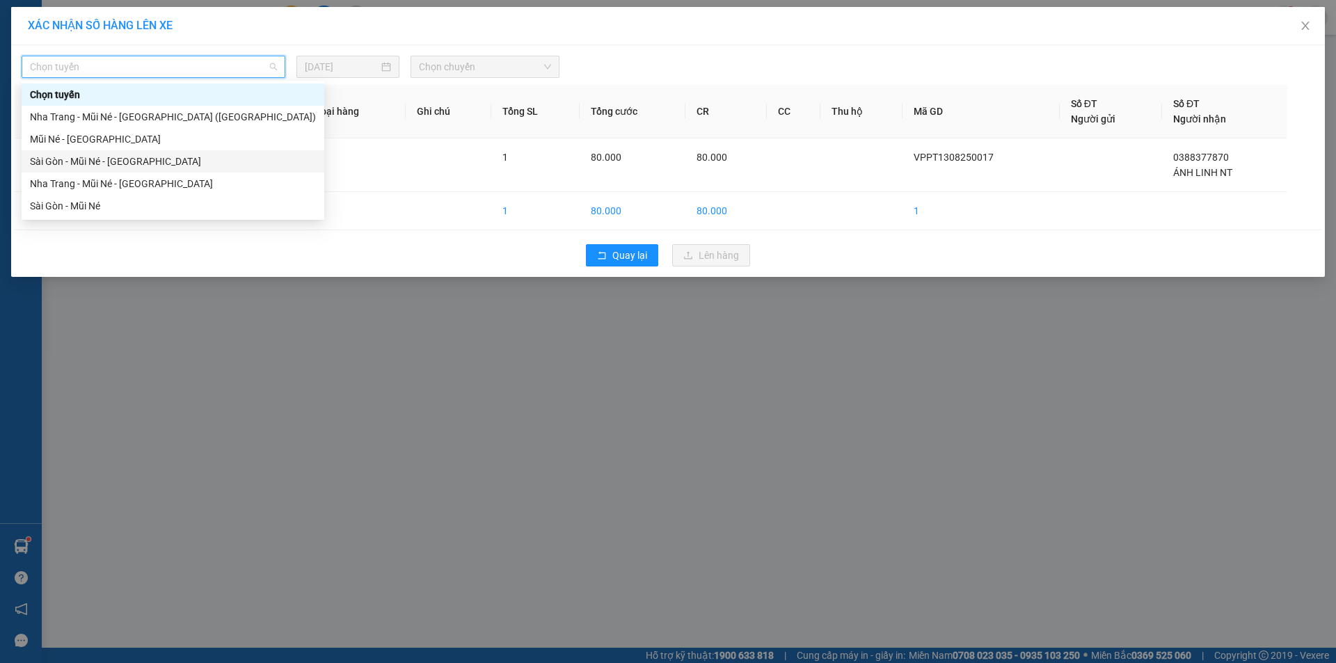
click at [104, 161] on div "Sài Gòn - Mũi Né - [GEOGRAPHIC_DATA]" at bounding box center [173, 161] width 286 height 15
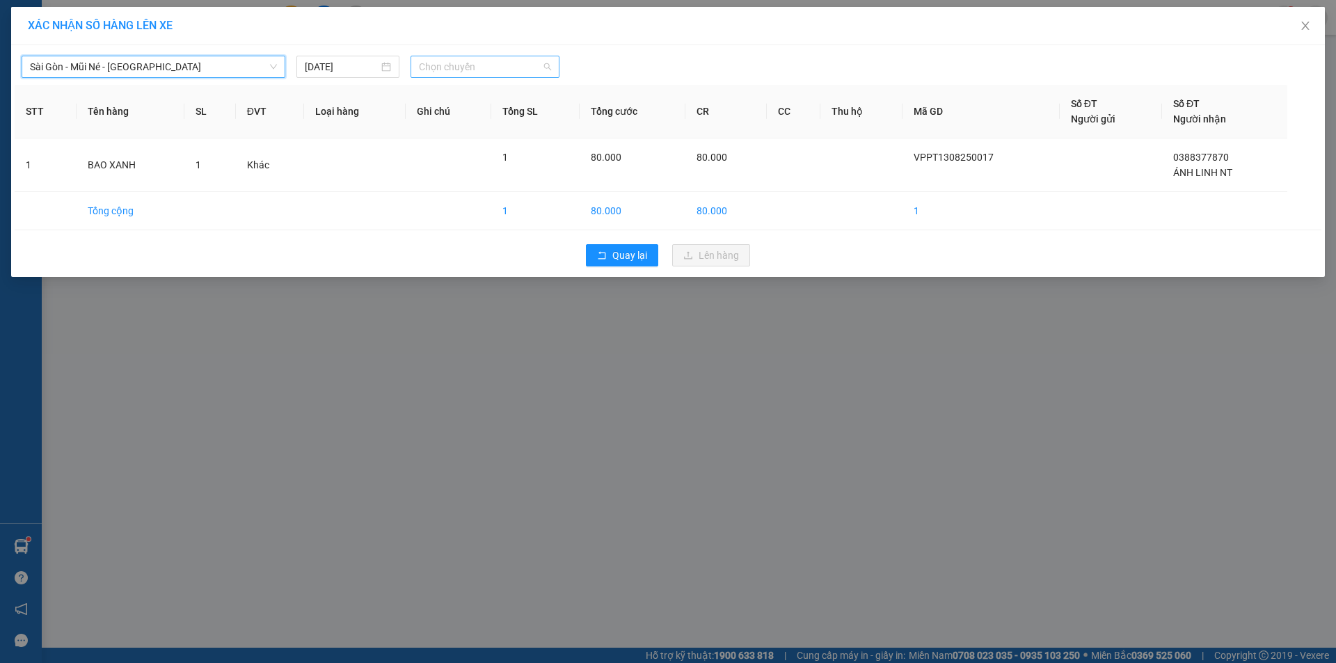
click at [472, 67] on span "Chọn chuyến" at bounding box center [485, 66] width 132 height 21
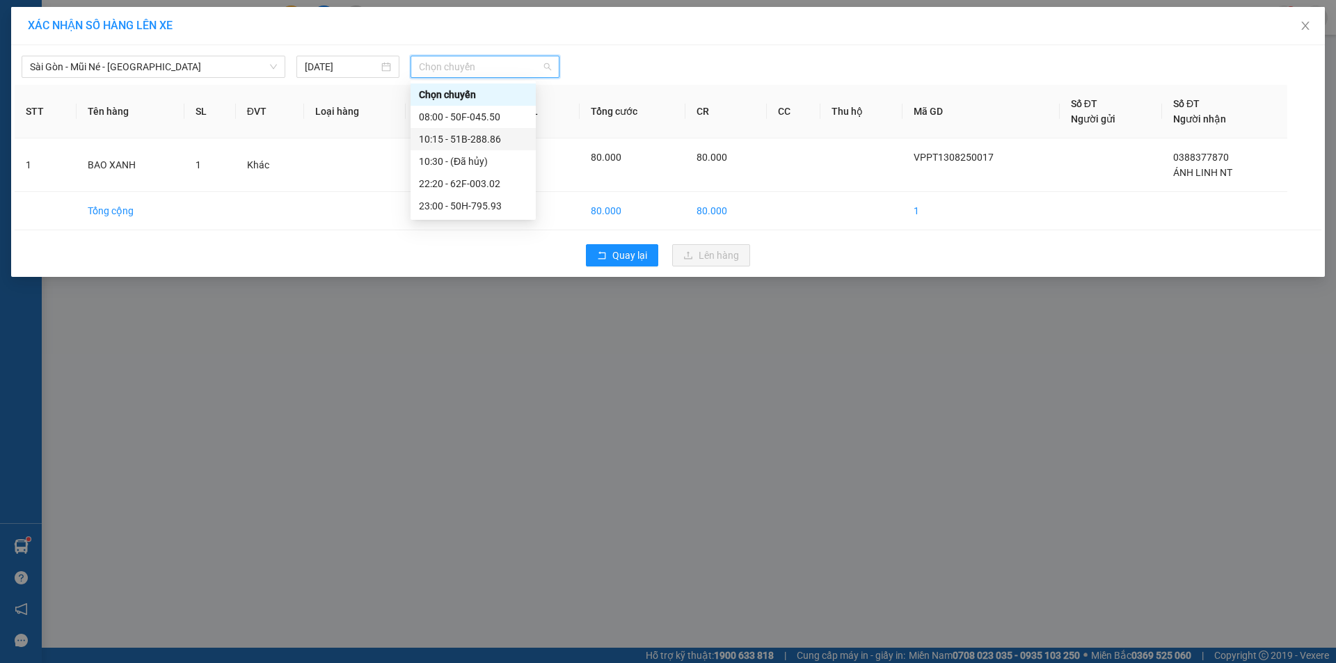
click at [463, 139] on div "10:15 - 51B-288.86" at bounding box center [473, 138] width 109 height 15
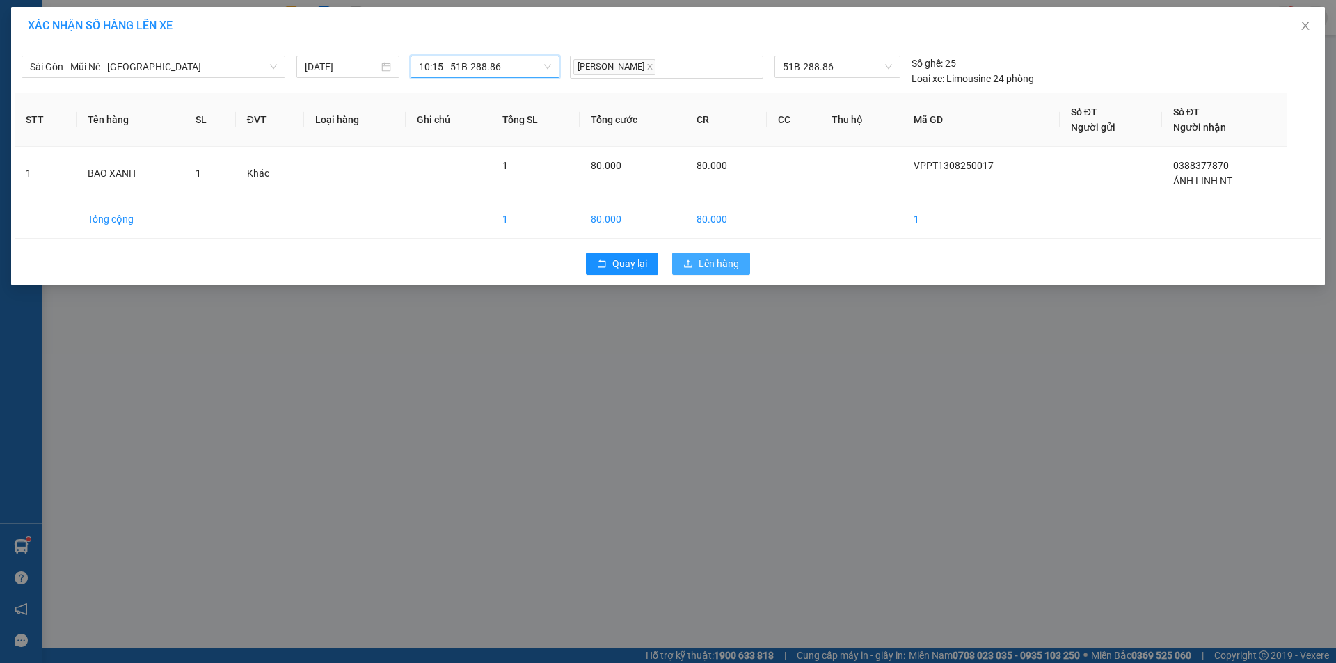
click at [718, 271] on span "Lên hàng" at bounding box center [718, 263] width 40 height 15
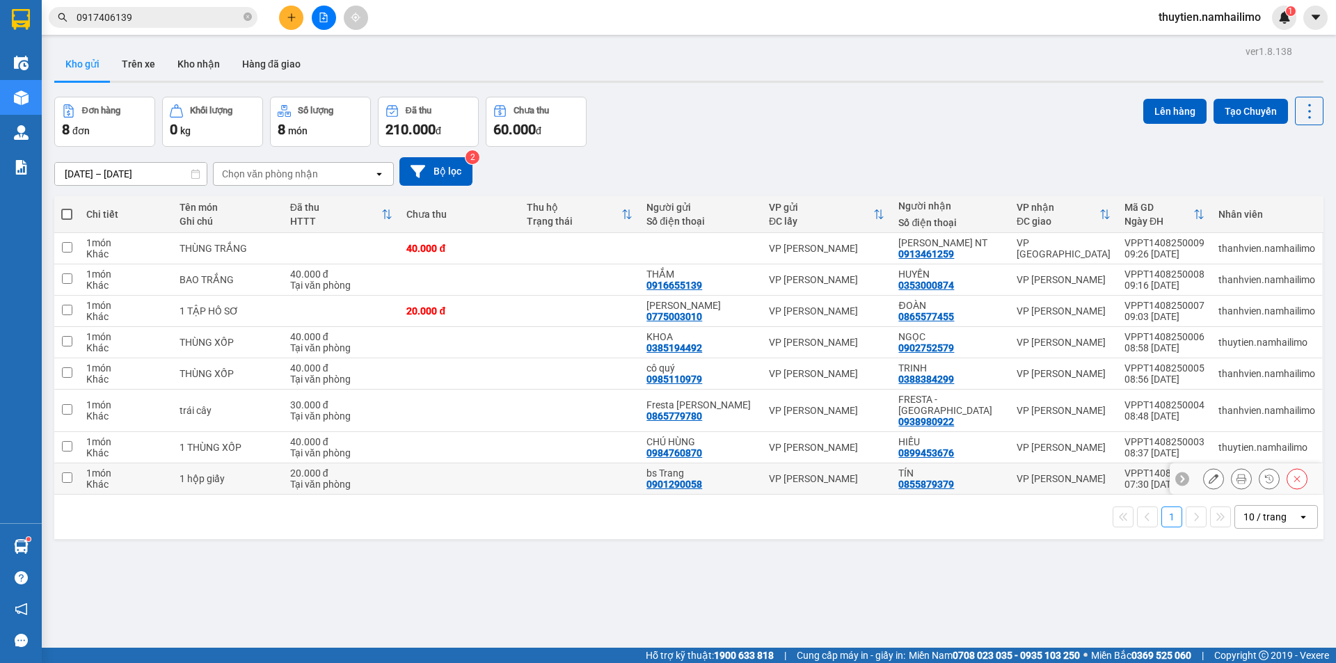
click at [67, 472] on input "checkbox" at bounding box center [67, 477] width 10 height 10
checkbox input "true"
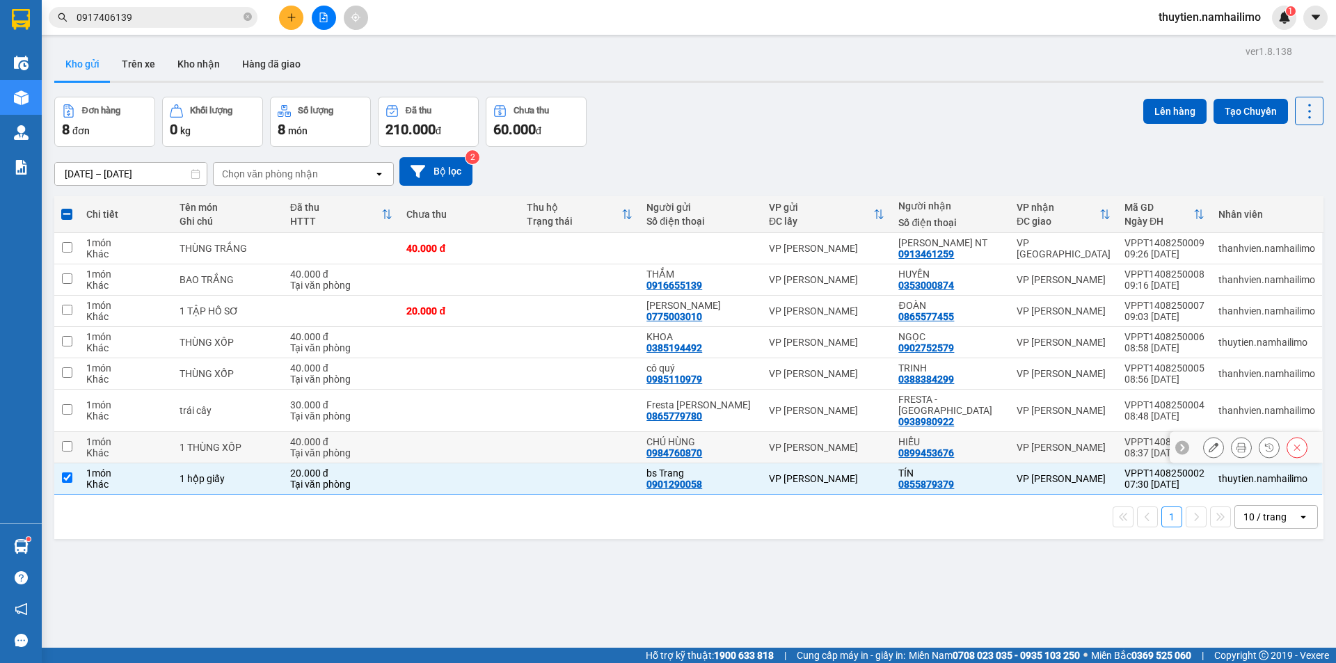
click at [67, 441] on input "checkbox" at bounding box center [67, 446] width 10 height 10
checkbox input "true"
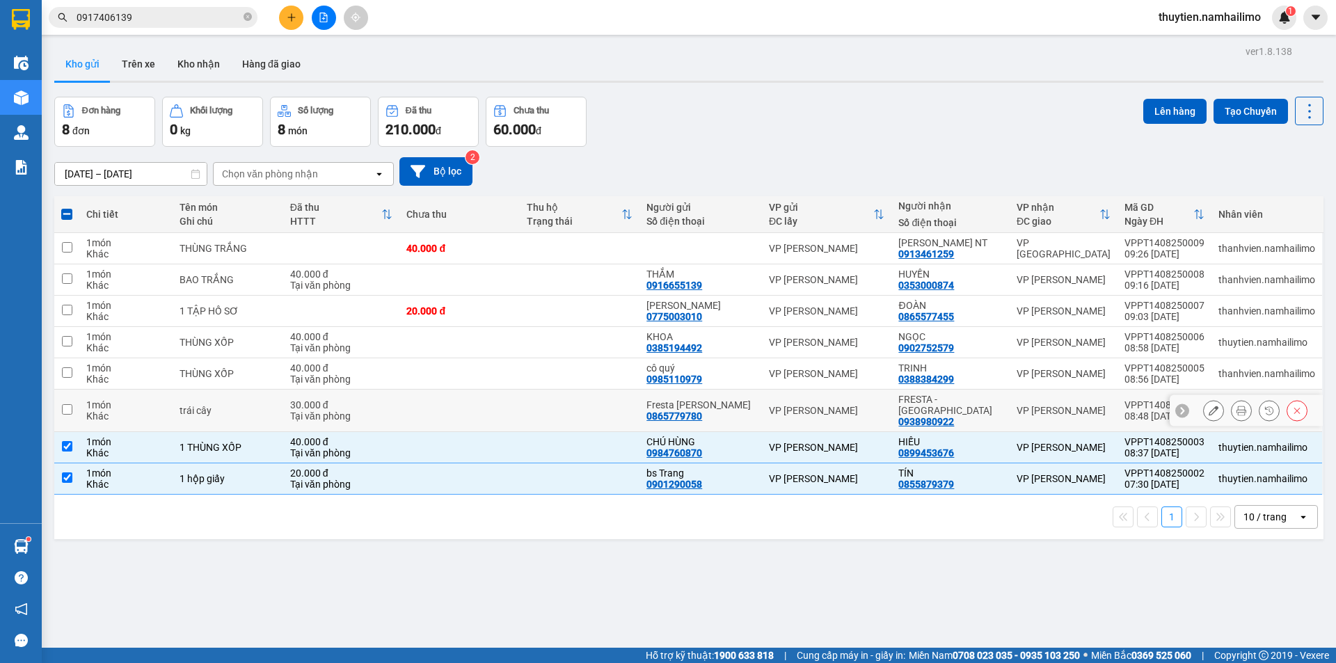
click at [64, 405] on input "checkbox" at bounding box center [67, 409] width 10 height 10
checkbox input "true"
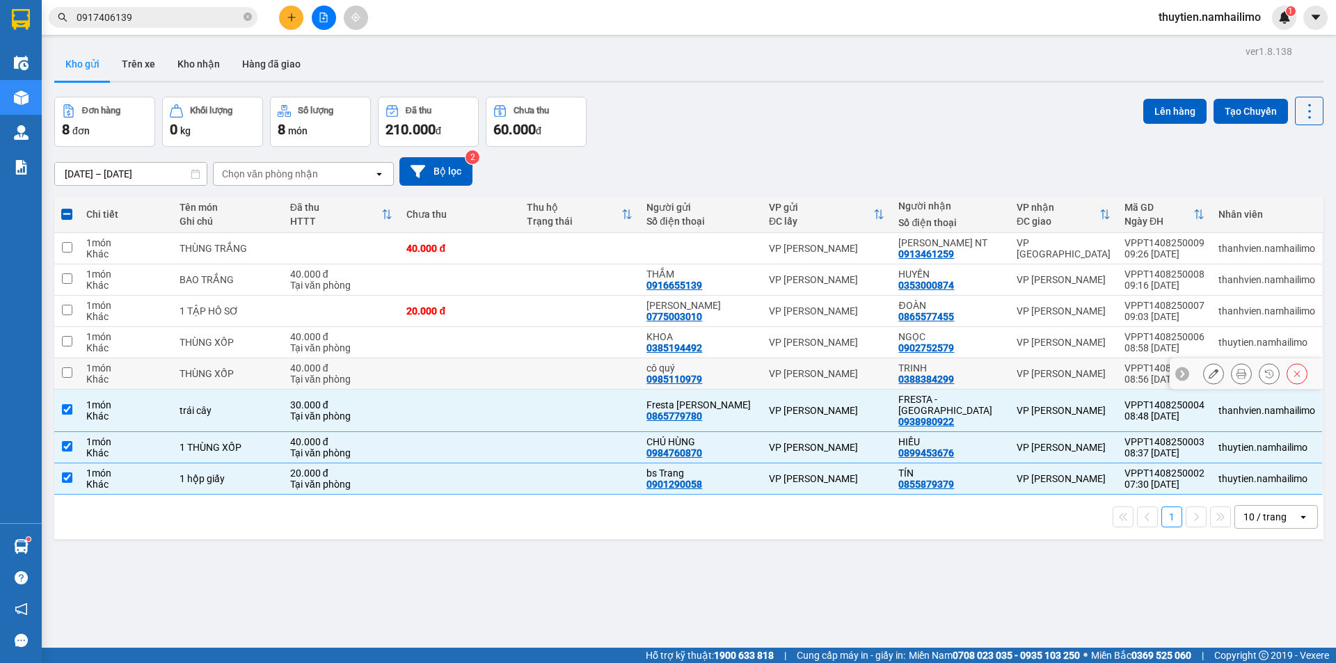
click at [63, 367] on input "checkbox" at bounding box center [67, 372] width 10 height 10
checkbox input "true"
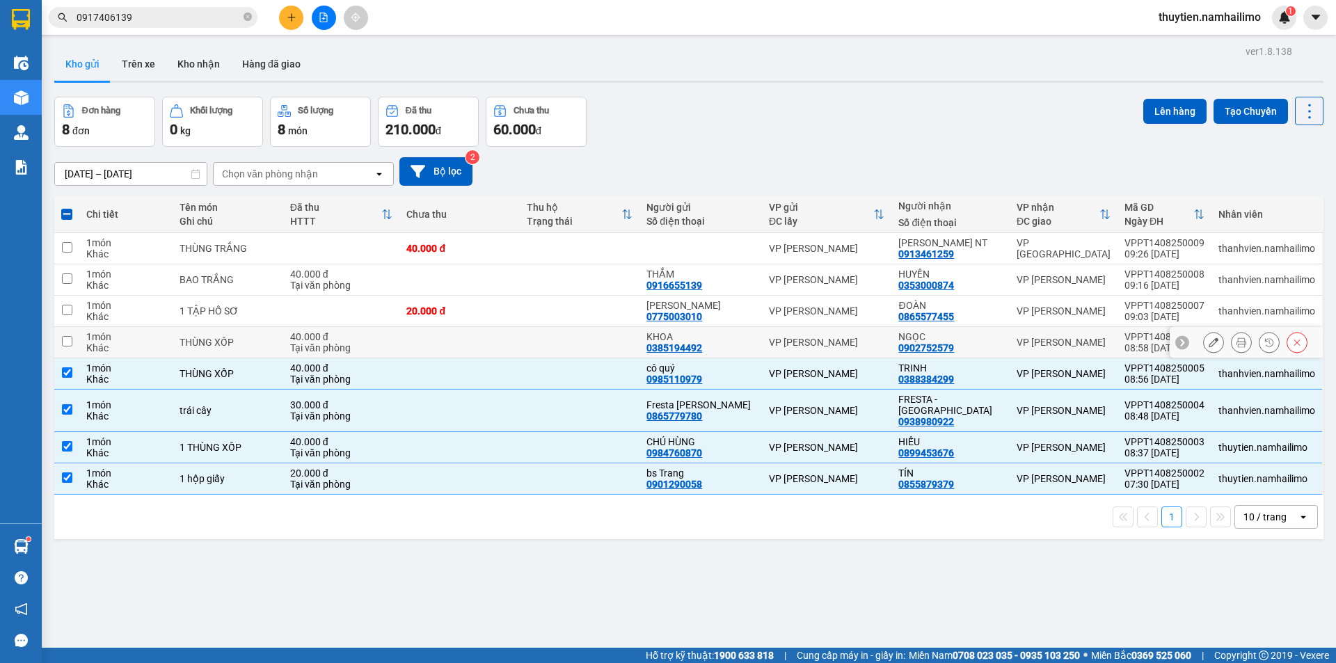
click at [60, 337] on td at bounding box center [66, 342] width 25 height 31
checkbox input "true"
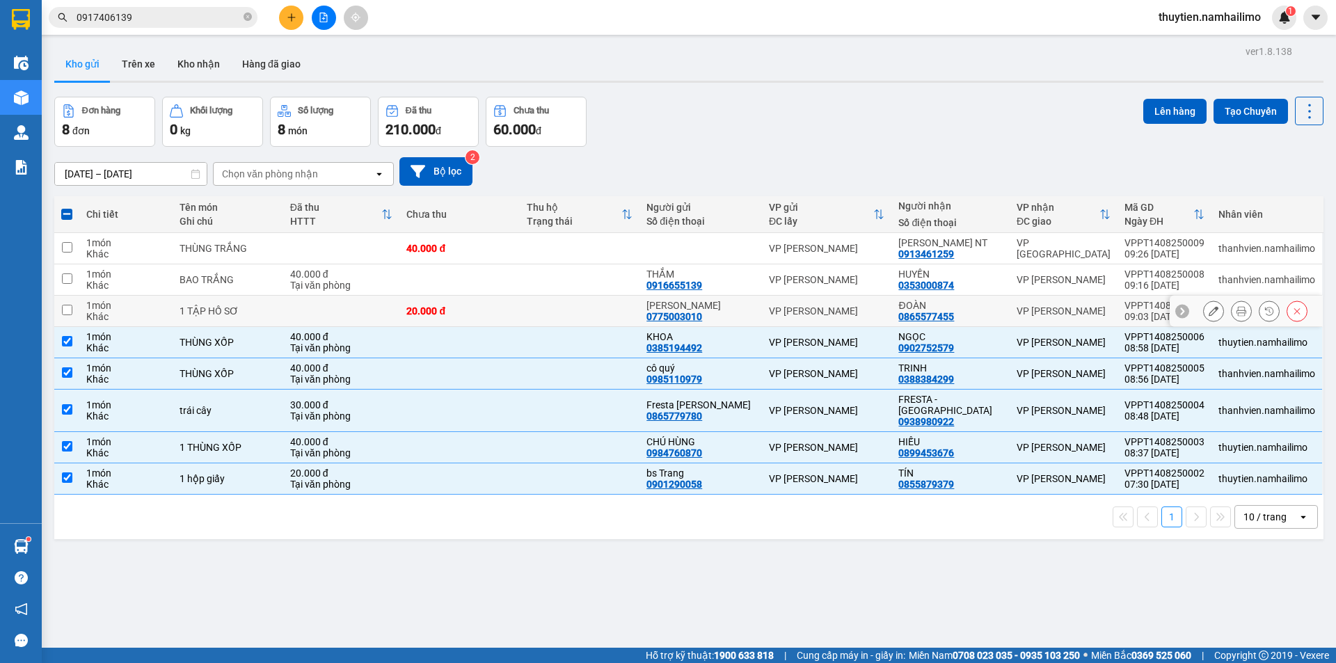
click at [65, 312] on input "checkbox" at bounding box center [67, 310] width 10 height 10
checkbox input "true"
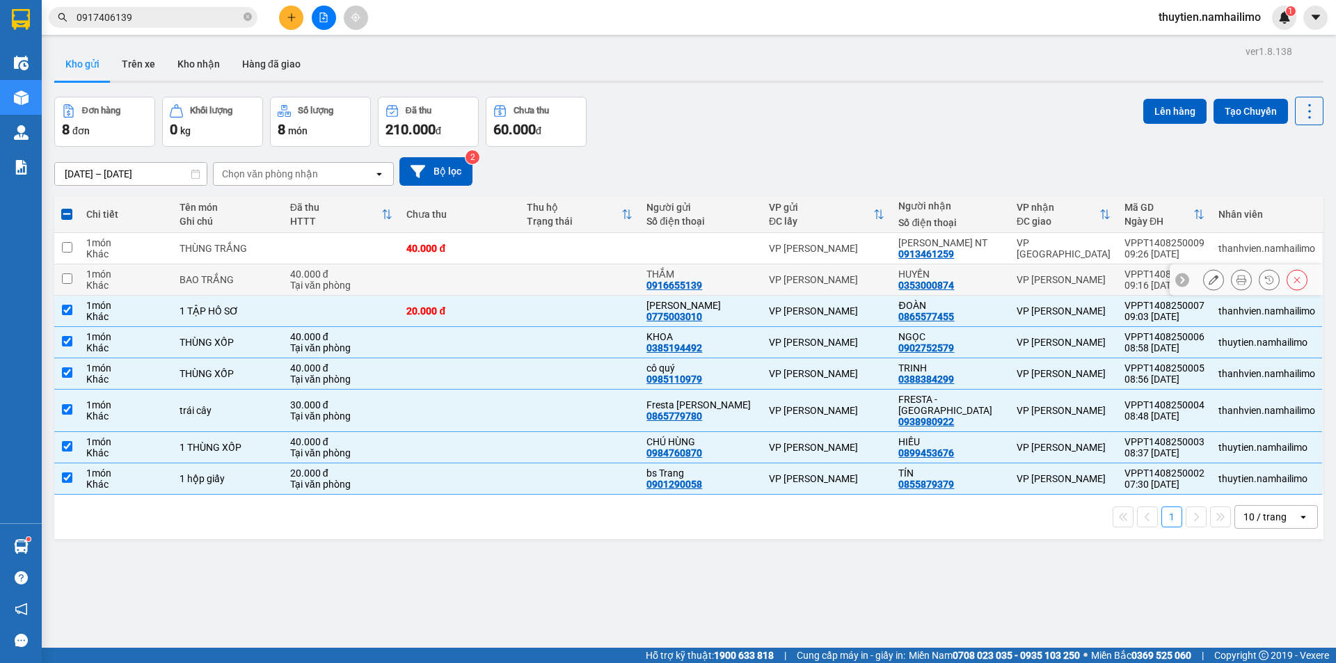
click at [67, 278] on input "checkbox" at bounding box center [67, 278] width 10 height 10
checkbox input "true"
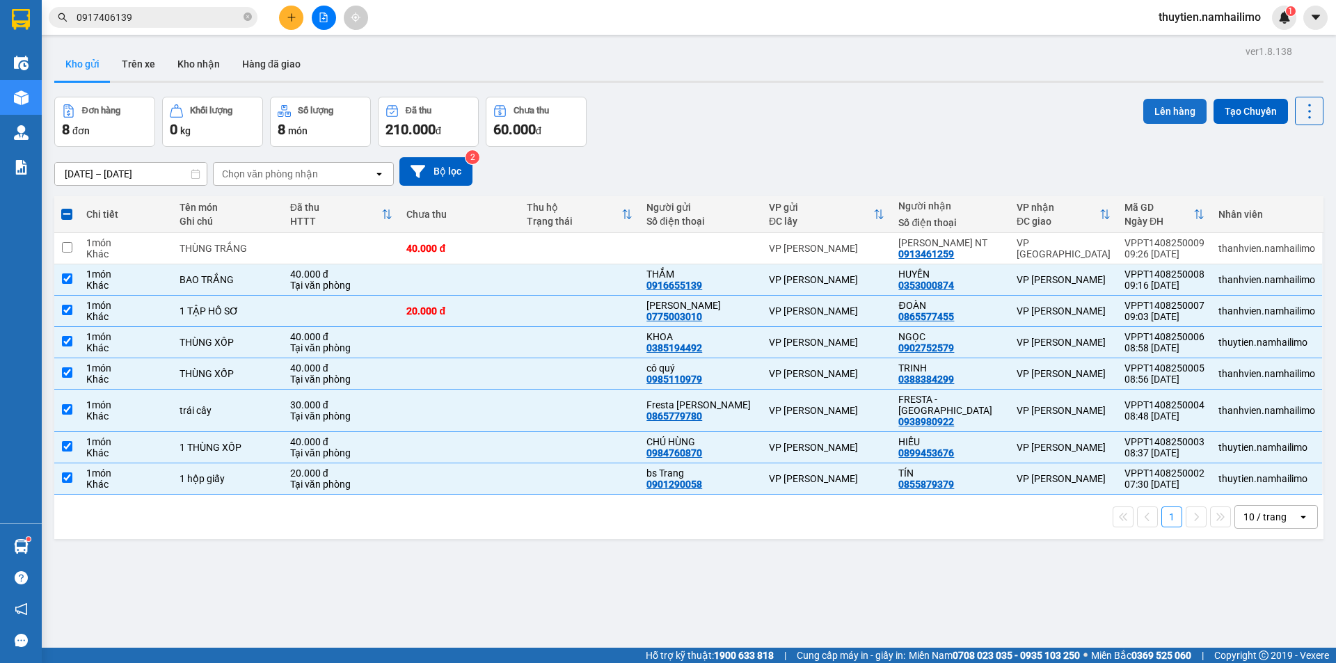
click at [1178, 106] on button "Lên hàng" at bounding box center [1174, 111] width 63 height 25
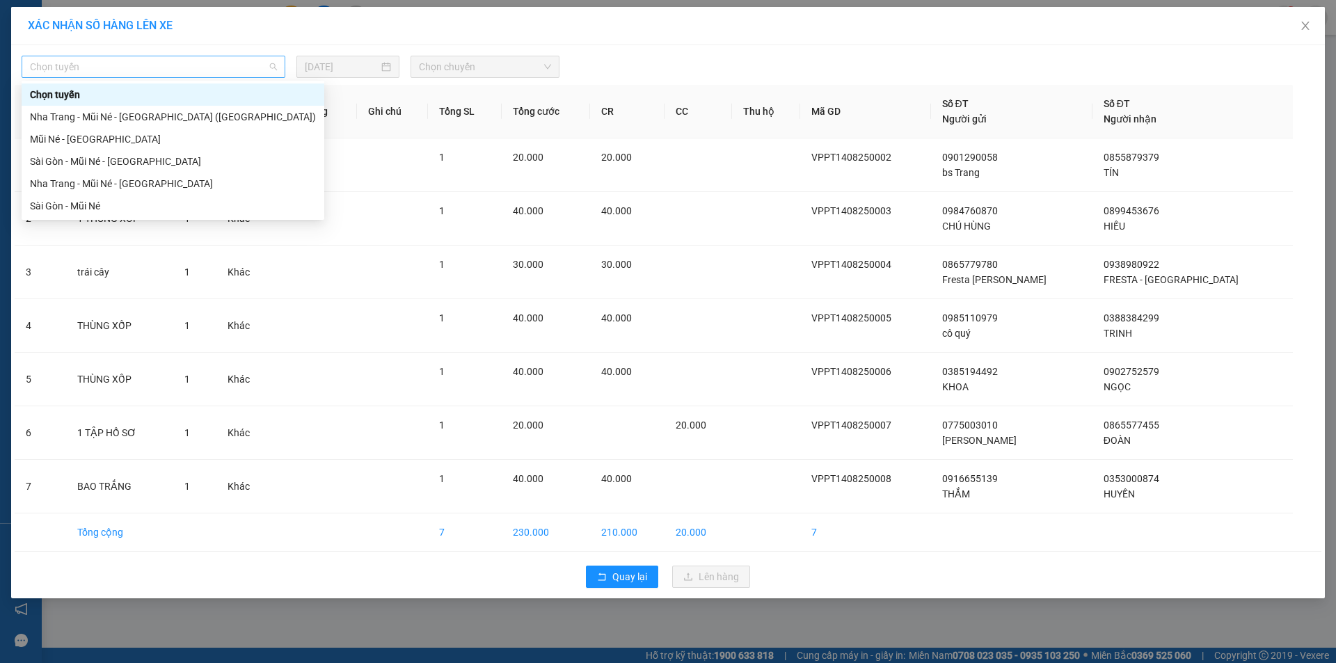
click at [140, 59] on span "Chọn tuyến" at bounding box center [153, 66] width 247 height 21
click at [84, 138] on div "Mũi Né - Sài Gòn" at bounding box center [173, 138] width 286 height 15
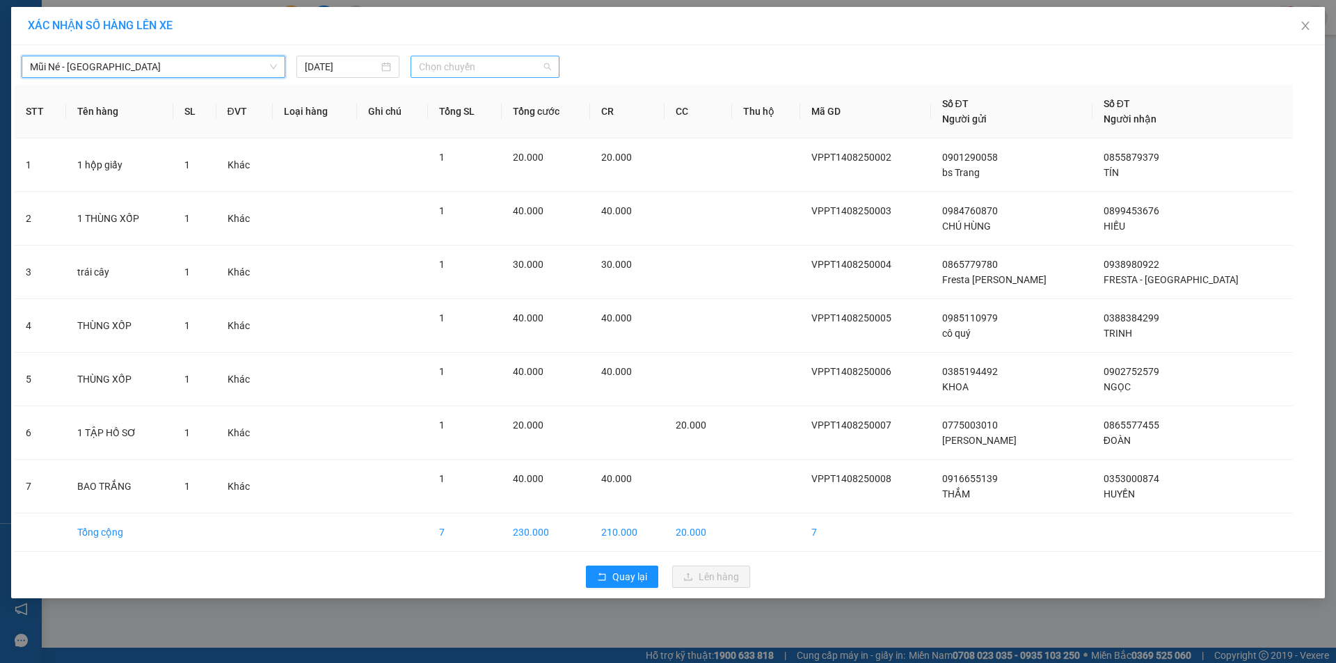
click at [440, 65] on span "Chọn chuyến" at bounding box center [485, 66] width 132 height 21
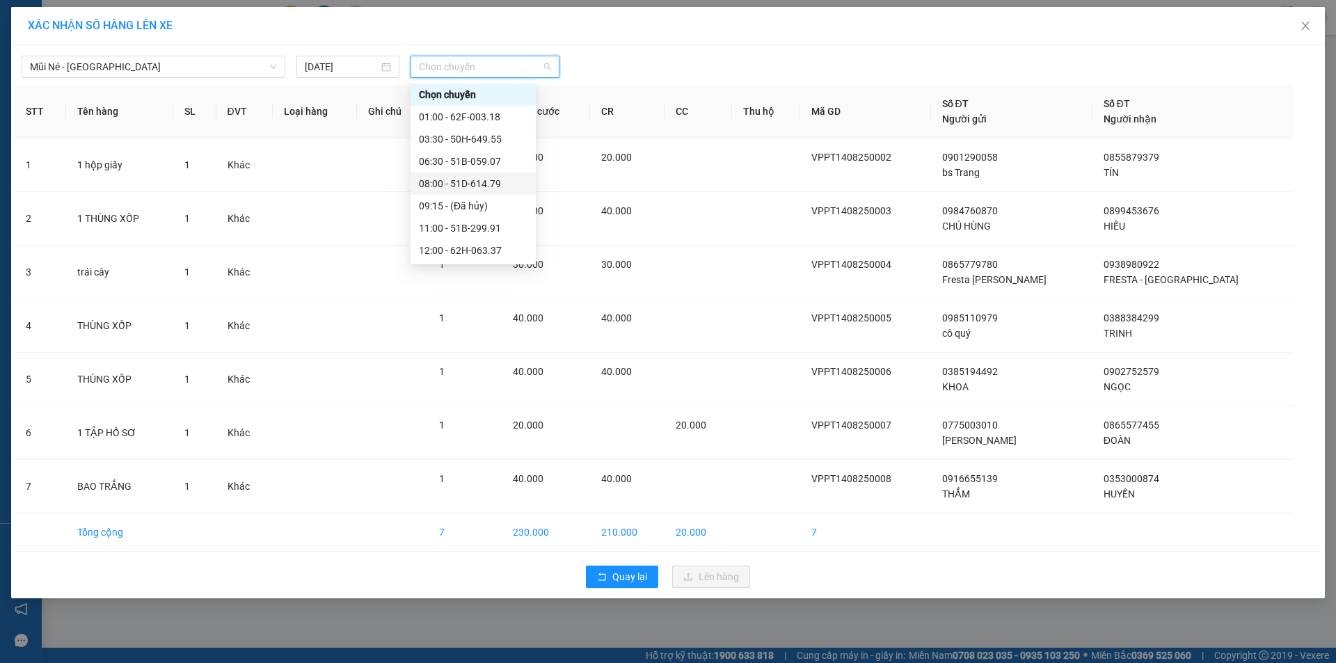
click at [474, 182] on div "08:00 - 51D-614.79" at bounding box center [473, 183] width 109 height 15
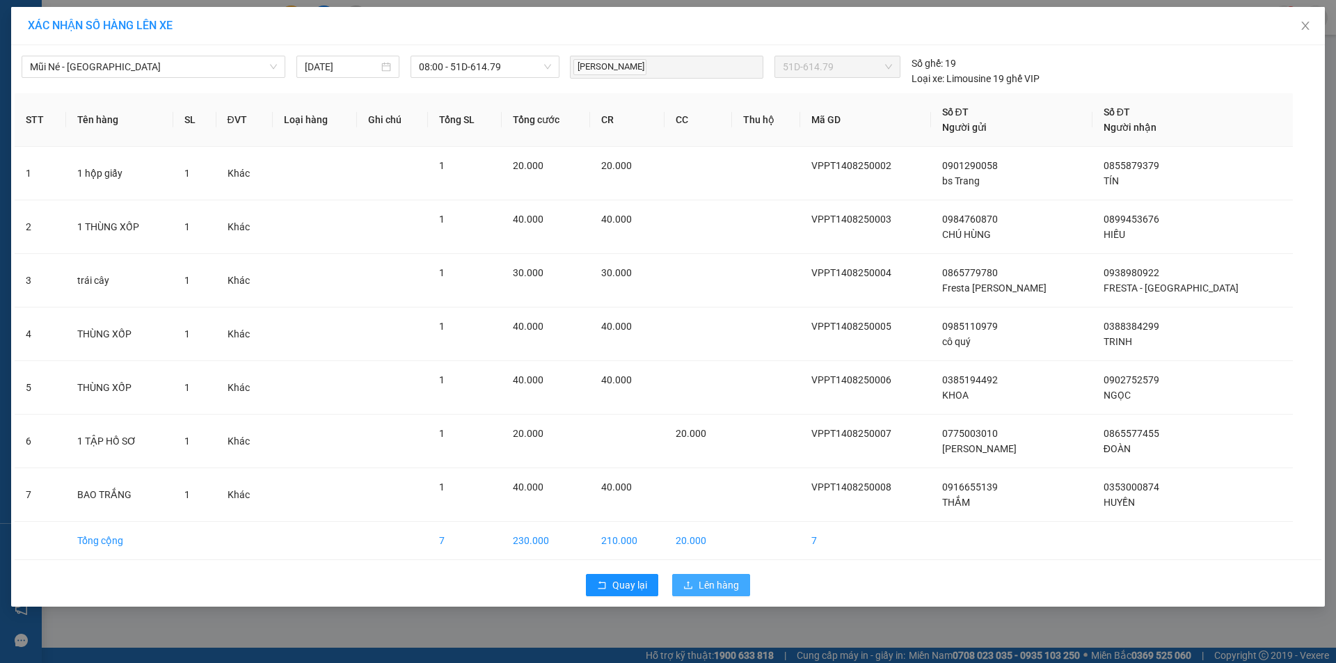
click at [717, 584] on span "Lên hàng" at bounding box center [718, 584] width 40 height 15
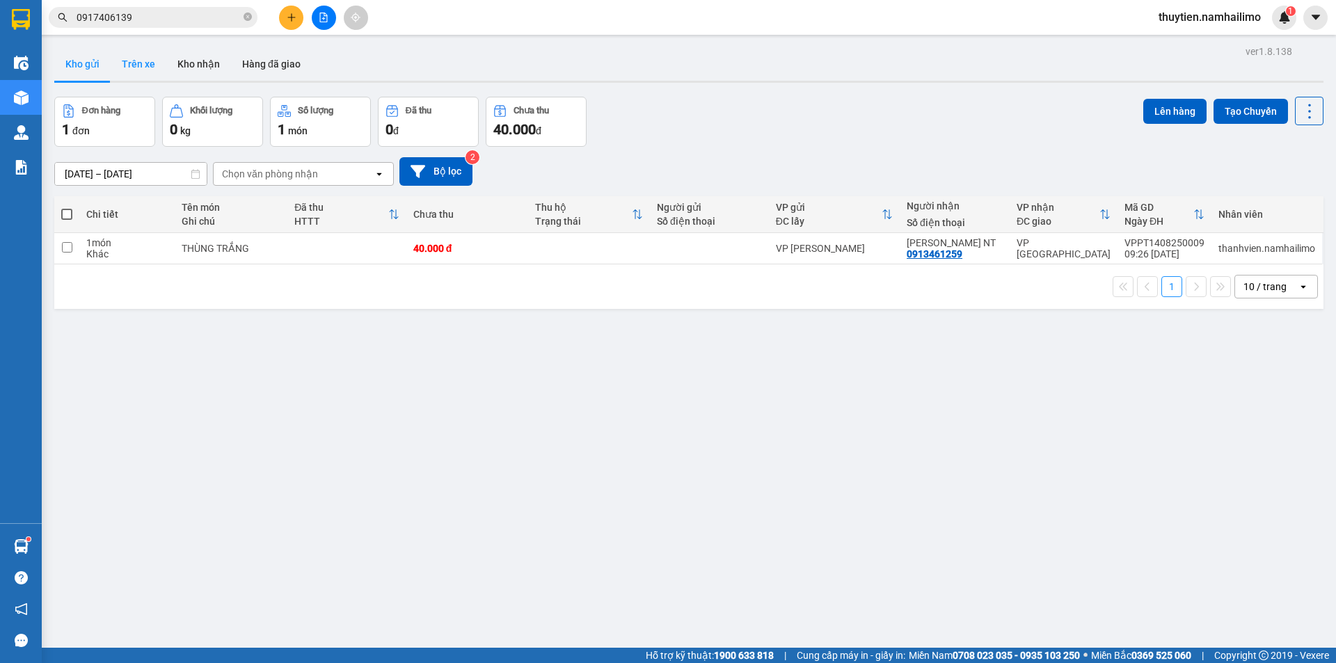
click at [149, 63] on button "Trên xe" at bounding box center [139, 63] width 56 height 33
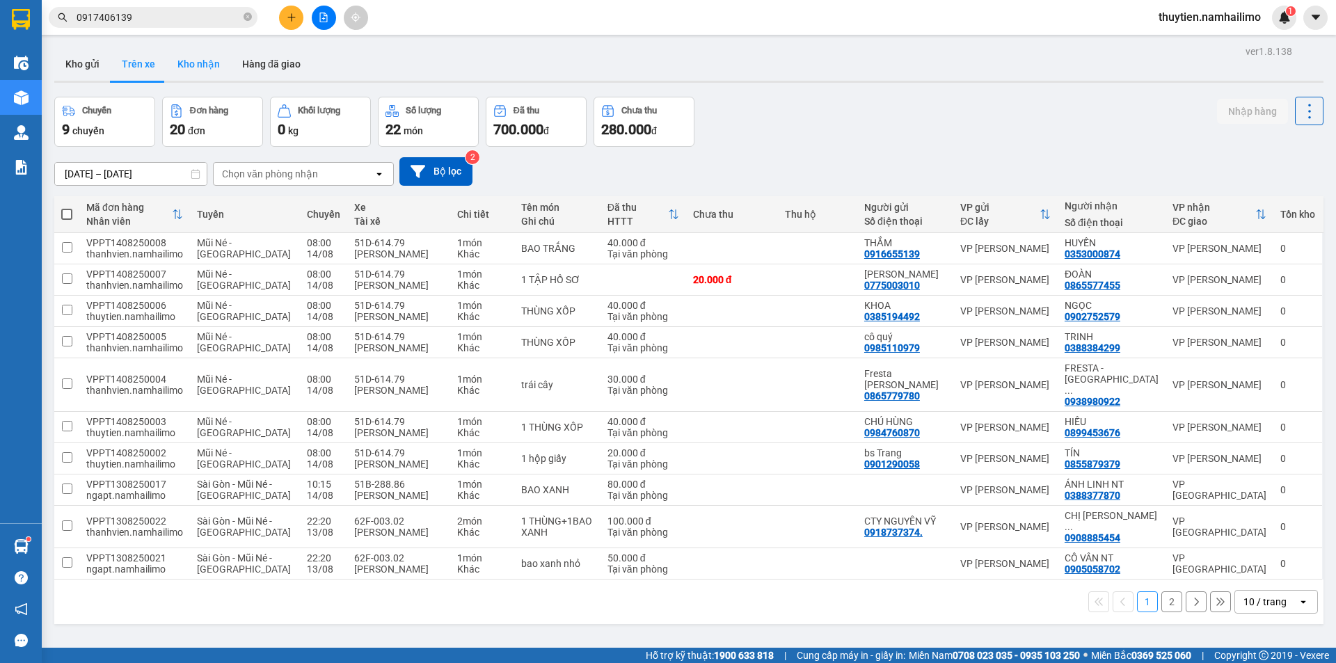
click at [195, 63] on button "Kho nhận" at bounding box center [198, 63] width 65 height 33
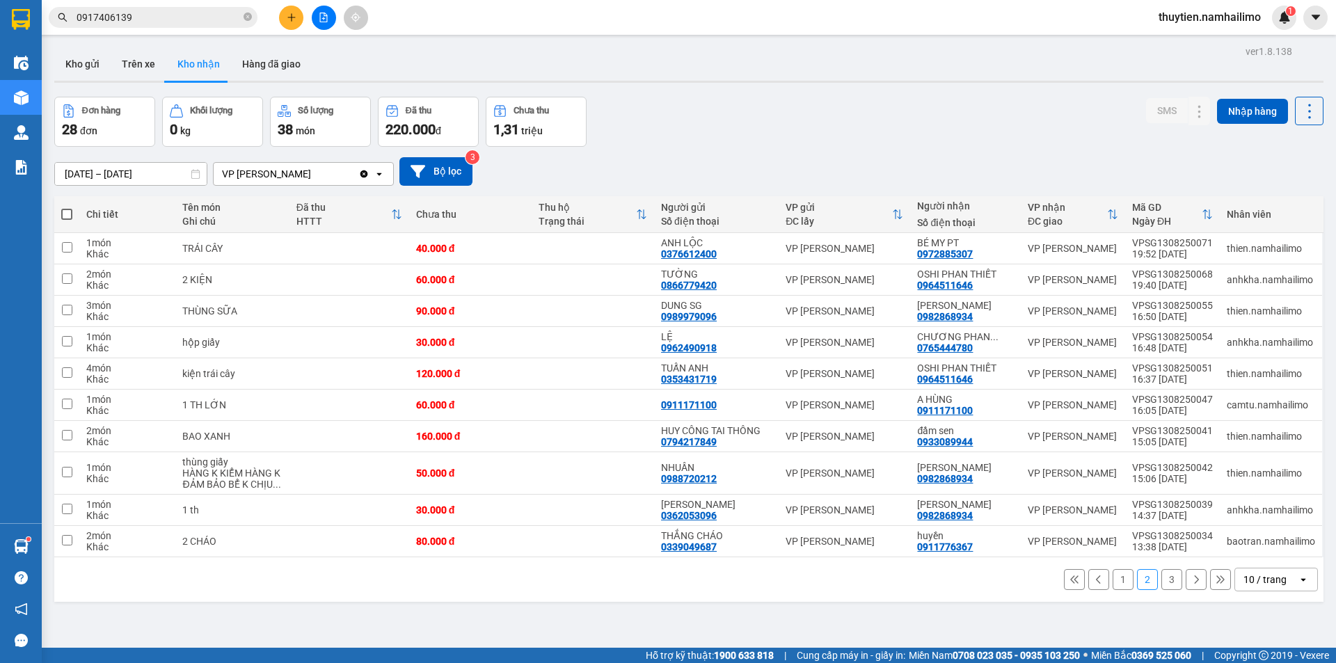
click at [1163, 580] on button "3" at bounding box center [1171, 579] width 21 height 21
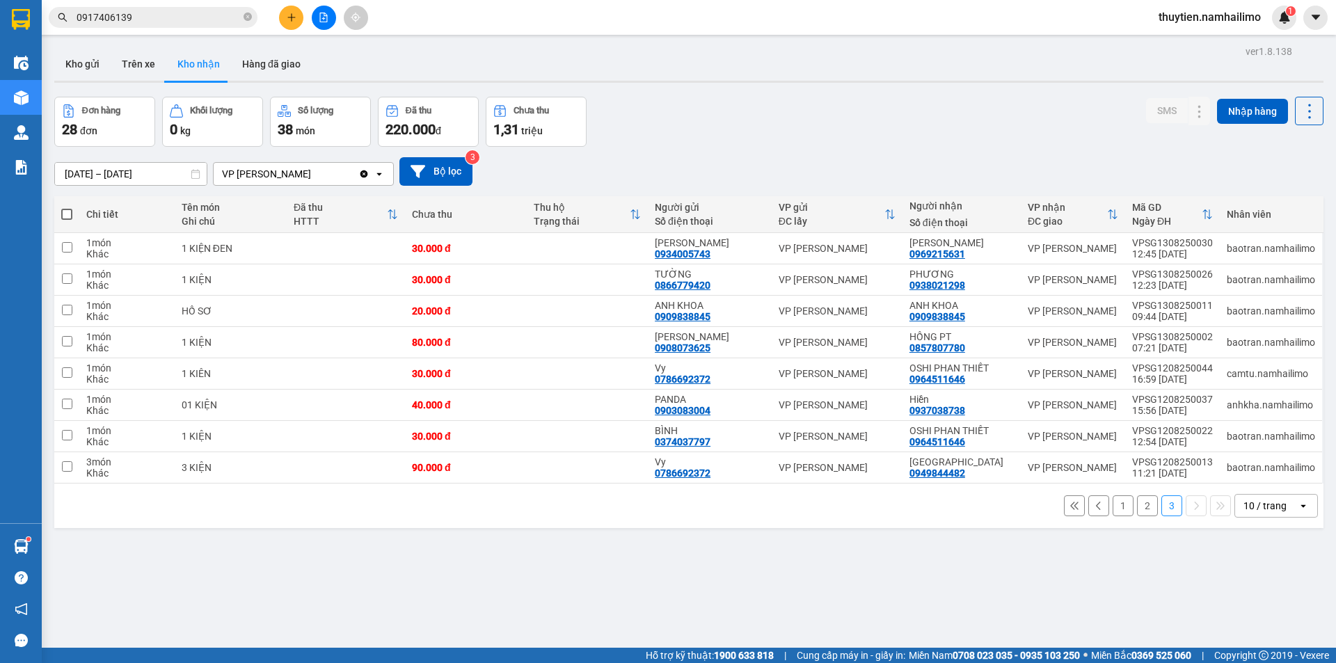
click at [1112, 504] on button "1" at bounding box center [1122, 505] width 21 height 21
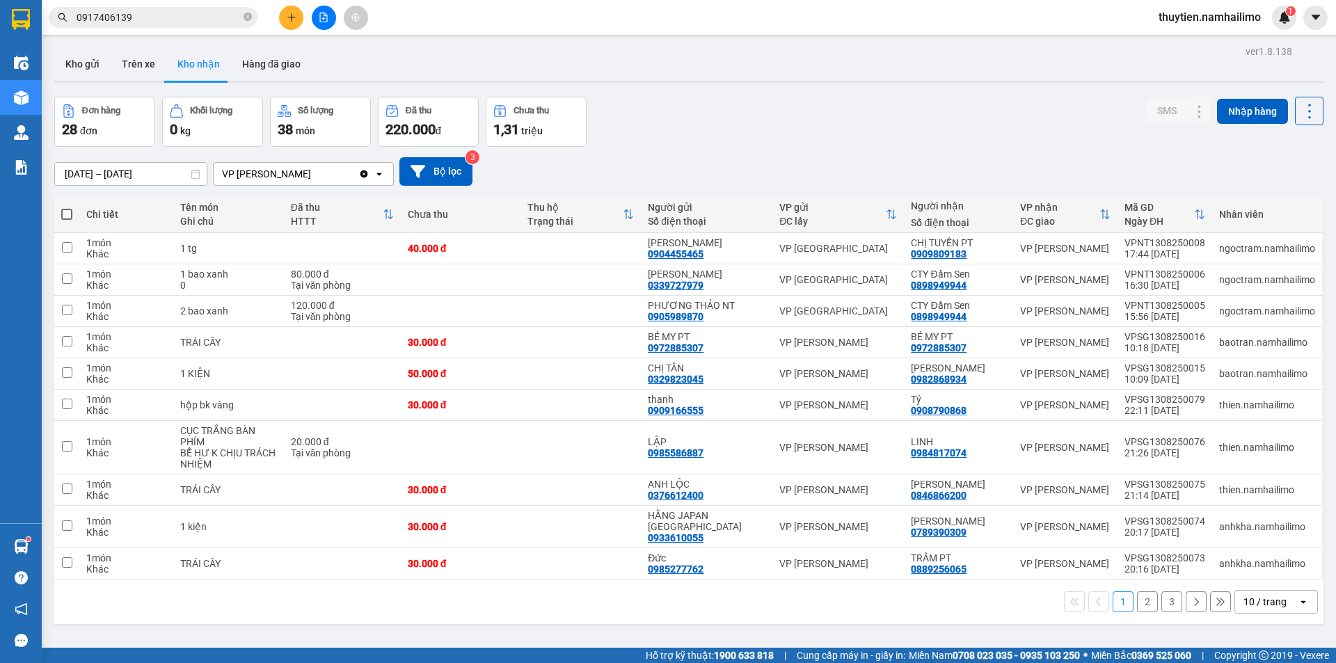
click at [1137, 591] on button "2" at bounding box center [1147, 601] width 21 height 21
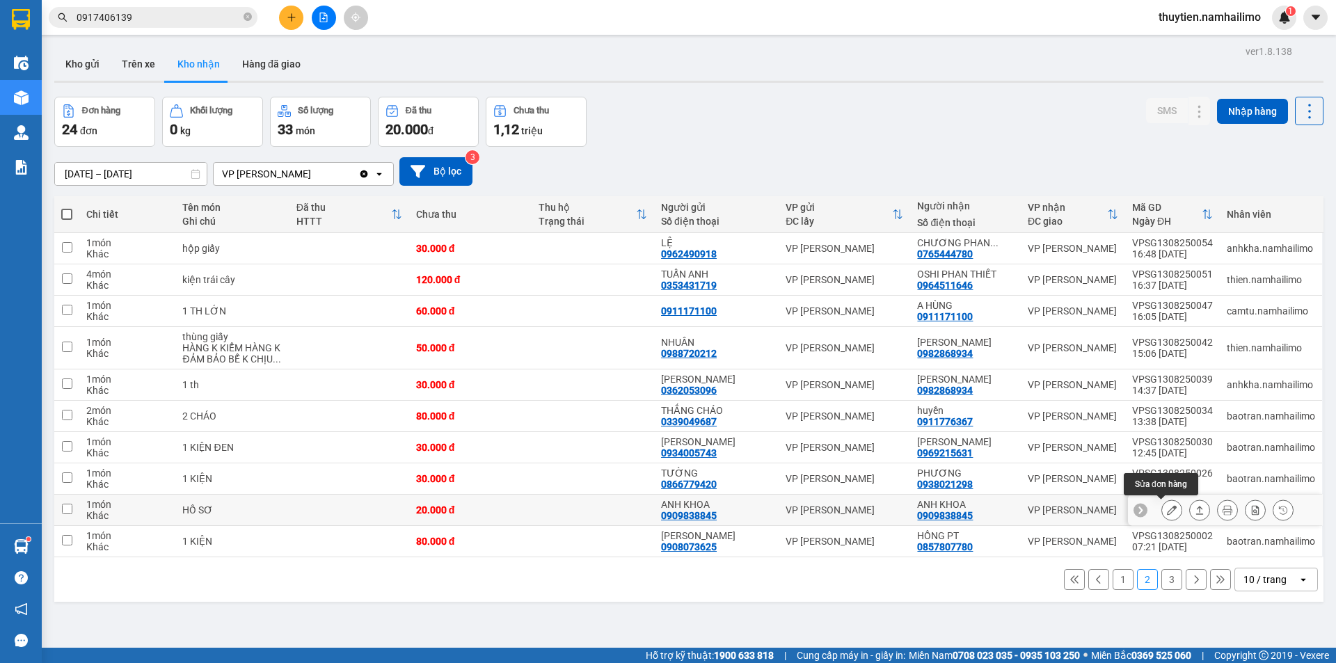
click at [1167, 510] on icon at bounding box center [1172, 510] width 10 height 10
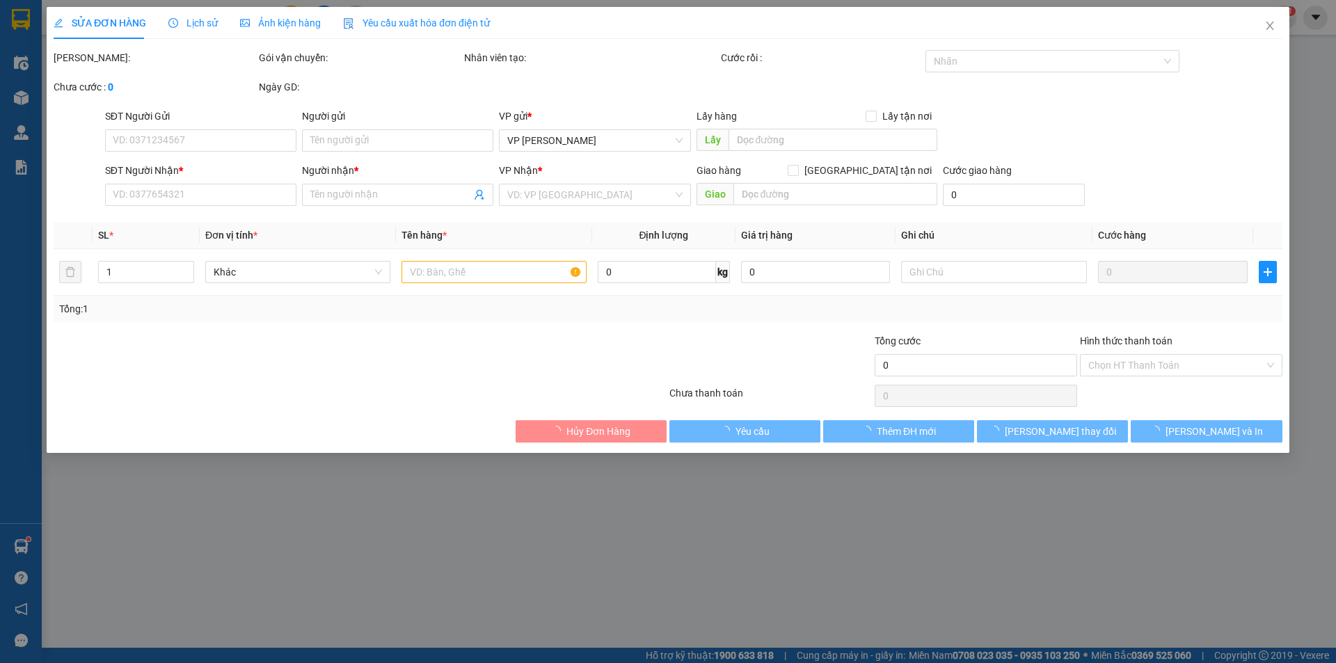
type input "0909838845"
type input "ANH KHOA"
type input "0909838845"
type input "ANH KHOA"
type input "20.000"
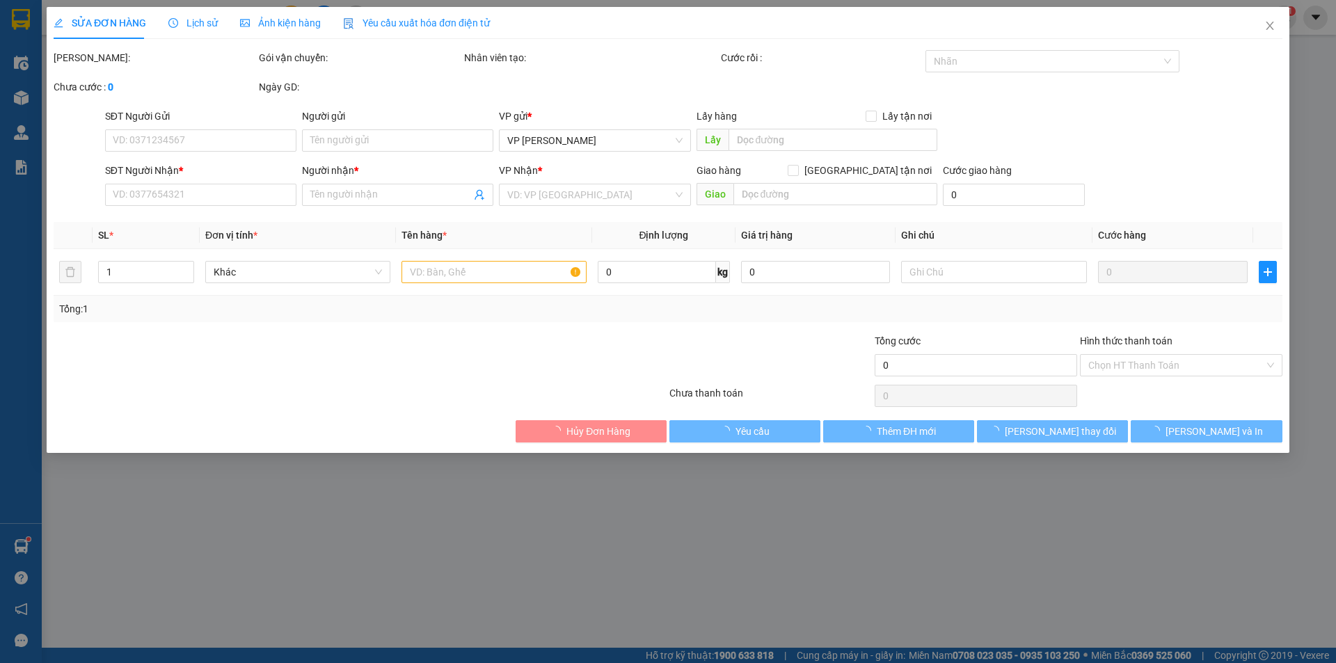
type input "20.000"
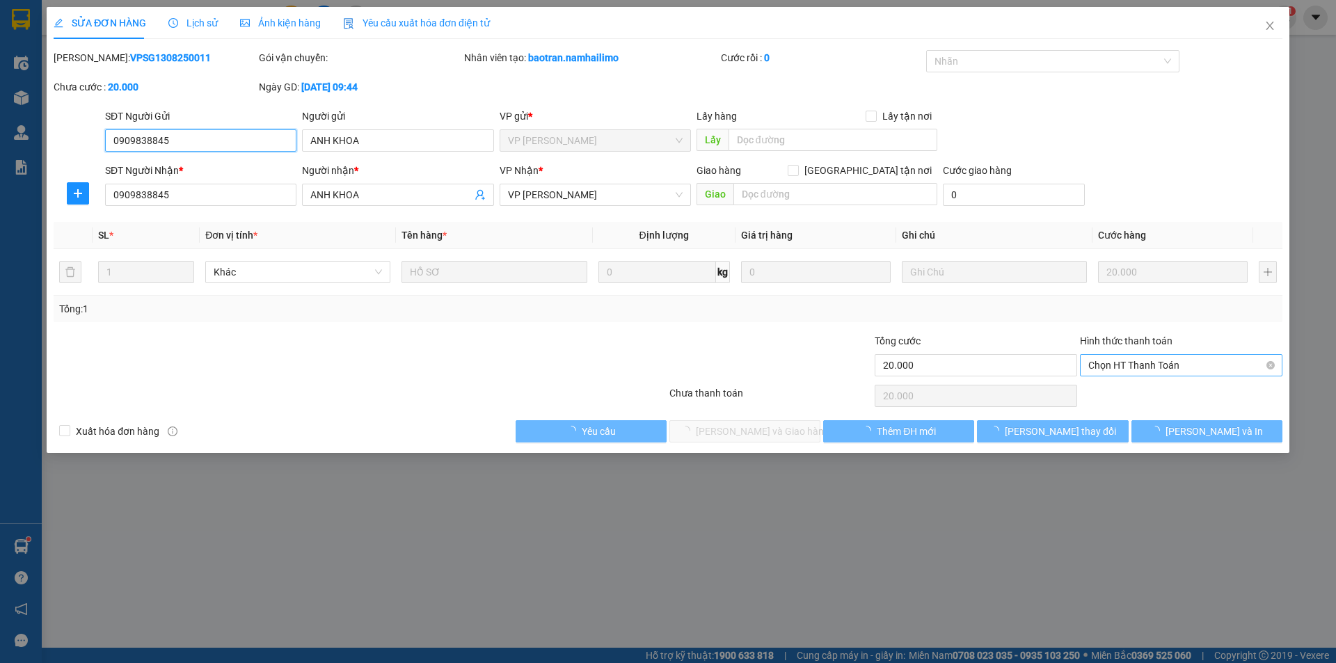
click at [1135, 362] on span "Chọn HT Thanh Toán" at bounding box center [1181, 365] width 186 height 21
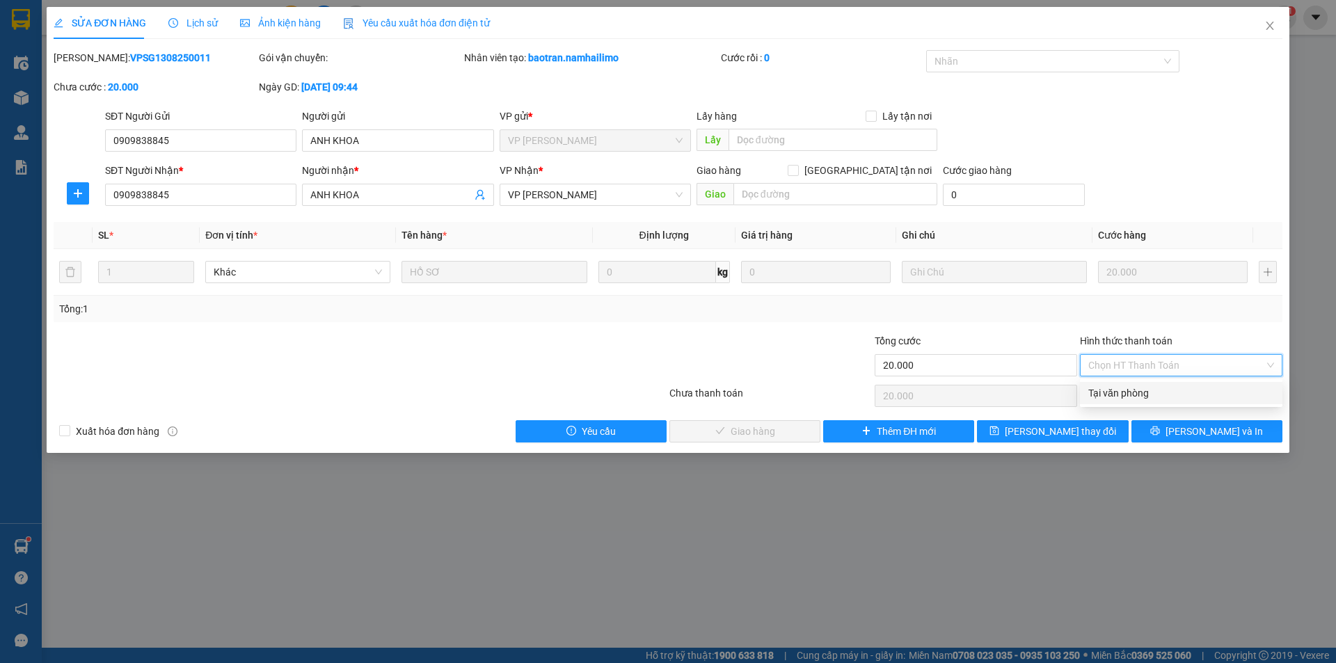
click at [1129, 393] on div "Tại văn phòng" at bounding box center [1181, 392] width 186 height 15
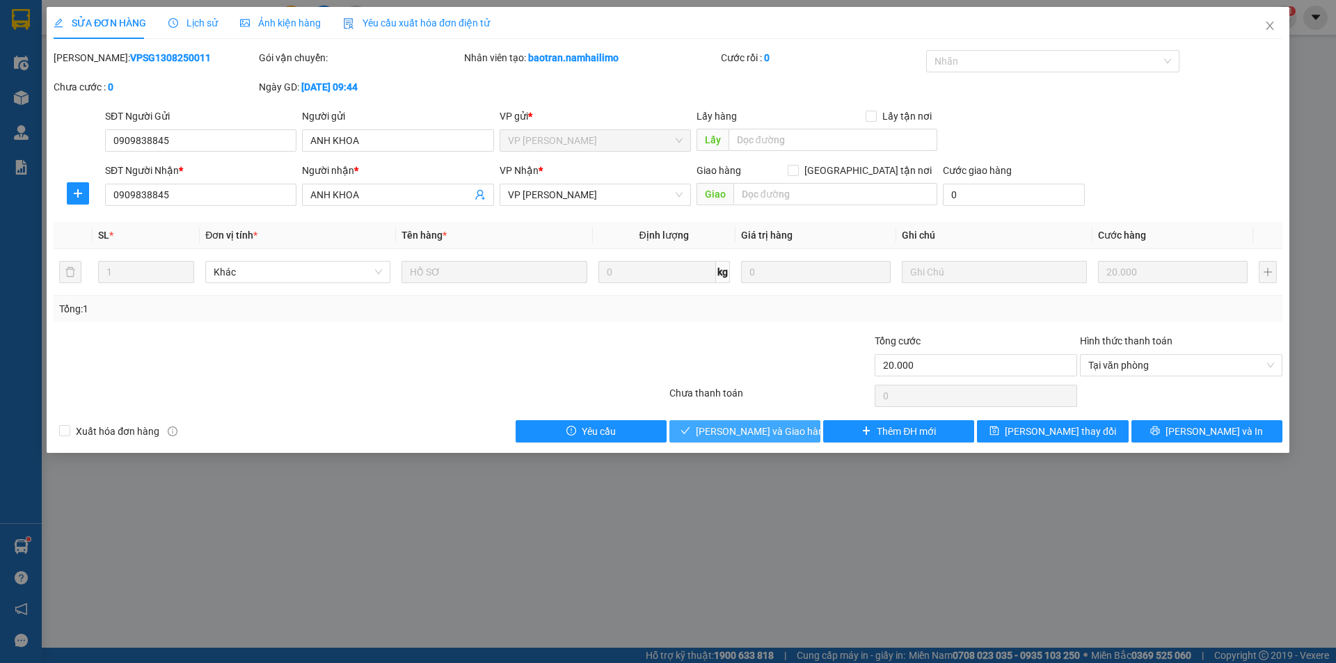
click at [769, 424] on span "[PERSON_NAME] và Giao hàng" at bounding box center [763, 431] width 134 height 15
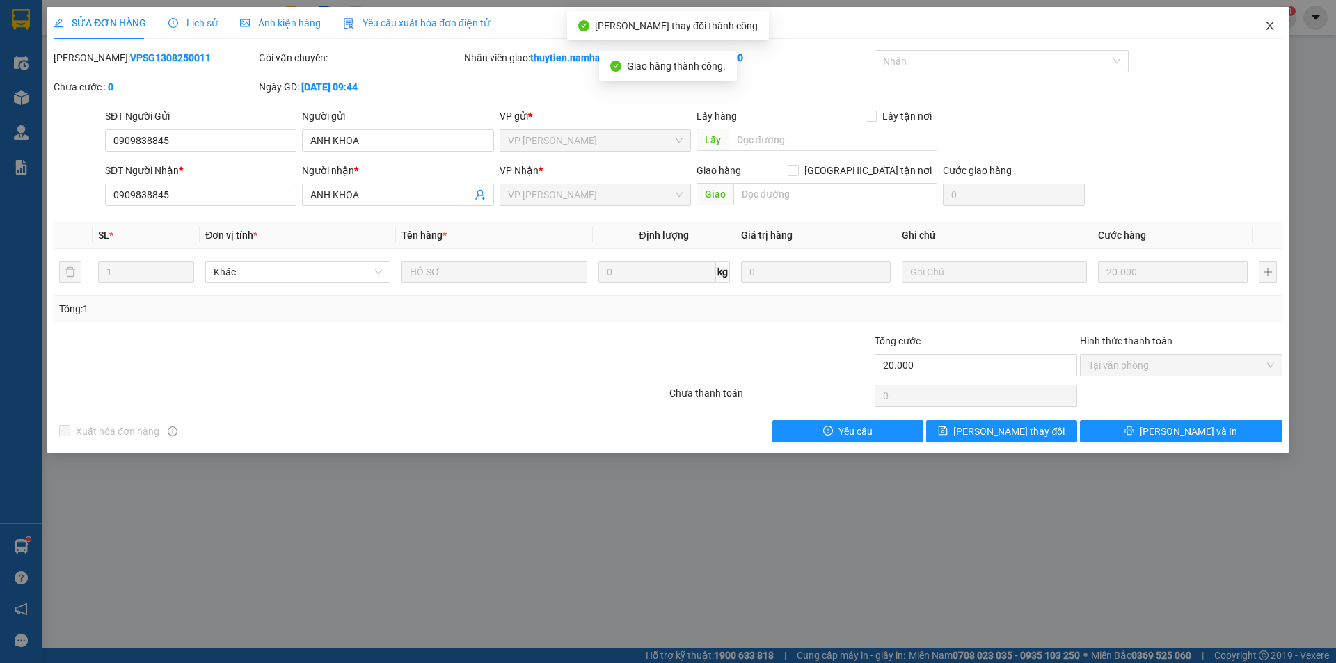
click at [1274, 25] on icon "close" at bounding box center [1269, 25] width 11 height 11
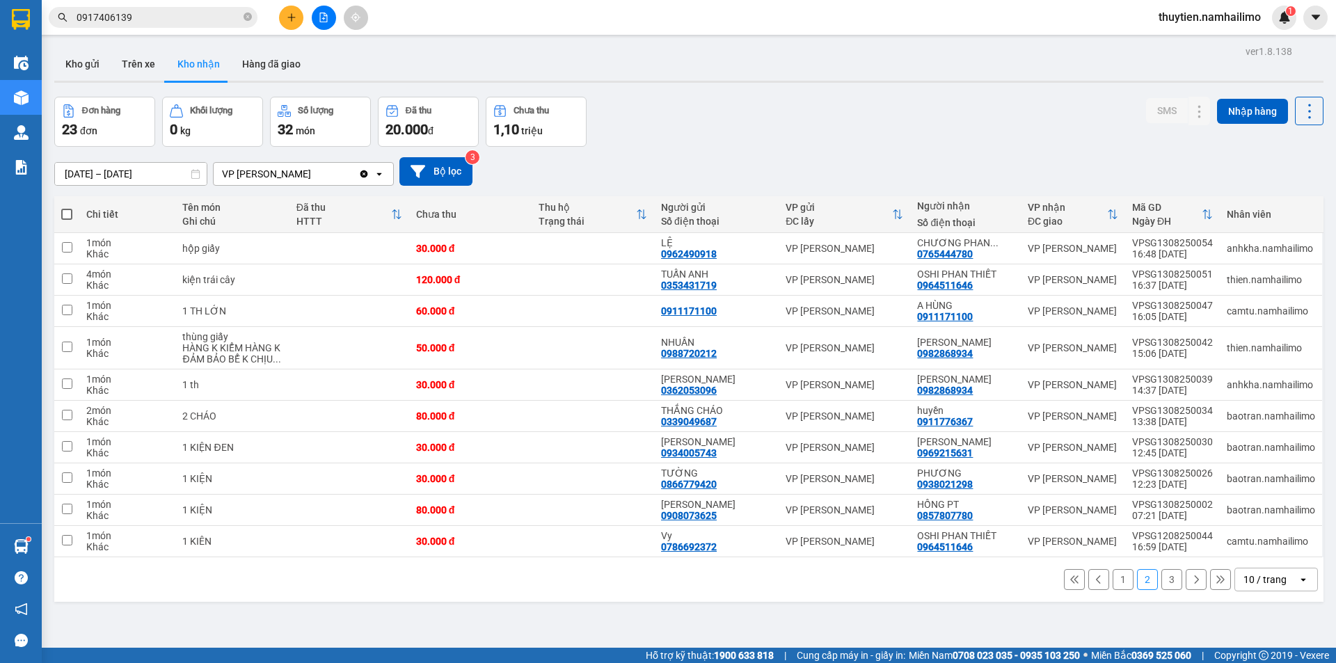
click at [1117, 579] on button "1" at bounding box center [1122, 579] width 21 height 21
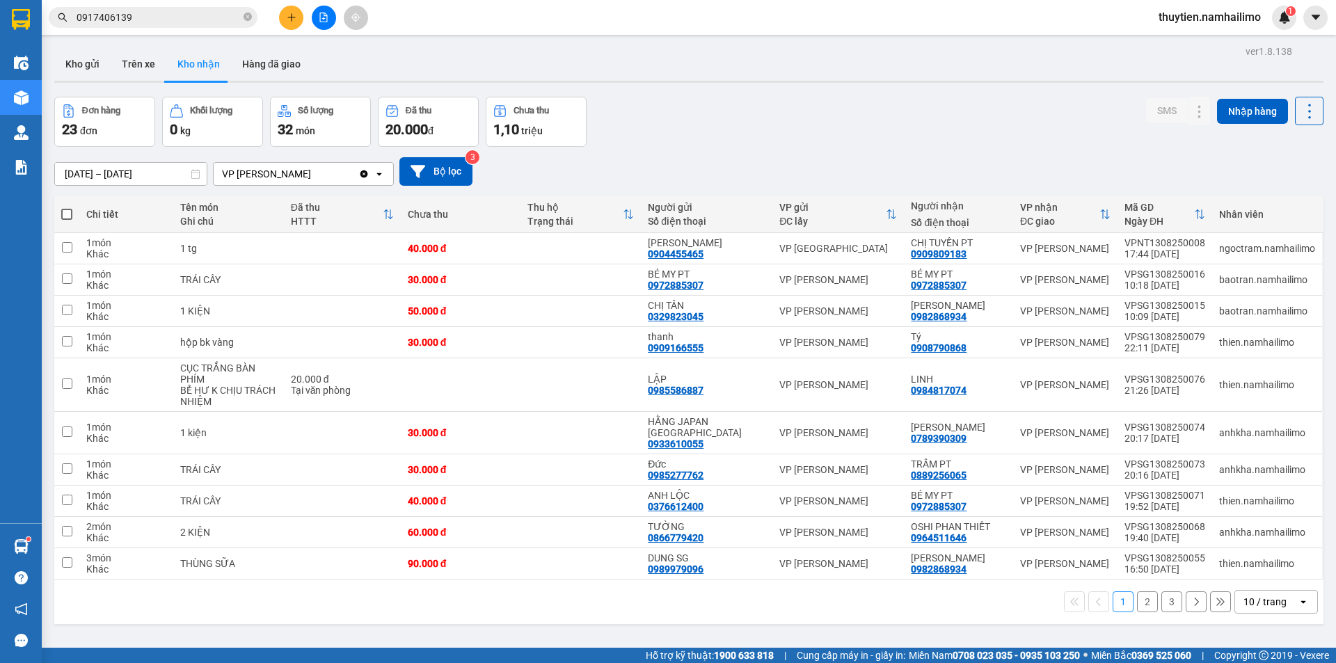
click at [154, 19] on input "0917406139" at bounding box center [159, 17] width 164 height 15
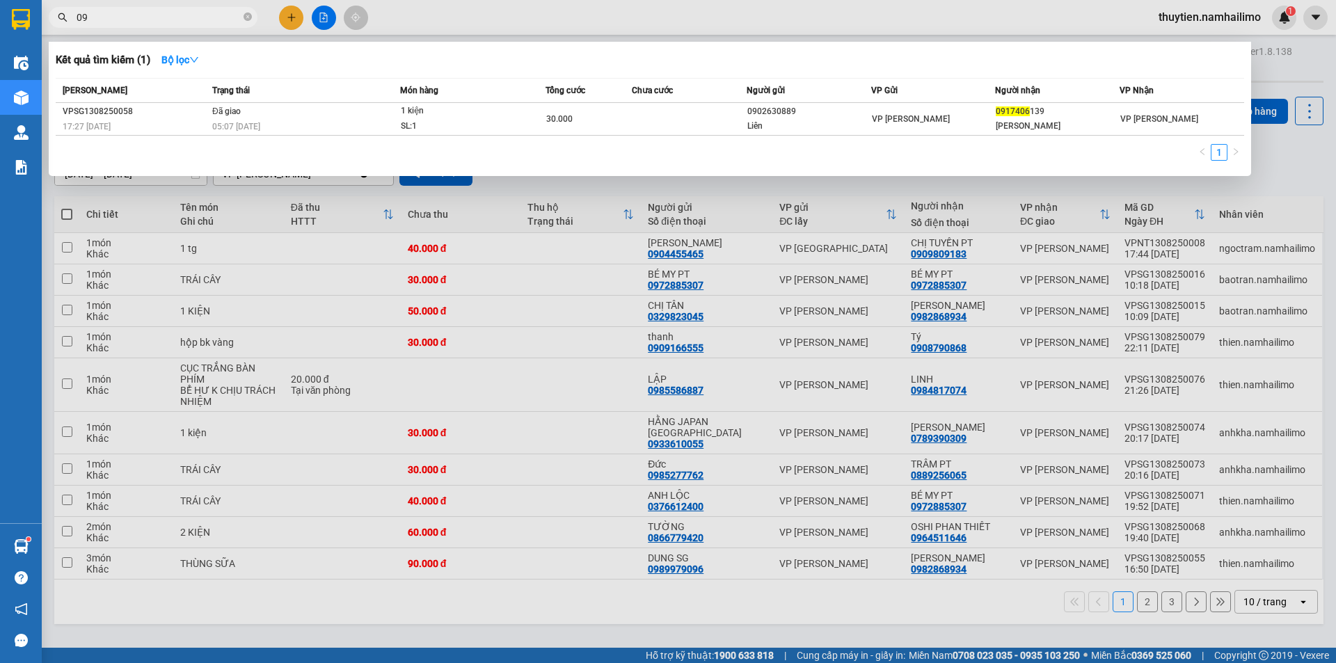
type input "0"
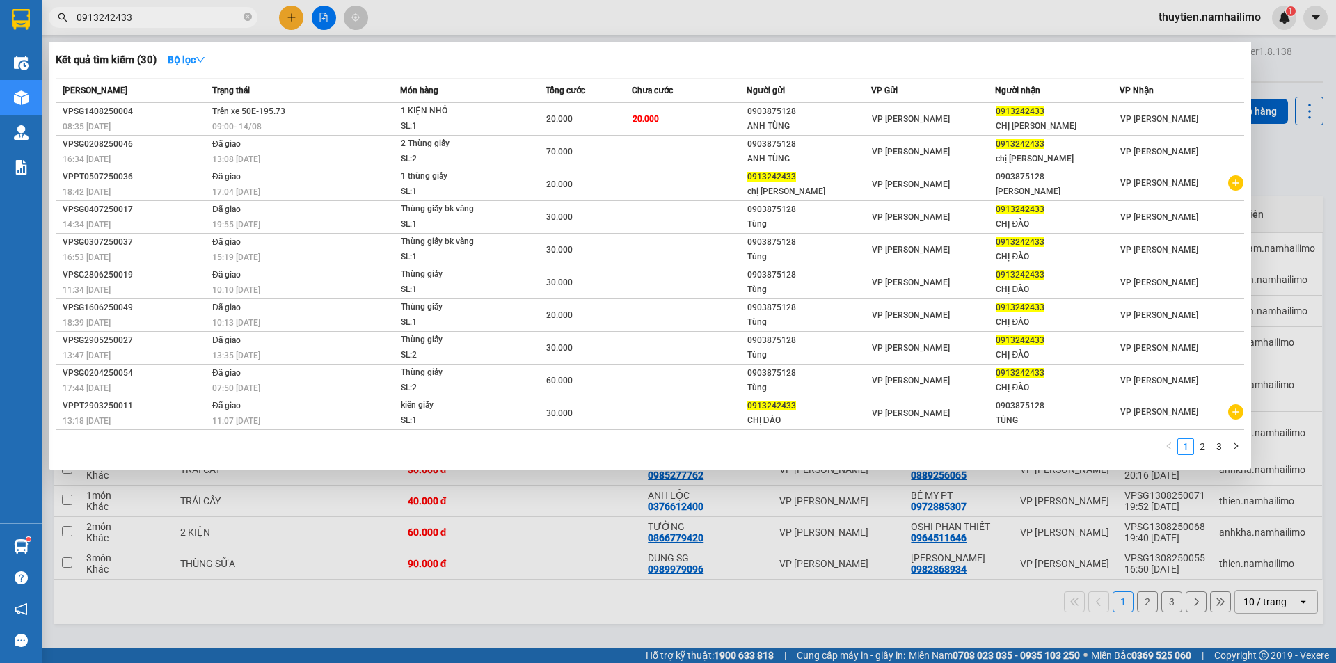
type input "0913242433"
